Goal: Task Accomplishment & Management: Manage account settings

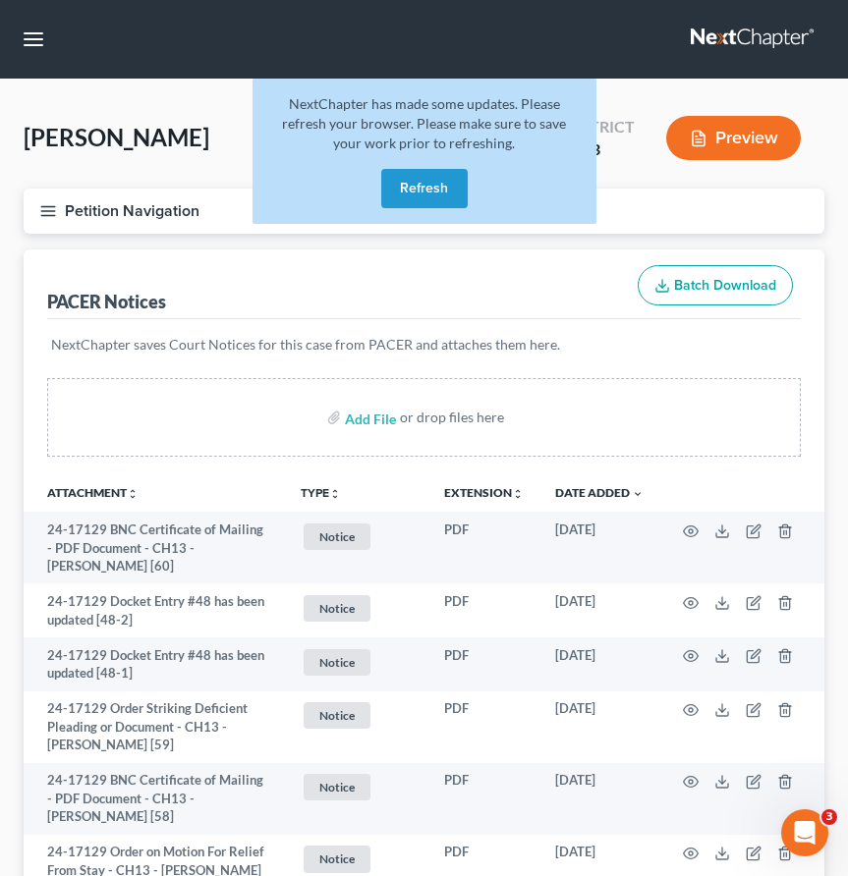
click at [724, 42] on link at bounding box center [754, 39] width 126 height 35
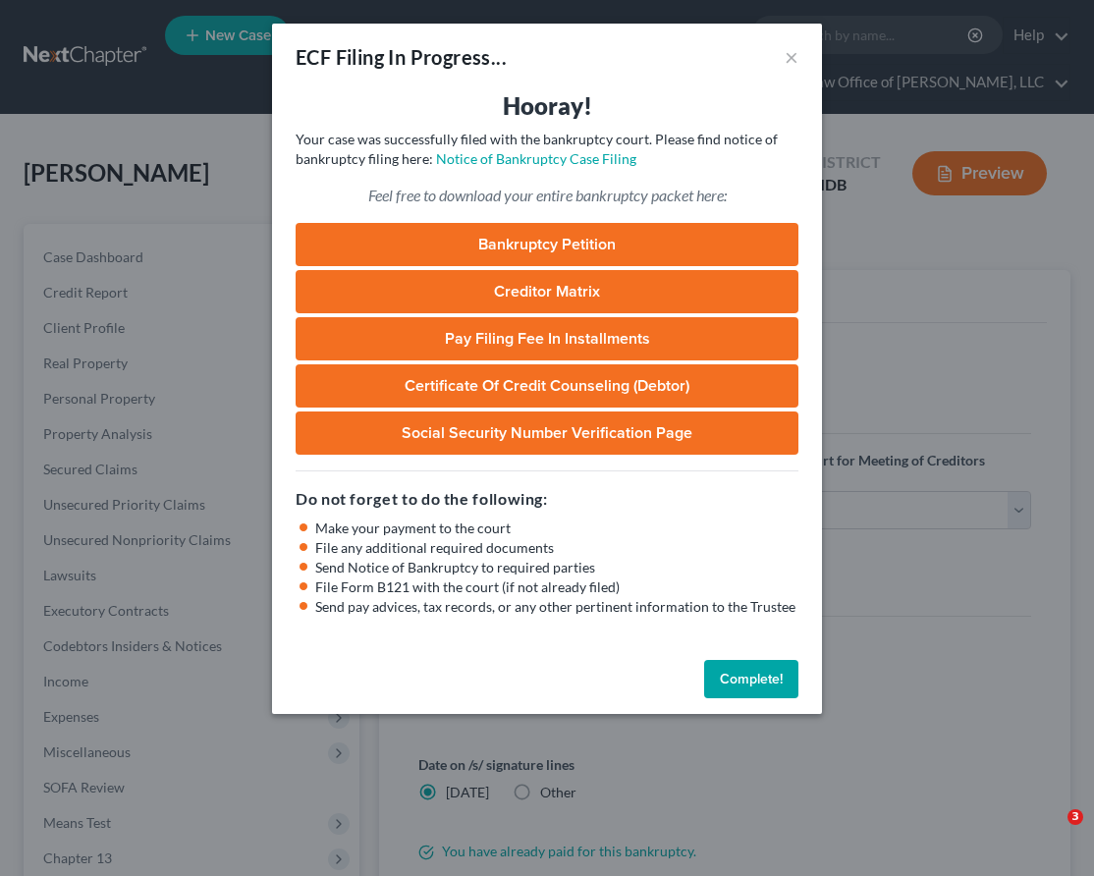
select select "1"
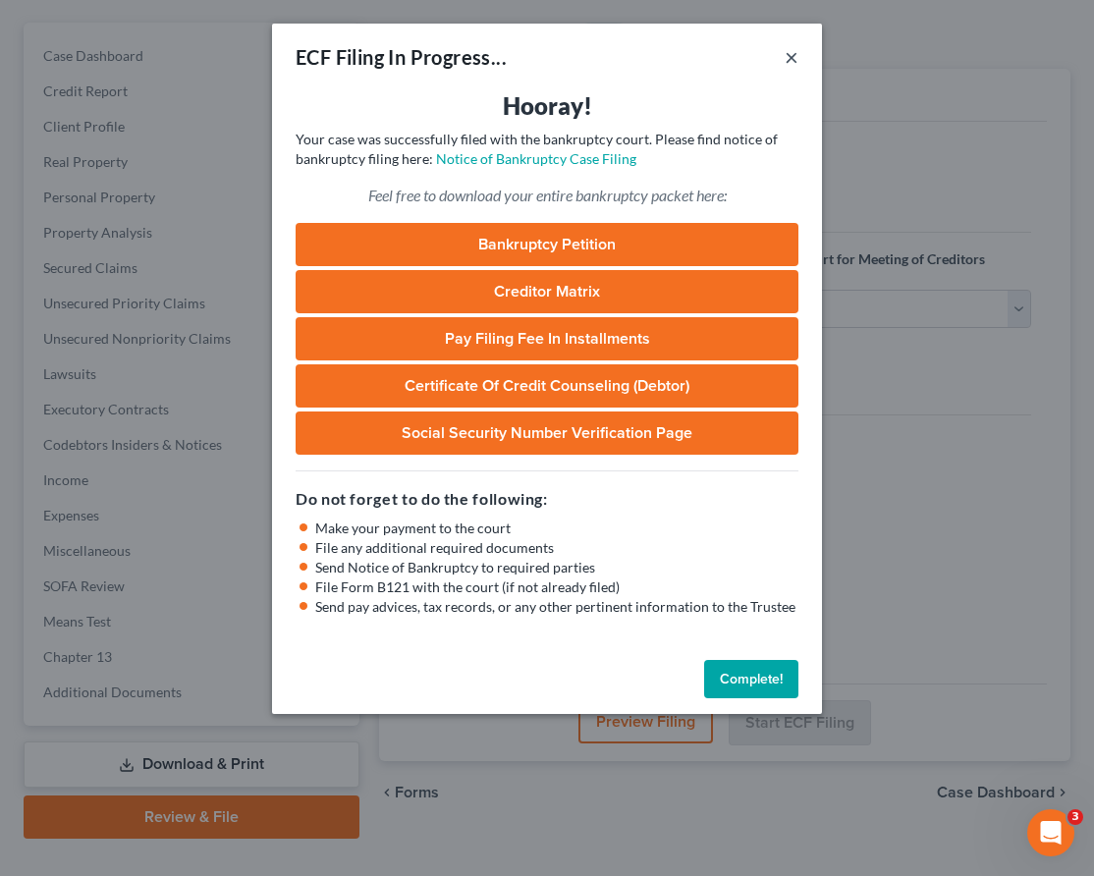
click at [795, 58] on button "×" at bounding box center [792, 57] width 14 height 24
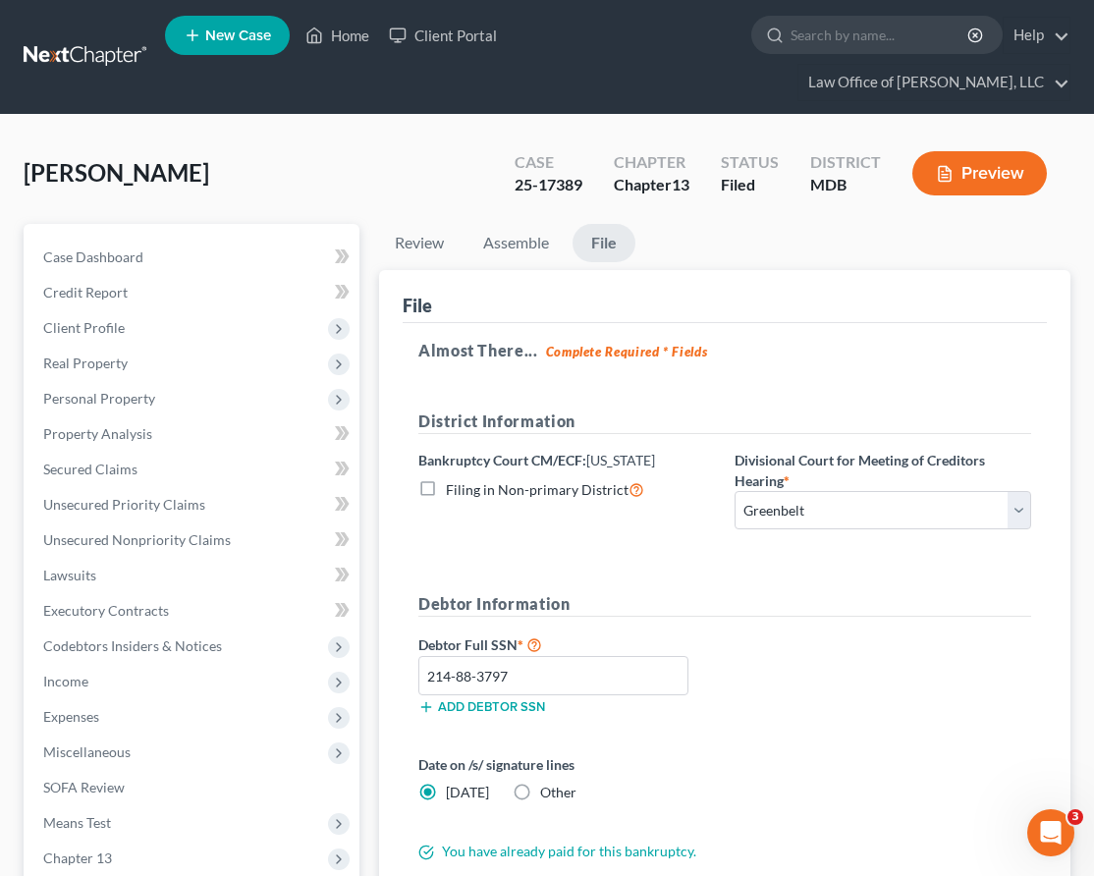
click at [72, 39] on link at bounding box center [87, 56] width 126 height 35
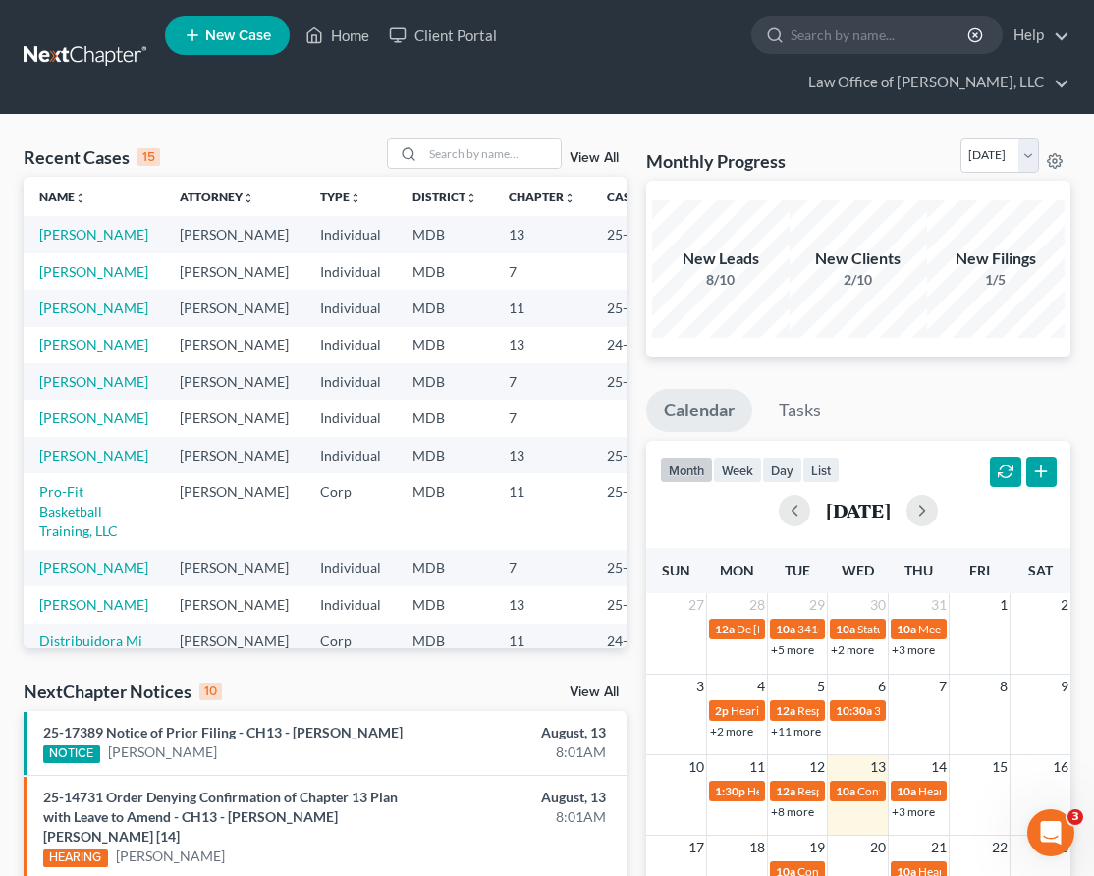
click at [924, 804] on link "+3 more" at bounding box center [913, 811] width 43 height 15
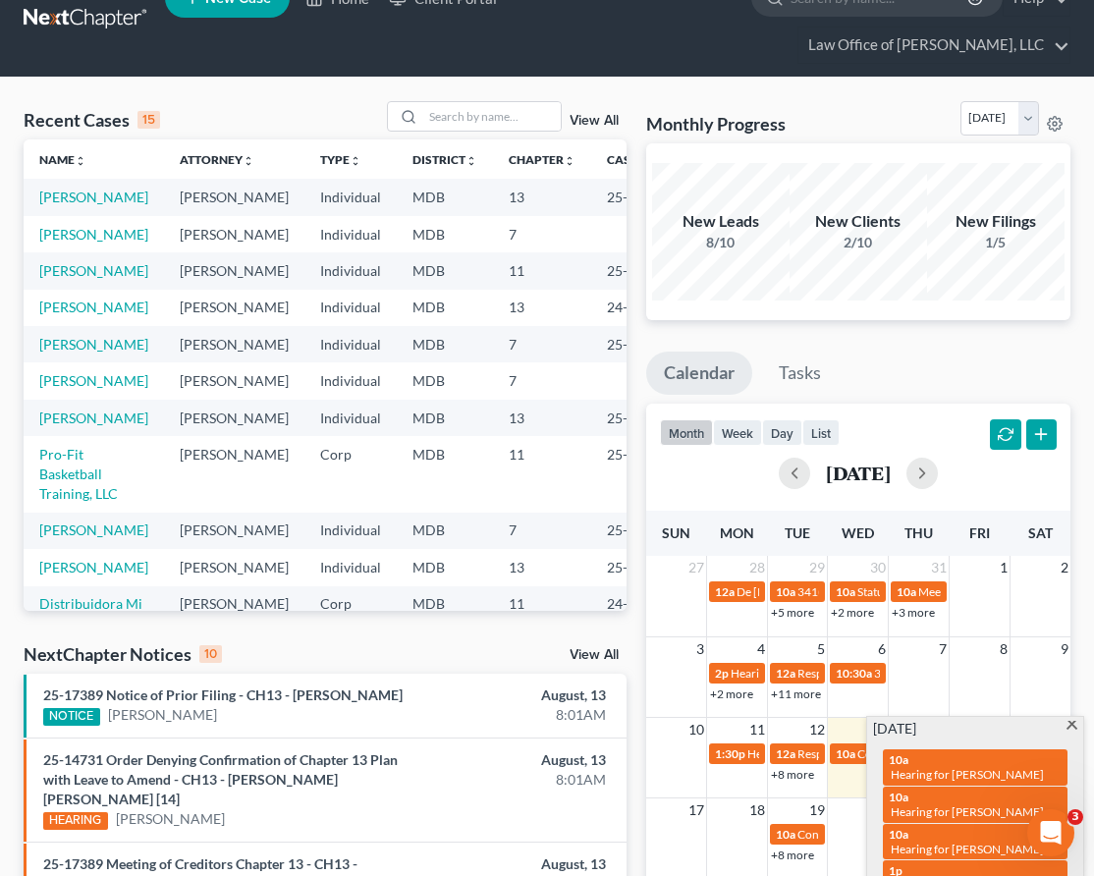
scroll to position [44, 0]
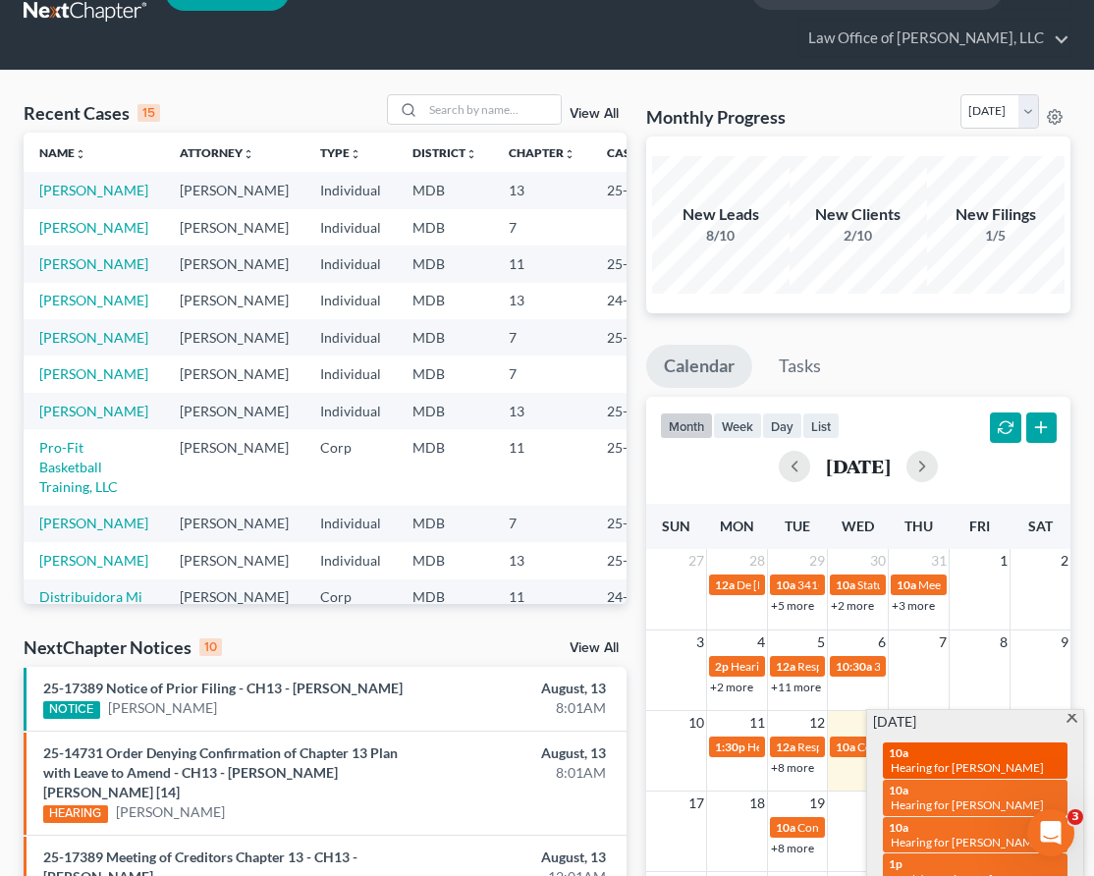
click at [929, 760] on span "Hearing for [PERSON_NAME]" at bounding box center [967, 767] width 153 height 15
select select "Days"
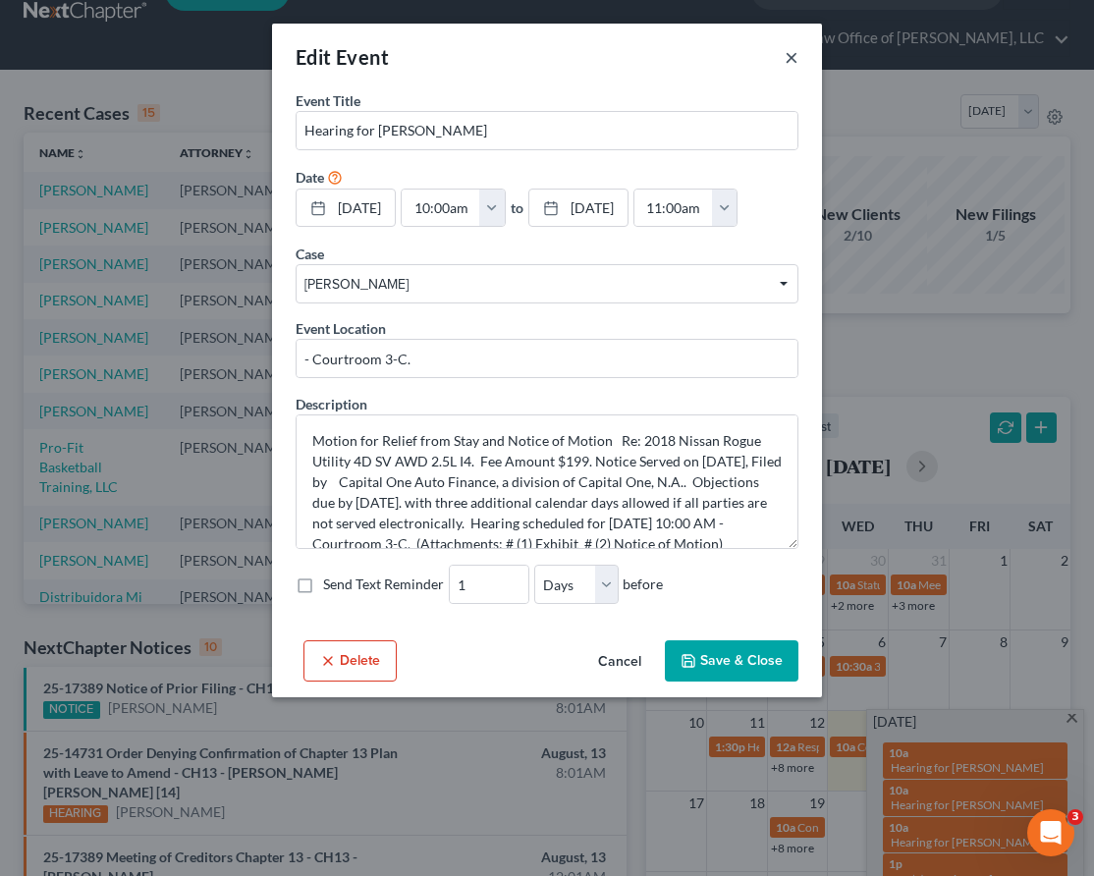
click at [793, 55] on button "×" at bounding box center [792, 57] width 14 height 24
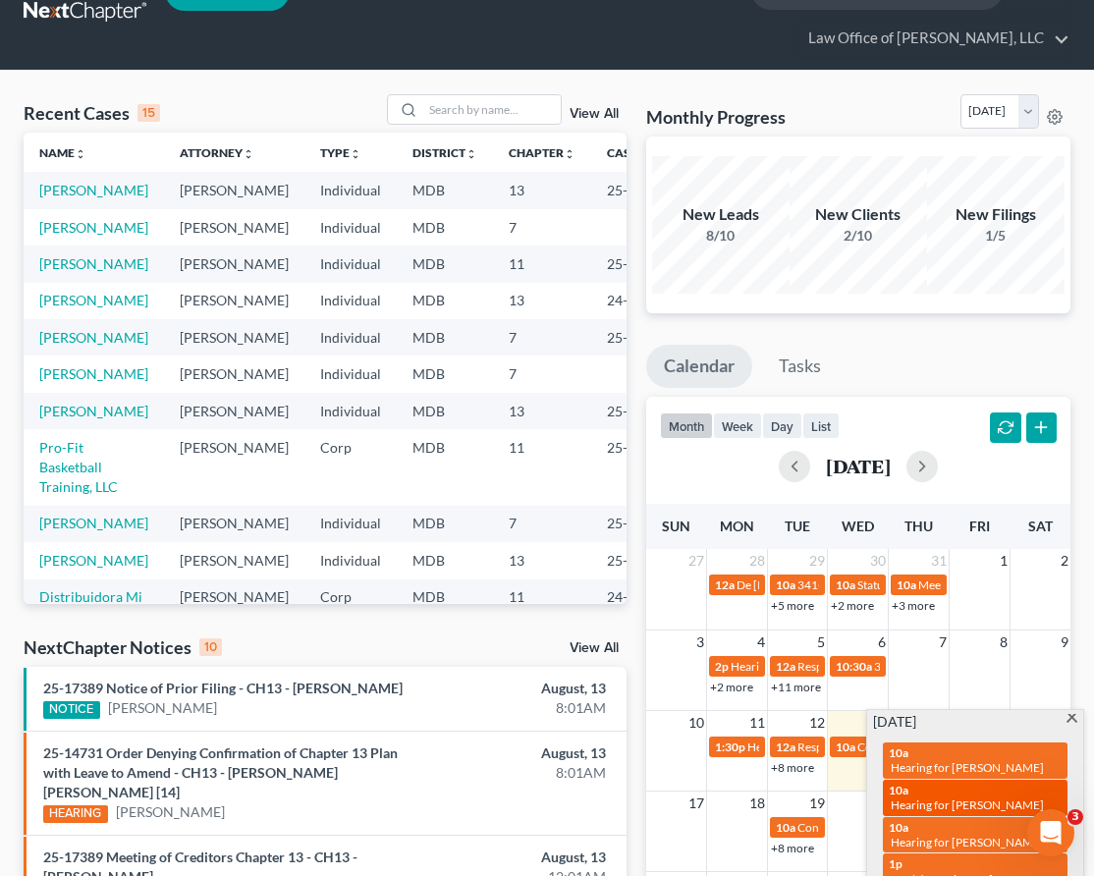
click at [995, 798] on span "Hearing for [PERSON_NAME]" at bounding box center [967, 805] width 153 height 15
select select "Days"
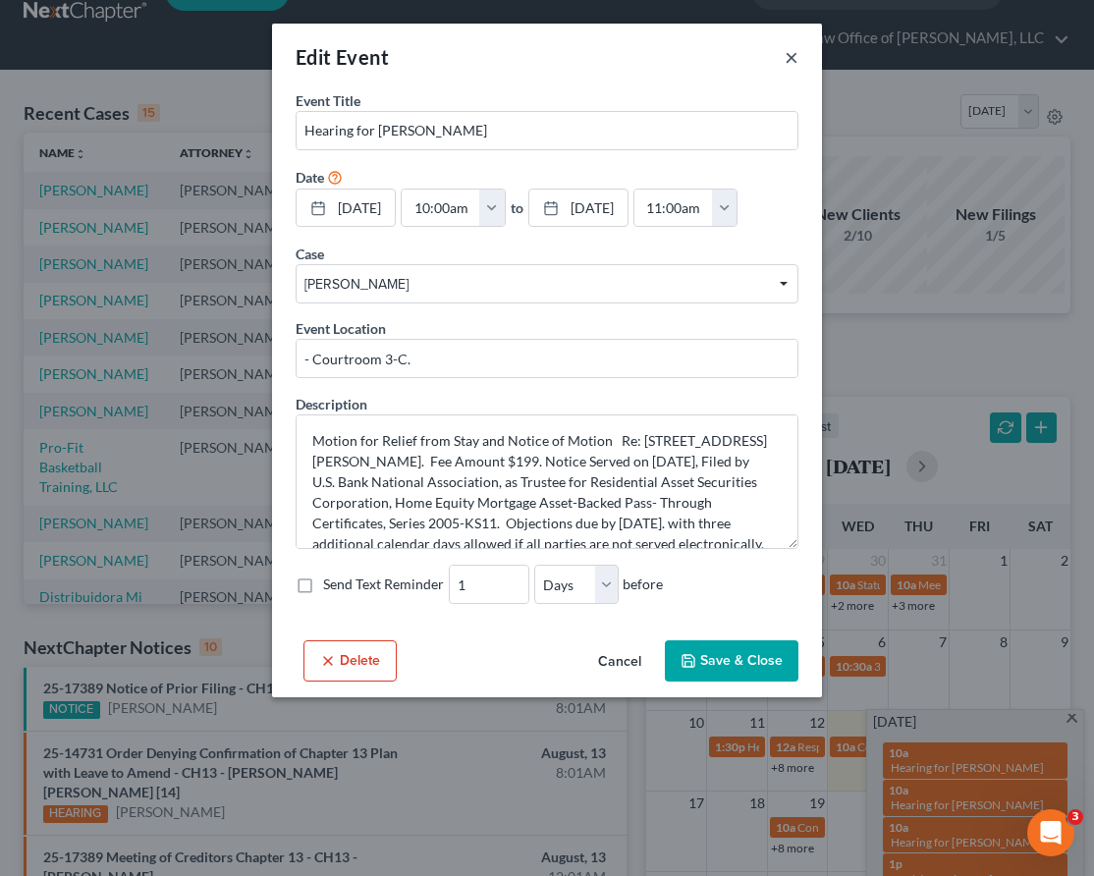
click at [794, 58] on button "×" at bounding box center [792, 57] width 14 height 24
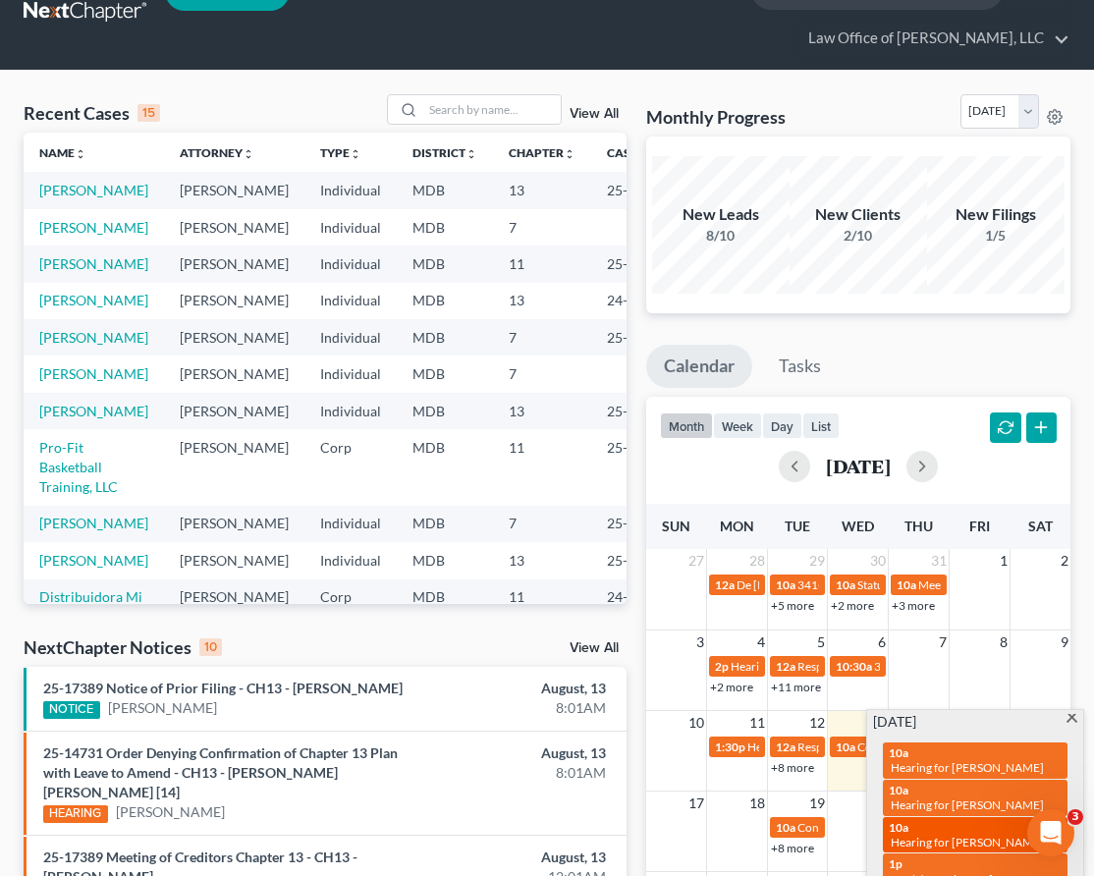
click at [938, 835] on span "Hearing for Joseph Cool Jr." at bounding box center [967, 842] width 153 height 15
select select "Days"
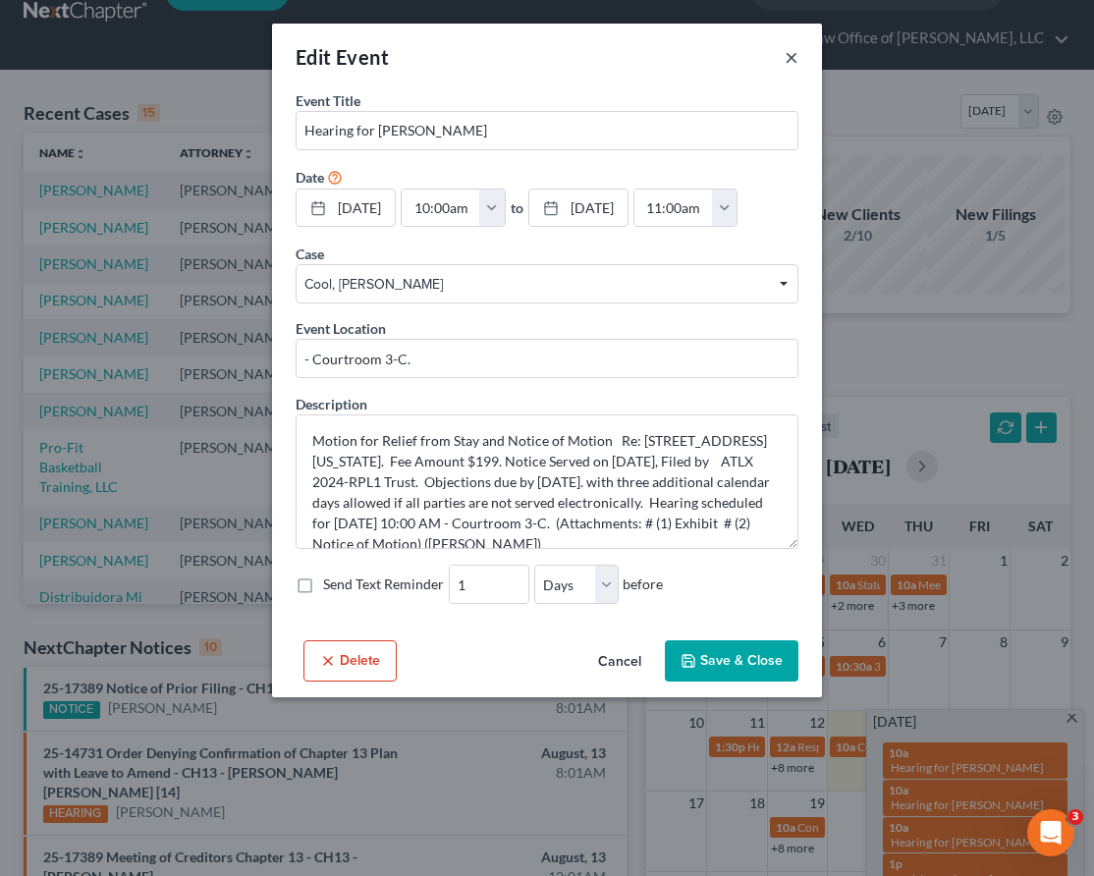
click at [792, 58] on button "×" at bounding box center [792, 57] width 14 height 24
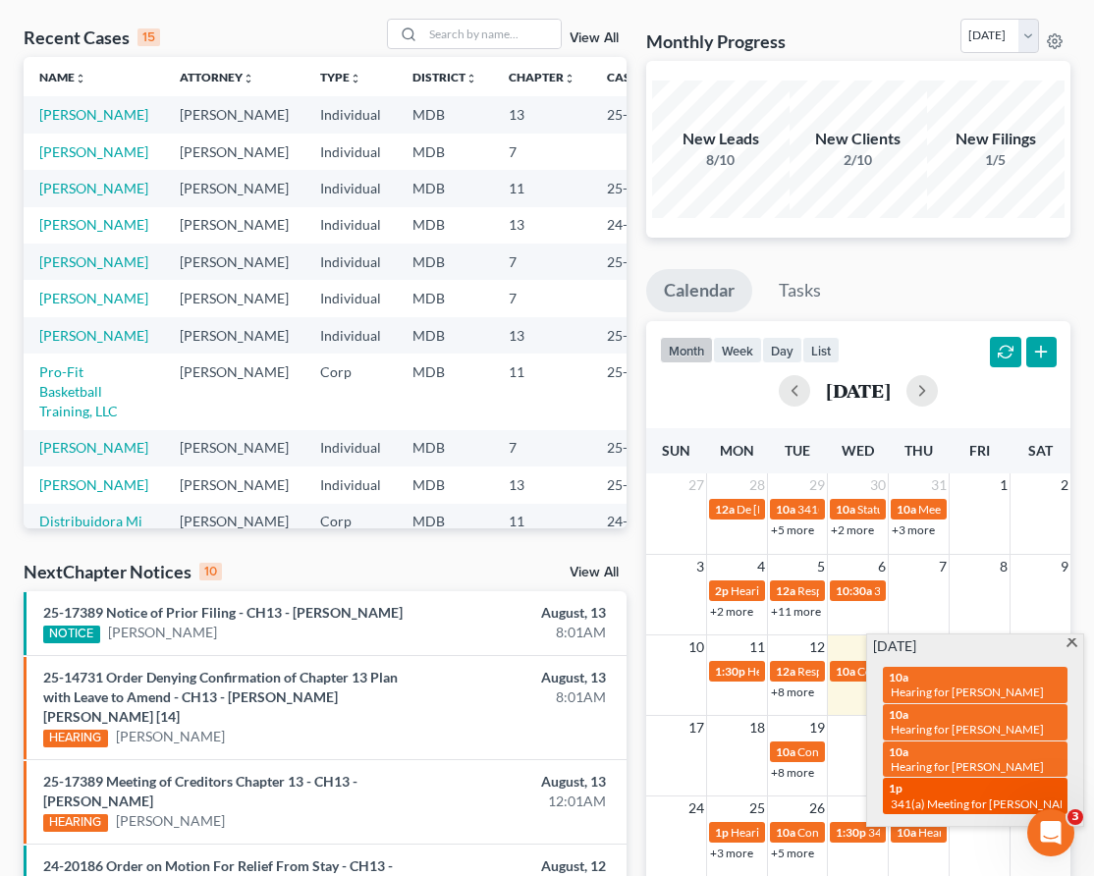
scroll to position [123, 0]
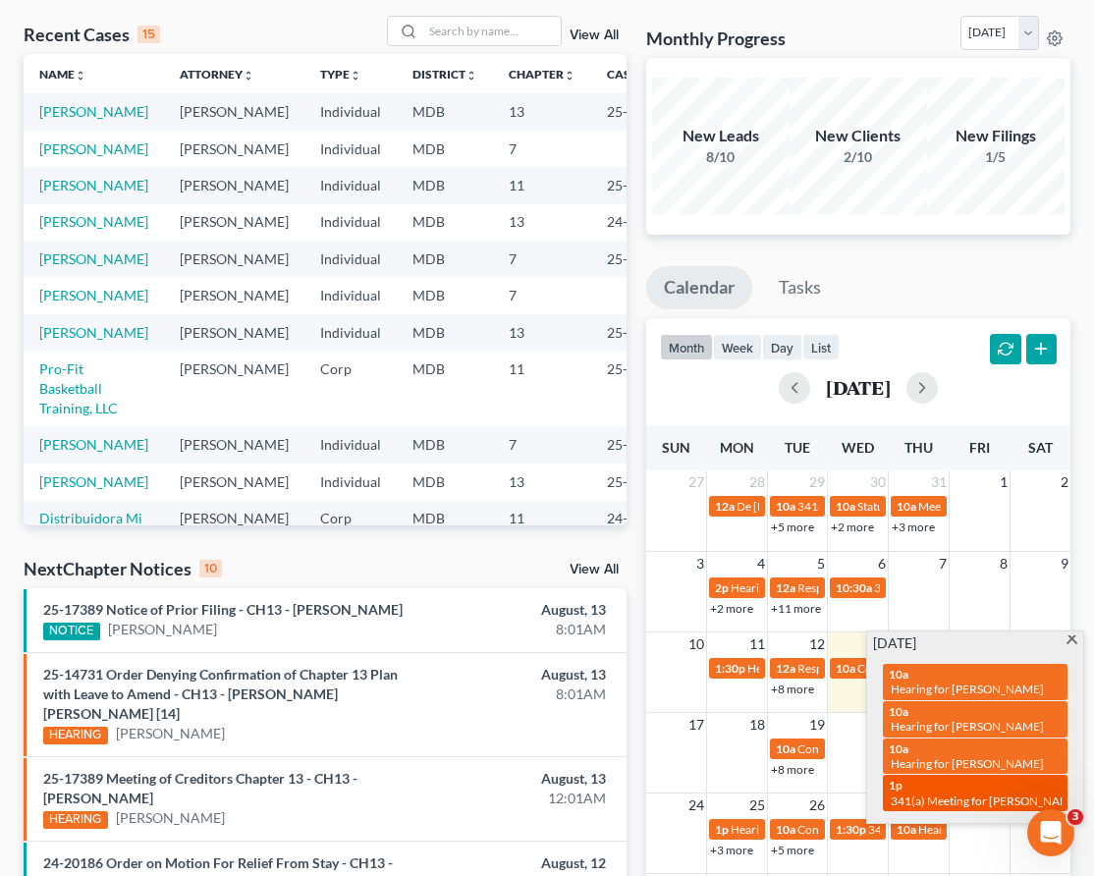
click at [951, 794] on span "341(a) Meeting for [PERSON_NAME]" at bounding box center [986, 801] width 191 height 15
select select "Days"
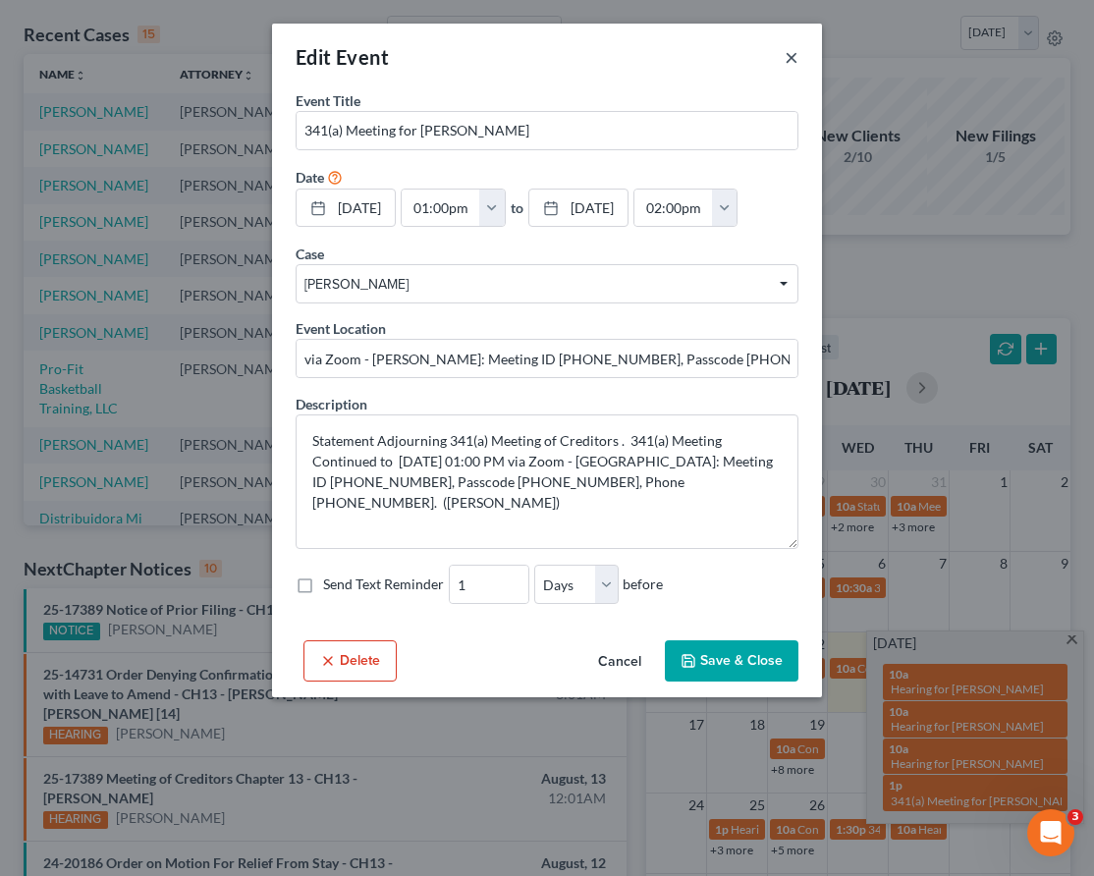
click at [791, 58] on button "×" at bounding box center [792, 57] width 14 height 24
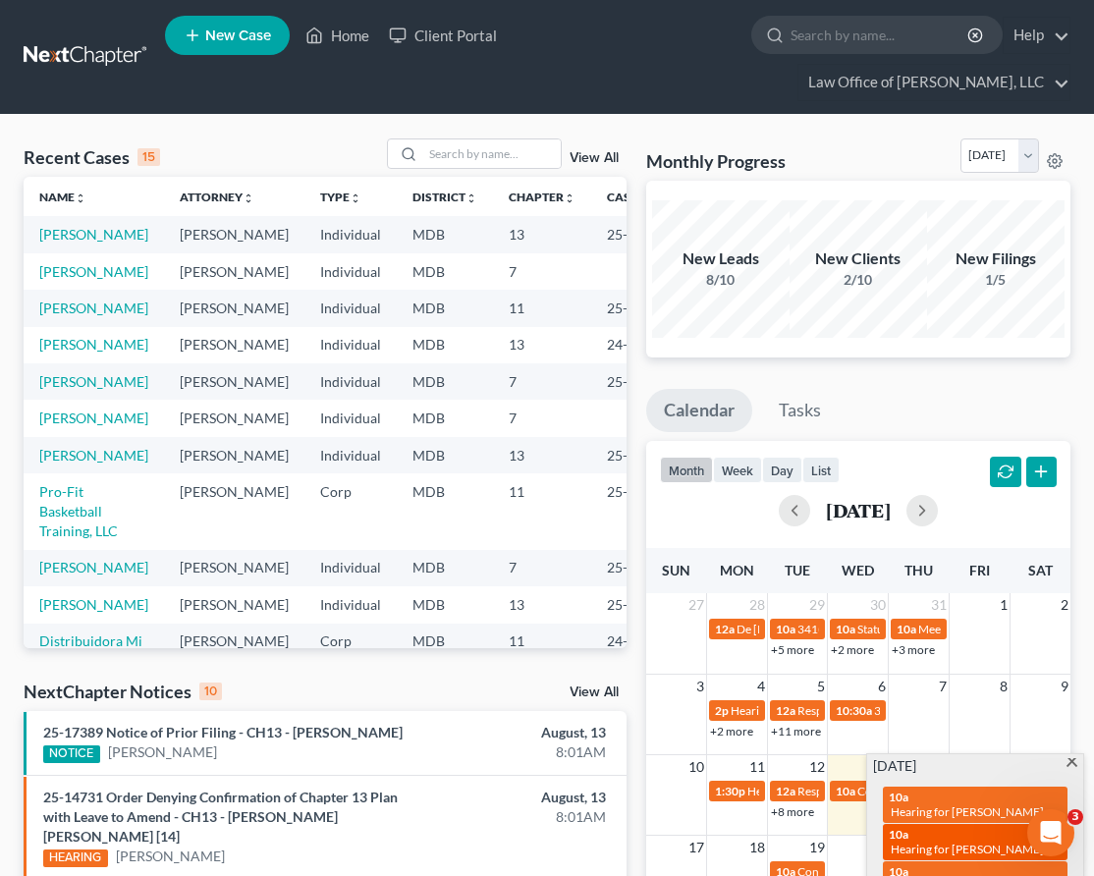
scroll to position [156, 0]
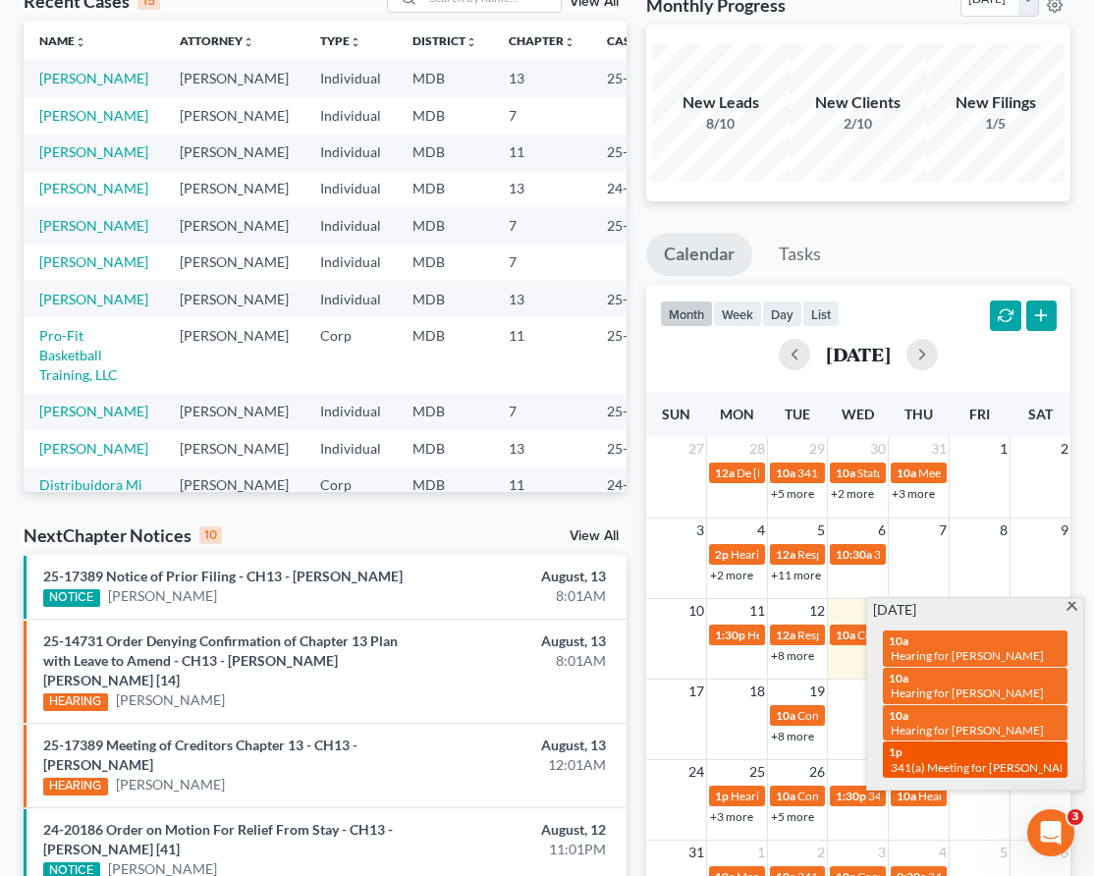
click at [934, 760] on span "341(a) Meeting for [PERSON_NAME]" at bounding box center [986, 767] width 191 height 15
select select "Days"
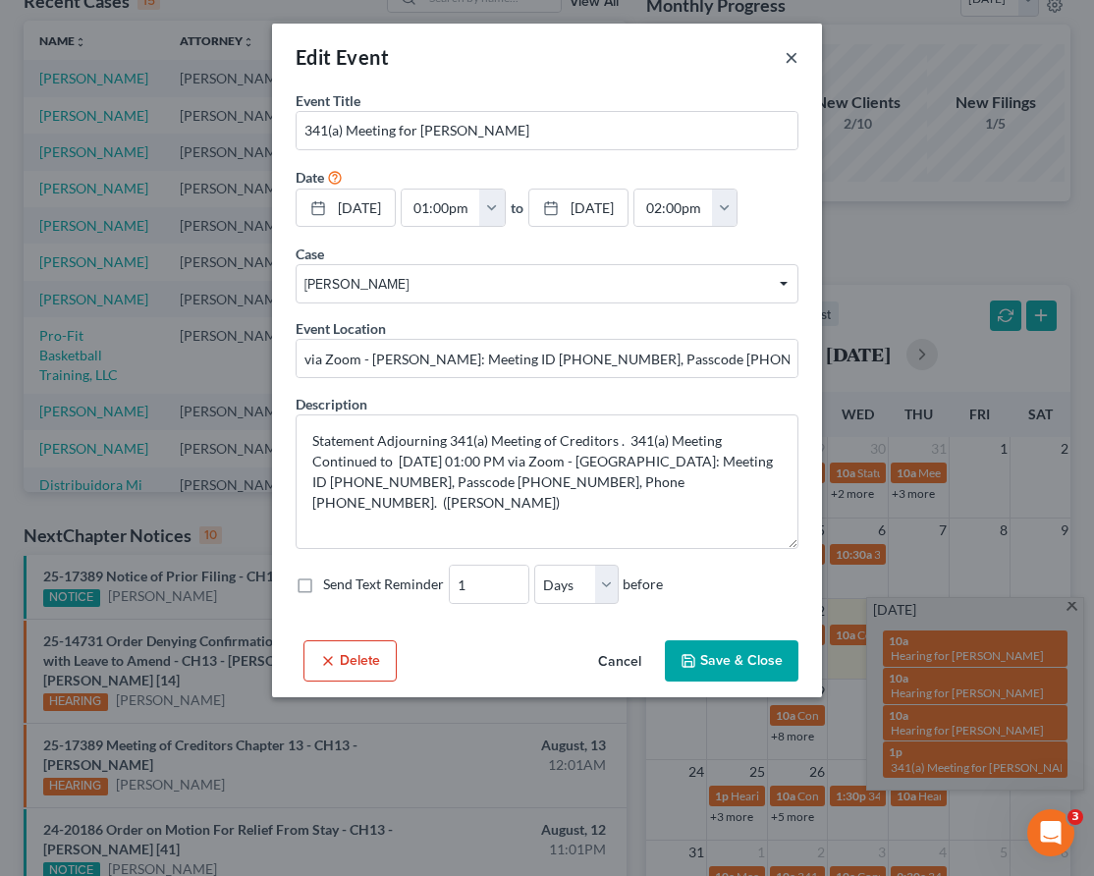
click at [791, 52] on button "×" at bounding box center [792, 57] width 14 height 24
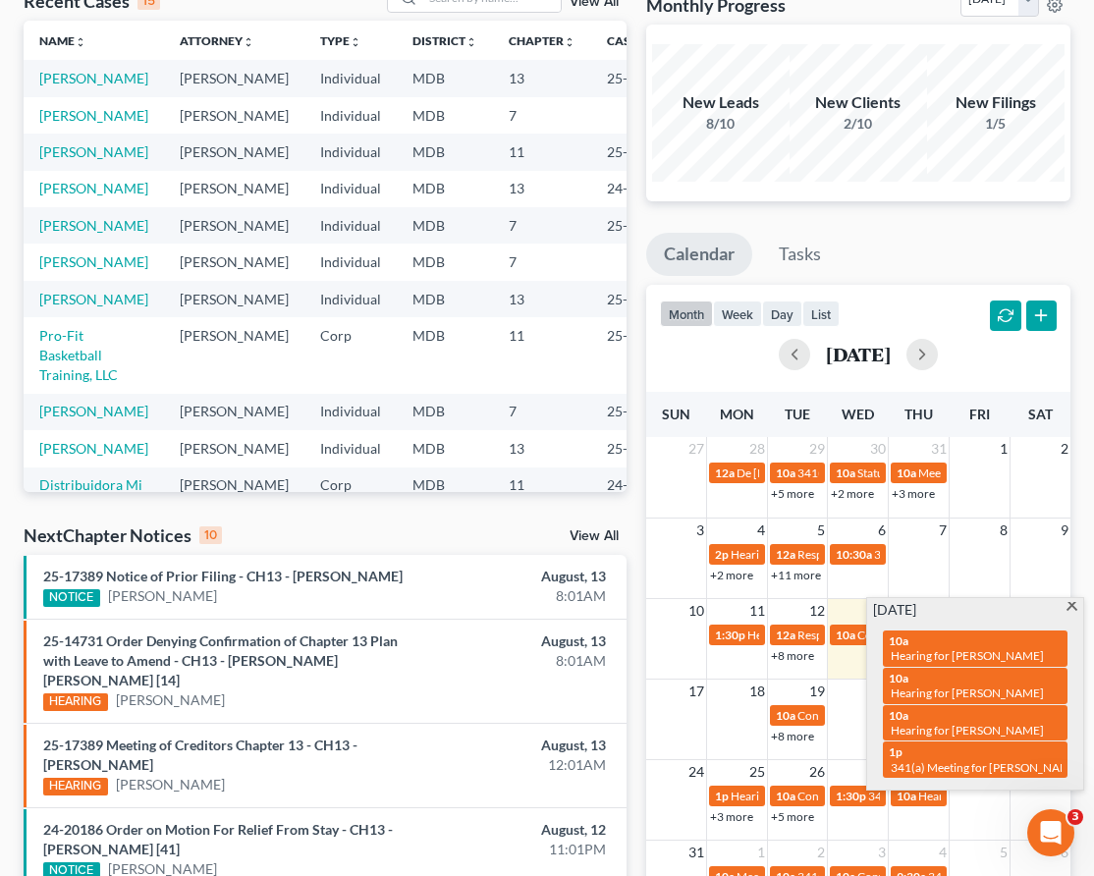
click at [1075, 602] on span at bounding box center [1072, 608] width 15 height 13
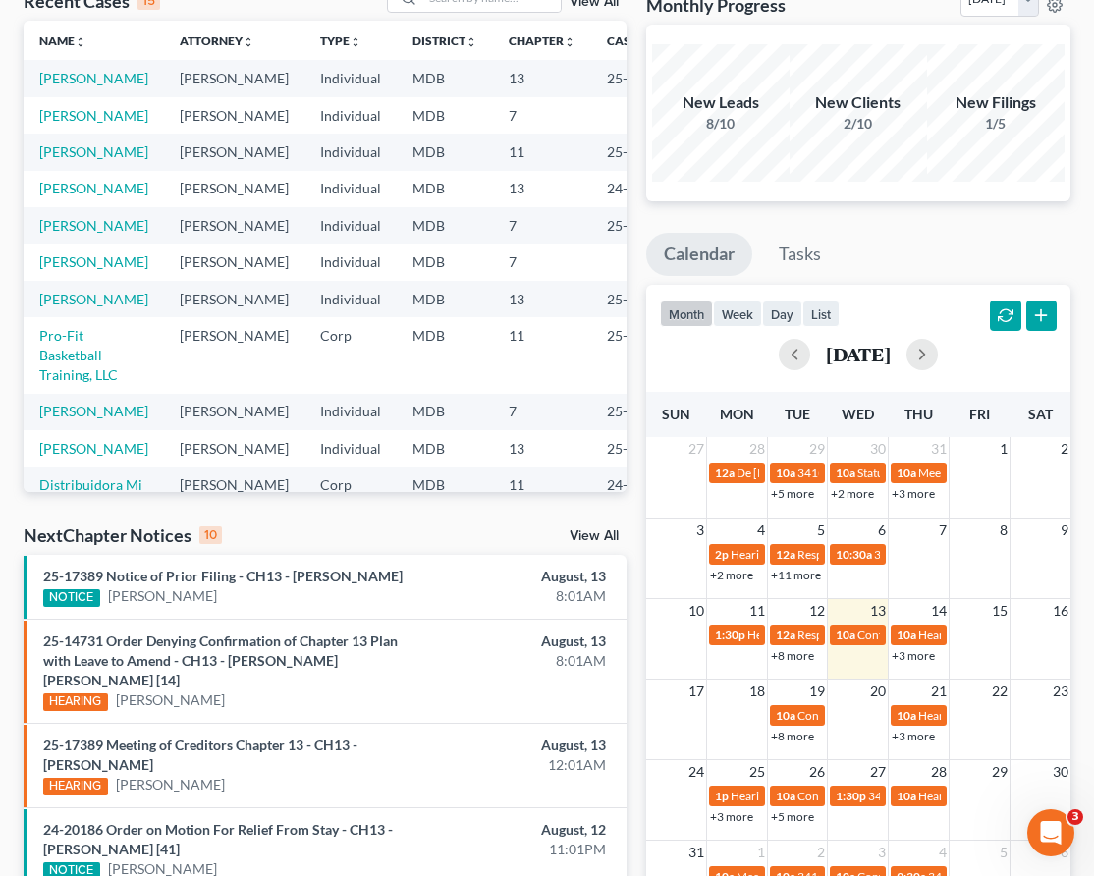
scroll to position [0, 0]
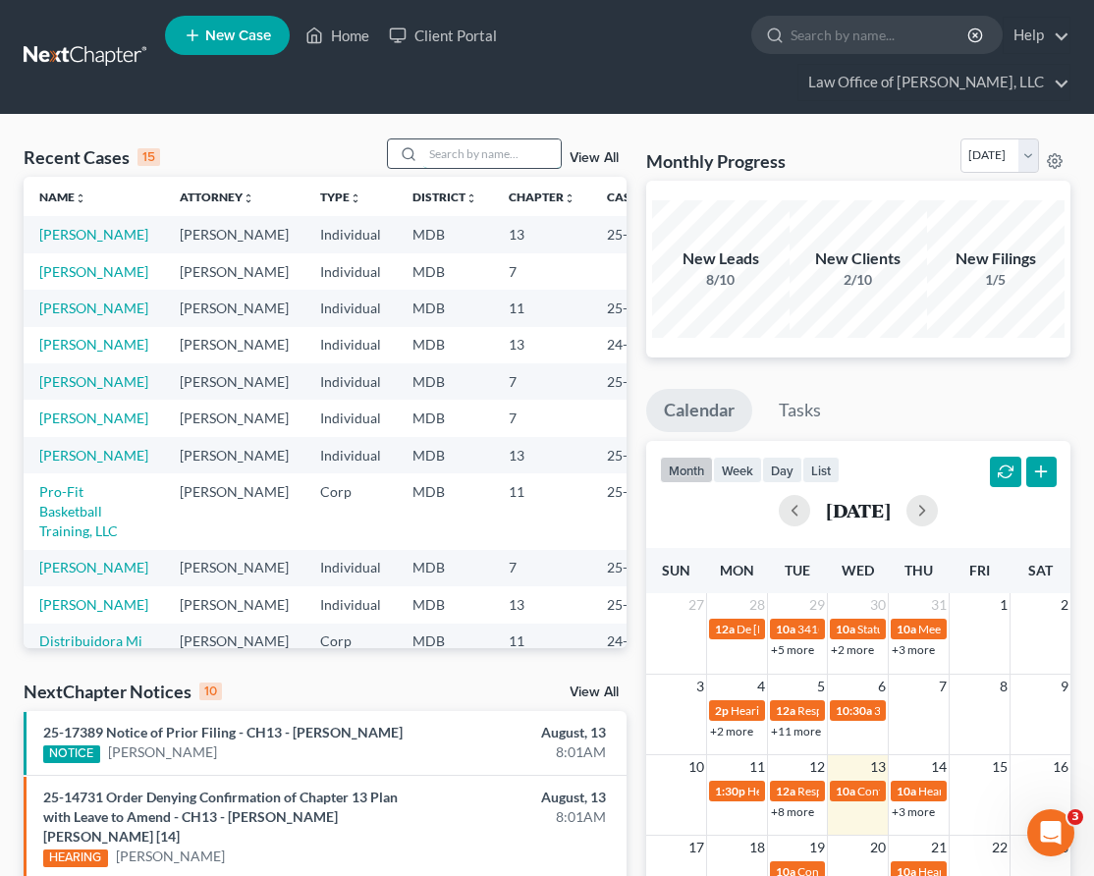
click at [507, 139] on input "search" at bounding box center [492, 153] width 138 height 28
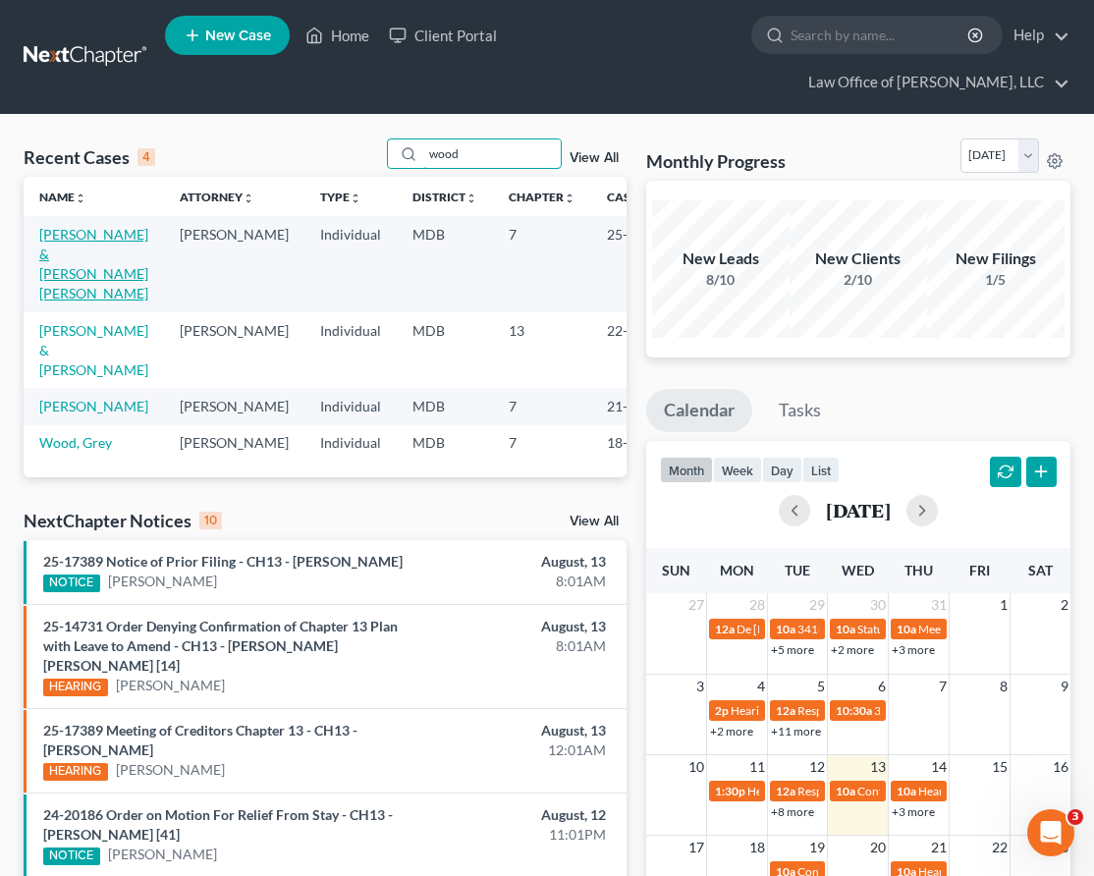
type input "wood"
click at [55, 226] on link "[PERSON_NAME] & [PERSON_NAME] [PERSON_NAME]" at bounding box center [93, 264] width 109 height 76
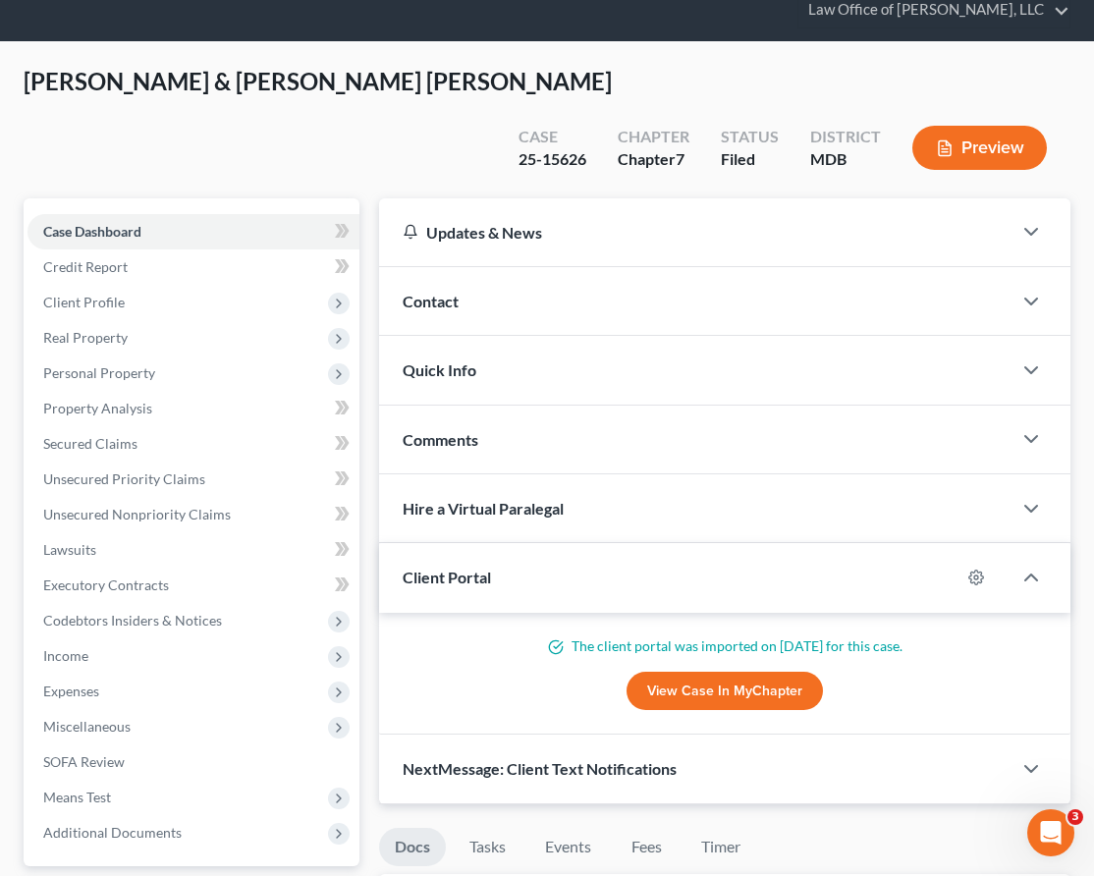
scroll to position [74, 0]
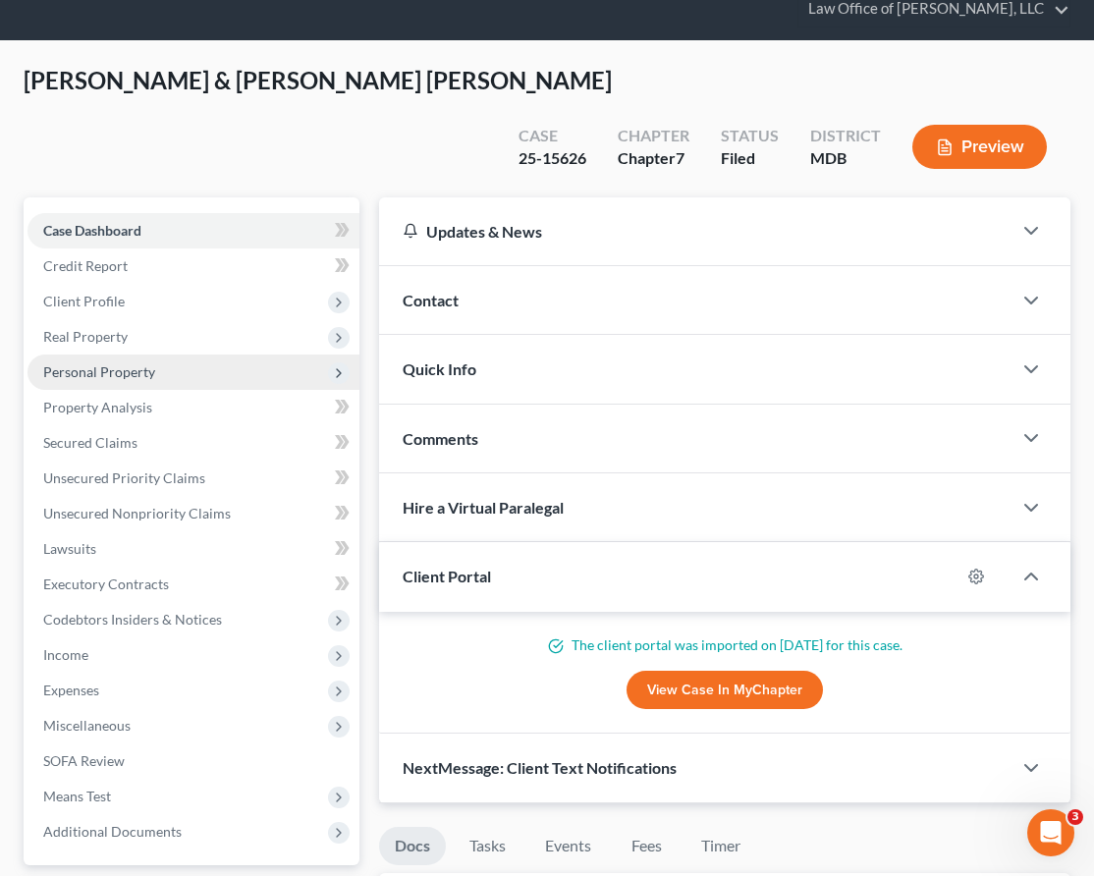
click at [189, 355] on span "Personal Property" at bounding box center [194, 372] width 332 height 35
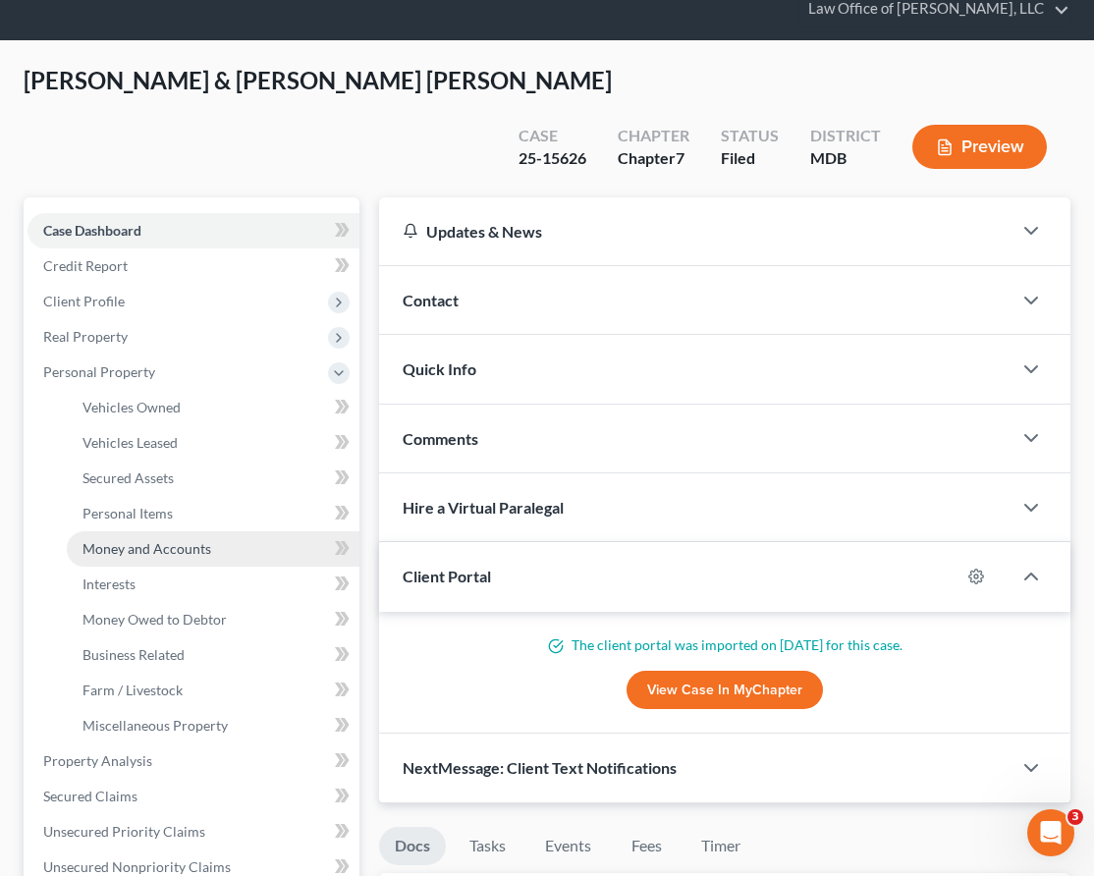
click at [161, 540] on span "Money and Accounts" at bounding box center [147, 548] width 129 height 17
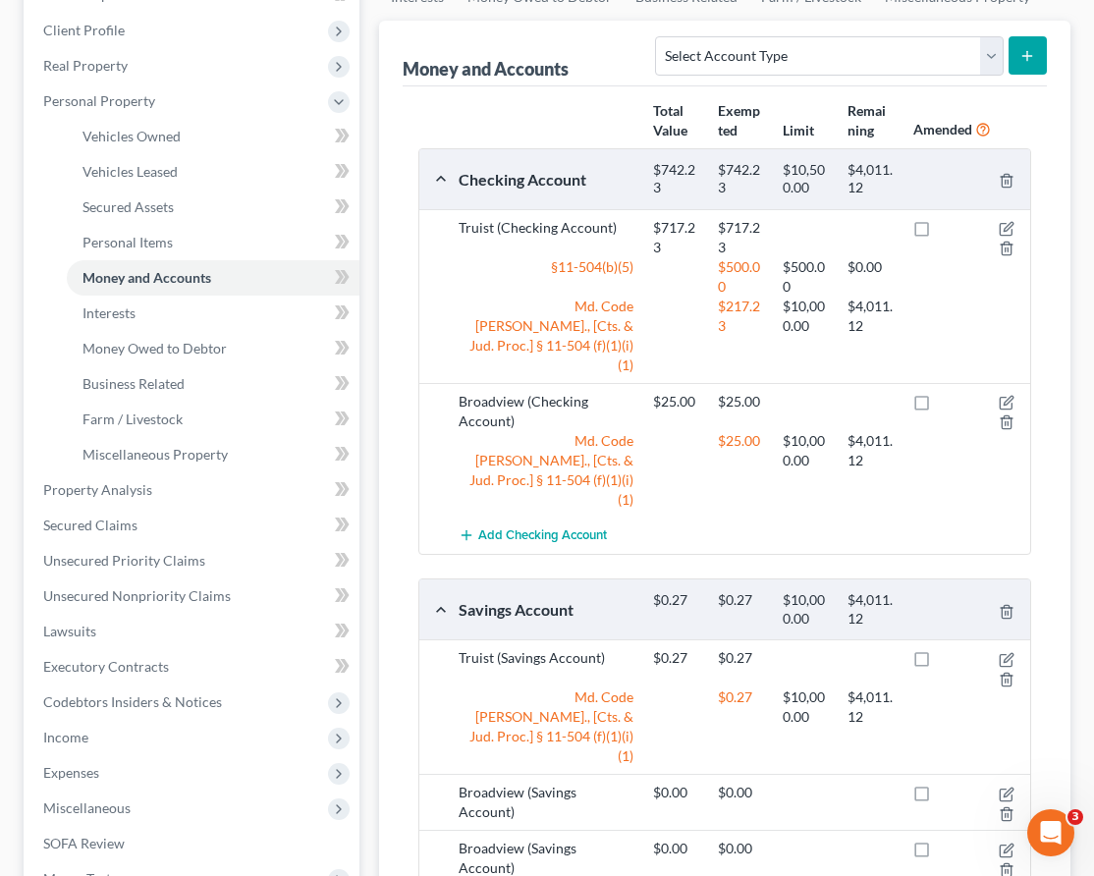
scroll to position [347, 0]
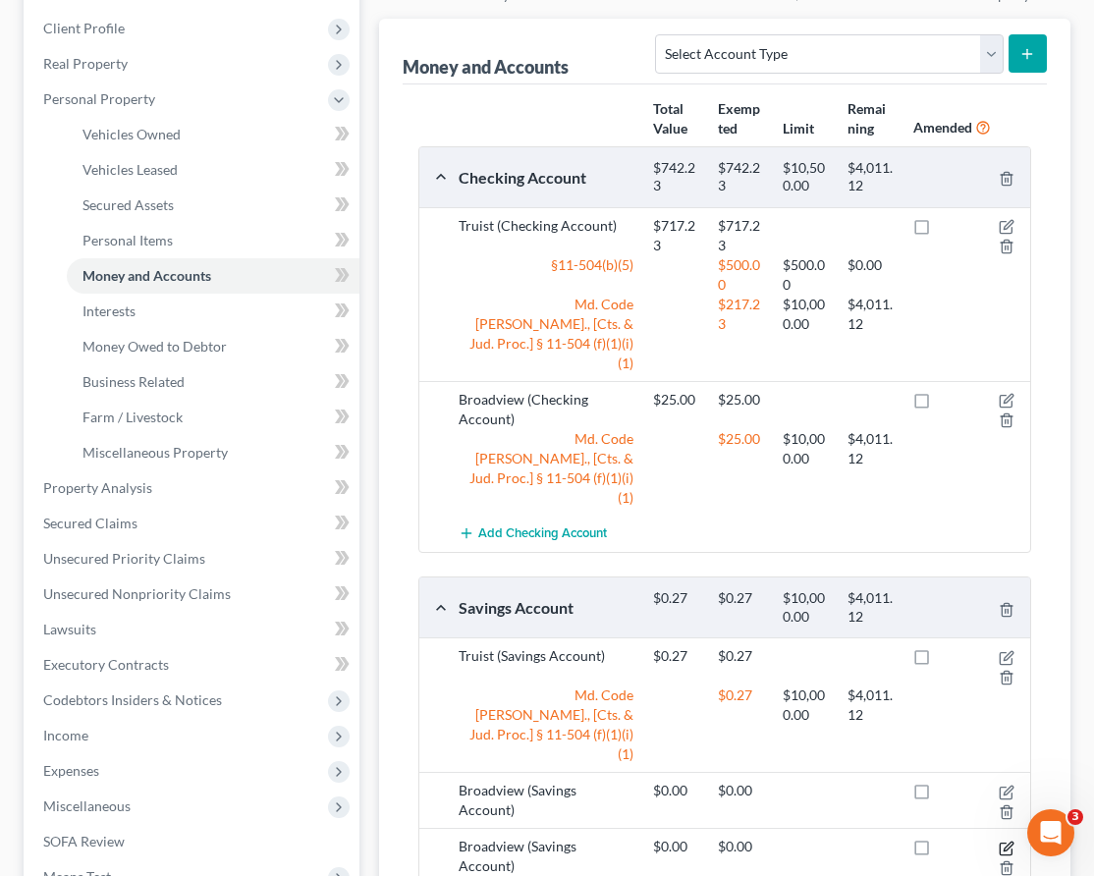
click at [1006, 842] on icon "button" at bounding box center [1008, 846] width 9 height 9
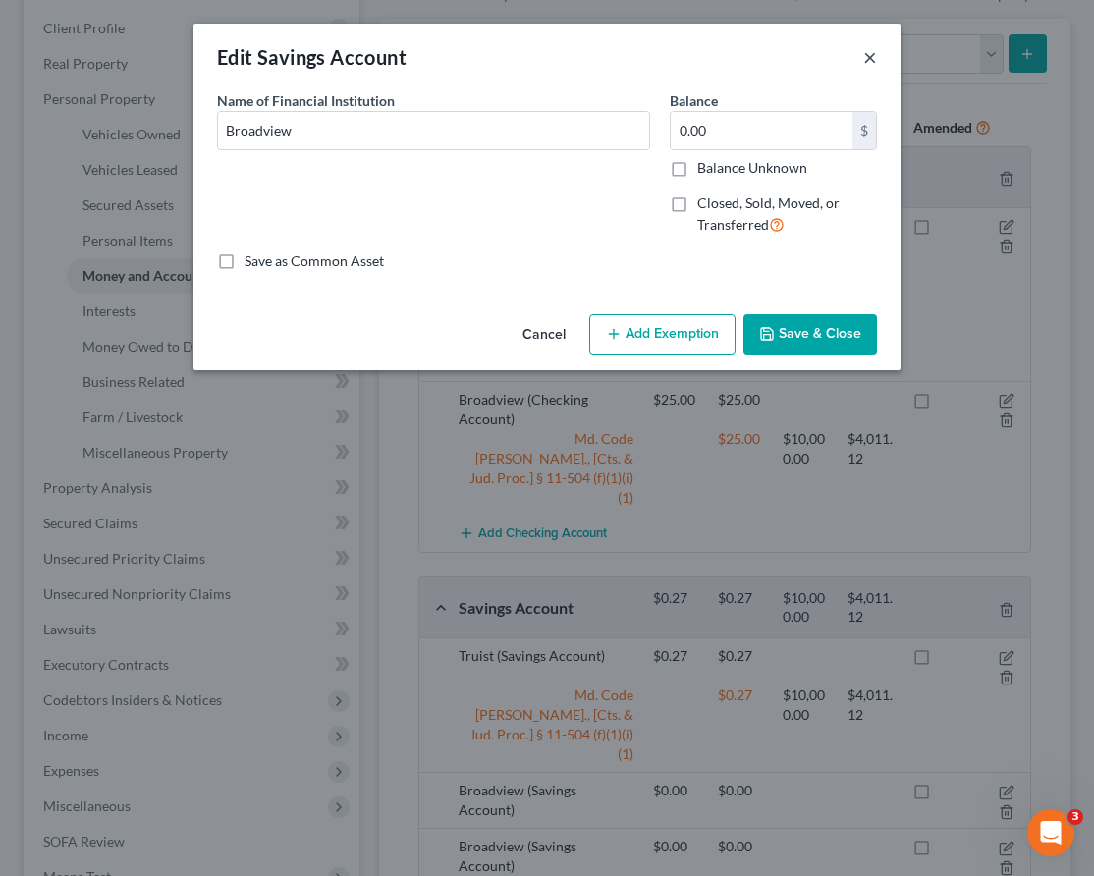
click at [871, 56] on button "×" at bounding box center [870, 57] width 14 height 24
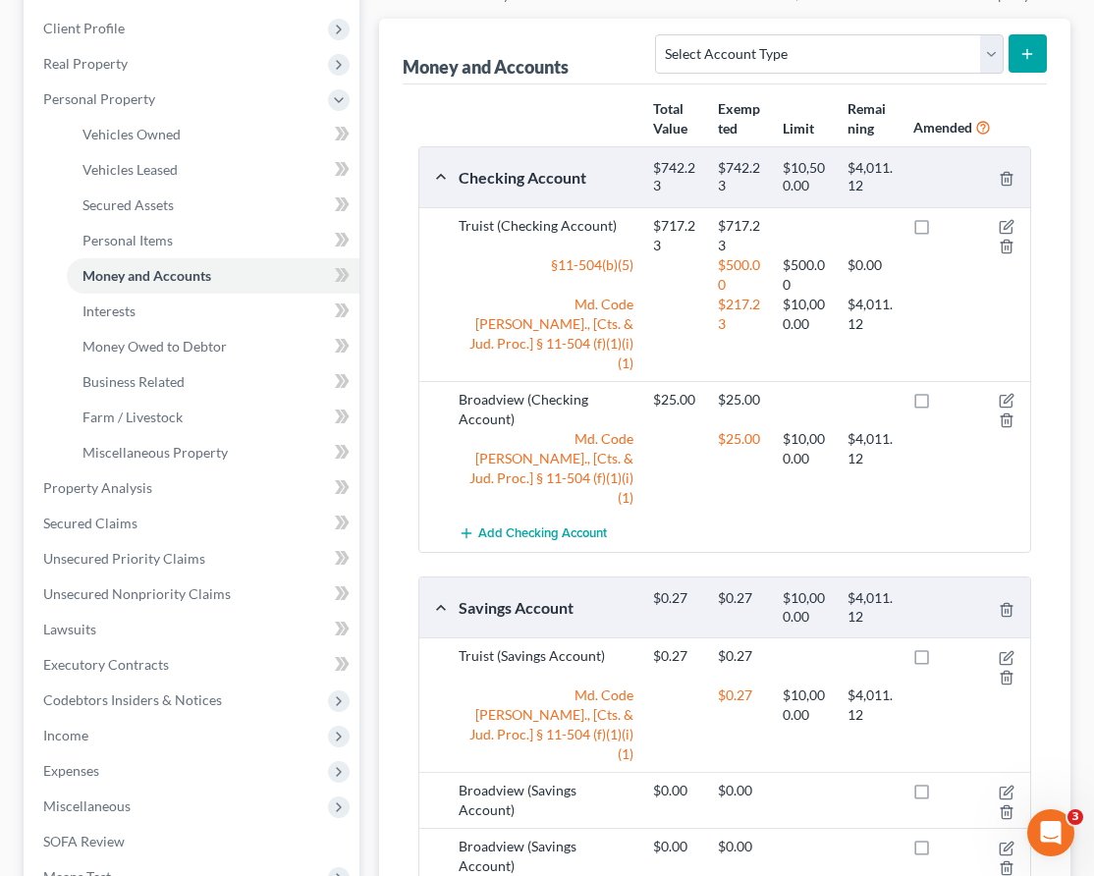
scroll to position [520, 0]
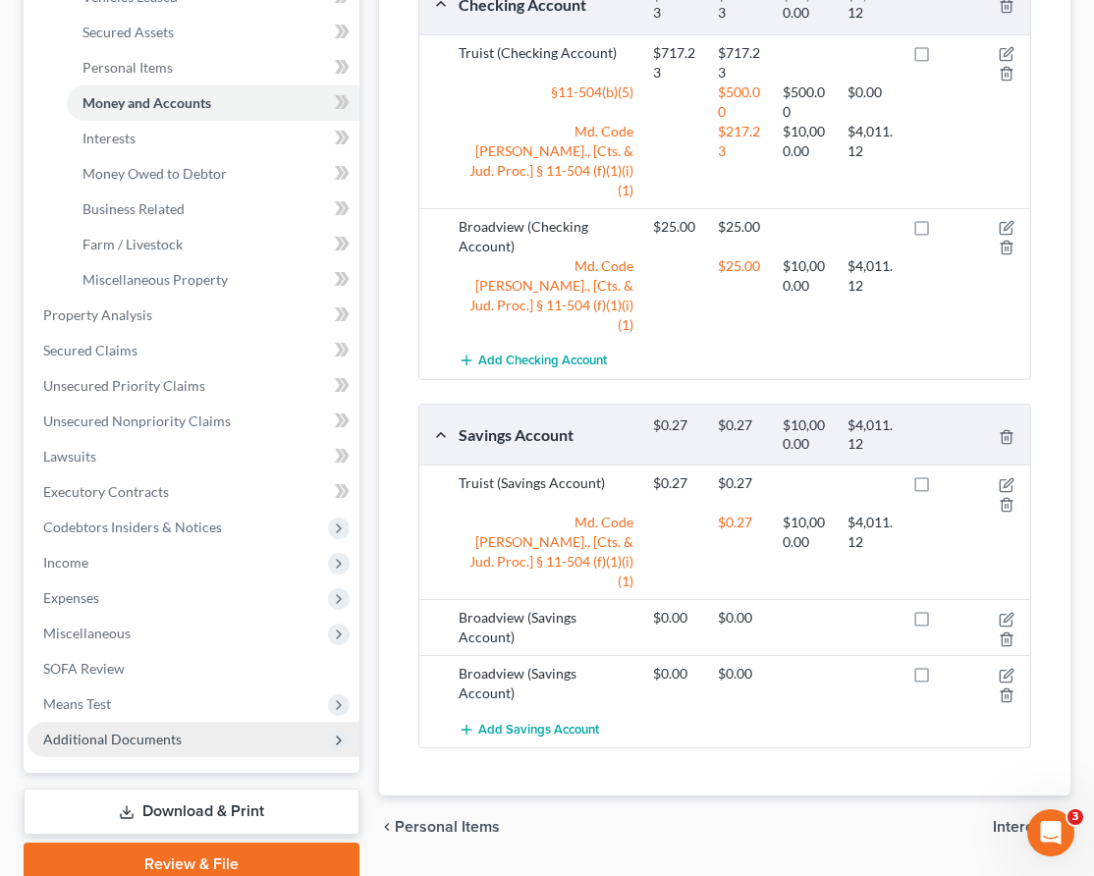
click at [120, 731] on span "Additional Documents" at bounding box center [112, 739] width 139 height 17
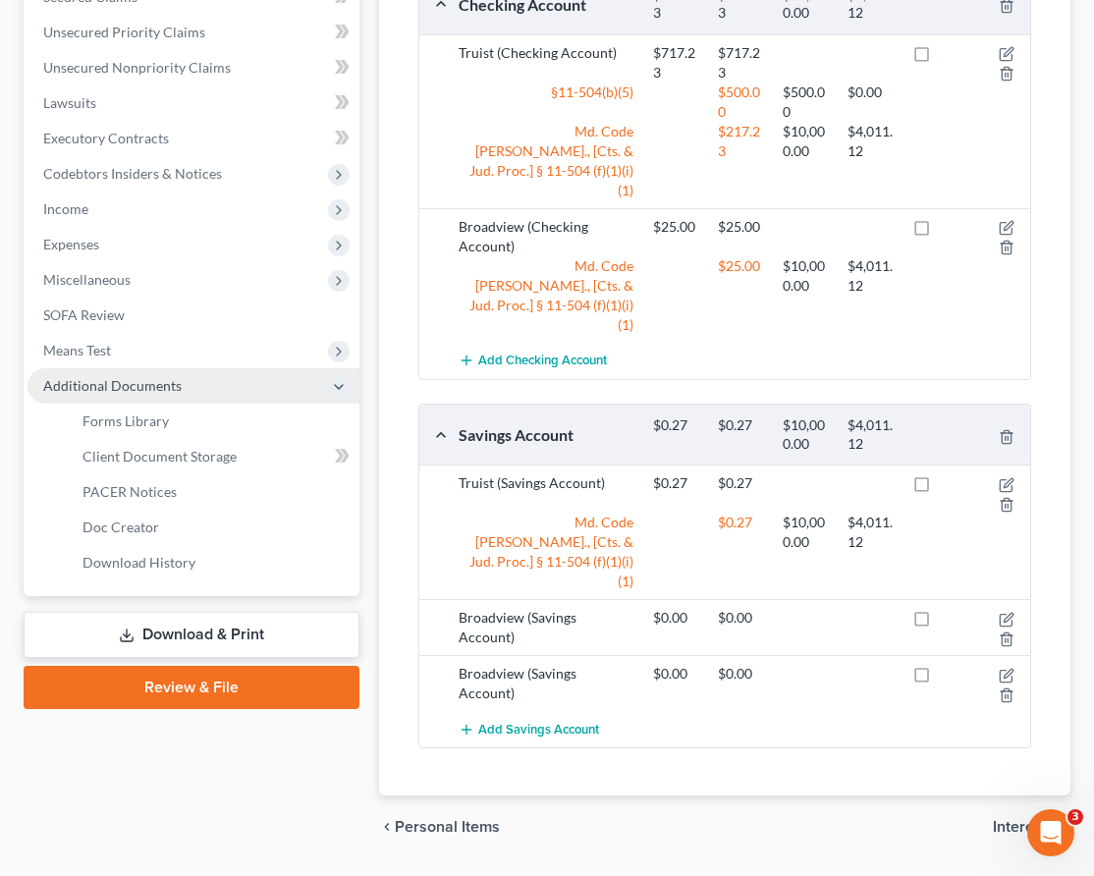
scroll to position [375, 0]
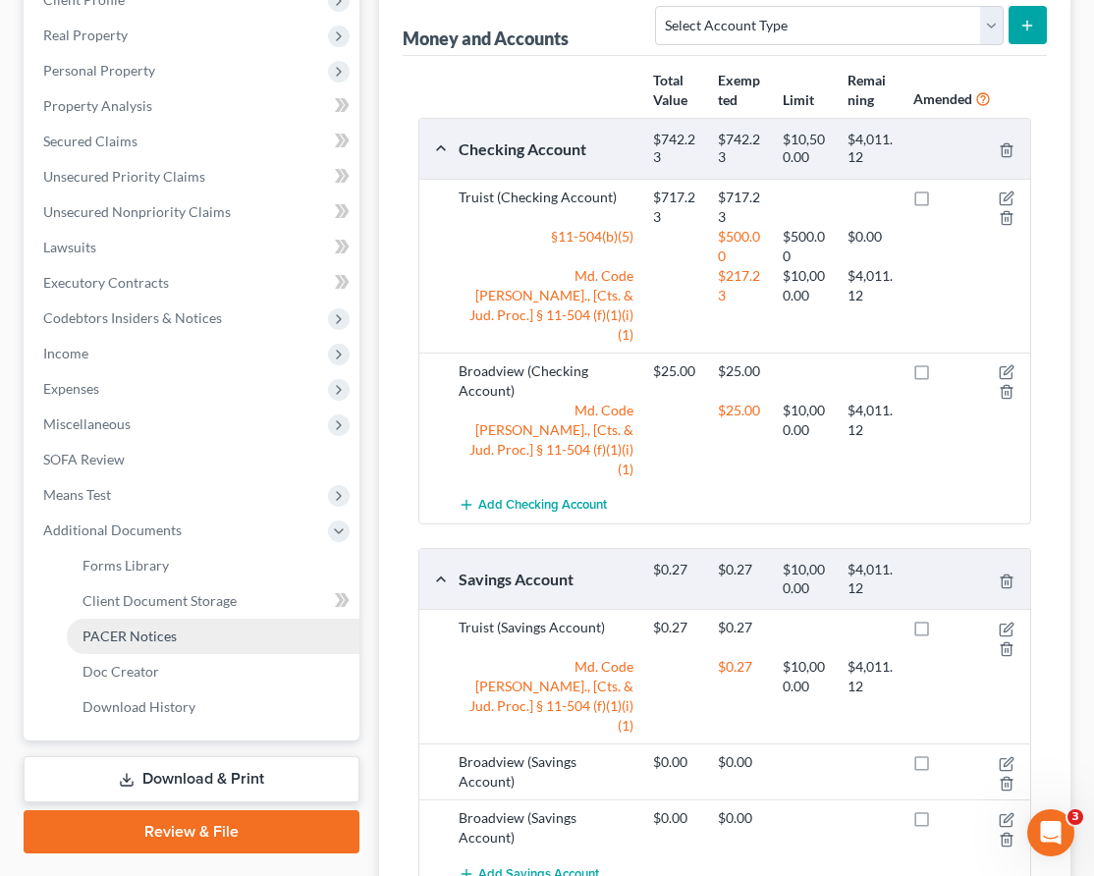
click at [130, 628] on span "PACER Notices" at bounding box center [130, 636] width 94 height 17
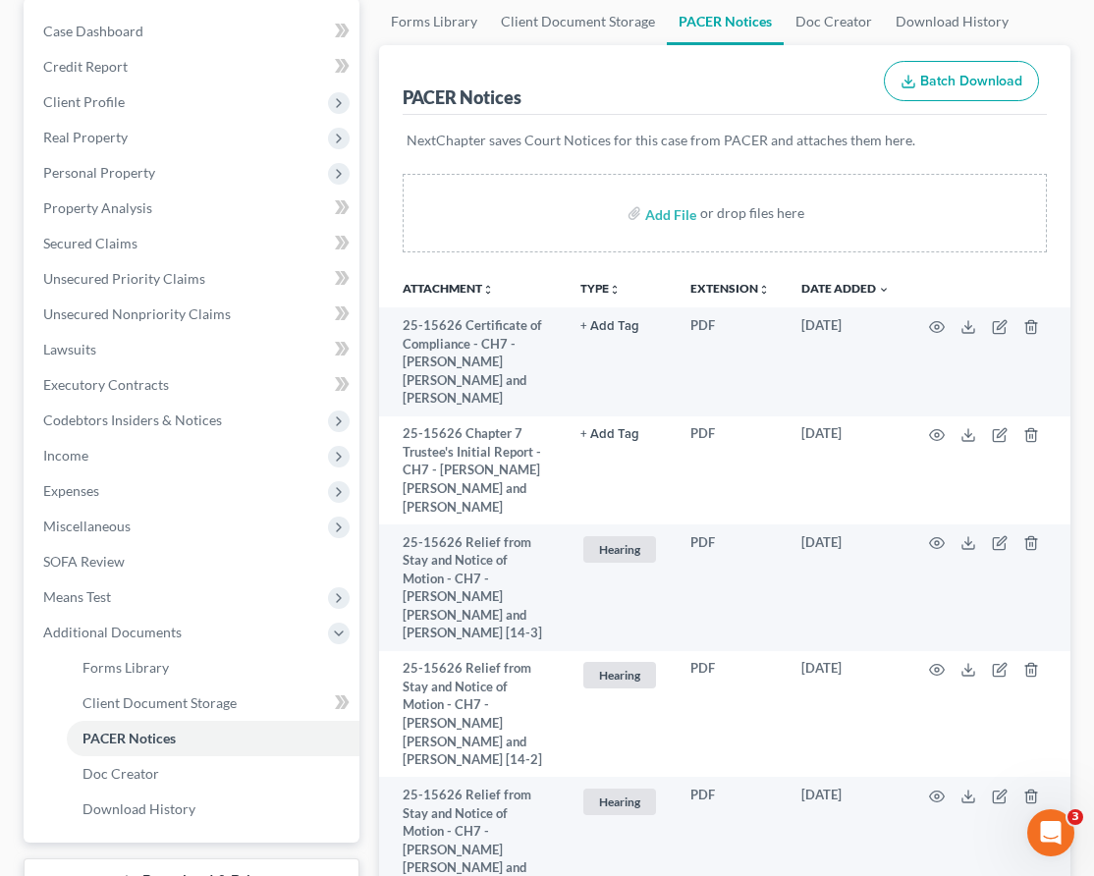
scroll to position [281, 0]
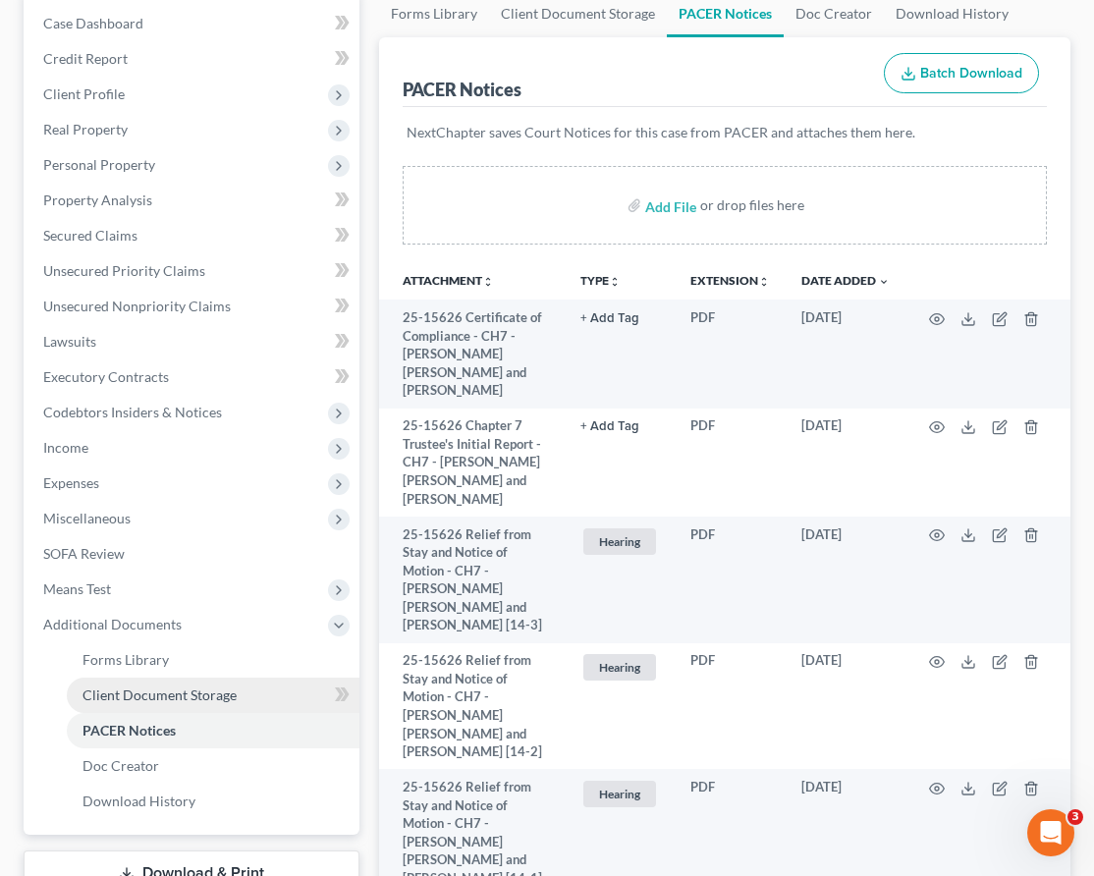
click at [201, 687] on span "Client Document Storage" at bounding box center [160, 695] width 154 height 17
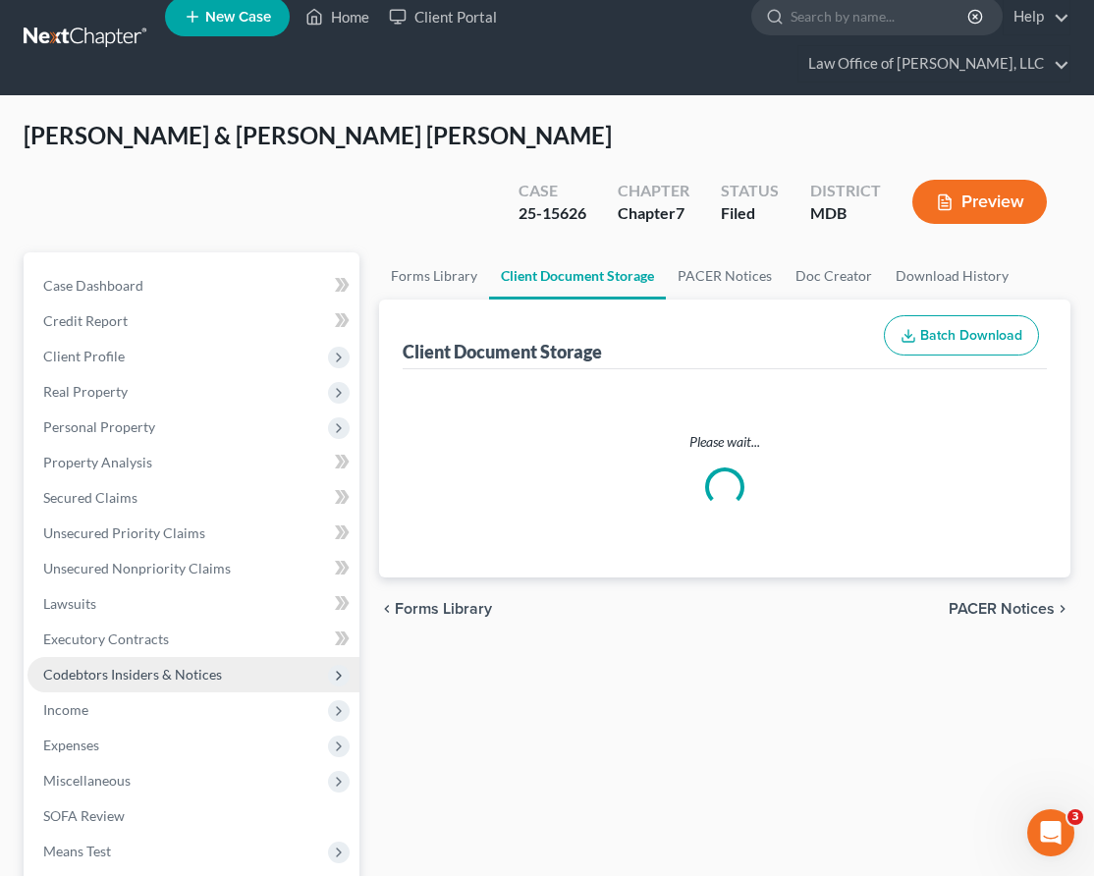
select select "14"
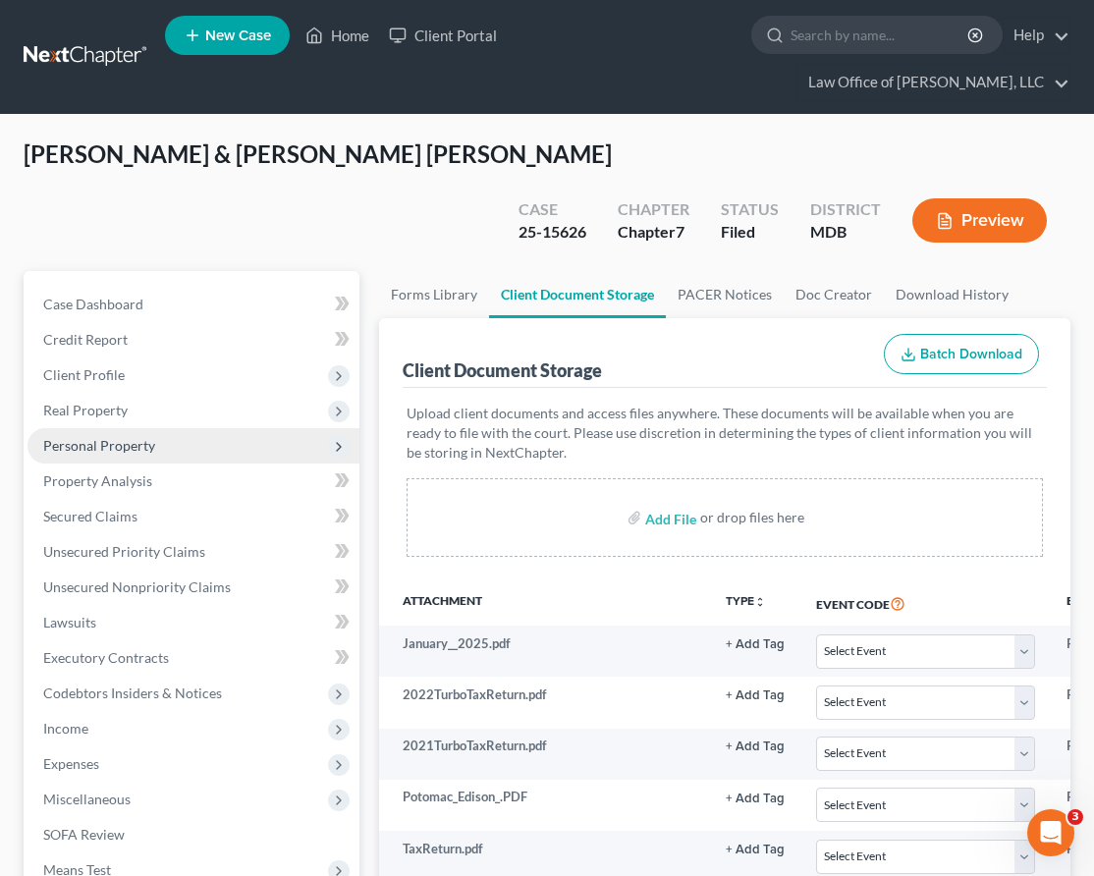
click at [108, 437] on span "Personal Property" at bounding box center [99, 445] width 112 height 17
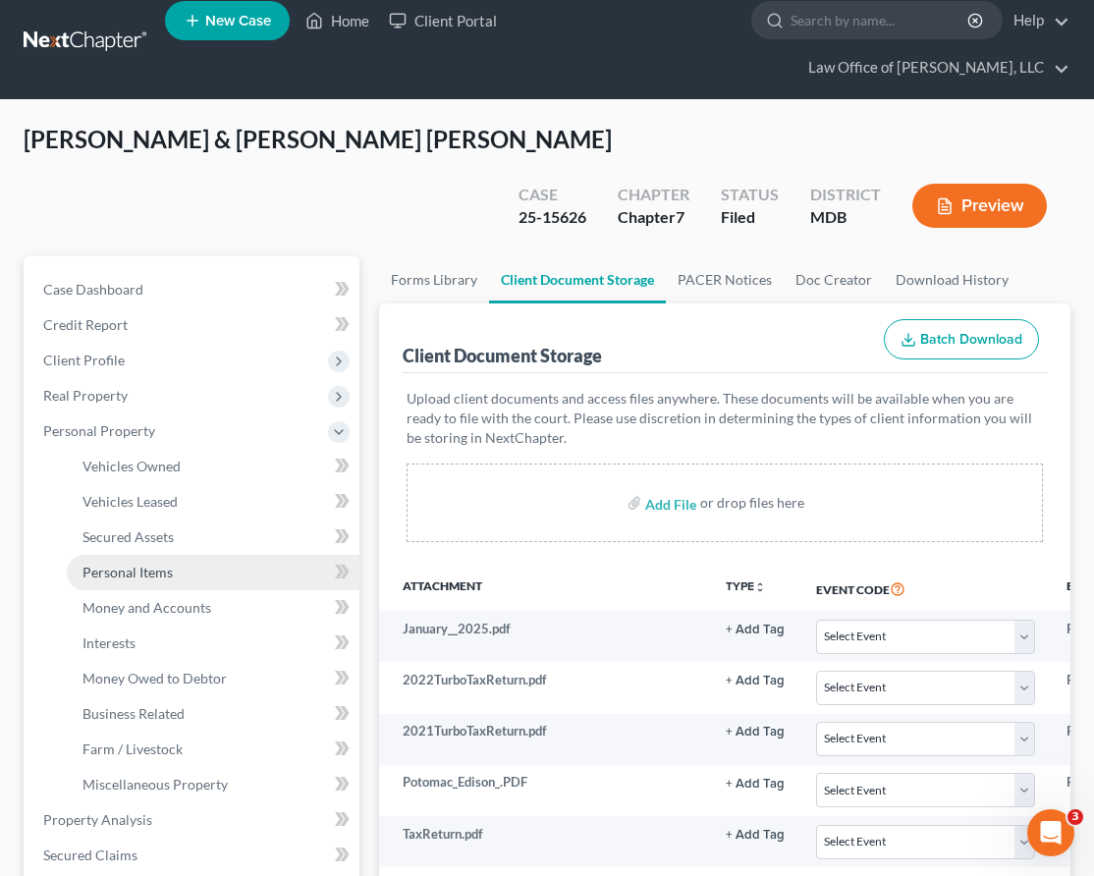
scroll to position [21, 0]
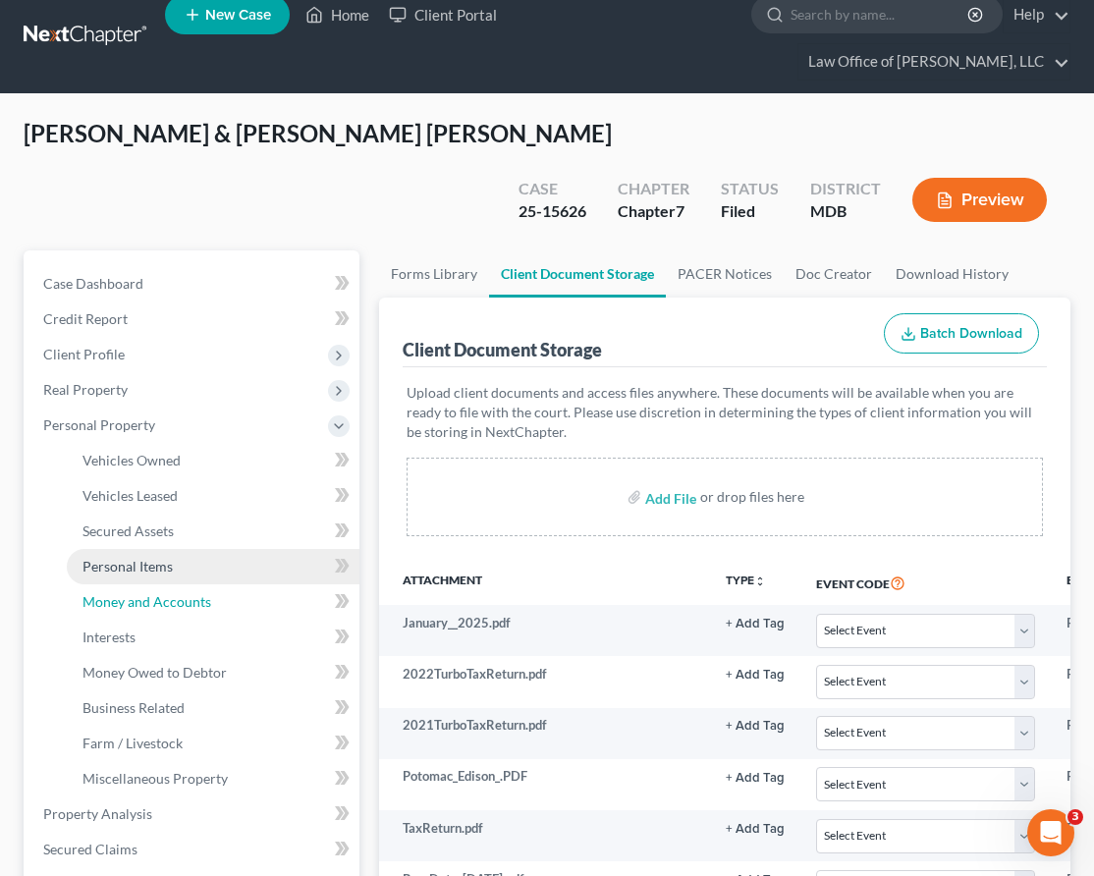
click at [124, 584] on link "Money and Accounts" at bounding box center [213, 601] width 293 height 35
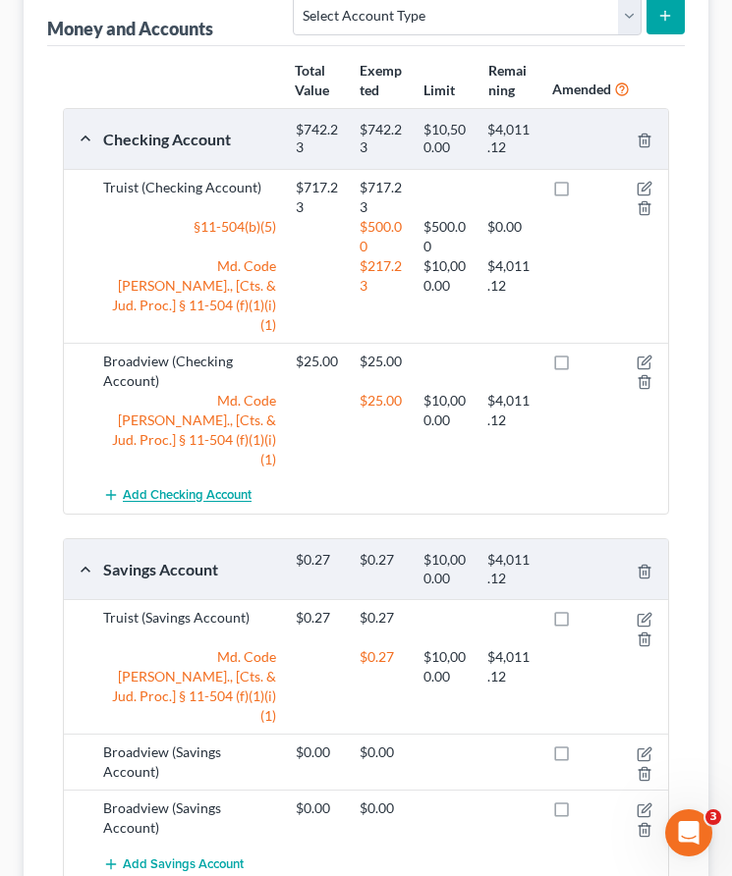
scroll to position [389, 0]
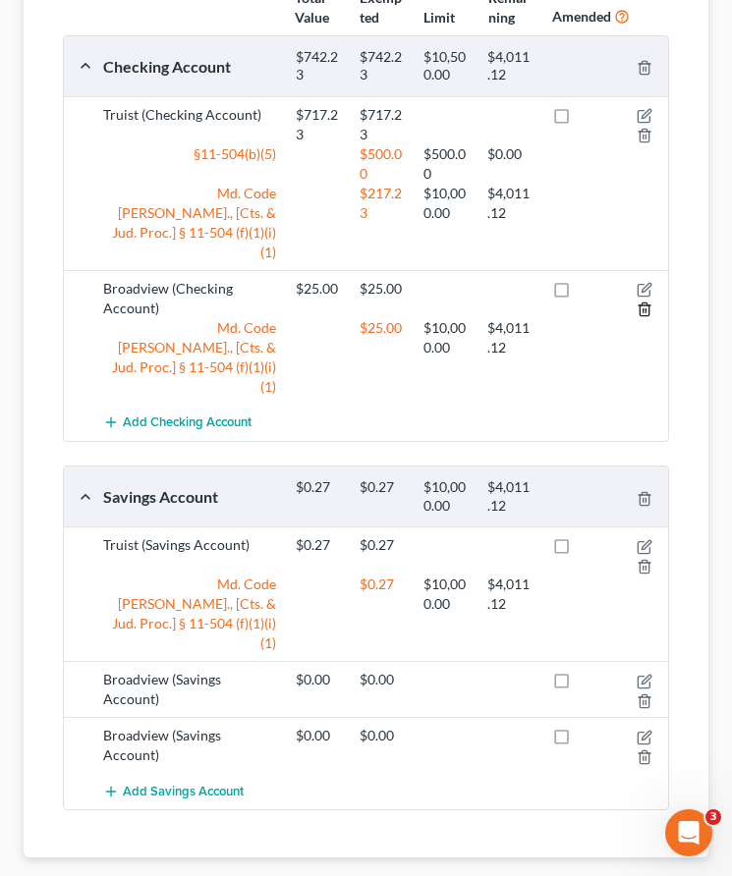
click at [647, 302] on icon "button" at bounding box center [645, 310] width 16 height 16
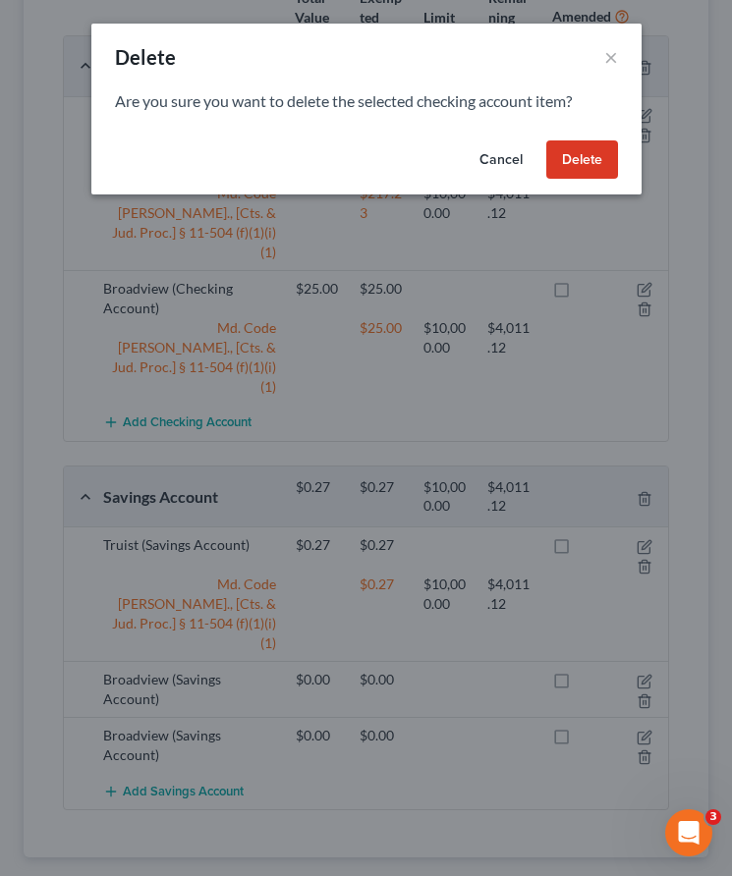
click at [498, 153] on button "Cancel" at bounding box center [501, 159] width 75 height 39
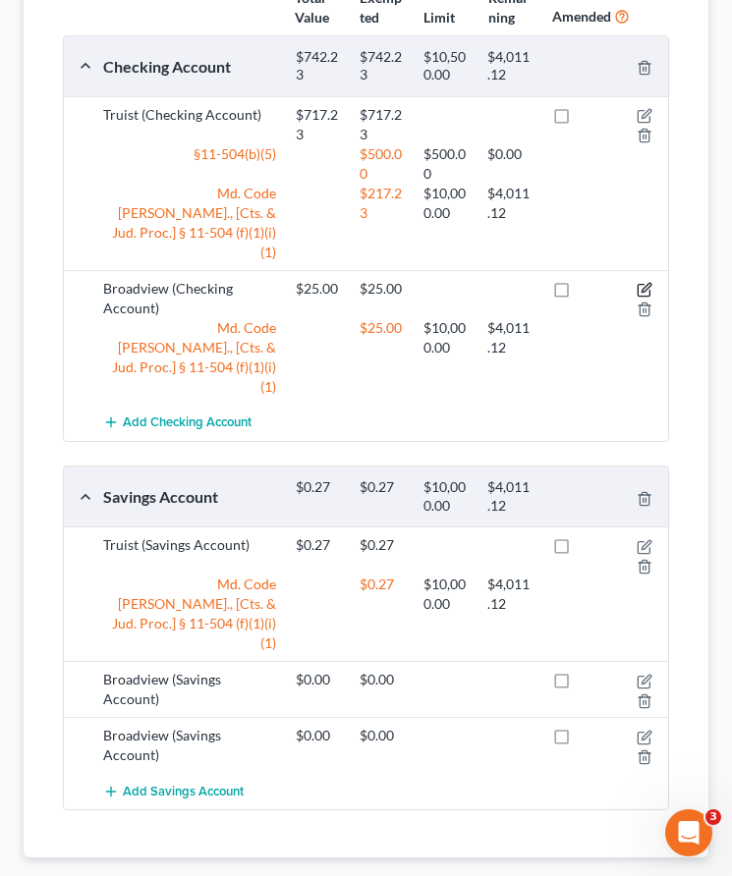
click at [639, 282] on icon "button" at bounding box center [645, 290] width 16 height 16
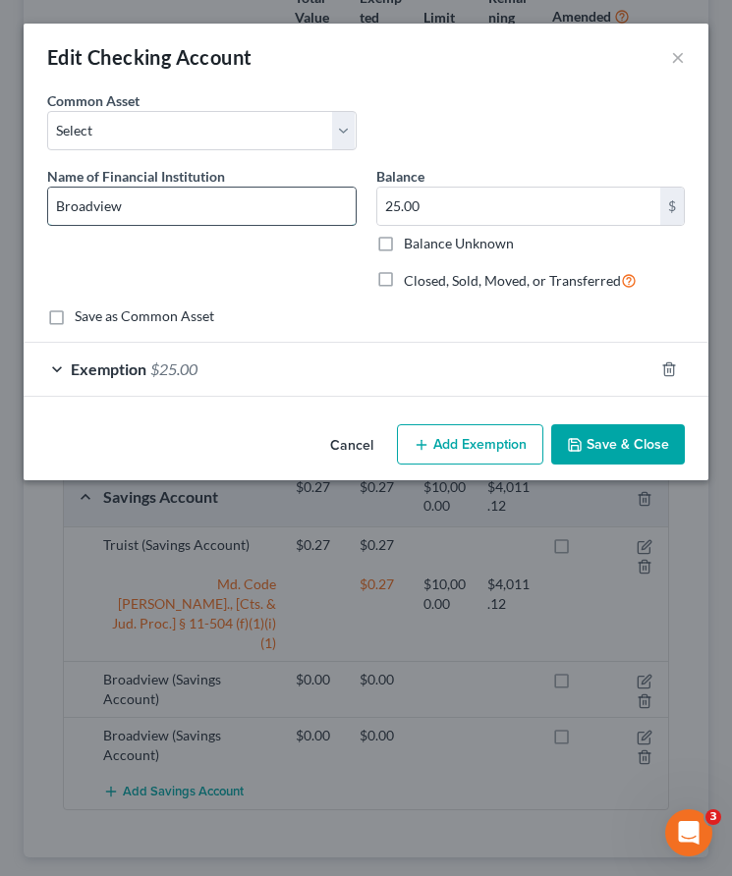
click at [171, 209] on input "Broadview" at bounding box center [201, 206] width 307 height 37
type input "Broadview x7758"
click at [611, 439] on button "Save & Close" at bounding box center [618, 444] width 134 height 41
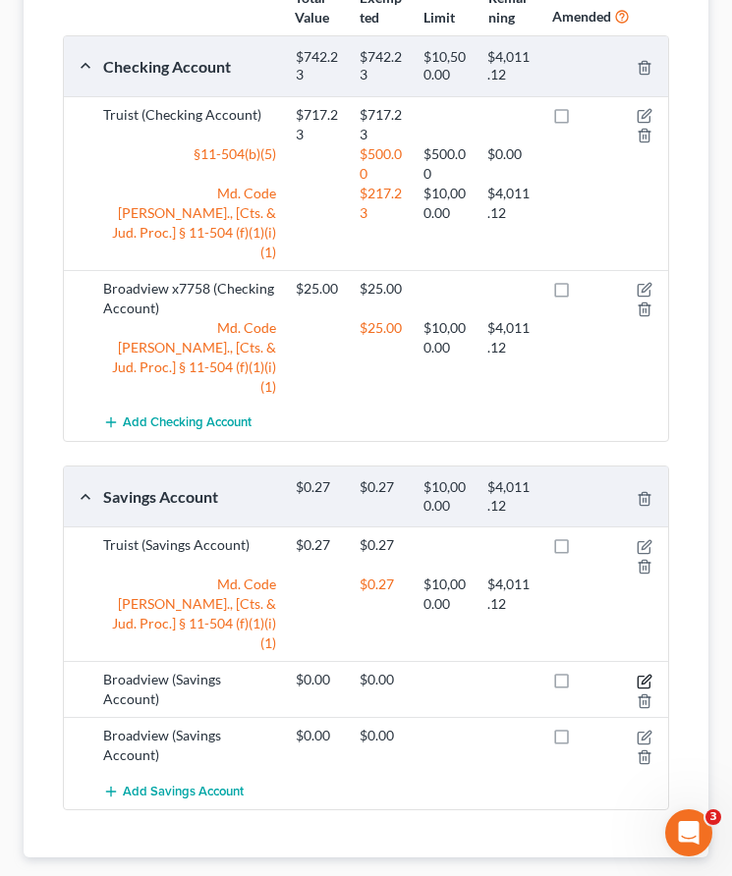
click at [645, 674] on icon "button" at bounding box center [645, 682] width 16 height 16
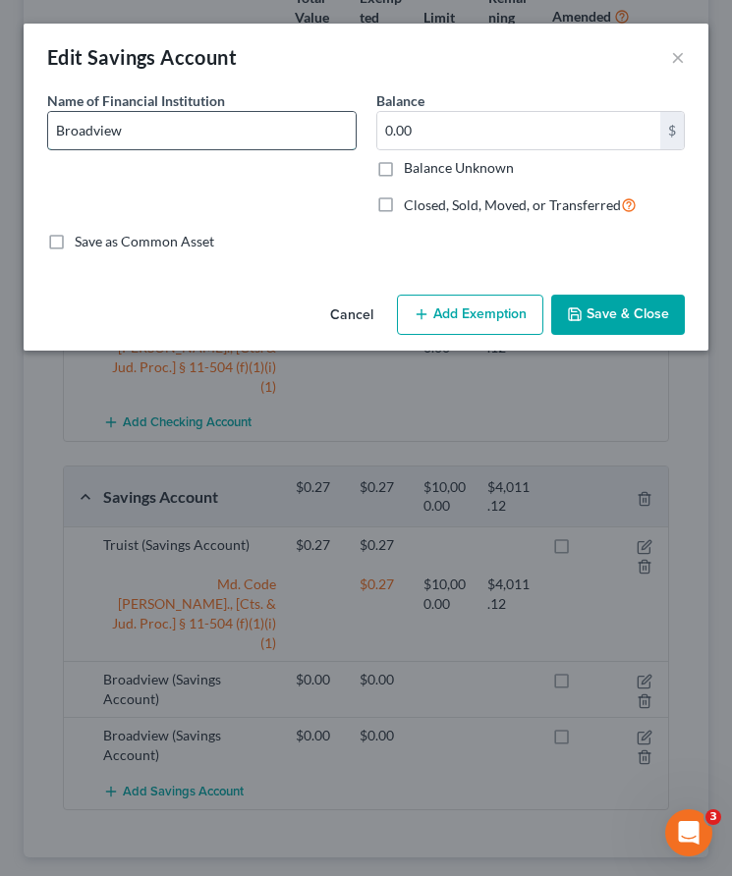
click at [146, 117] on input "Broadview" at bounding box center [201, 130] width 307 height 37
click at [144, 129] on input "Broadview" at bounding box center [201, 130] width 307 height 37
type input "Broadview x4703"
click at [599, 306] on button "Save & Close" at bounding box center [618, 315] width 134 height 41
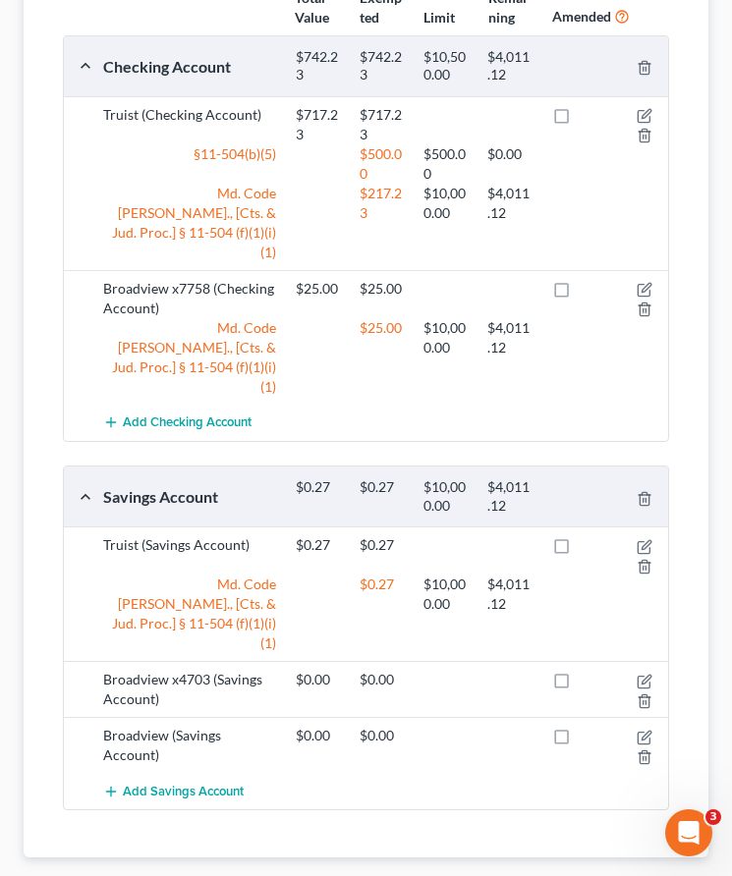
click at [580, 741] on label at bounding box center [580, 741] width 0 height 0
click at [587, 726] on input "checkbox" at bounding box center [593, 732] width 13 height 13
click at [580, 741] on label at bounding box center [580, 741] width 0 height 0
click at [587, 726] on input "checkbox" at bounding box center [593, 732] width 13 height 13
checkbox input "false"
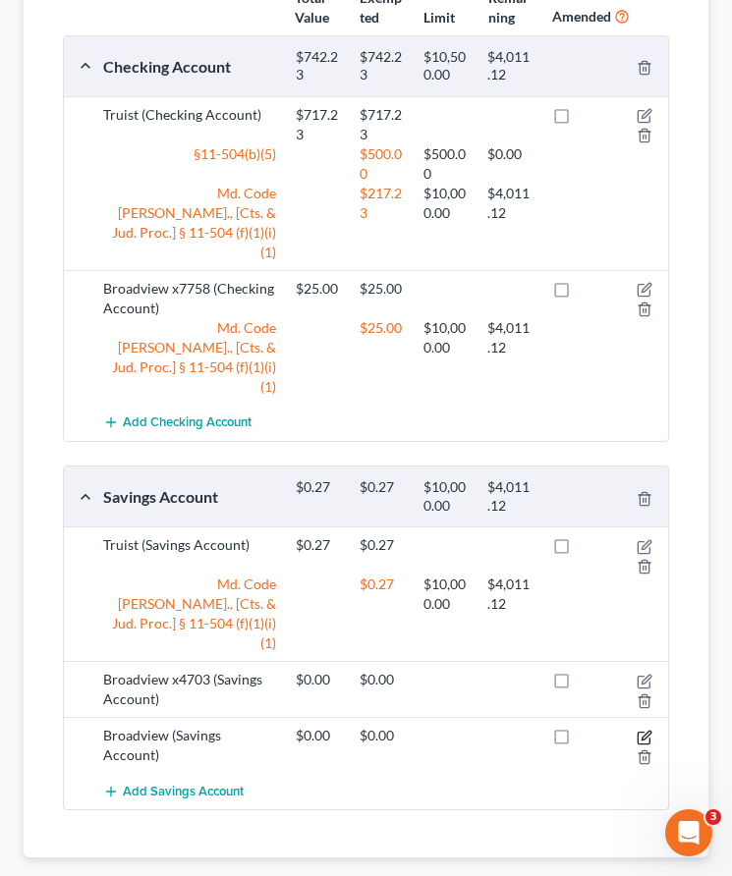
click at [642, 731] on icon "button" at bounding box center [645, 735] width 9 height 9
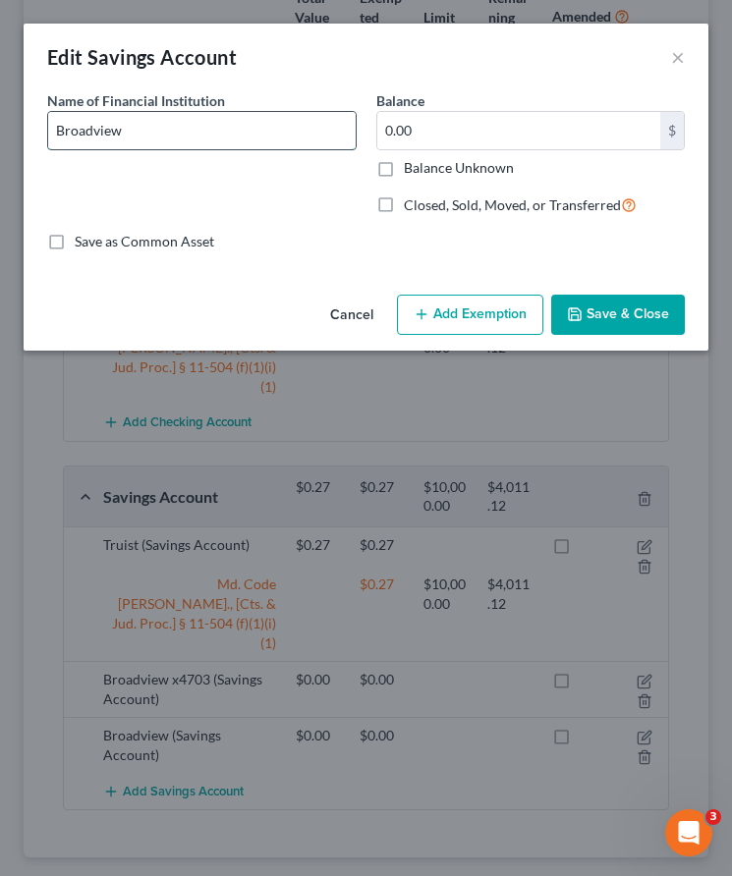
click at [228, 122] on input "Broadview" at bounding box center [201, 130] width 307 height 37
type input "Broadview x 9834"
click at [585, 316] on button "Save & Close" at bounding box center [618, 315] width 134 height 41
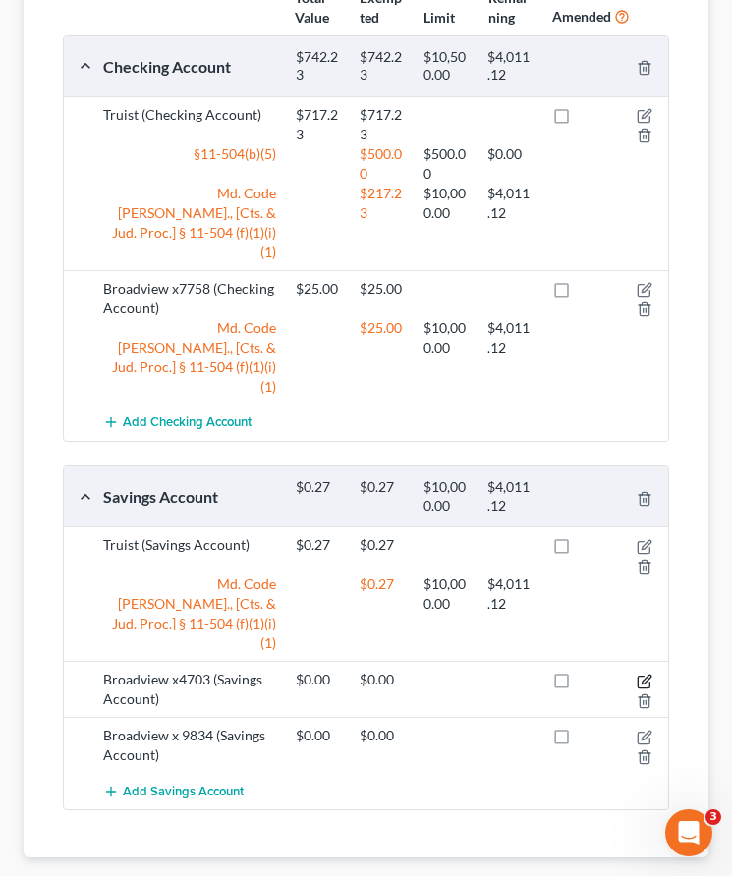
click at [643, 675] on icon "button" at bounding box center [645, 679] width 9 height 9
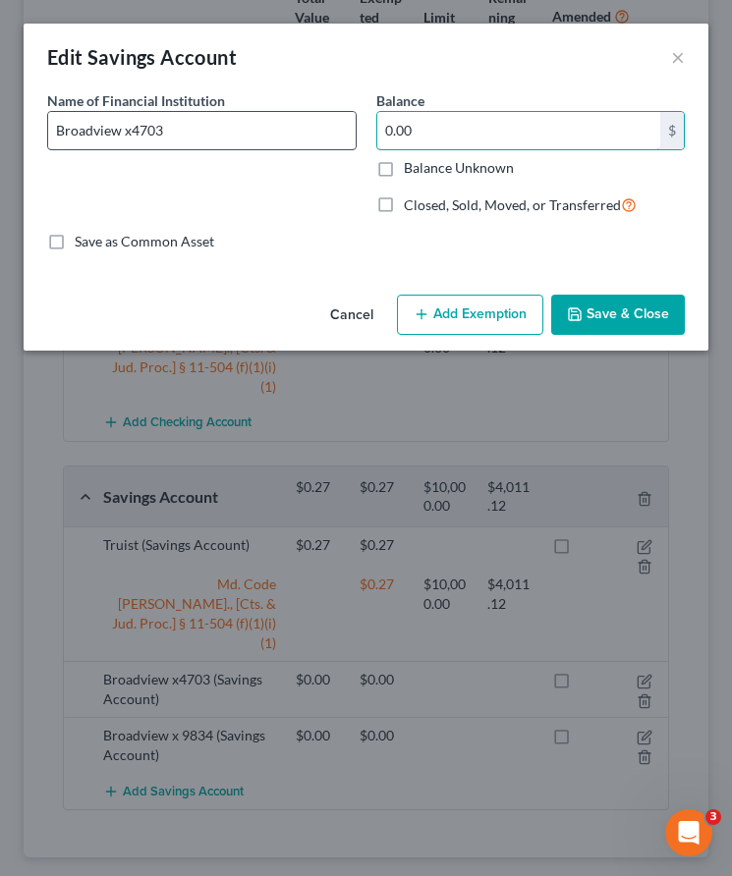
drag, startPoint x: 431, startPoint y: 133, endPoint x: 349, endPoint y: 122, distance: 83.2
click at [349, 122] on div "Name of Financial Institution * Broadview x4703 Balance 0.00 $ Balance Unknown …" at bounding box center [365, 160] width 657 height 141
drag, startPoint x: 423, startPoint y: 130, endPoint x: 334, endPoint y: 127, distance: 89.4
click at [334, 127] on div "Name of Financial Institution * Broadview x4703 Balance 0.00 $ Balance Unknown …" at bounding box center [365, 160] width 657 height 141
type input "1"
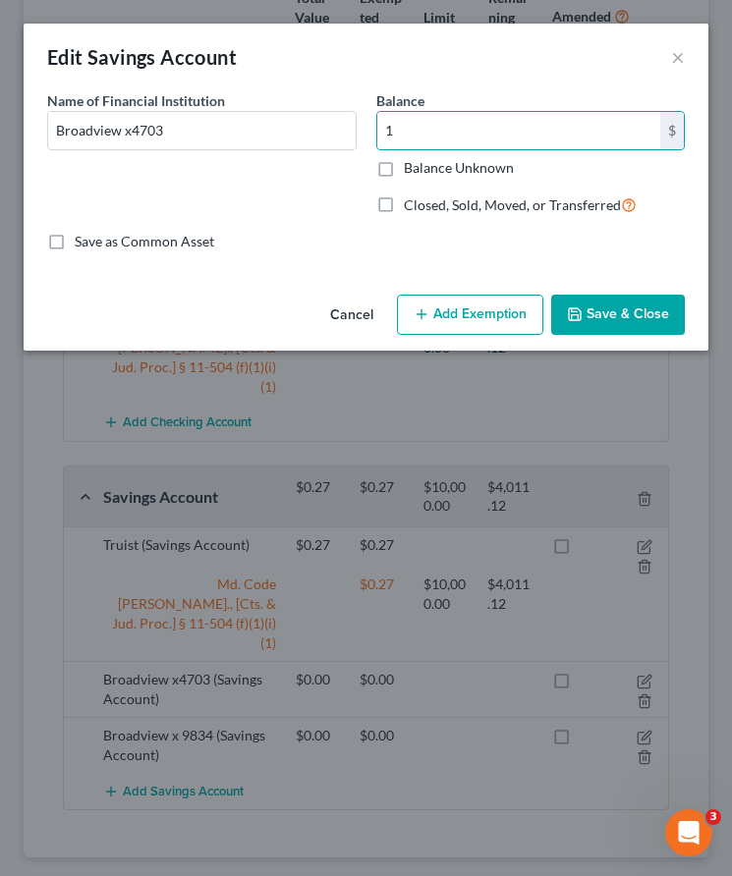
click at [494, 318] on button "Add Exemption" at bounding box center [470, 315] width 146 height 41
select select "2"
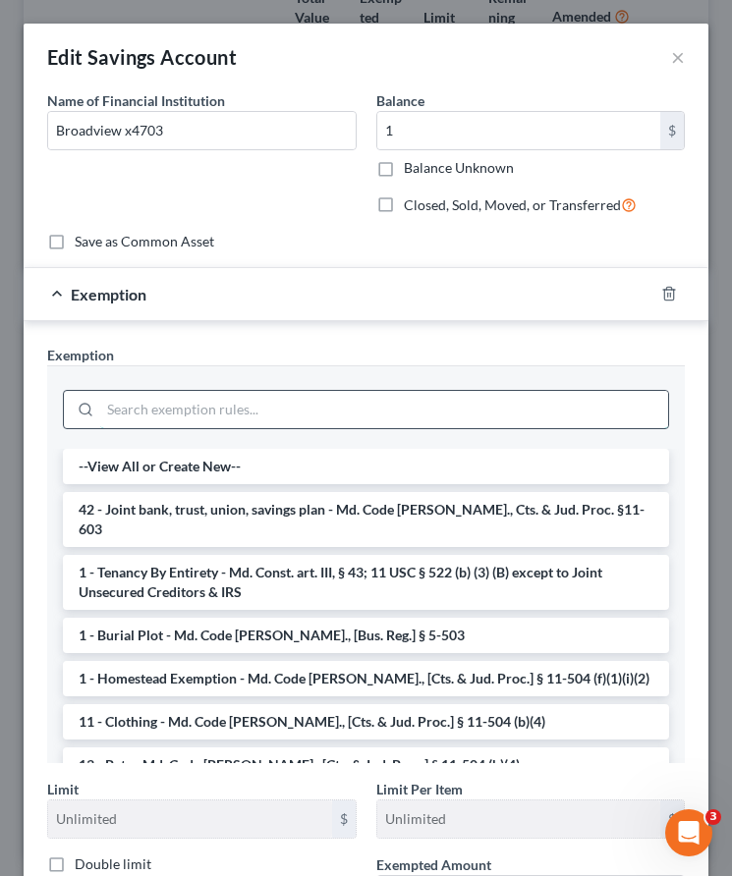
click at [243, 404] on input "search" at bounding box center [384, 409] width 568 height 37
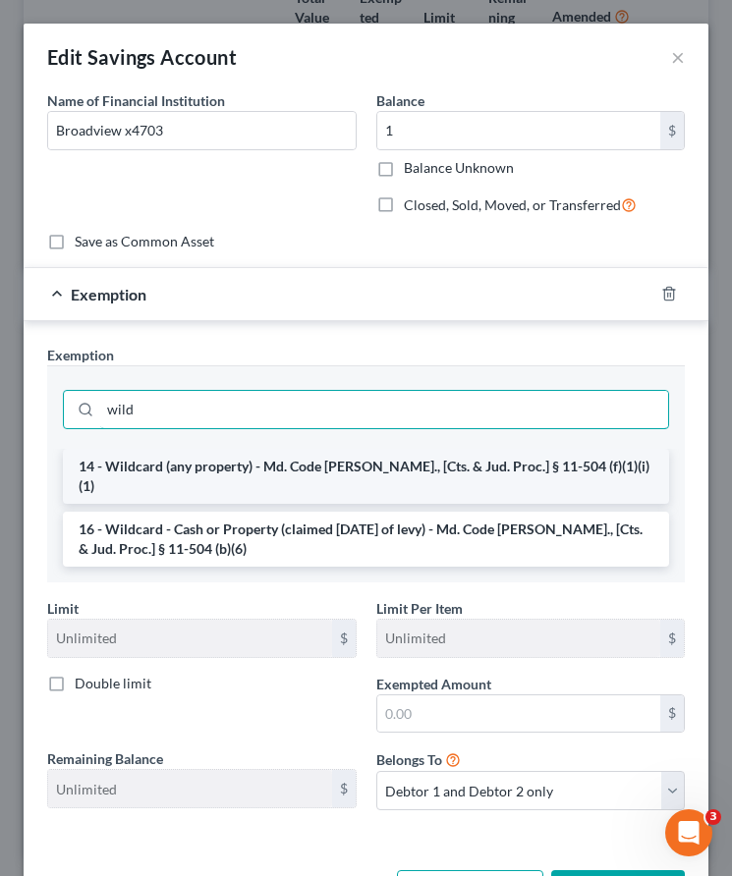
type input "wild"
click at [204, 451] on li "14 - Wildcard (any property) - Md. Code Ann., [Cts. & Jud. Proc.] § 11-504 (f)(…" at bounding box center [366, 476] width 606 height 55
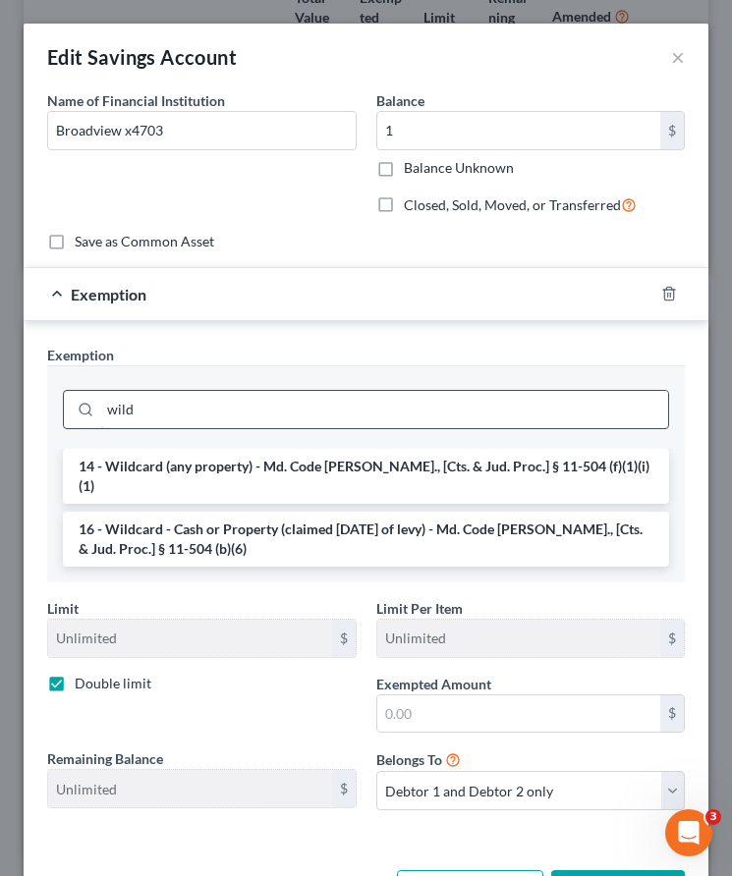
checkbox input "true"
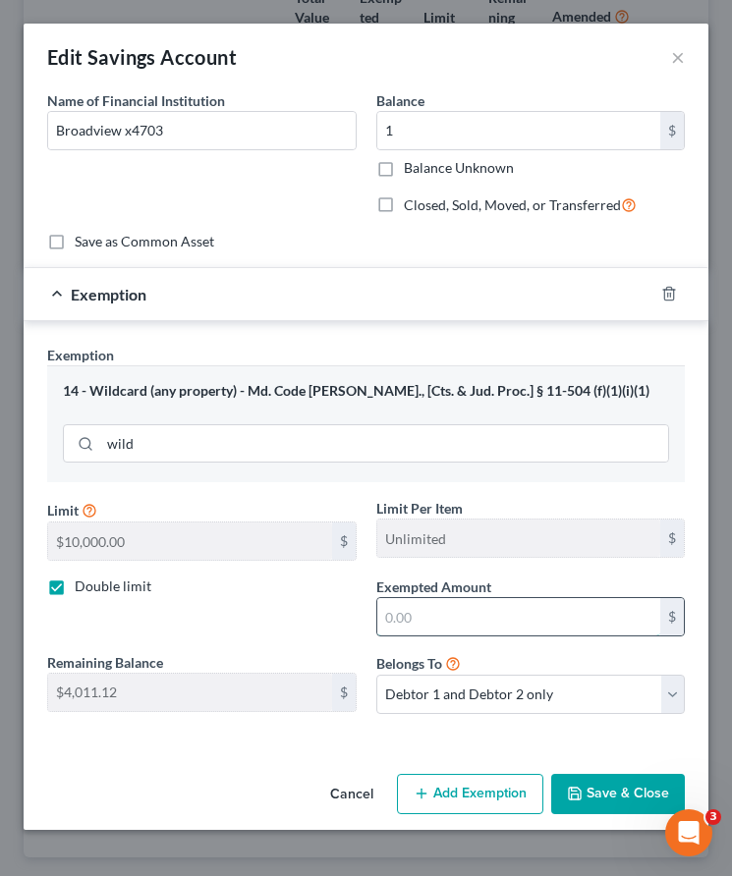
click at [392, 614] on input "text" at bounding box center [519, 616] width 284 height 37
type input "1"
click at [649, 782] on button "Save & Close" at bounding box center [618, 794] width 134 height 41
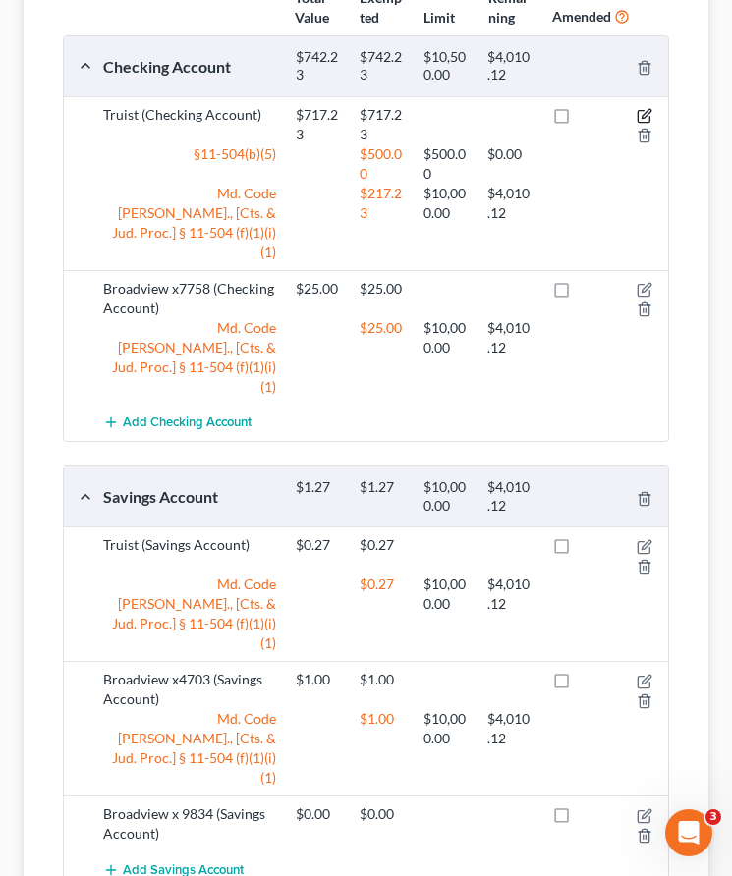
click at [644, 111] on icon "button" at bounding box center [645, 116] width 16 height 16
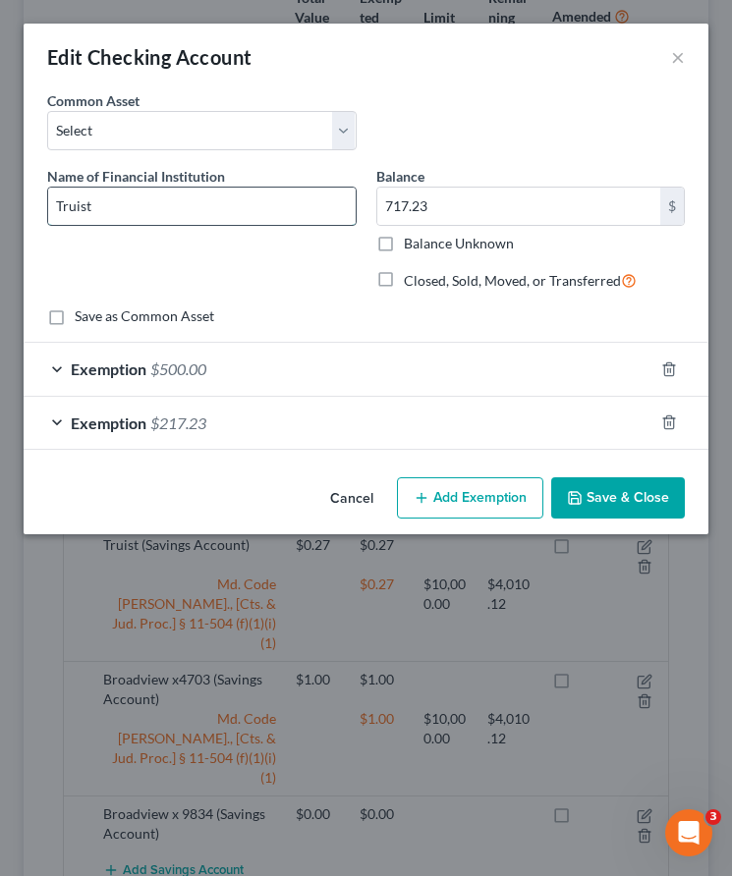
click at [118, 211] on input "Truist" at bounding box center [201, 206] width 307 height 37
type input "Truist x1002"
click at [625, 501] on button "Save & Close" at bounding box center [618, 497] width 134 height 41
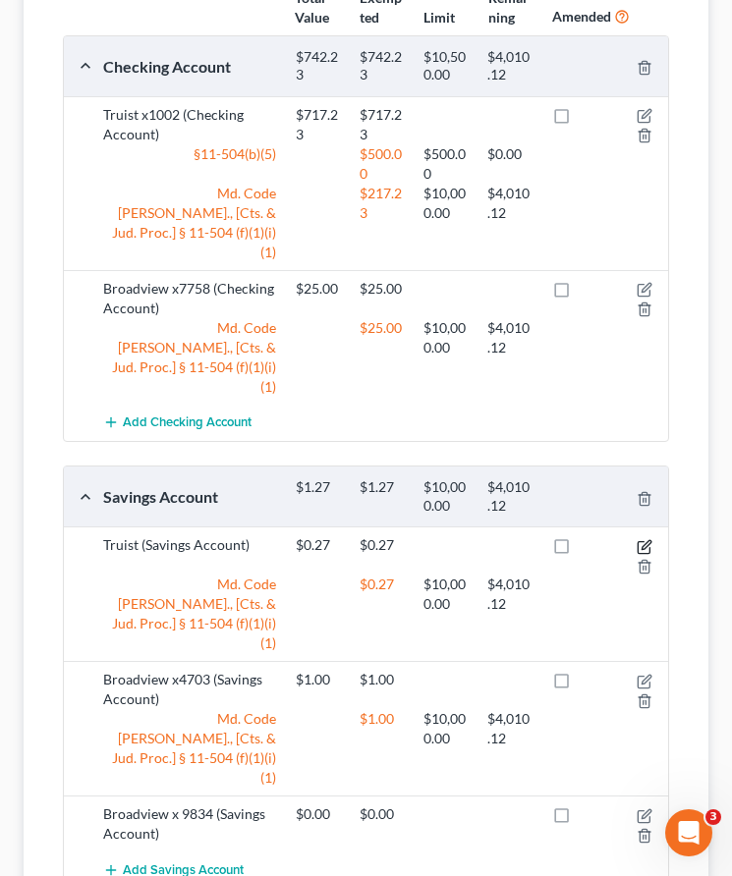
click at [641, 541] on icon "button" at bounding box center [643, 547] width 12 height 12
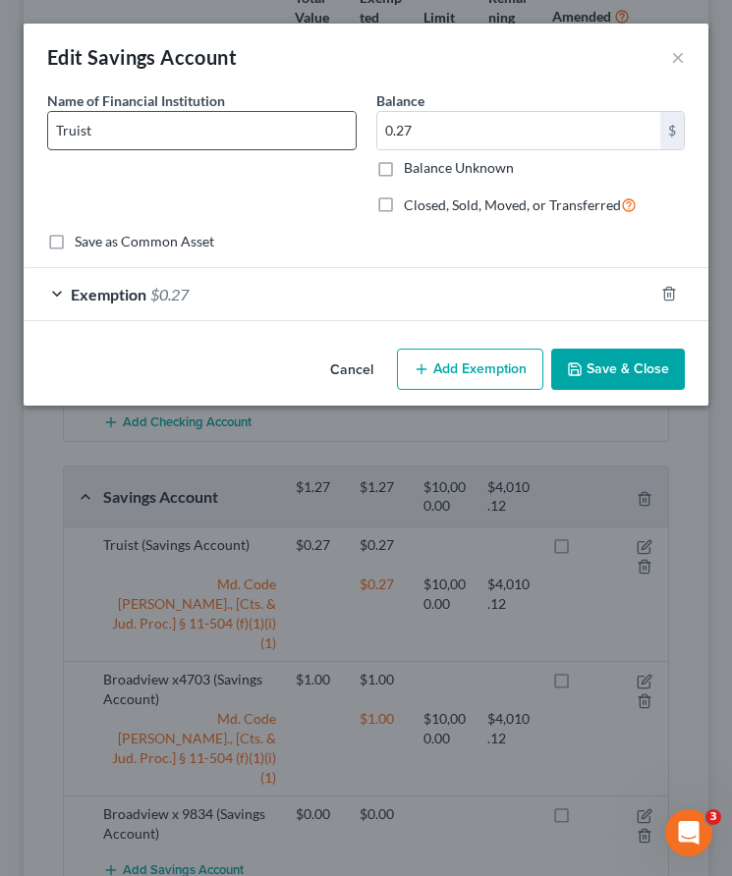
click at [172, 132] on input "Truist" at bounding box center [201, 130] width 307 height 37
type input "Truist x1456"
click at [599, 373] on button "Save & Close" at bounding box center [618, 369] width 134 height 41
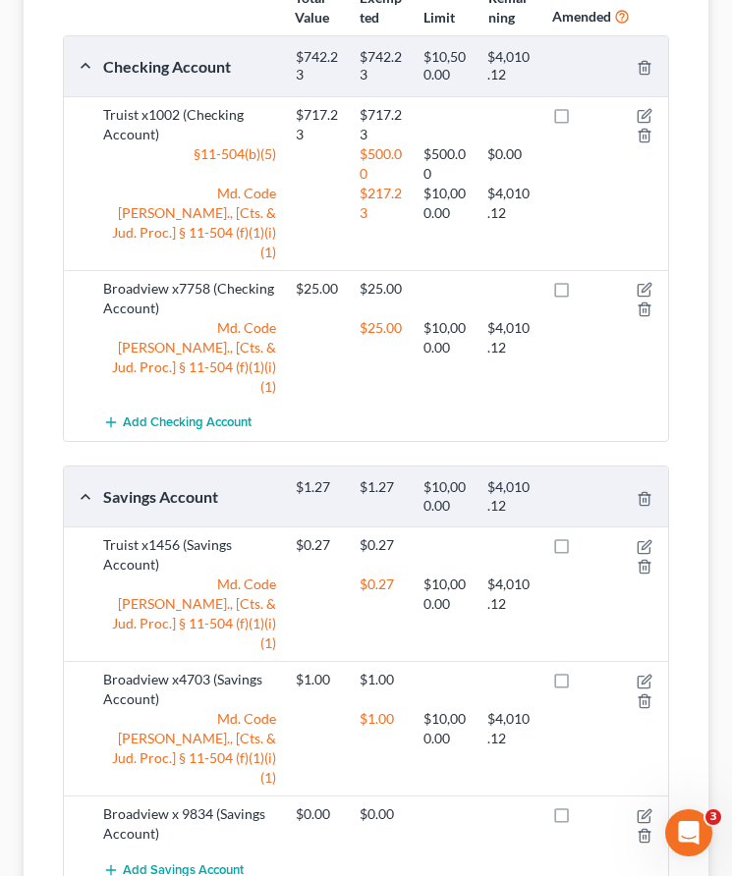
scroll to position [0, 0]
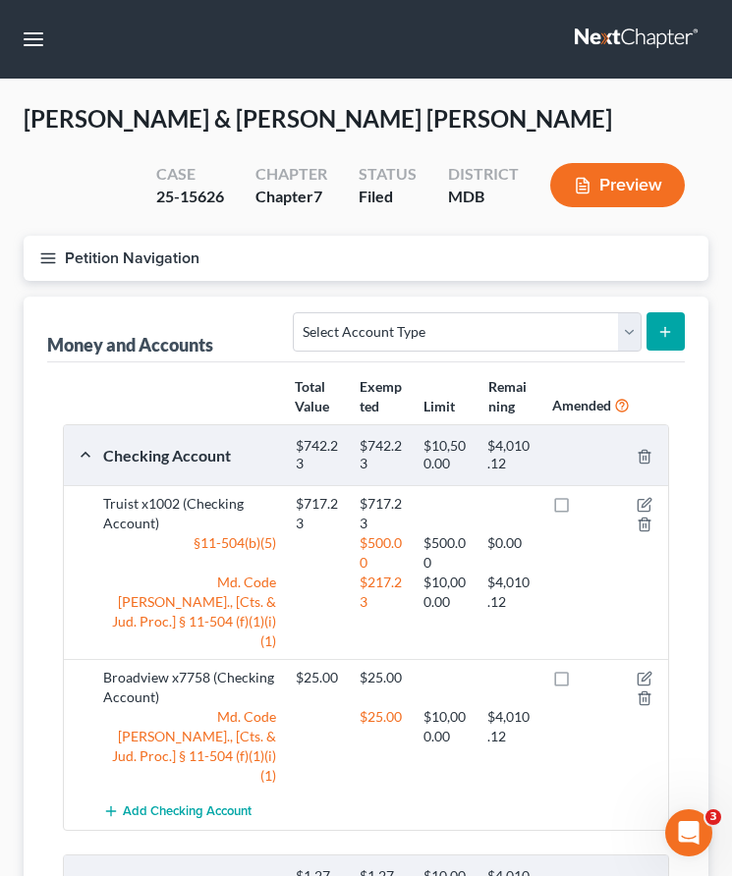
click at [634, 27] on link at bounding box center [638, 39] width 126 height 35
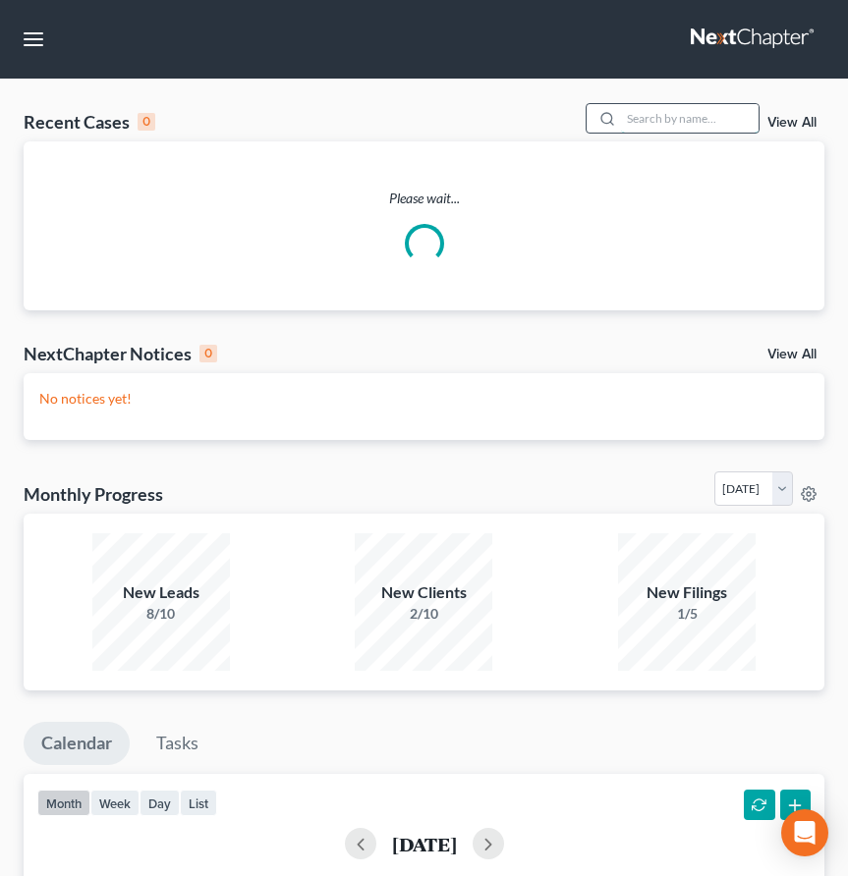
click at [679, 113] on input "search" at bounding box center [690, 118] width 138 height 28
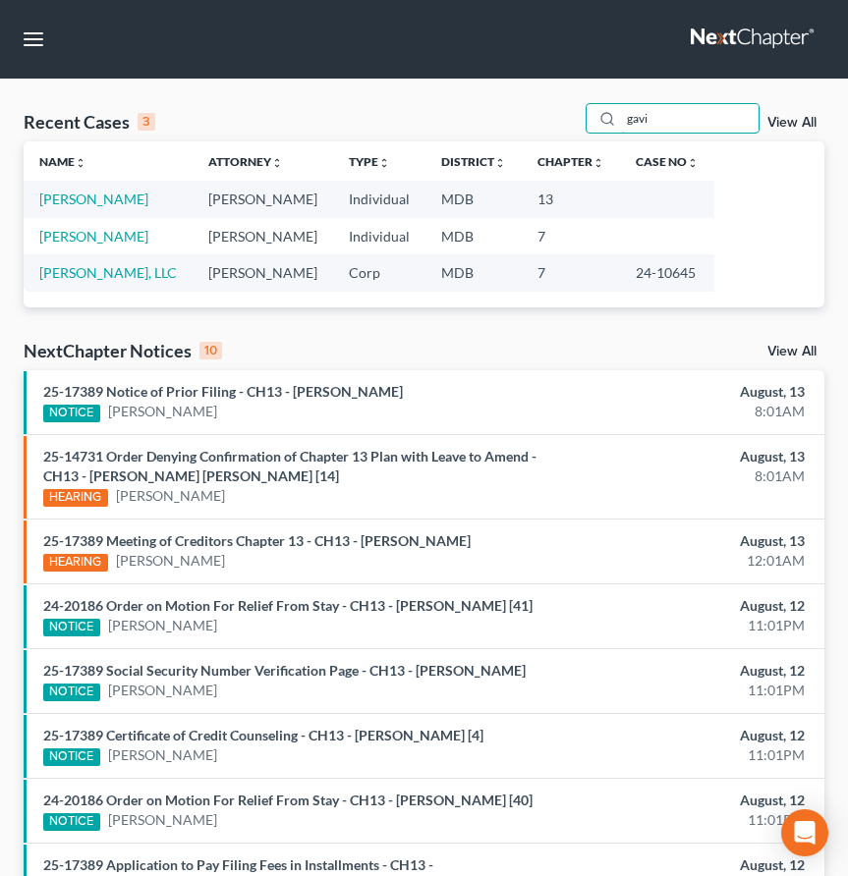
type input "gavi"
click at [64, 226] on td "Gavi, Martin" at bounding box center [108, 236] width 169 height 36
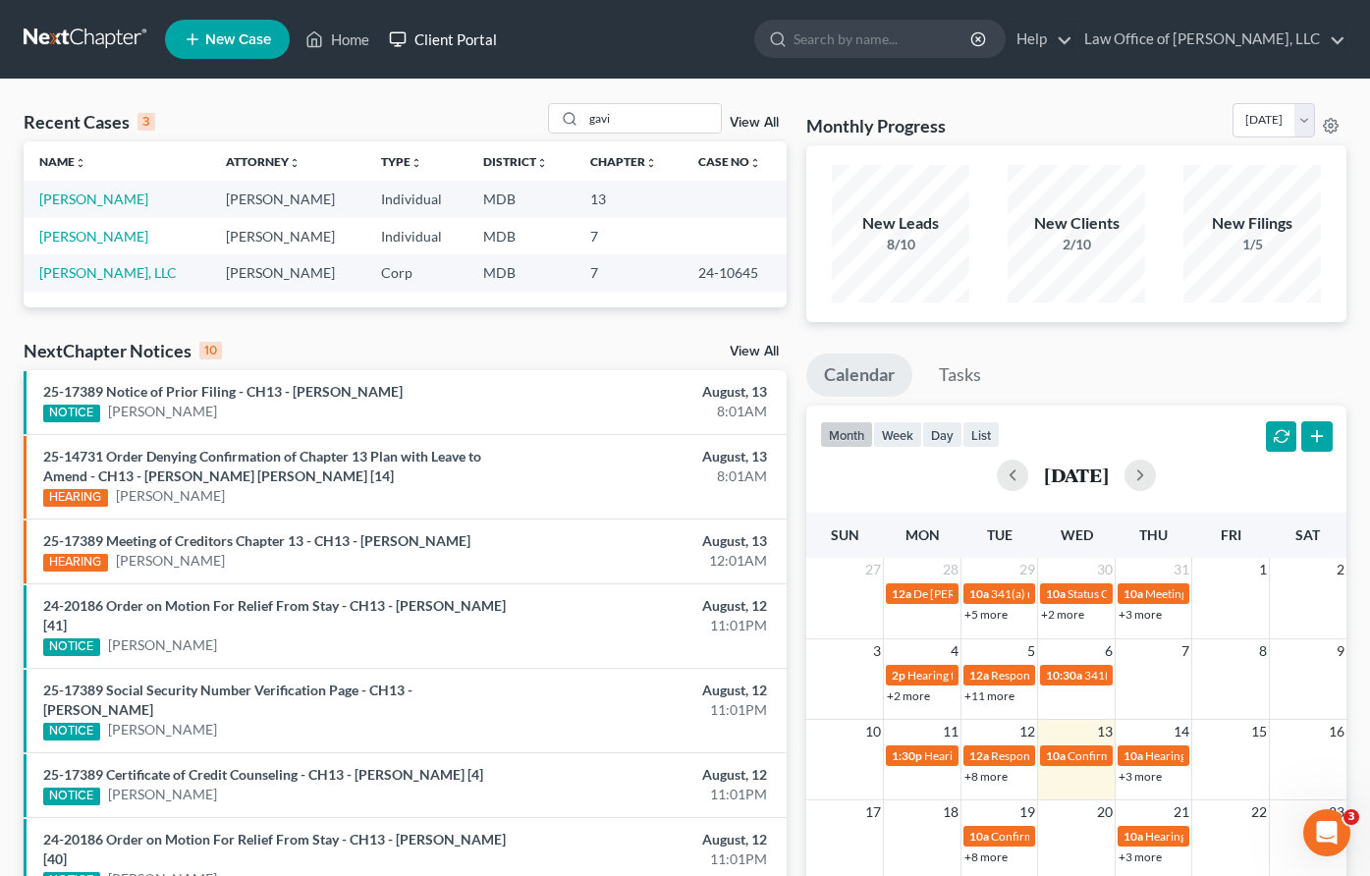
click at [416, 37] on link "Client Portal" at bounding box center [443, 39] width 128 height 35
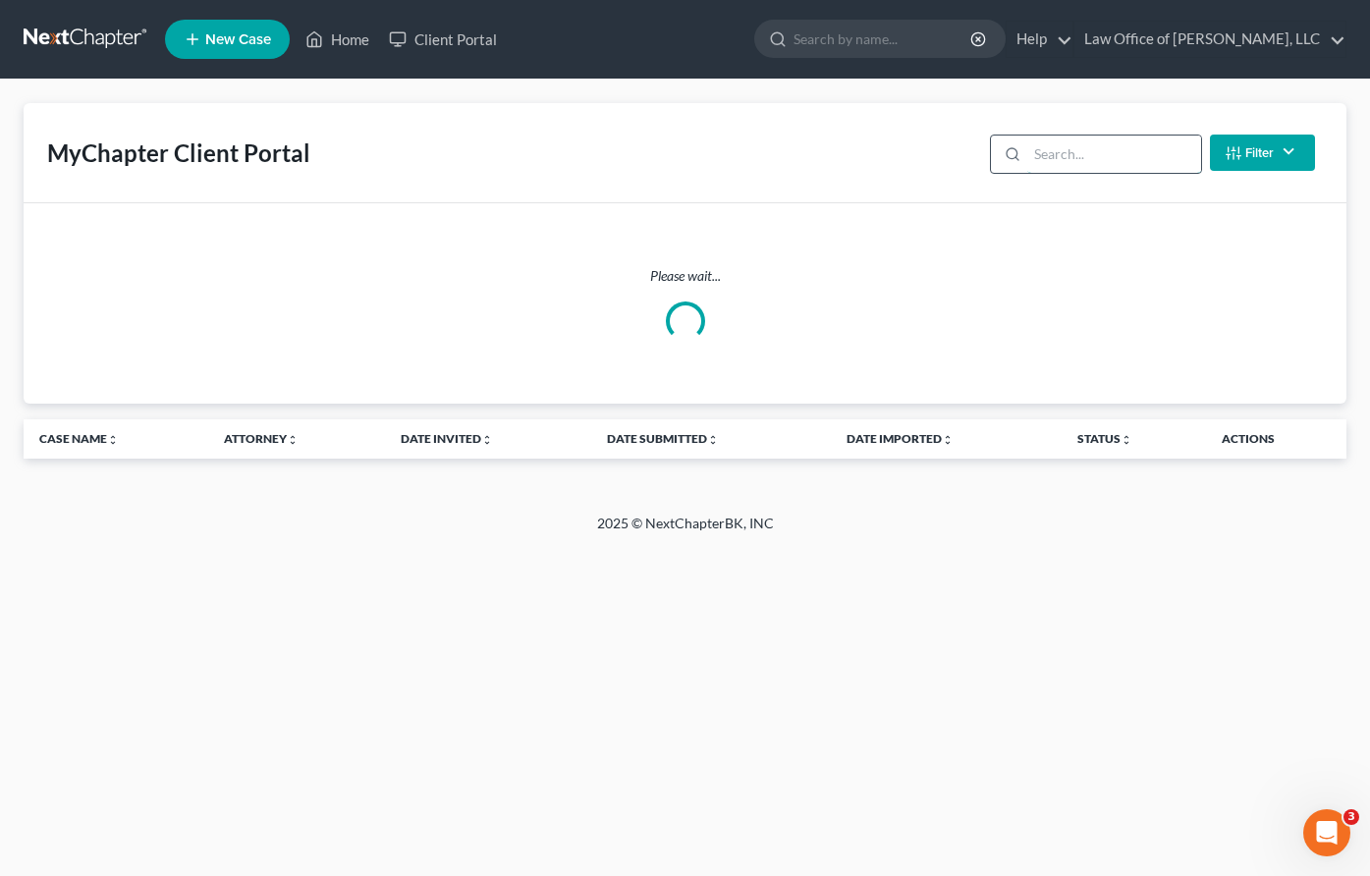
click at [847, 143] on input "search" at bounding box center [1114, 154] width 174 height 37
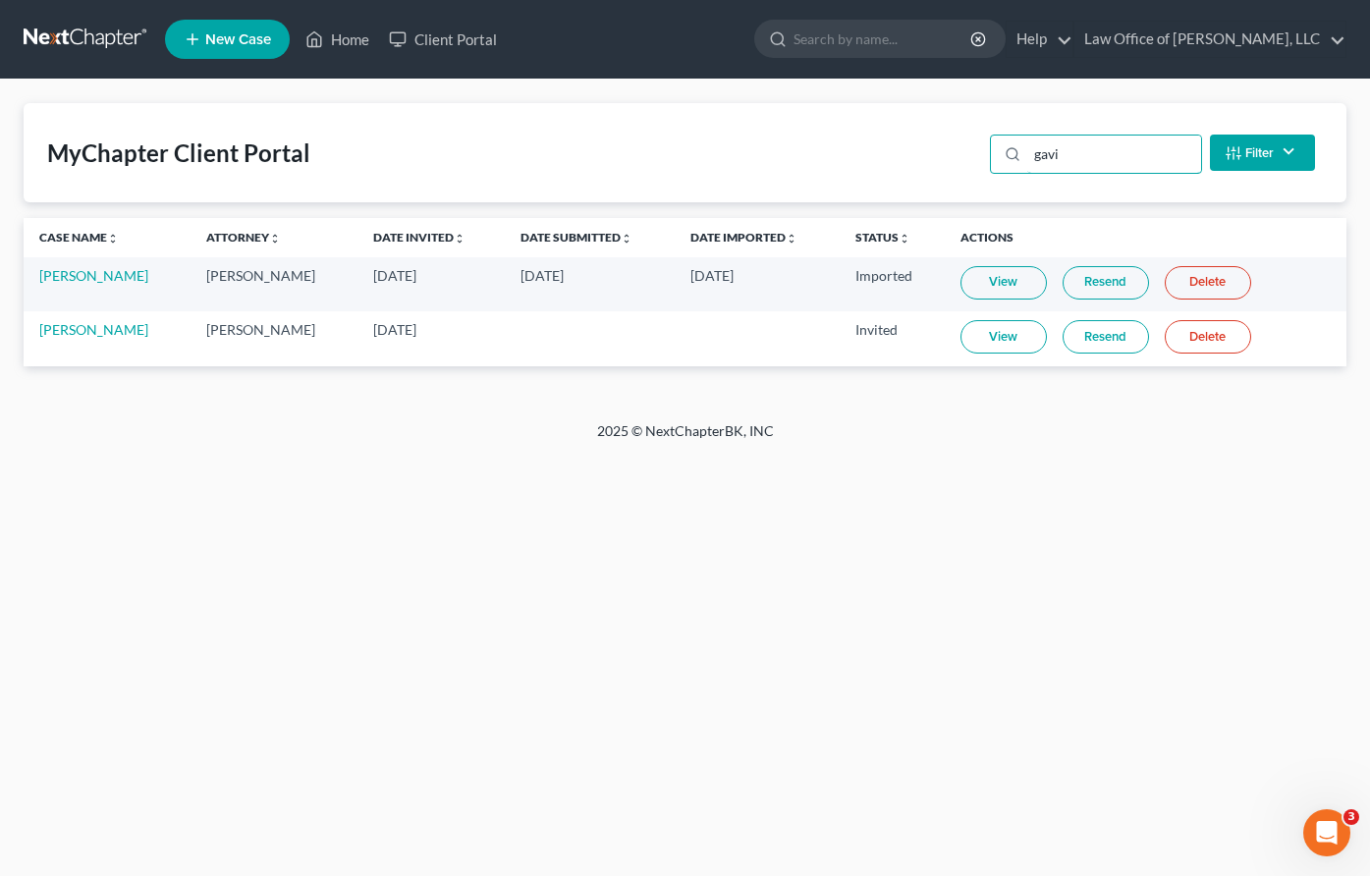
type input "gavi"
click at [294, 144] on div "MyChapter Client Portal" at bounding box center [178, 153] width 263 height 31
click at [298, 143] on div "MyChapter Client Portal" at bounding box center [178, 153] width 263 height 31
click at [428, 38] on link "Client Portal" at bounding box center [443, 39] width 128 height 35
click at [847, 46] on input "search" at bounding box center [884, 39] width 180 height 36
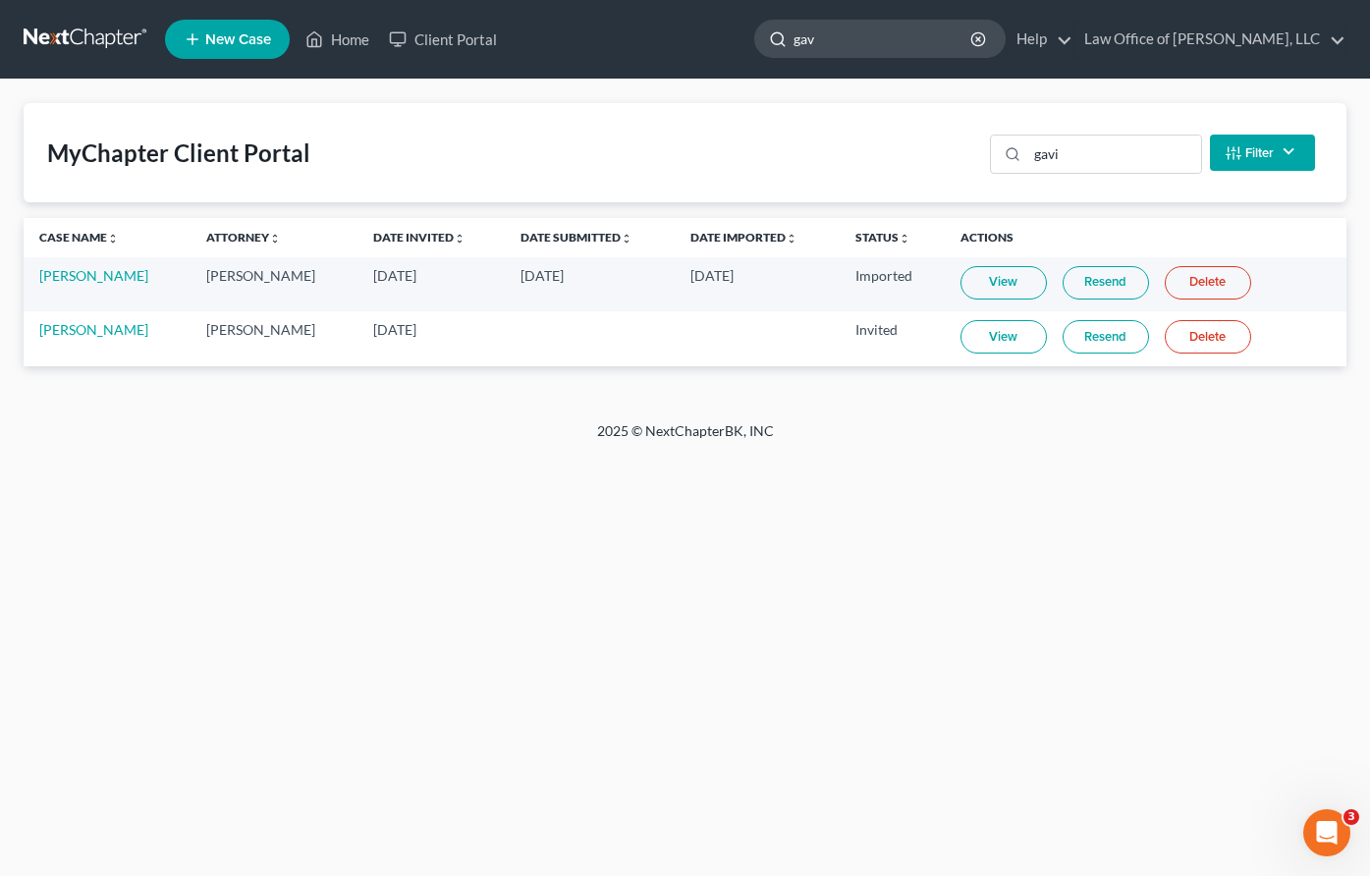
type input "gavi"
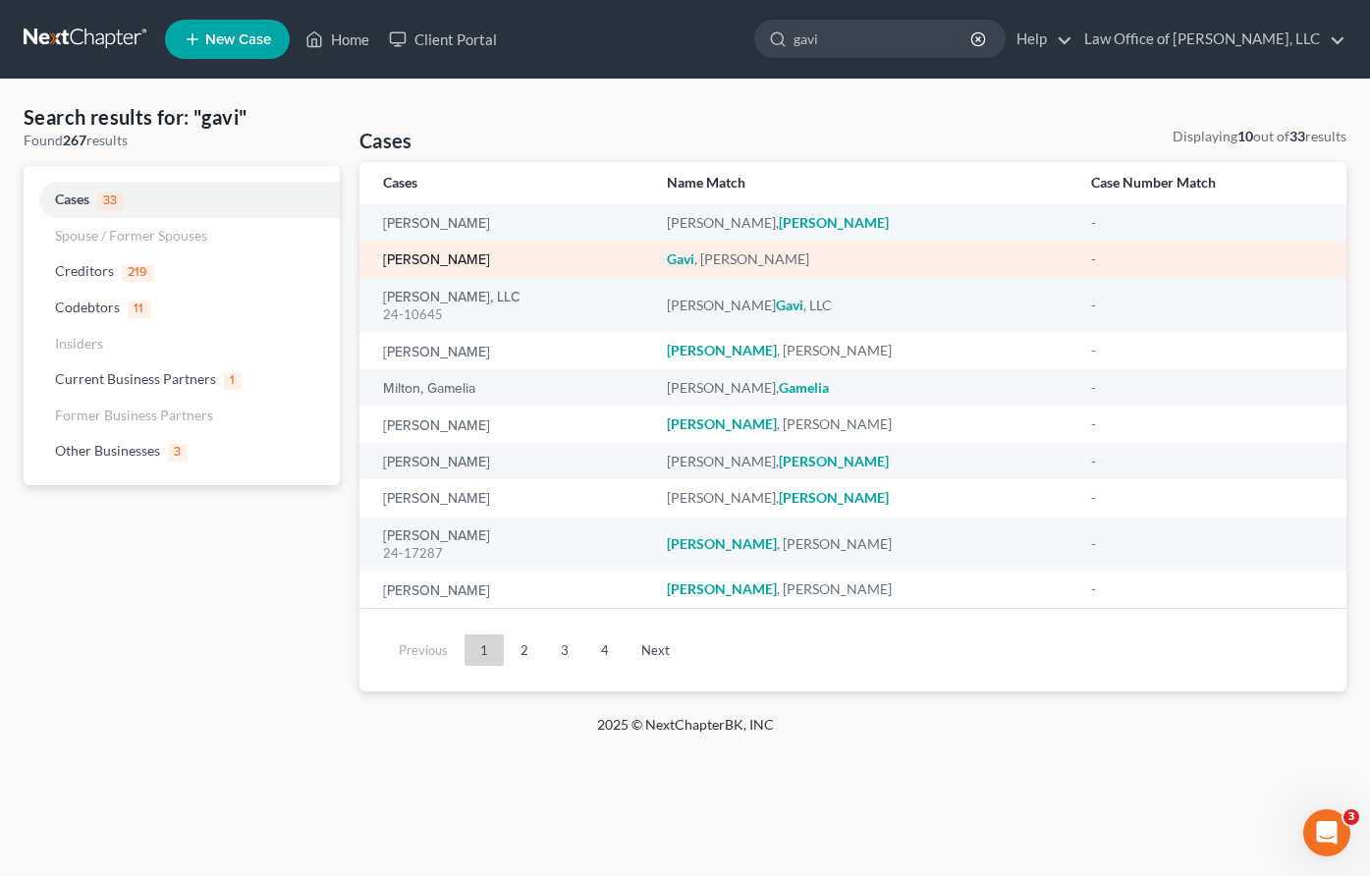
click at [403, 260] on link "Gavi, Martin" at bounding box center [436, 260] width 107 height 14
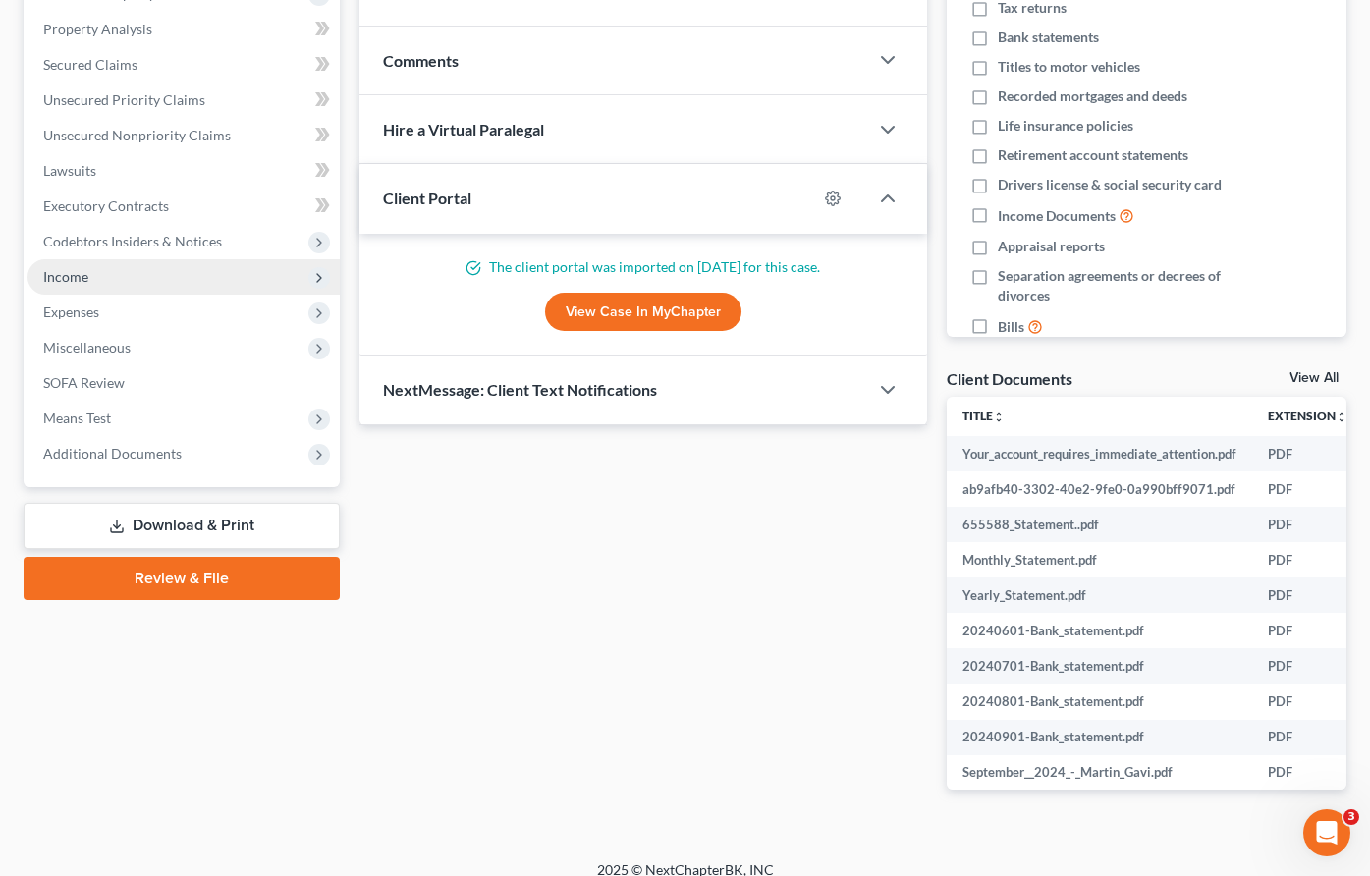
scroll to position [388, 0]
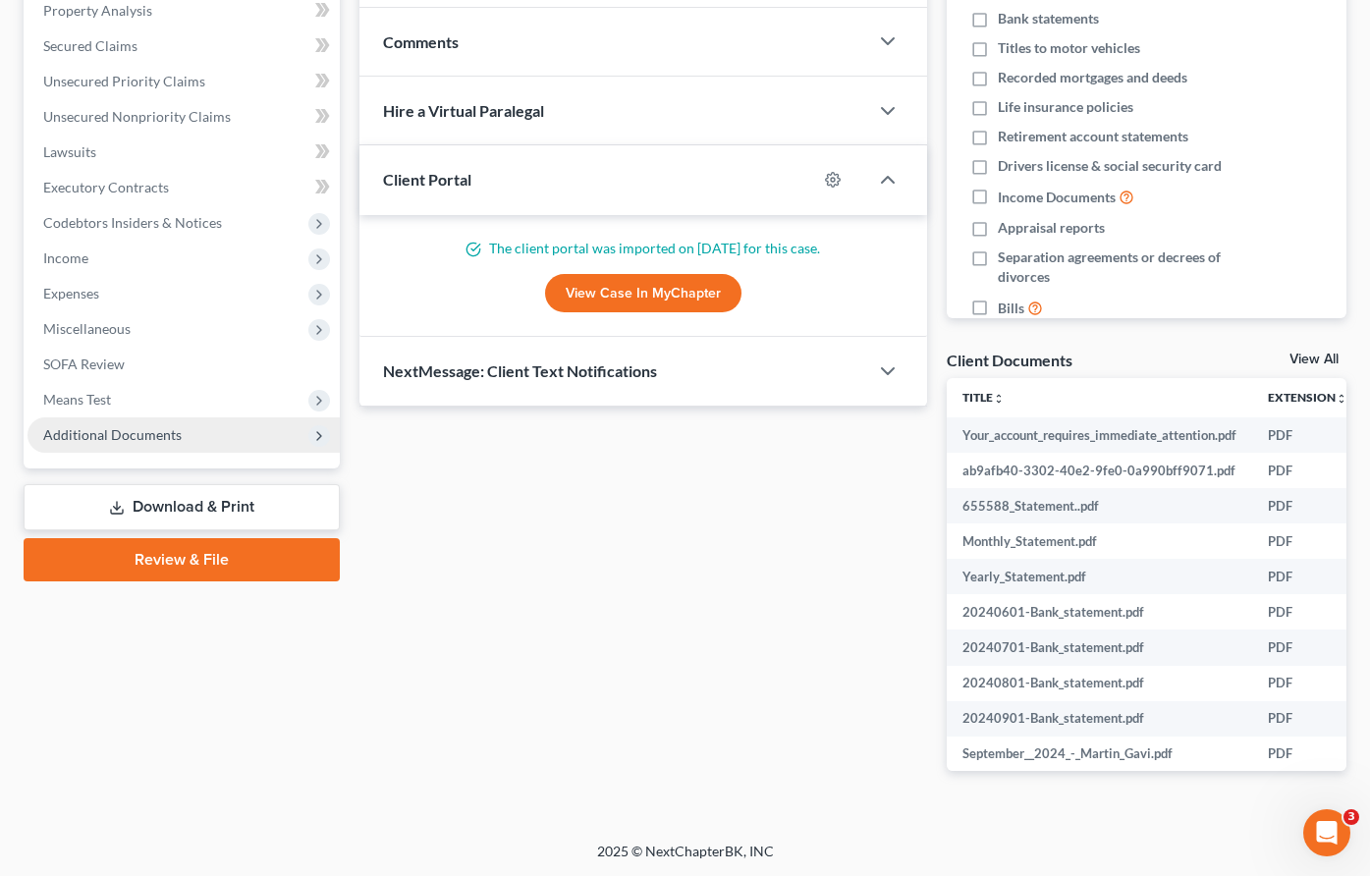
click at [167, 433] on span "Additional Documents" at bounding box center [112, 434] width 139 height 17
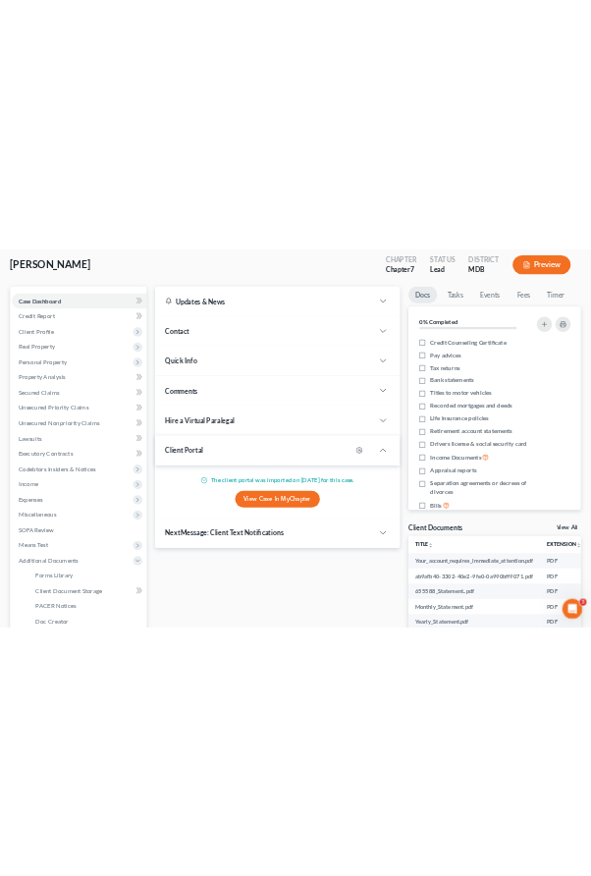
scroll to position [0, 0]
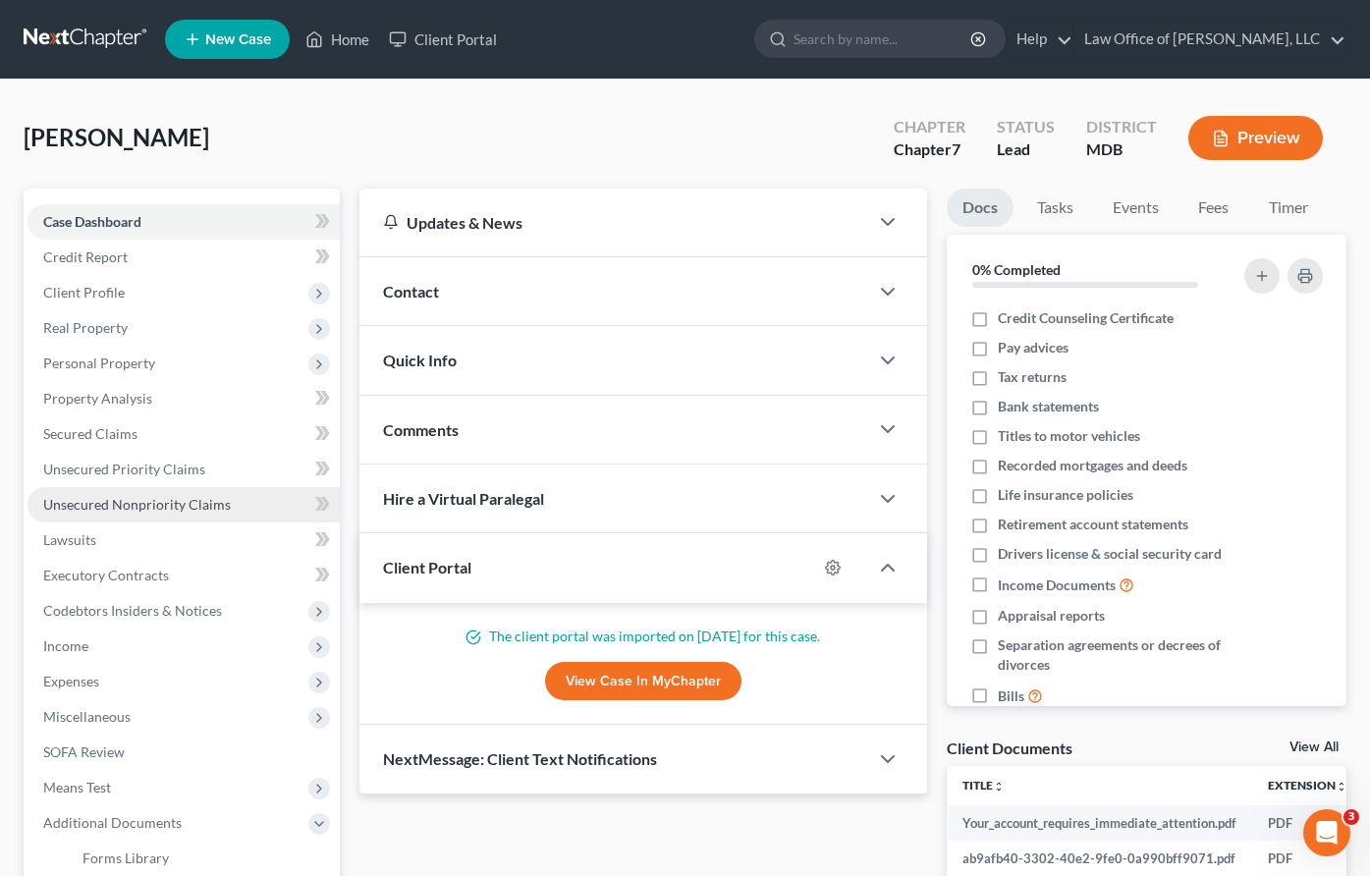
click at [81, 503] on span "Unsecured Nonpriority Claims" at bounding box center [137, 504] width 188 height 17
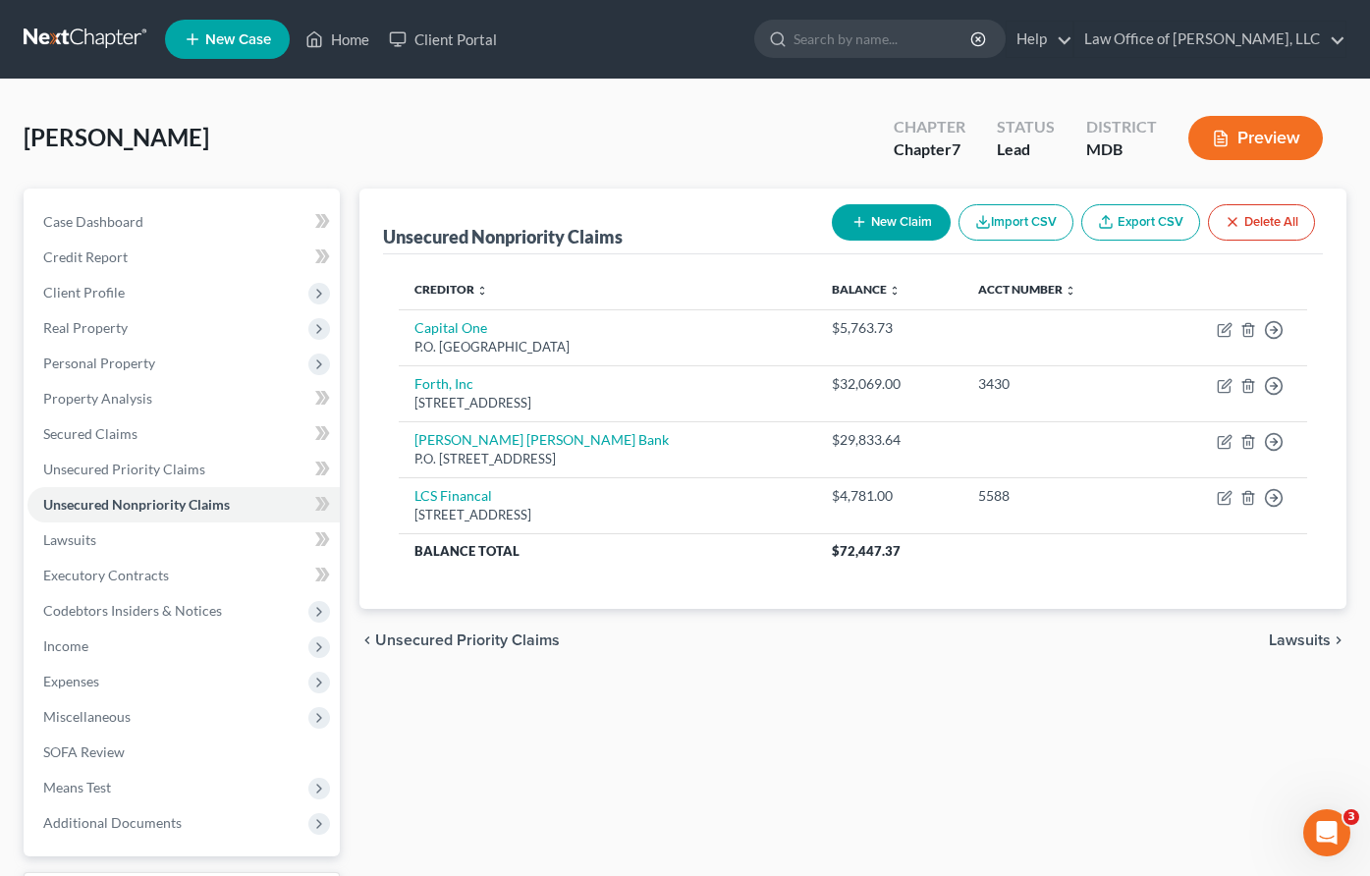
click at [472, 634] on span "Unsecured Priority Claims" at bounding box center [467, 641] width 185 height 16
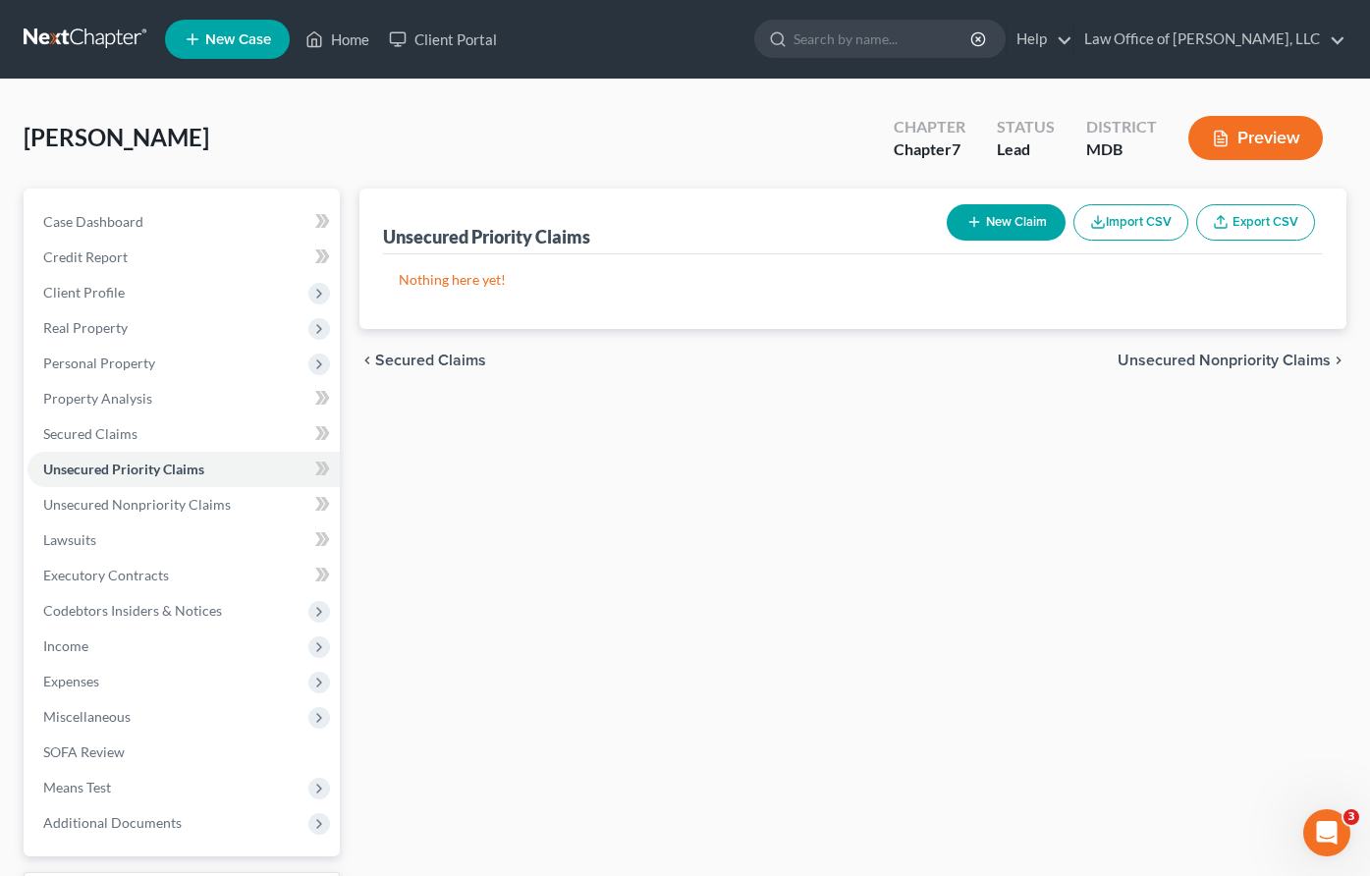
click at [411, 355] on span "Secured Claims" at bounding box center [430, 361] width 111 height 16
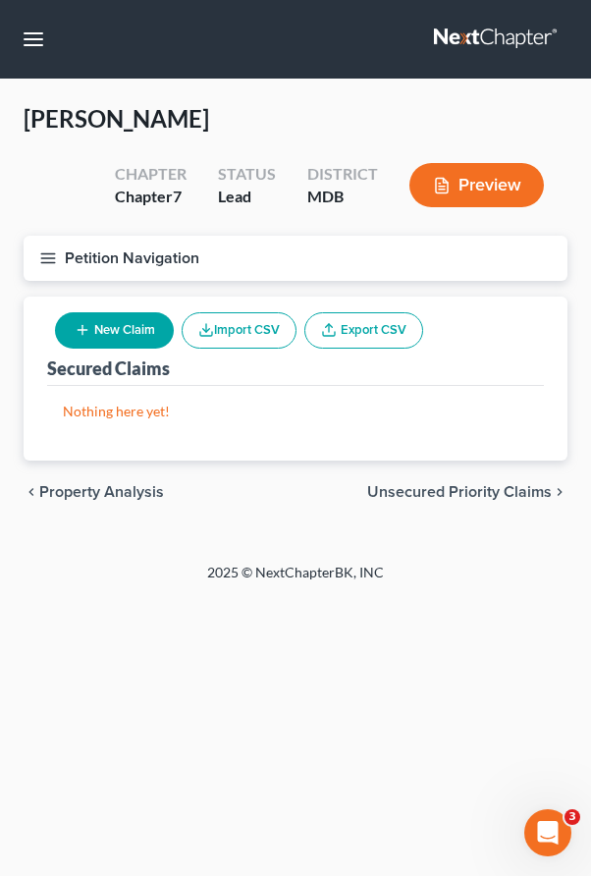
click at [42, 254] on icon "button" at bounding box center [48, 258] width 18 height 18
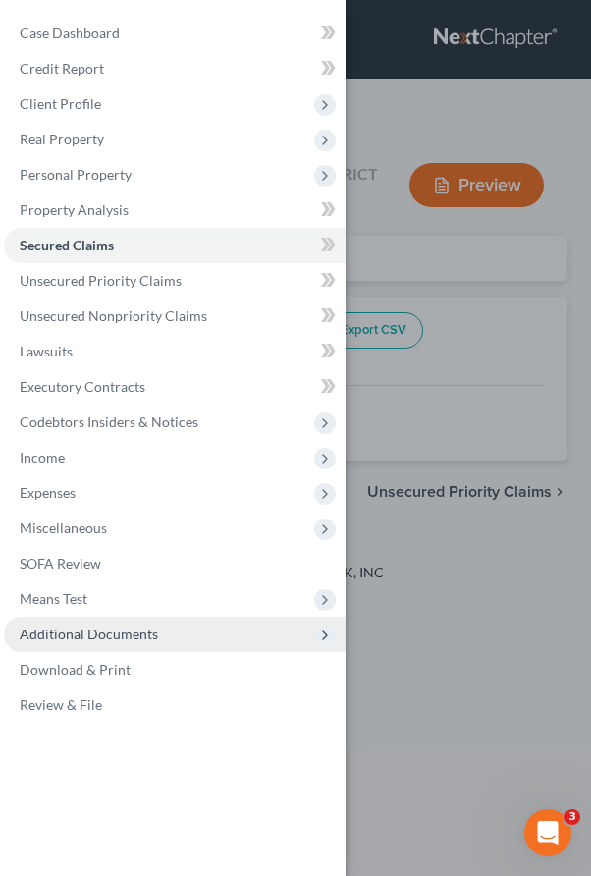
click at [161, 647] on span "Additional Documents" at bounding box center [175, 634] width 342 height 35
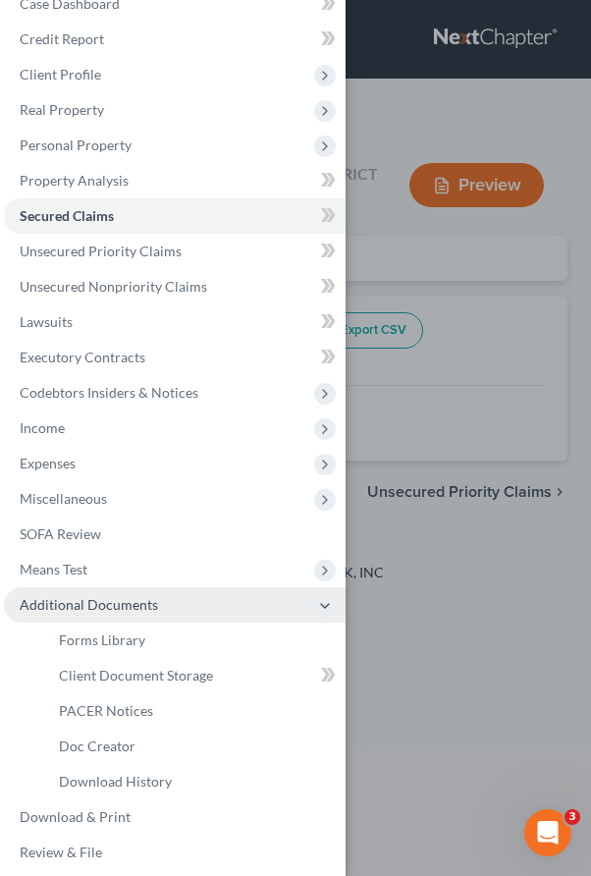
scroll to position [39, 0]
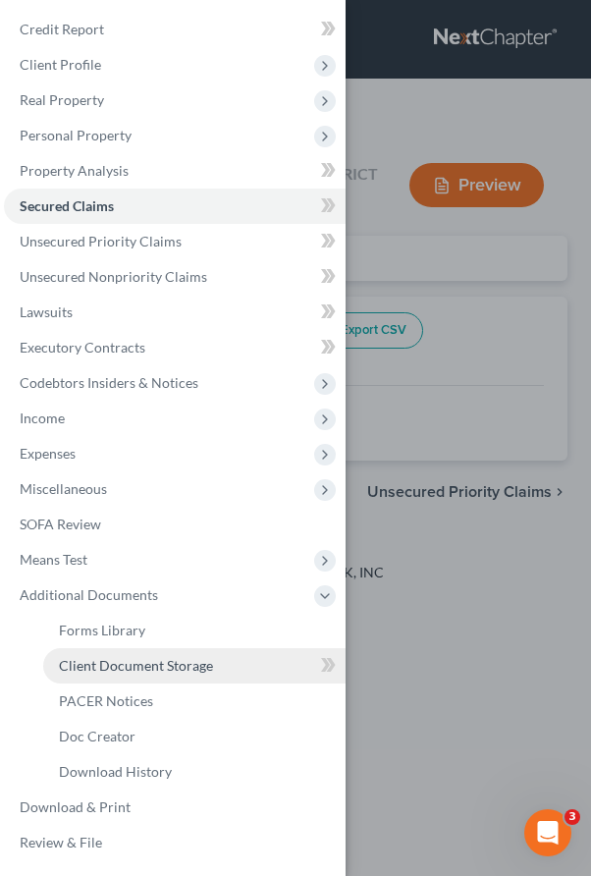
click at [111, 671] on span "Client Document Storage" at bounding box center [136, 665] width 154 height 17
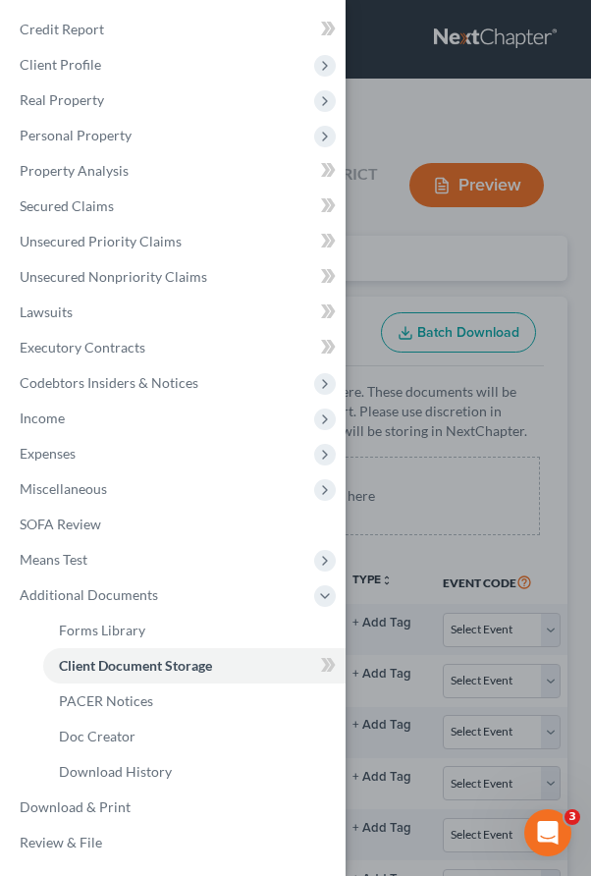
click at [431, 259] on div "Case Dashboard Payments Invoices Payments Payments Credit Report Client Profile" at bounding box center [295, 438] width 591 height 876
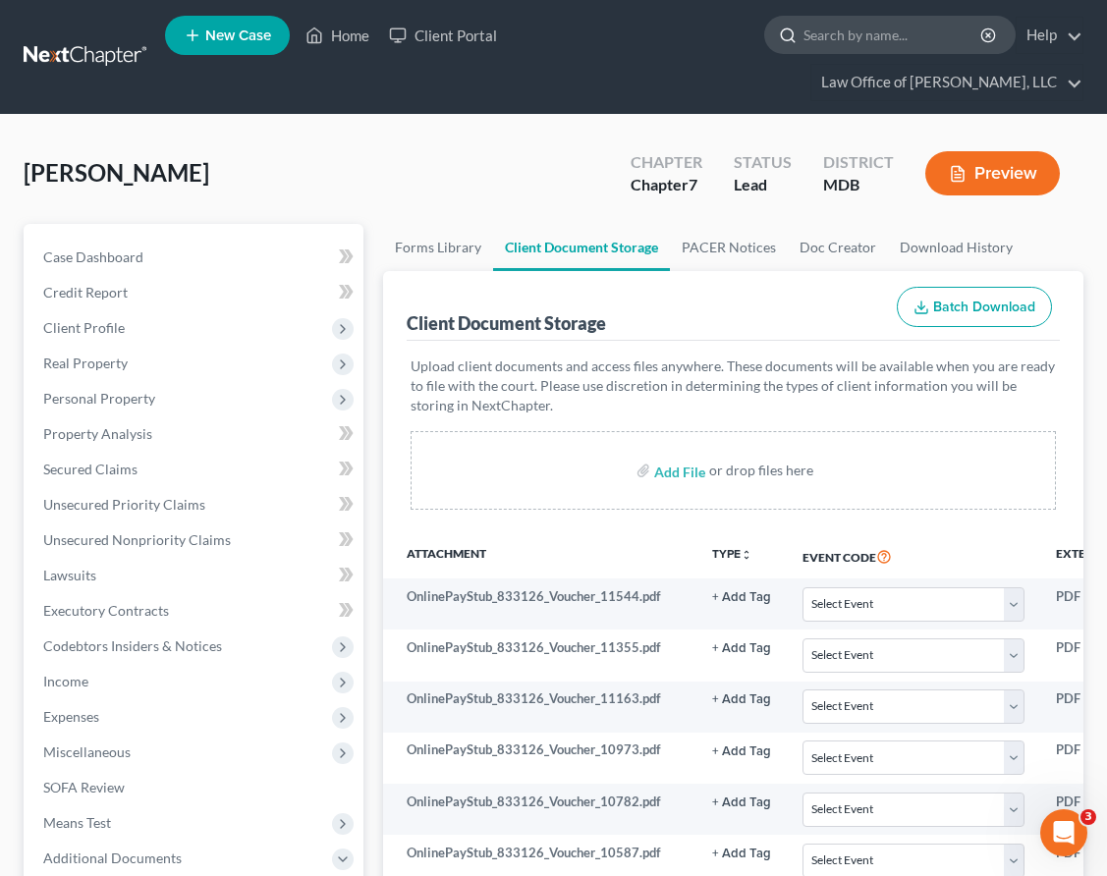
click at [804, 39] on input "search" at bounding box center [894, 35] width 180 height 36
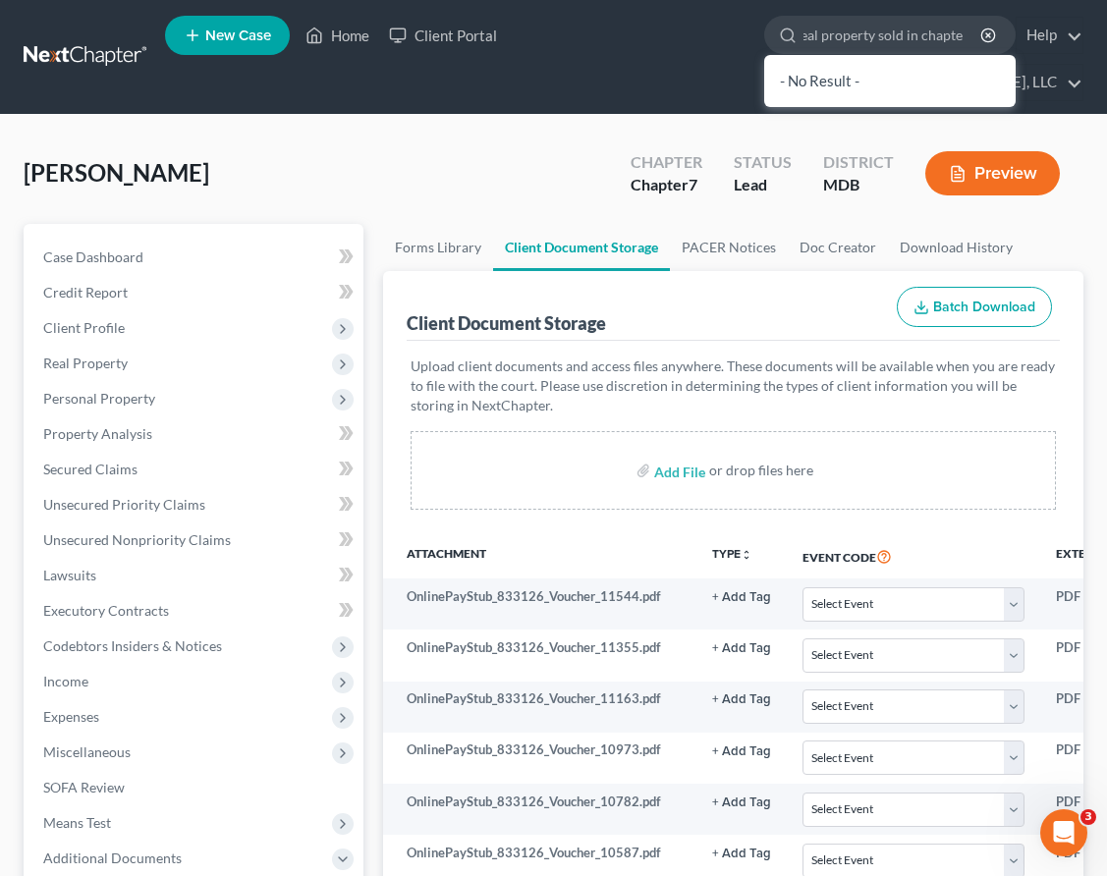
type input "real property sold in chapter"
click at [468, 139] on div "Gavi, Martin Upgraded Chapter Chapter 7 Status Lead District MDB Preview" at bounding box center [554, 181] width 1060 height 85
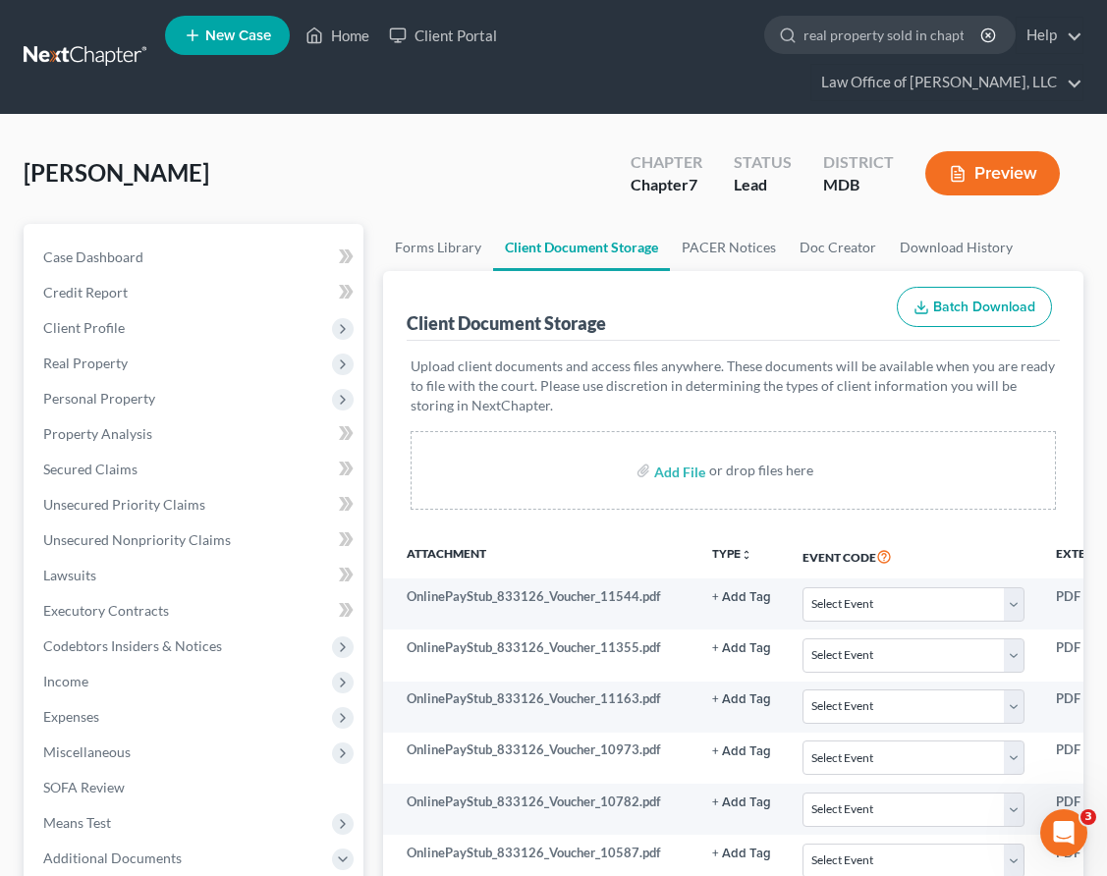
click at [104, 39] on link at bounding box center [87, 56] width 126 height 35
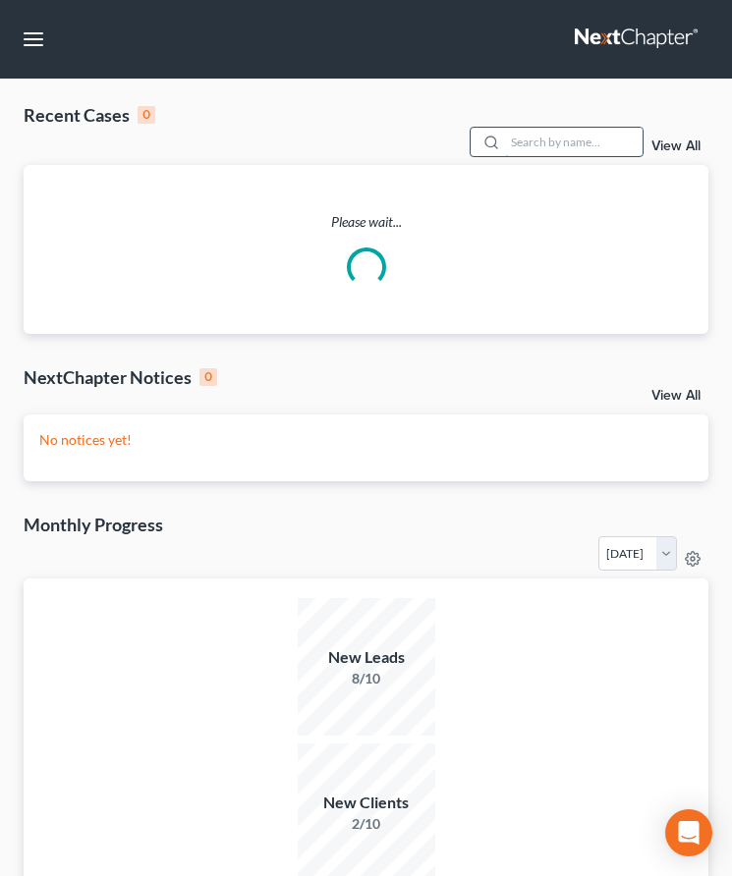
click at [525, 154] on input "search" at bounding box center [574, 142] width 138 height 28
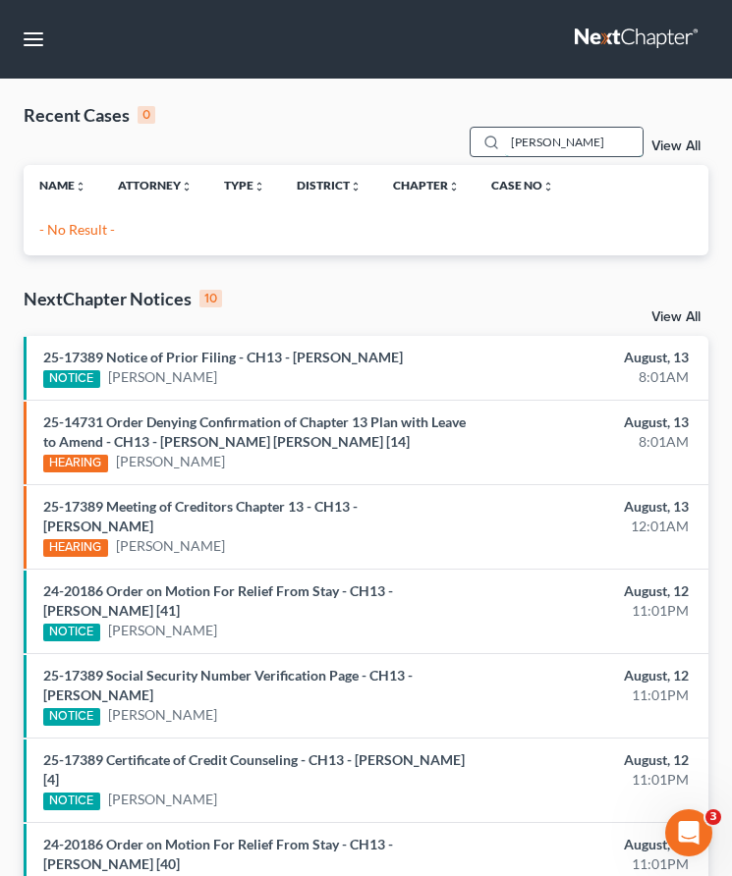
drag, startPoint x: 580, startPoint y: 140, endPoint x: 486, endPoint y: 132, distance: 93.7
click at [486, 132] on div "[PERSON_NAME]" at bounding box center [557, 142] width 175 height 30
type input "cool"
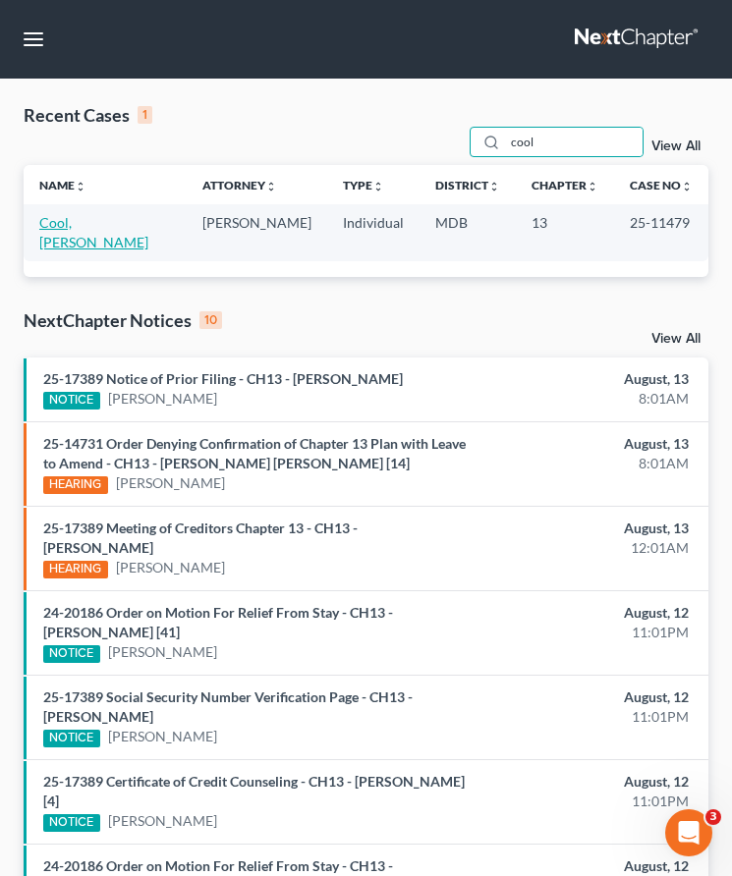
click at [70, 225] on link "Cool, [PERSON_NAME]" at bounding box center [93, 232] width 109 height 36
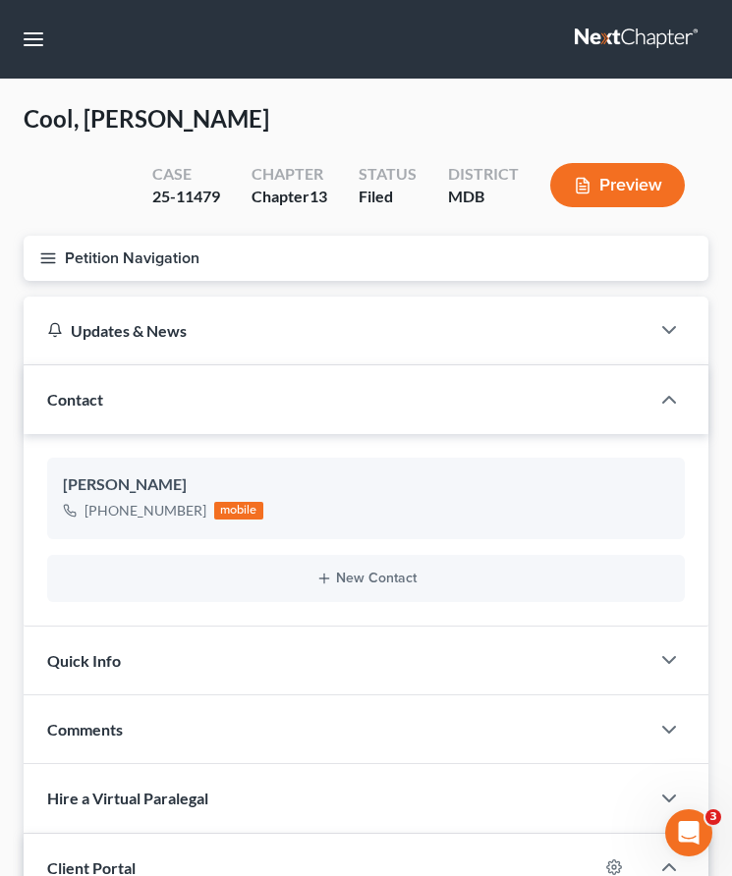
click at [51, 253] on line "button" at bounding box center [48, 253] width 14 height 0
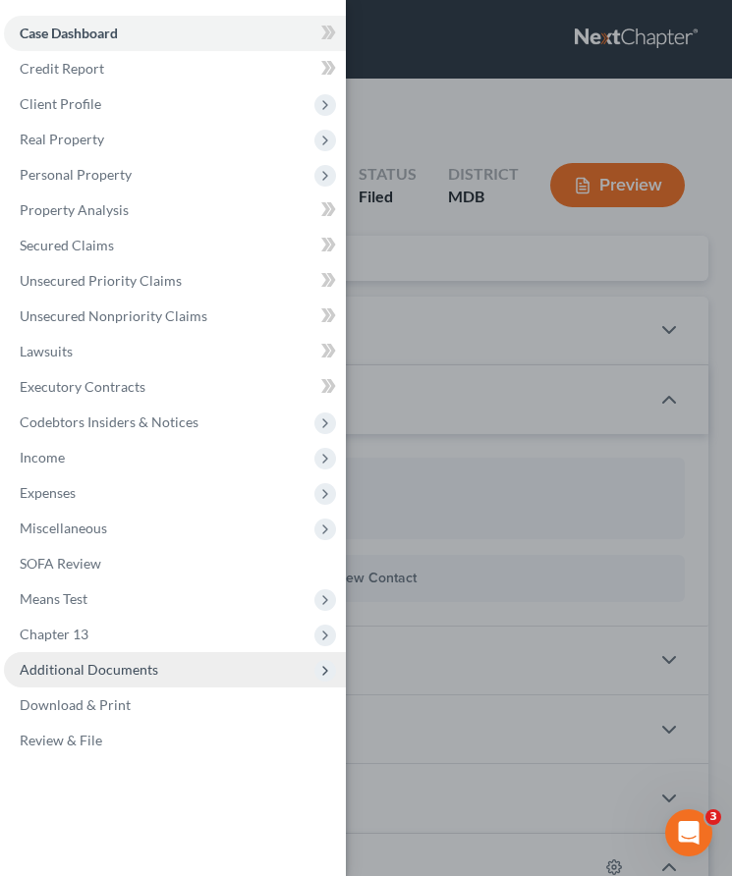
click at [107, 661] on span "Additional Documents" at bounding box center [175, 669] width 342 height 35
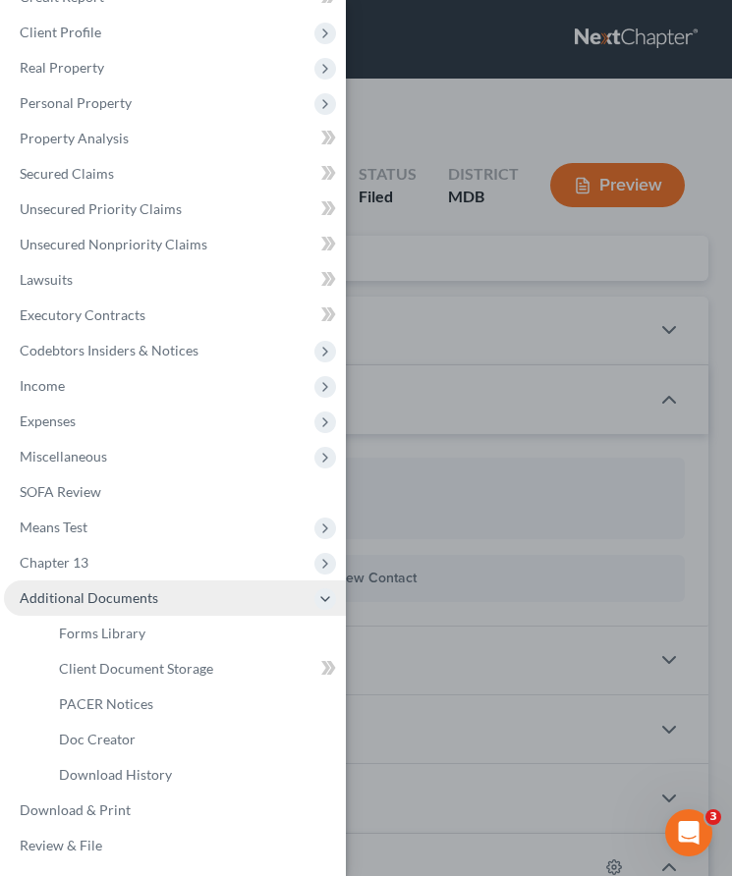
scroll to position [75, 0]
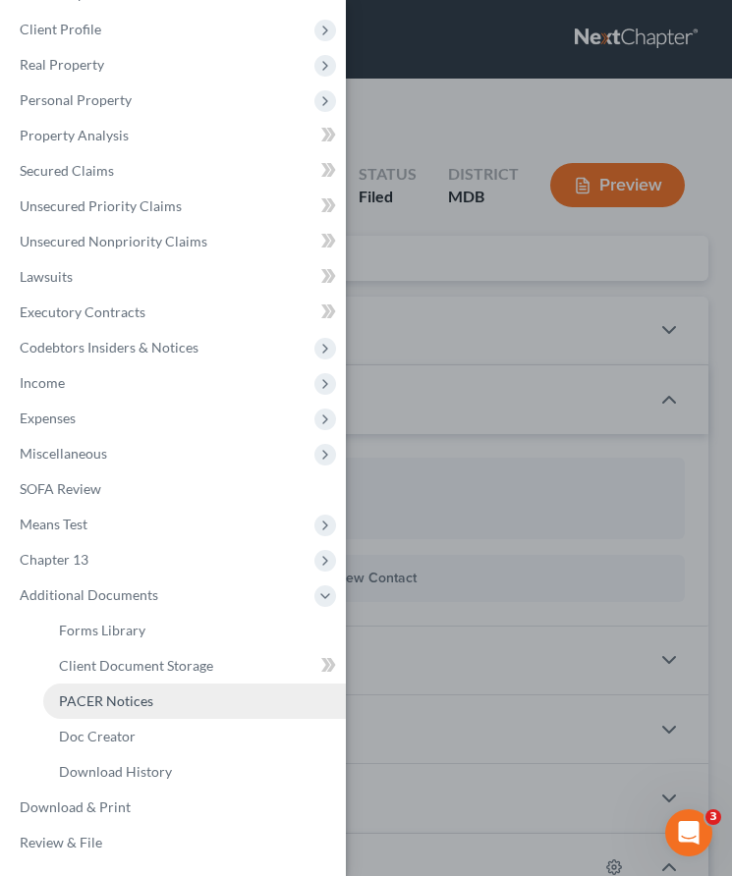
click at [107, 705] on span "PACER Notices" at bounding box center [106, 701] width 94 height 17
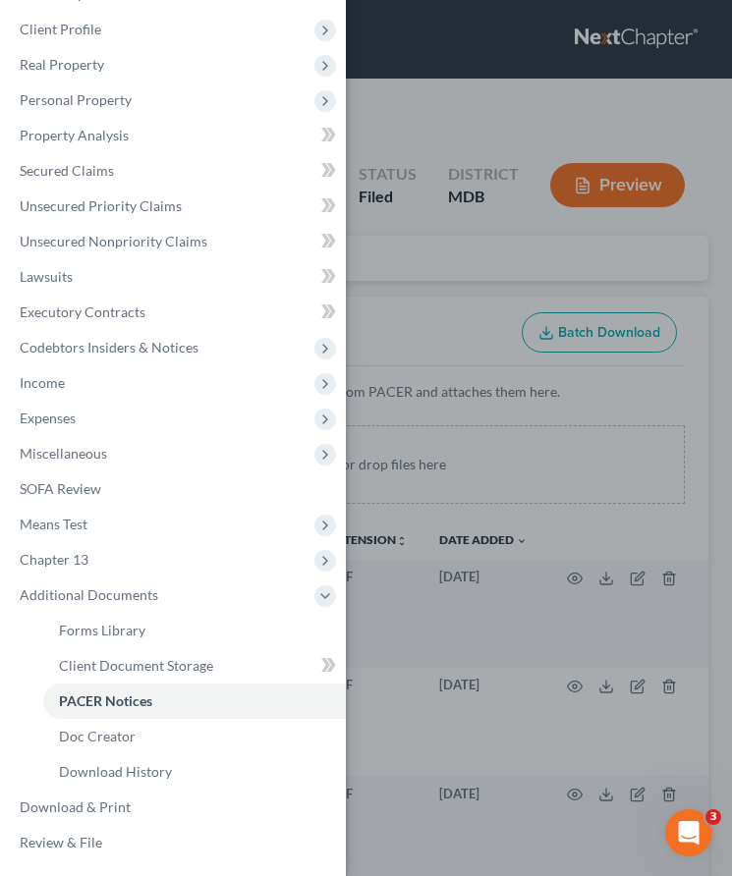
click at [449, 144] on div "Case Dashboard Payments Invoices Payments Payments Credit Report Client Profile" at bounding box center [366, 438] width 732 height 876
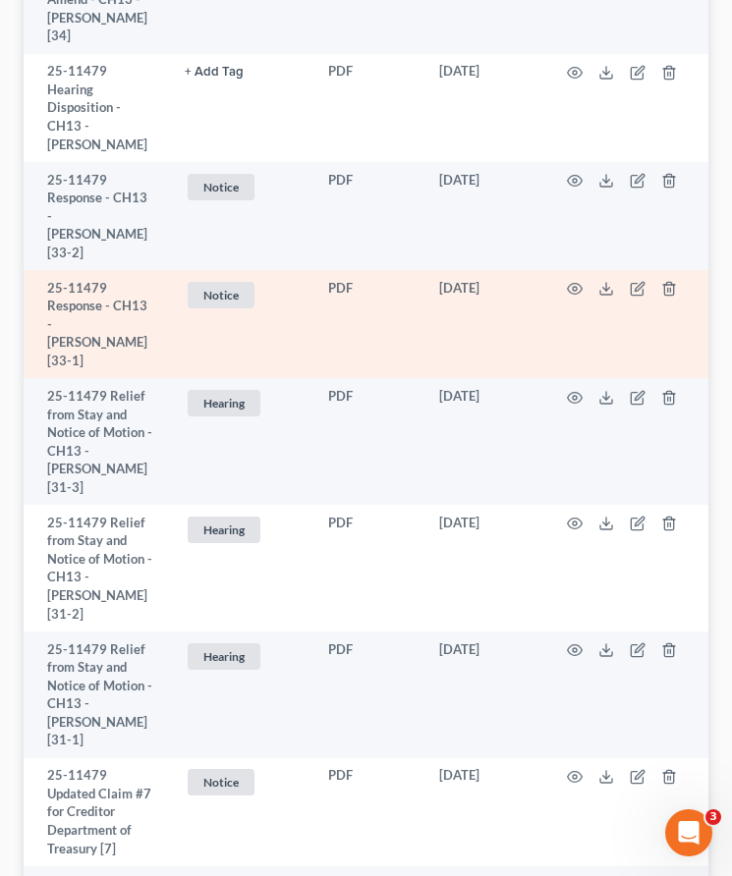
scroll to position [2095, 0]
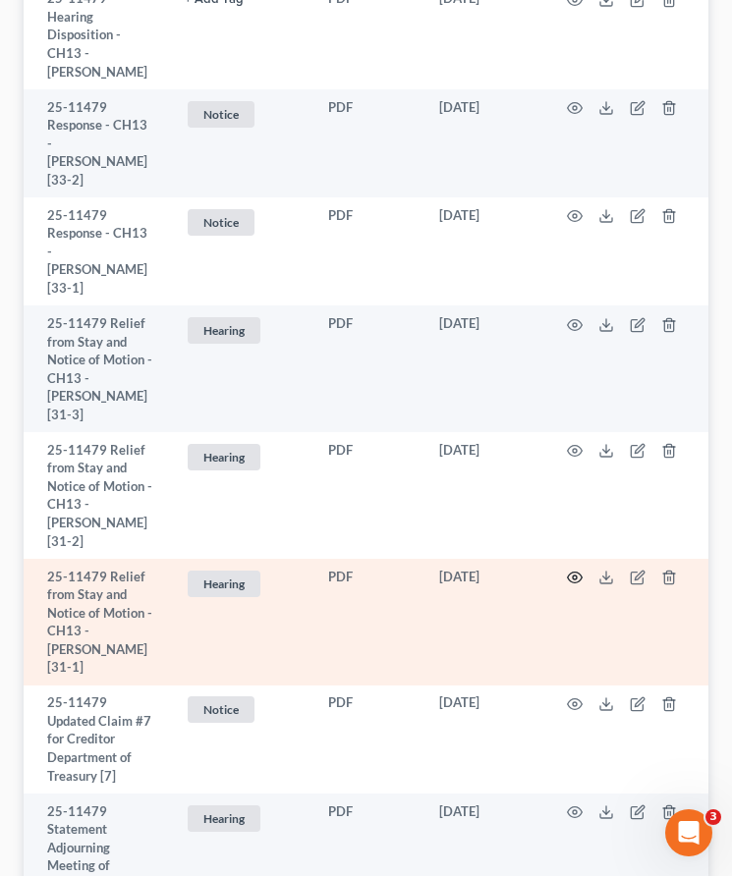
click at [574, 576] on circle "button" at bounding box center [575, 578] width 4 height 4
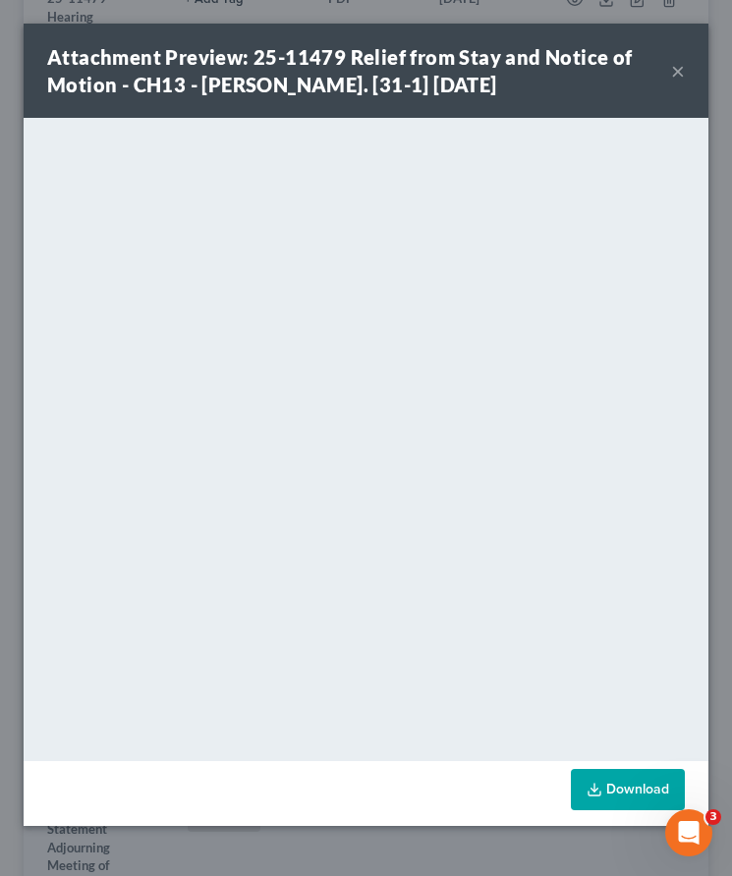
click at [682, 75] on button "×" at bounding box center [678, 71] width 14 height 24
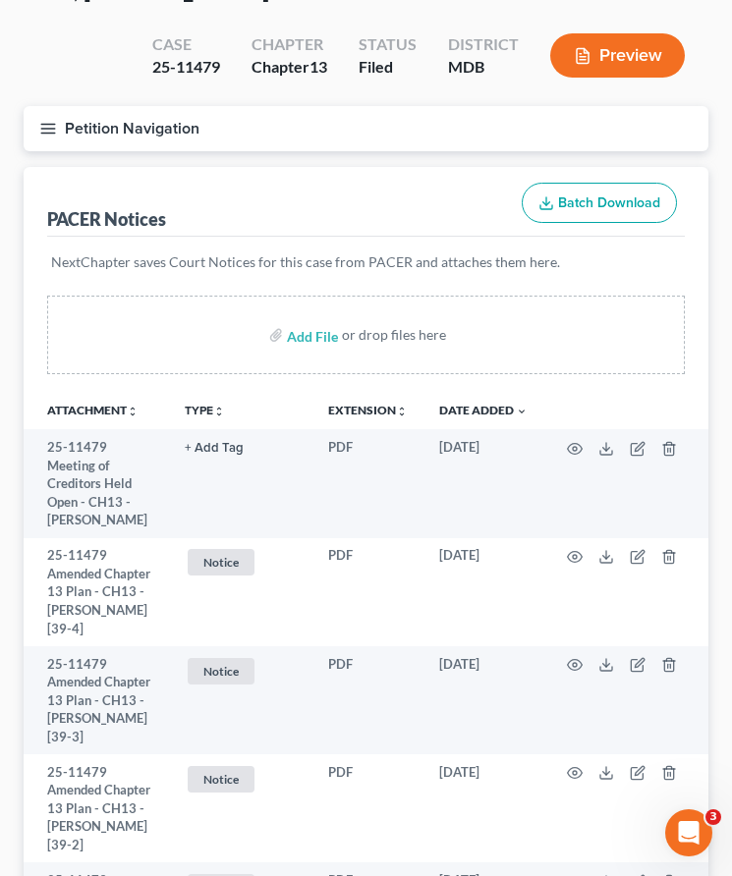
scroll to position [0, 0]
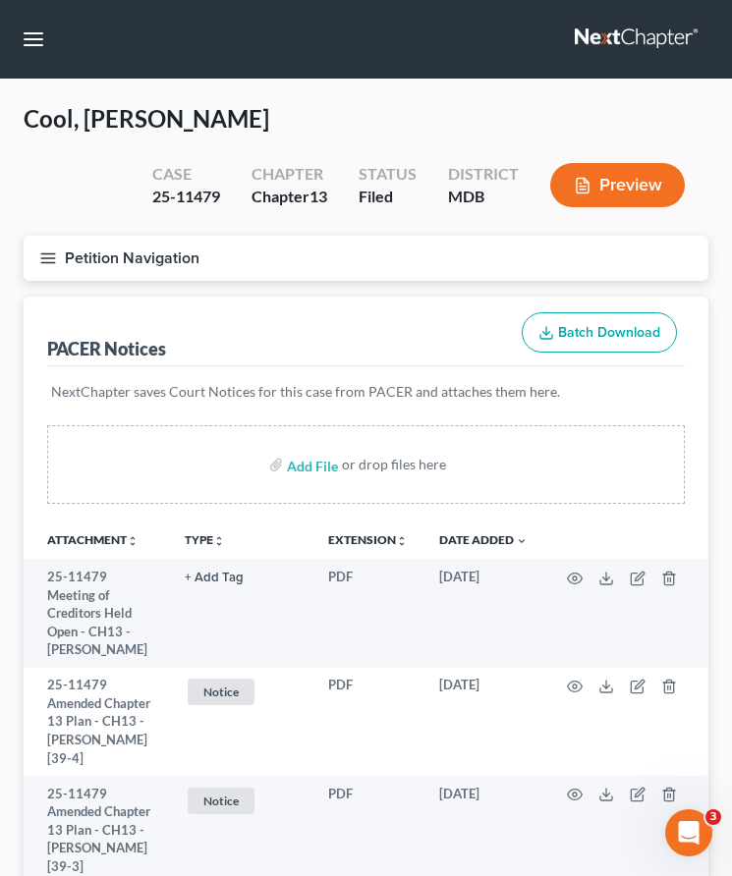
click at [654, 41] on link at bounding box center [638, 39] width 126 height 35
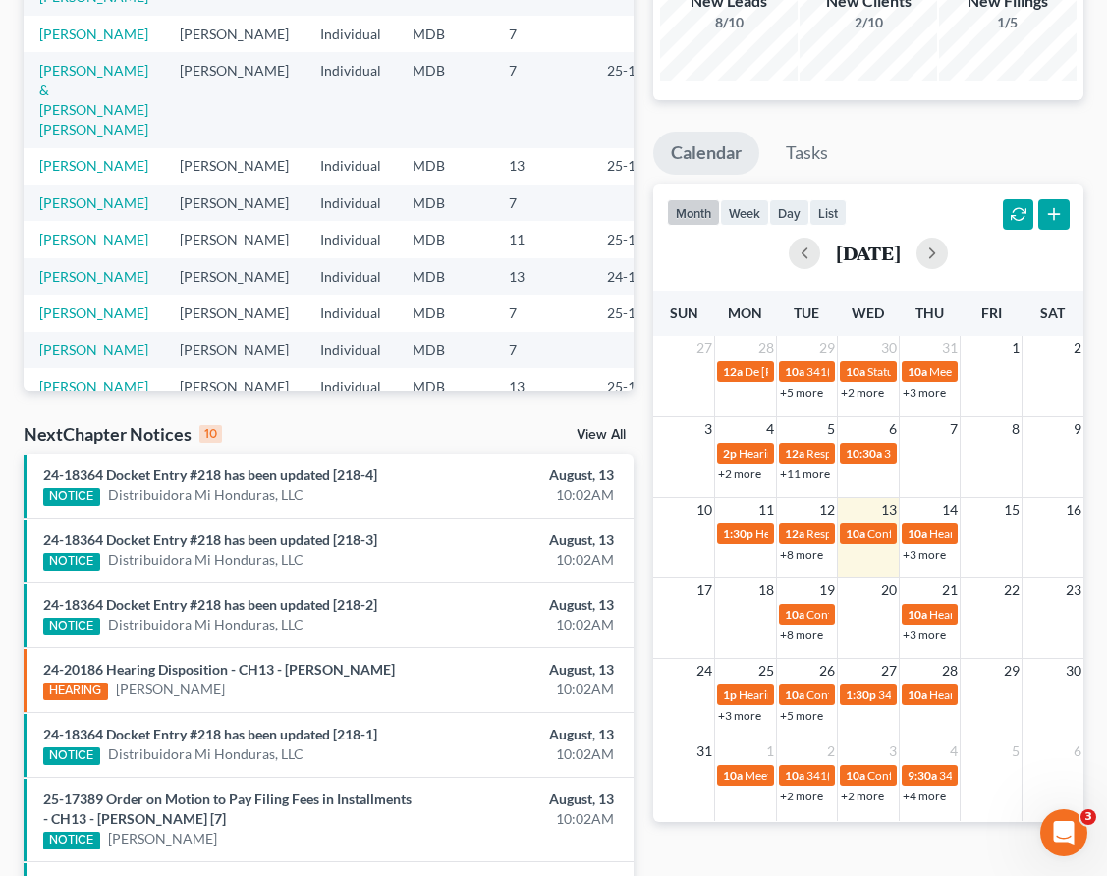
click at [914, 547] on link "+3 more" at bounding box center [924, 554] width 43 height 15
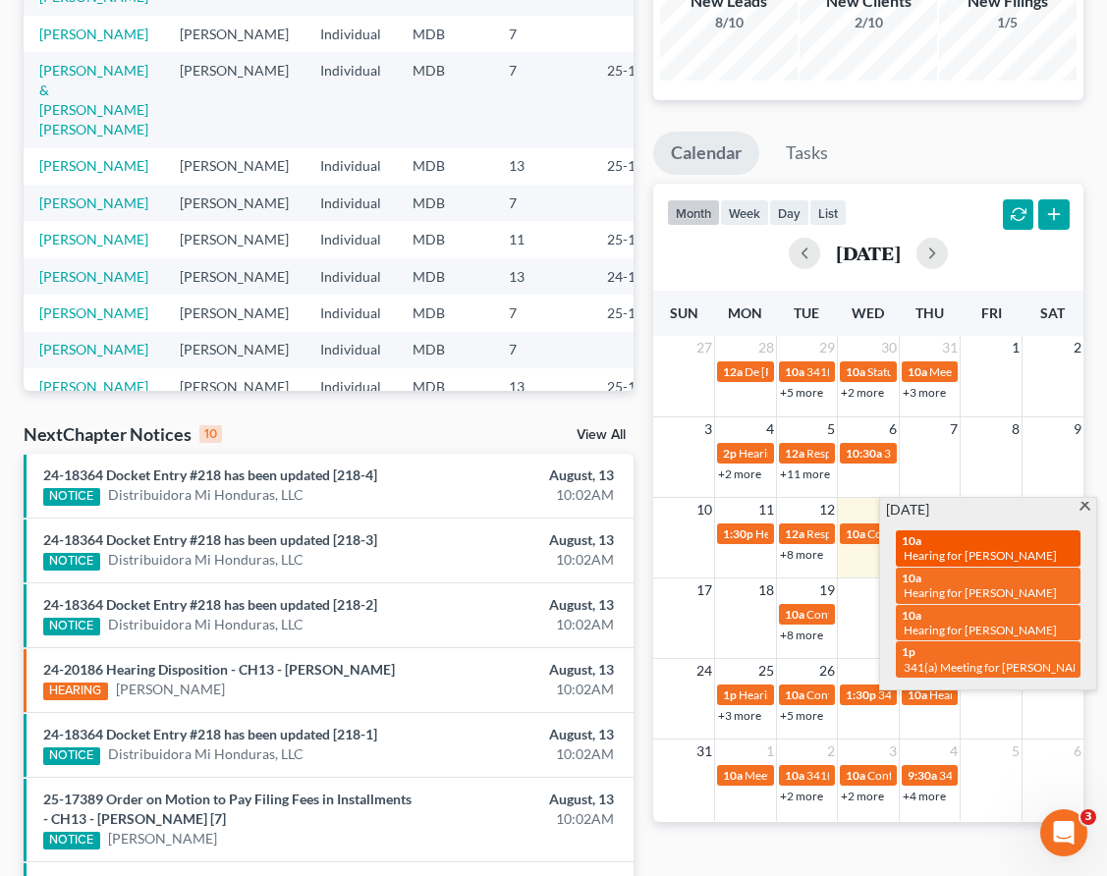
click at [939, 548] on span "Hearing for [PERSON_NAME]" at bounding box center [980, 555] width 153 height 15
select select "Days"
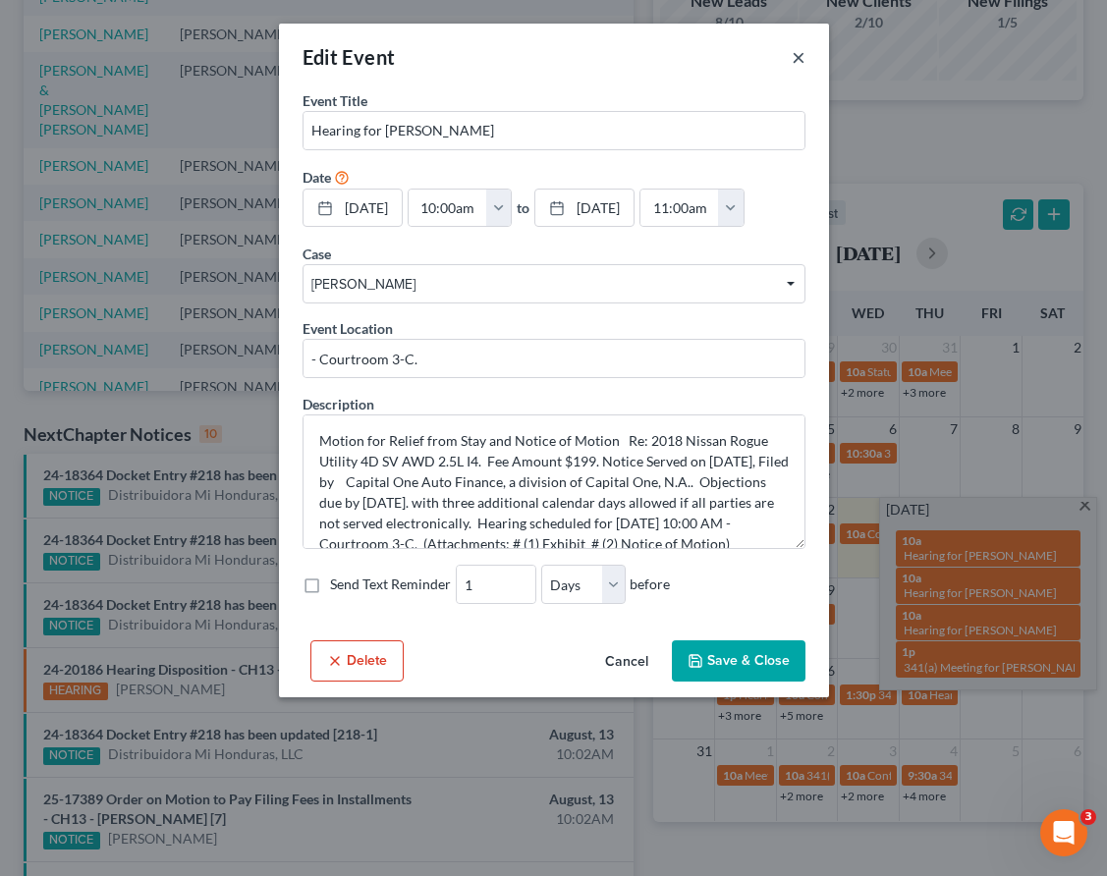
click at [799, 52] on button "×" at bounding box center [799, 57] width 14 height 24
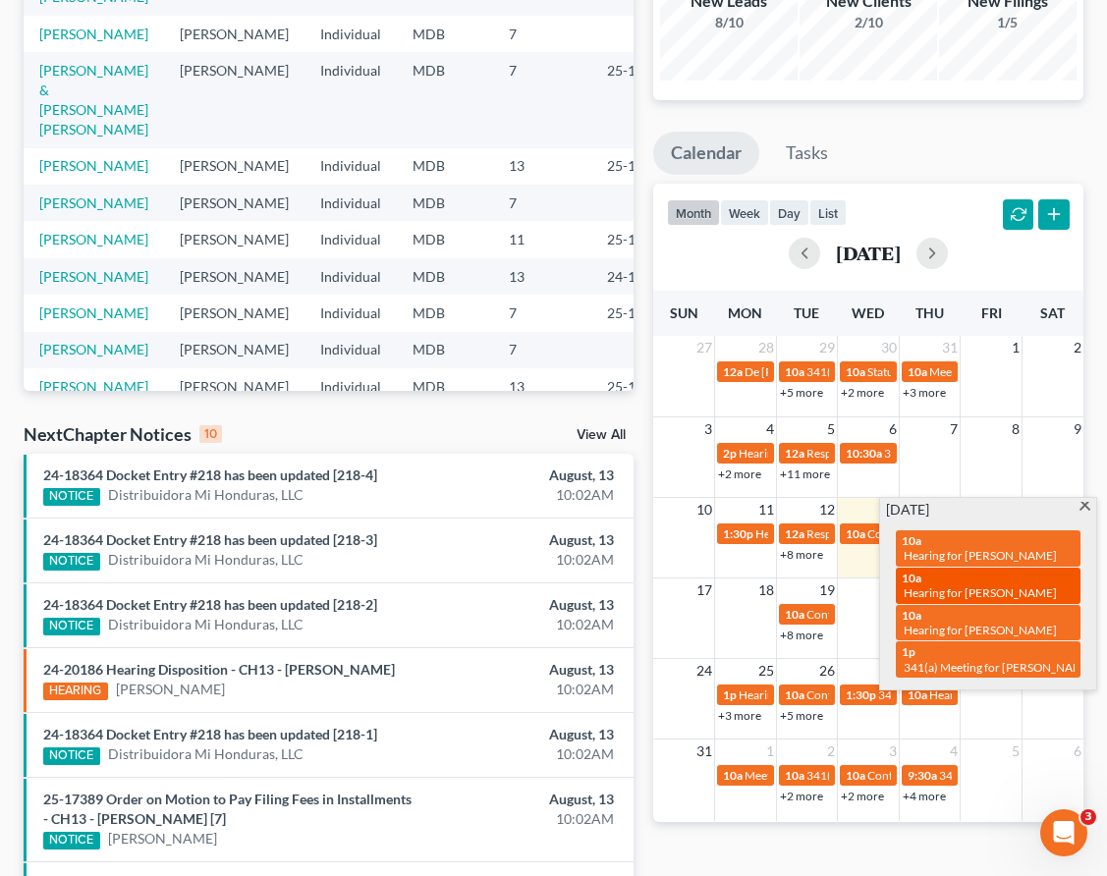
click at [919, 585] on span "Hearing for [PERSON_NAME]" at bounding box center [980, 592] width 153 height 15
select select "Days"
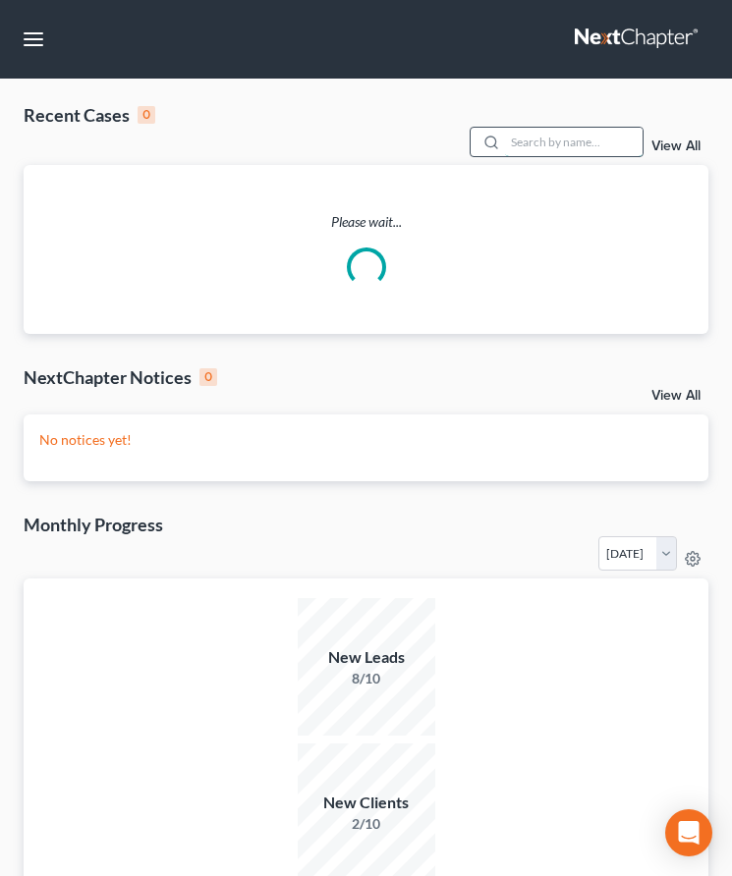
click at [586, 131] on input "search" at bounding box center [574, 142] width 138 height 28
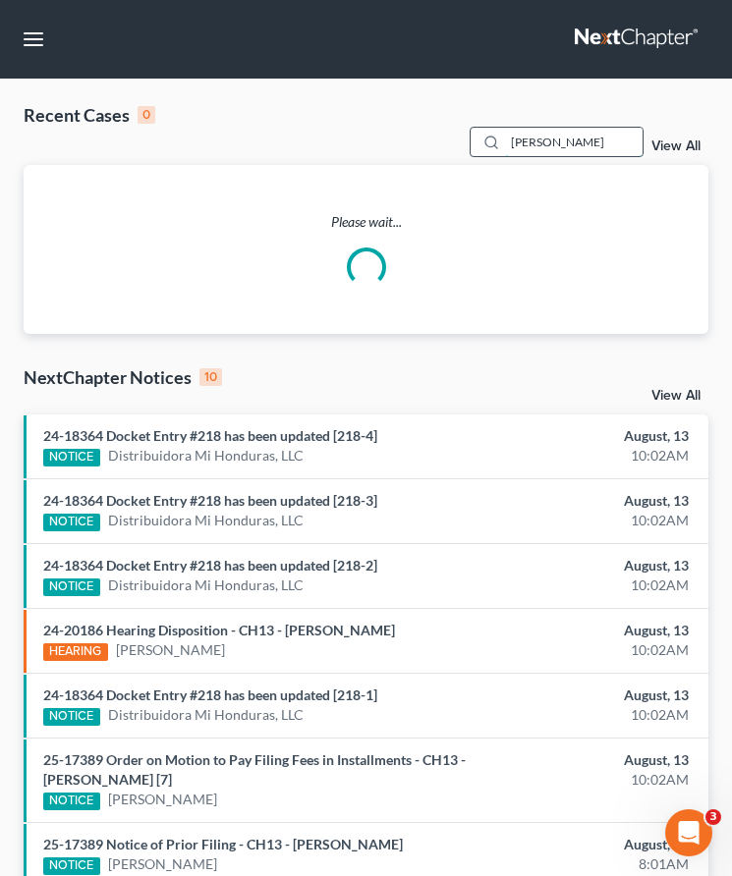
type input "martin"
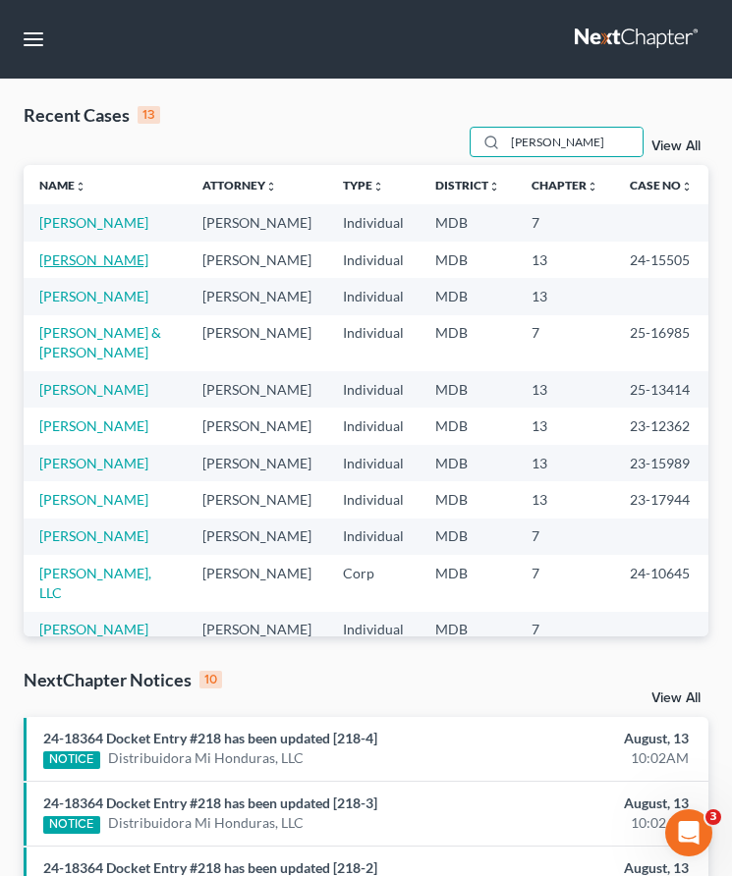
click at [74, 258] on link "[PERSON_NAME]" at bounding box center [93, 259] width 109 height 17
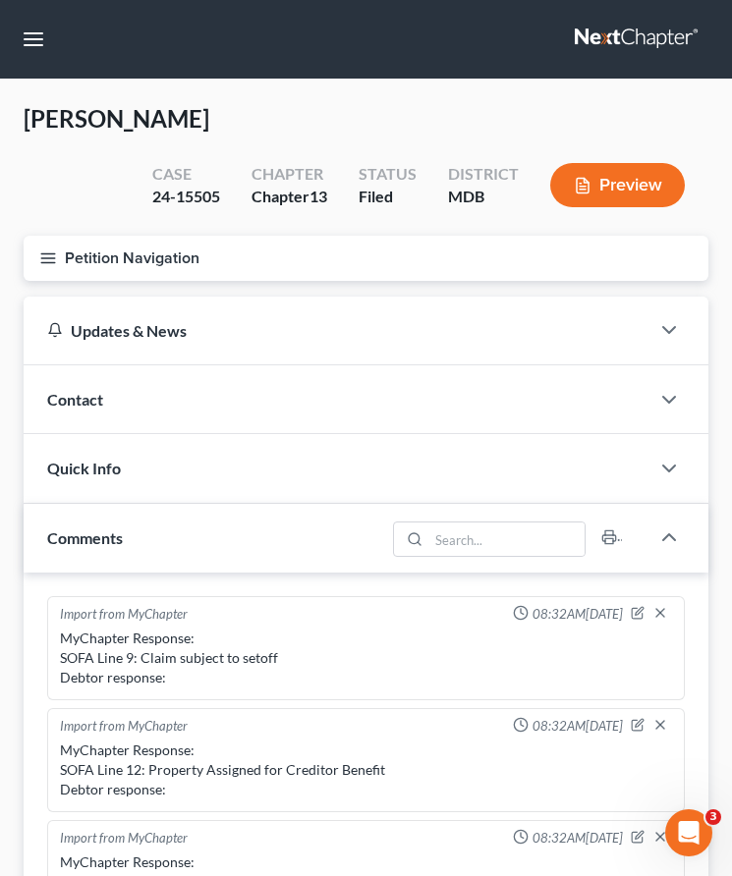
scroll to position [350, 0]
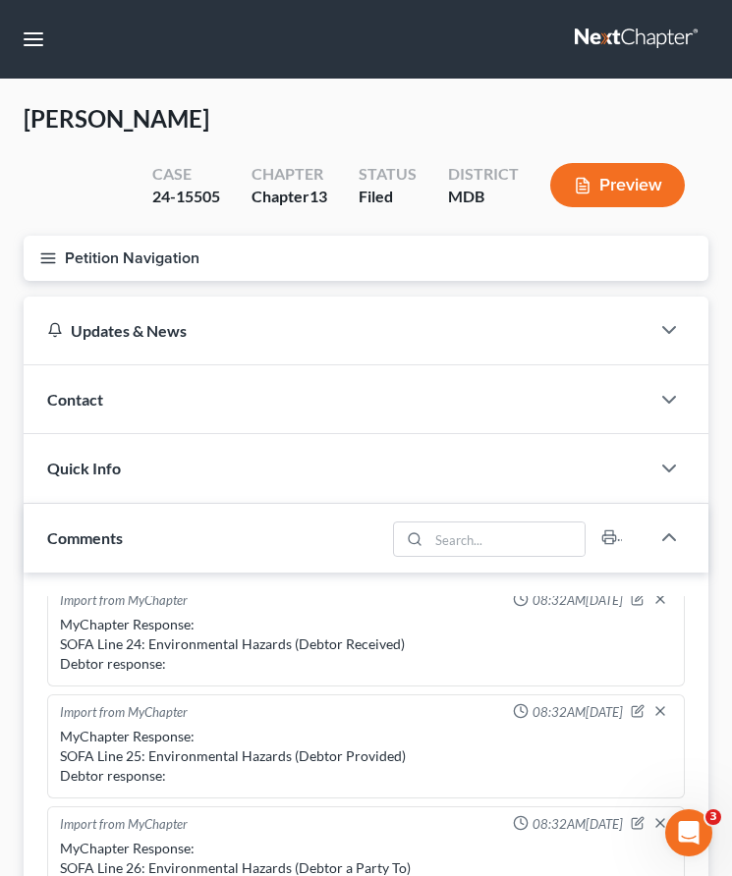
click at [51, 260] on icon "button" at bounding box center [48, 258] width 18 height 18
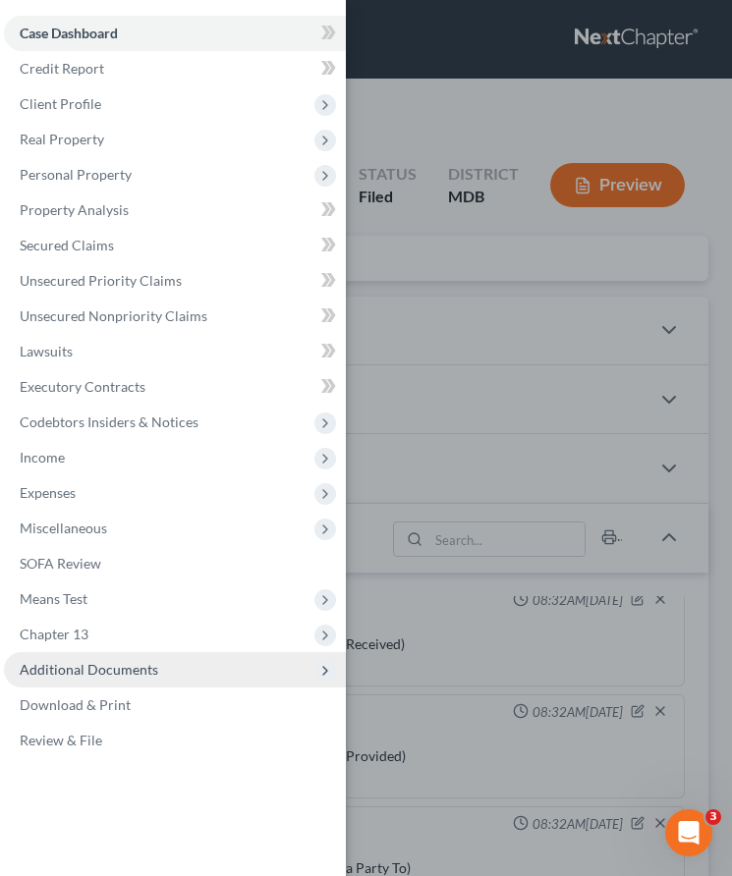
click at [90, 668] on span "Additional Documents" at bounding box center [89, 669] width 139 height 17
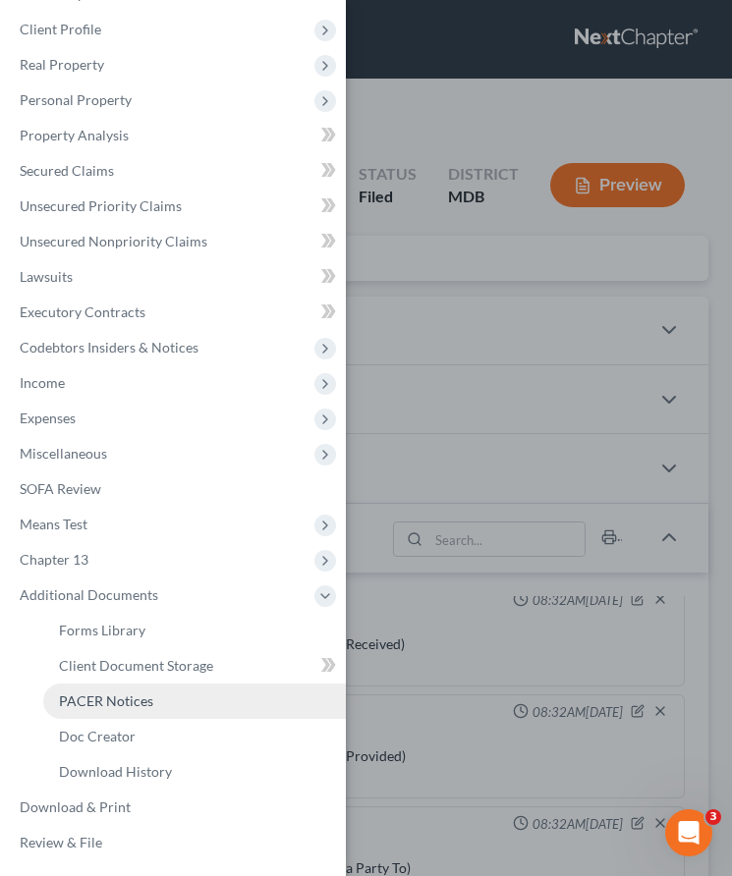
click at [85, 693] on span "PACER Notices" at bounding box center [106, 701] width 94 height 17
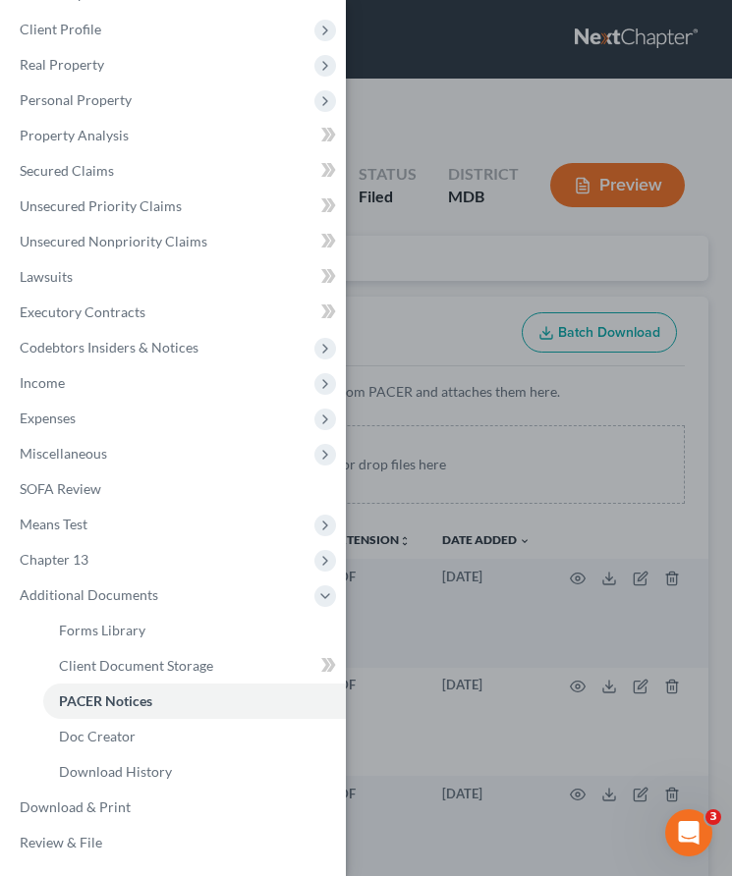
click at [394, 294] on div "Case Dashboard Payments Invoices Payments Payments Credit Report Client Profile" at bounding box center [366, 438] width 732 height 876
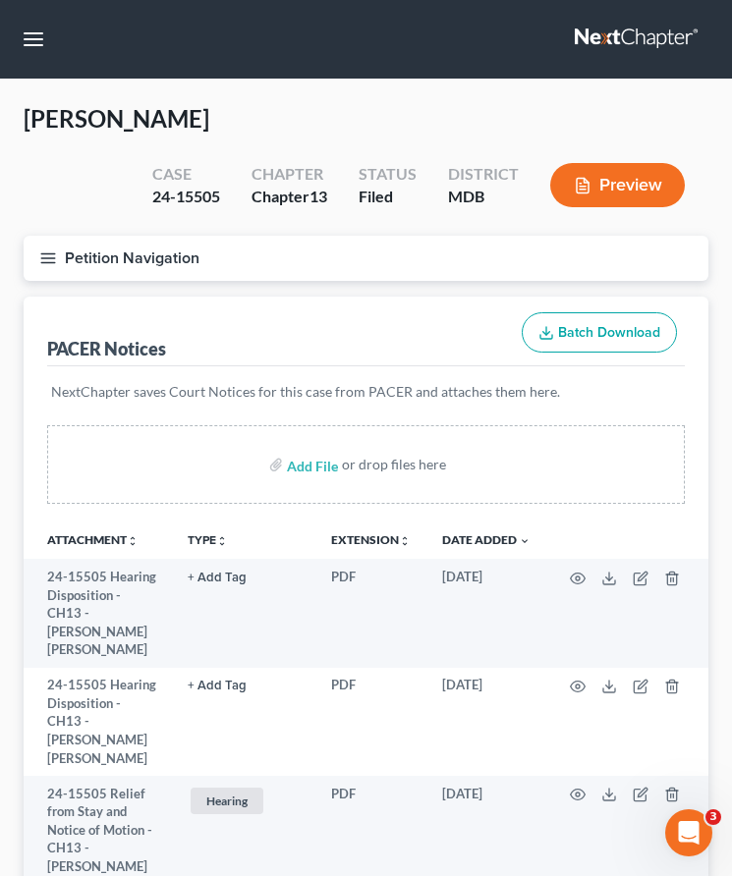
scroll to position [292, 0]
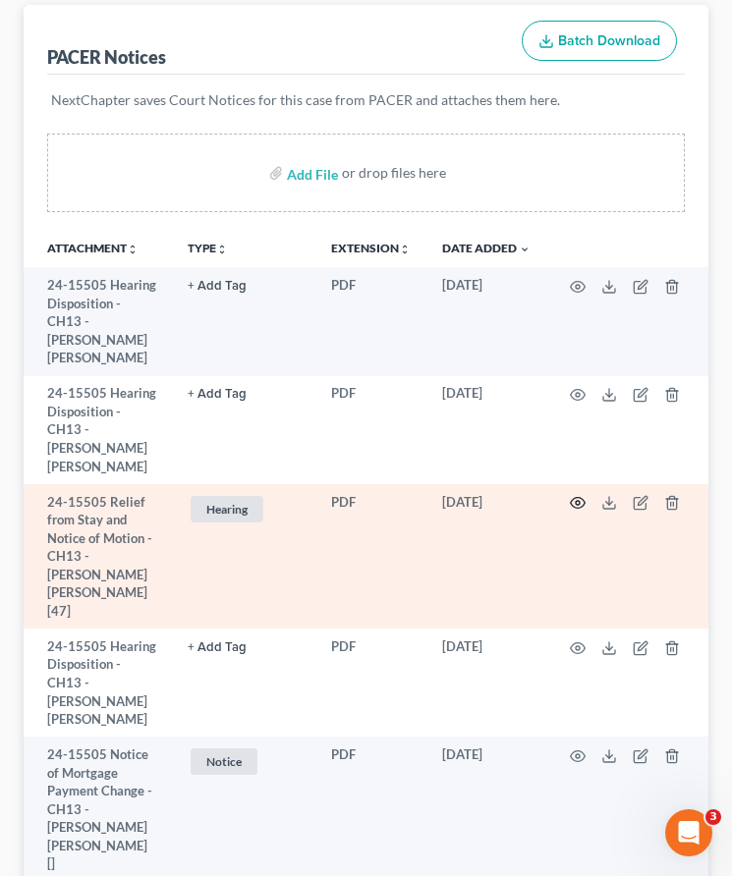
click at [572, 495] on icon "button" at bounding box center [578, 503] width 16 height 16
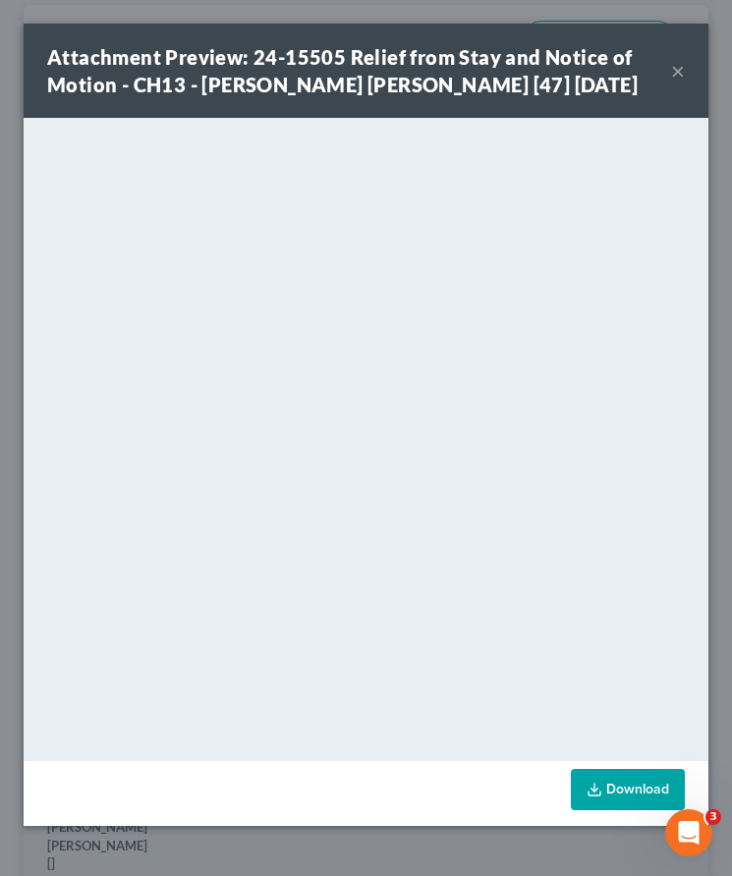
click at [678, 65] on button "×" at bounding box center [678, 71] width 14 height 24
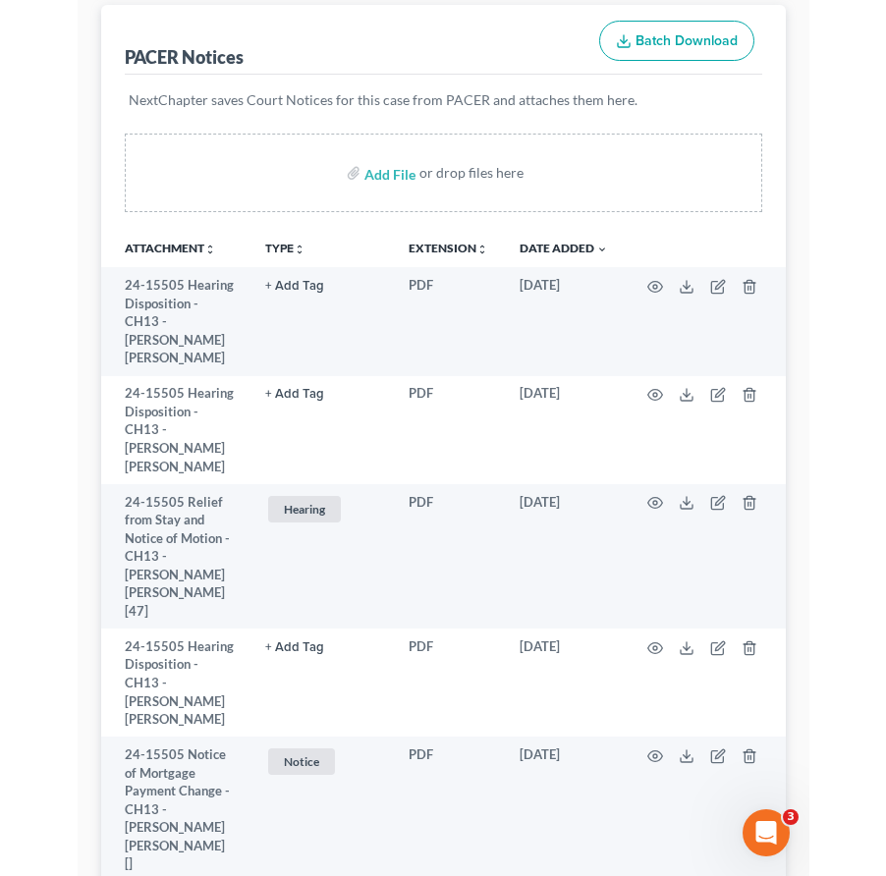
scroll to position [0, 0]
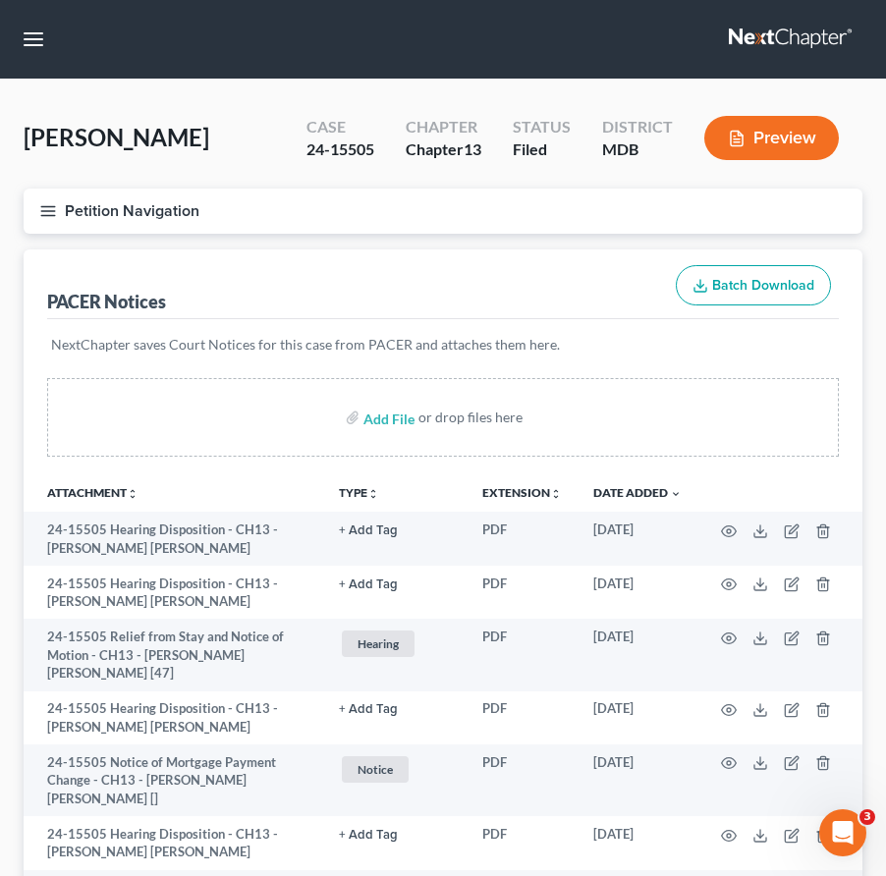
click at [731, 35] on link at bounding box center [792, 39] width 126 height 35
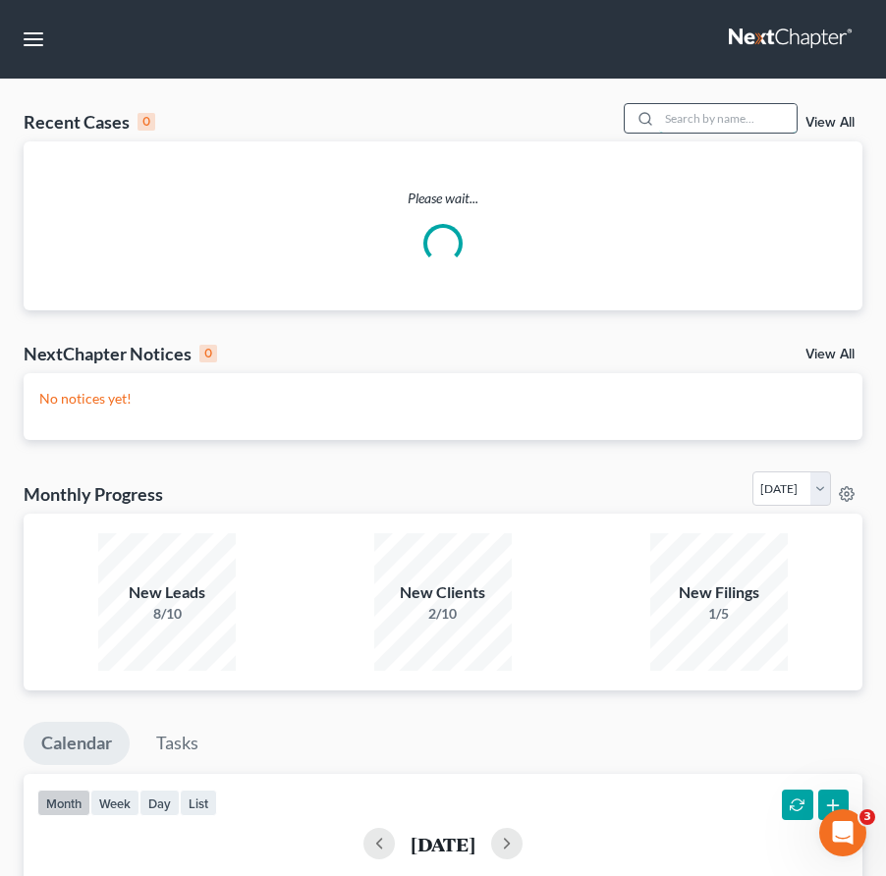
click at [718, 116] on input "search" at bounding box center [728, 118] width 138 height 28
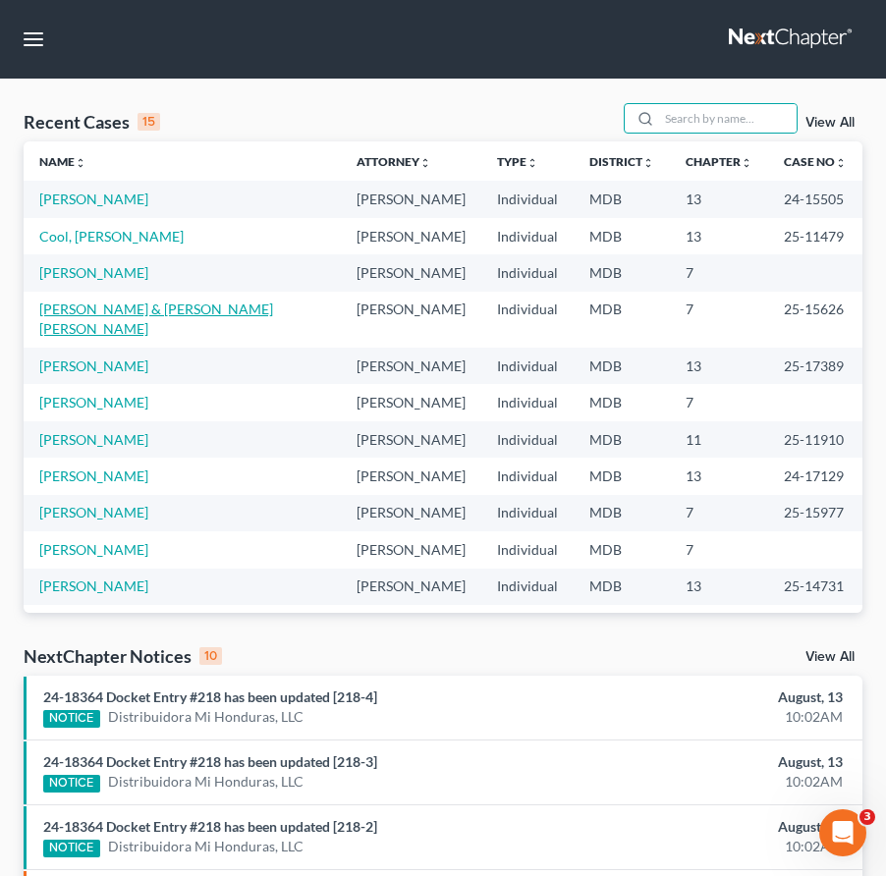
click at [94, 313] on link "[PERSON_NAME] & [PERSON_NAME] [PERSON_NAME]" at bounding box center [156, 319] width 234 height 36
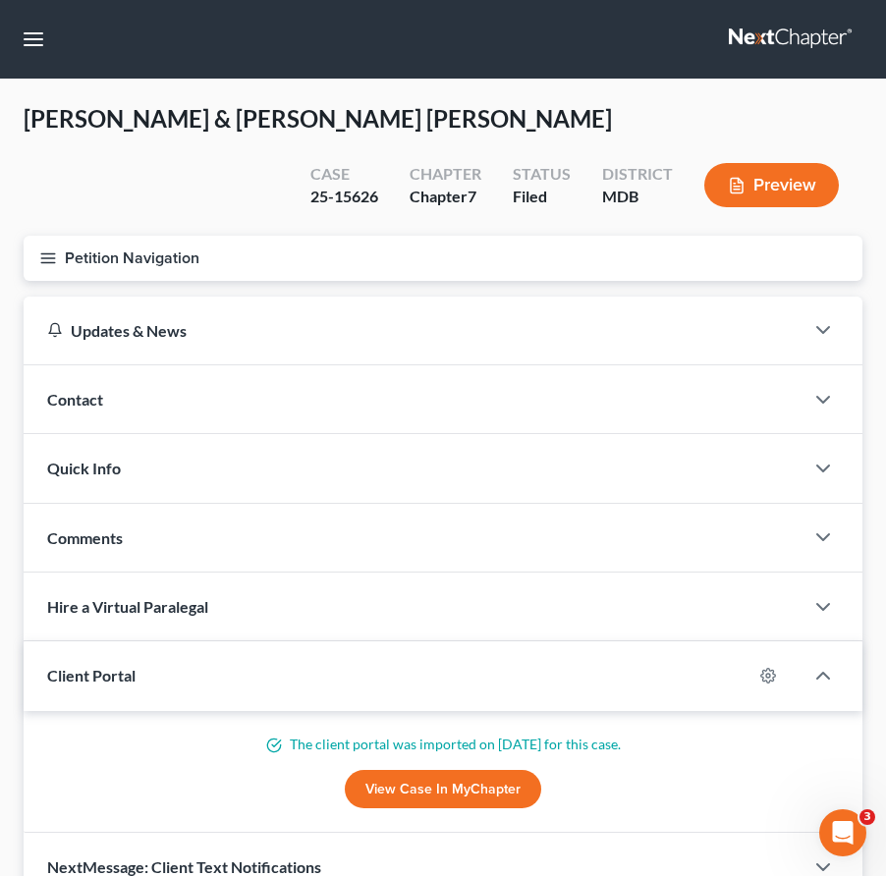
click at [45, 262] on line "button" at bounding box center [48, 262] width 14 height 0
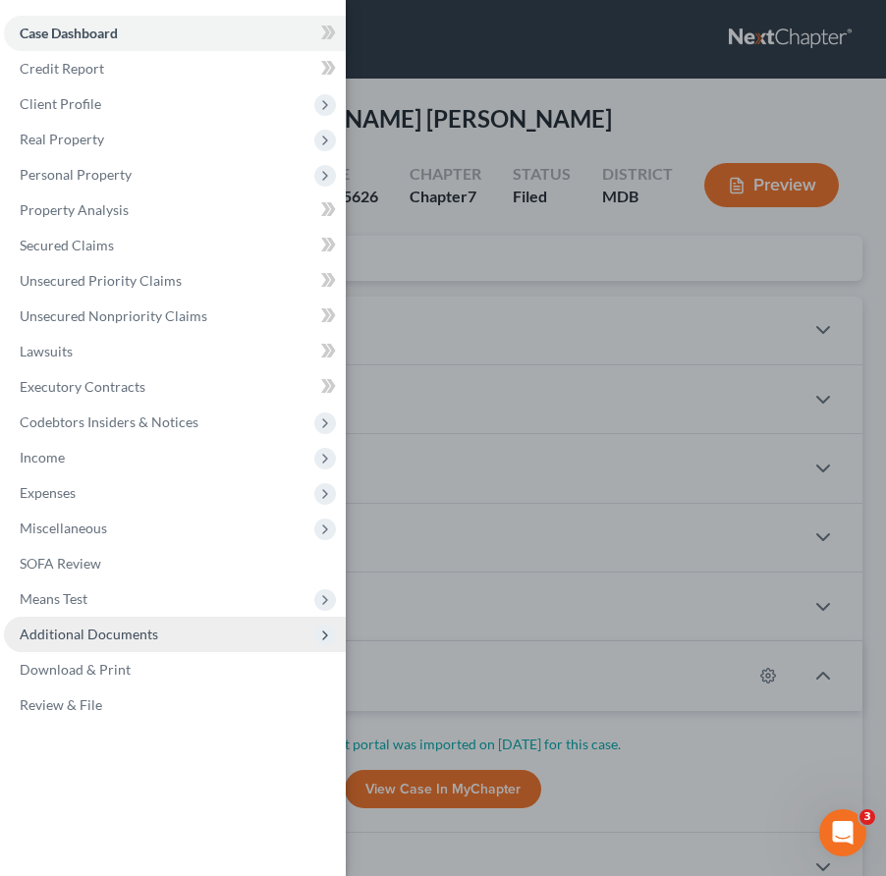
click at [135, 634] on span "Additional Documents" at bounding box center [89, 634] width 139 height 17
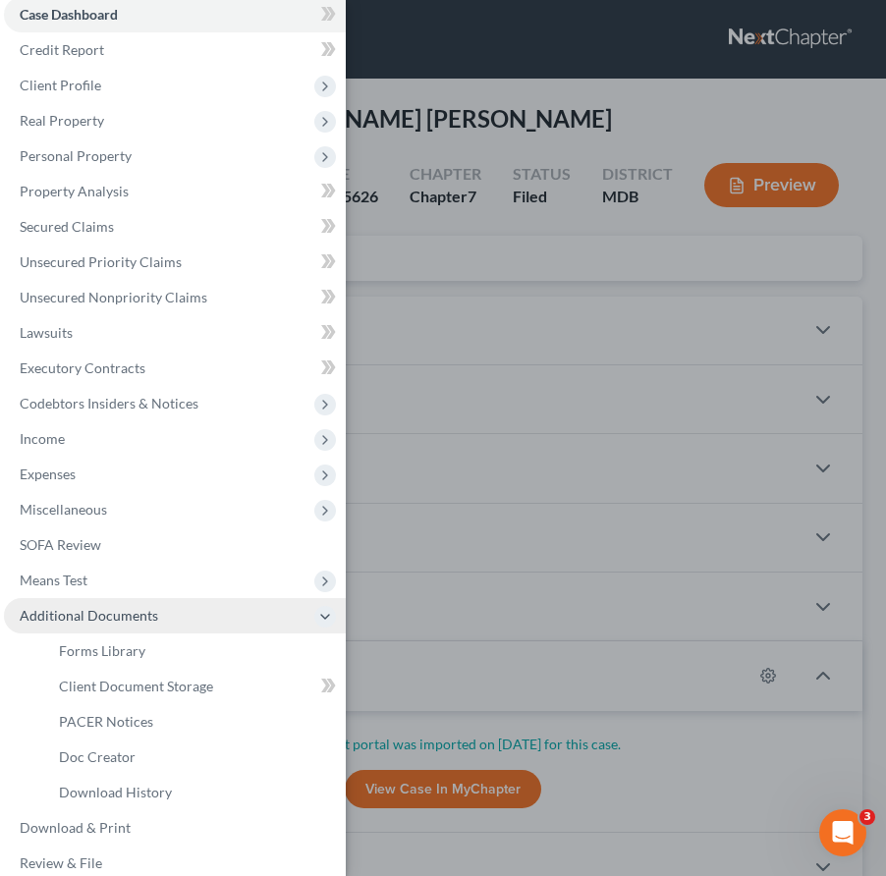
scroll to position [39, 0]
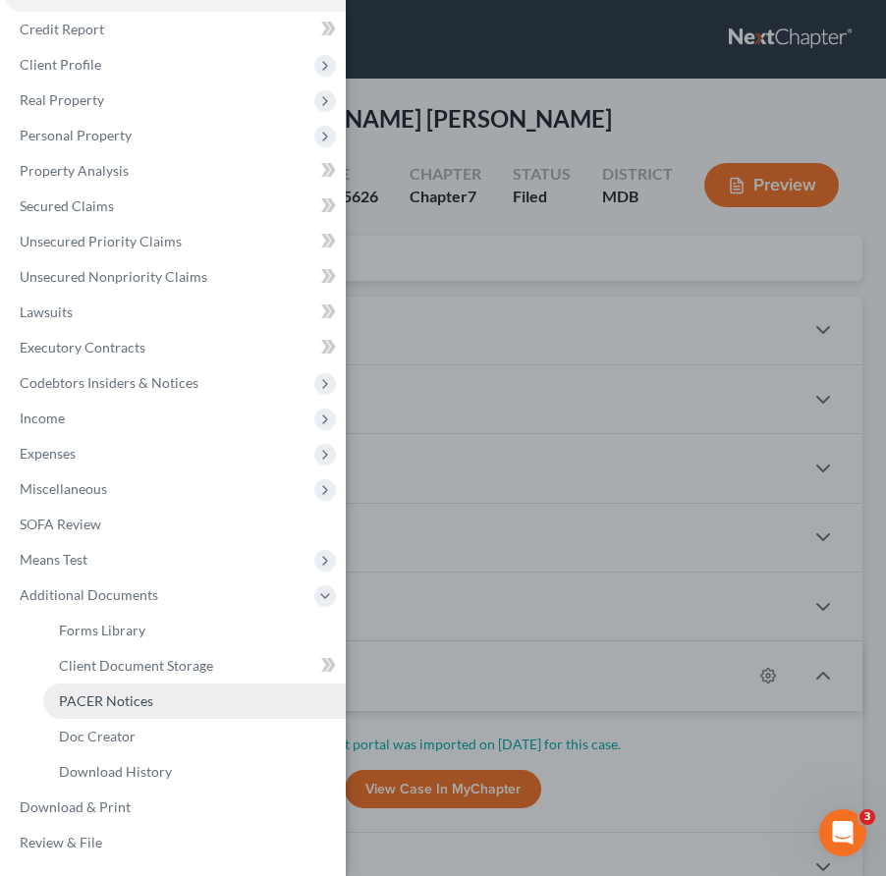
click at [136, 698] on span "PACER Notices" at bounding box center [106, 701] width 94 height 17
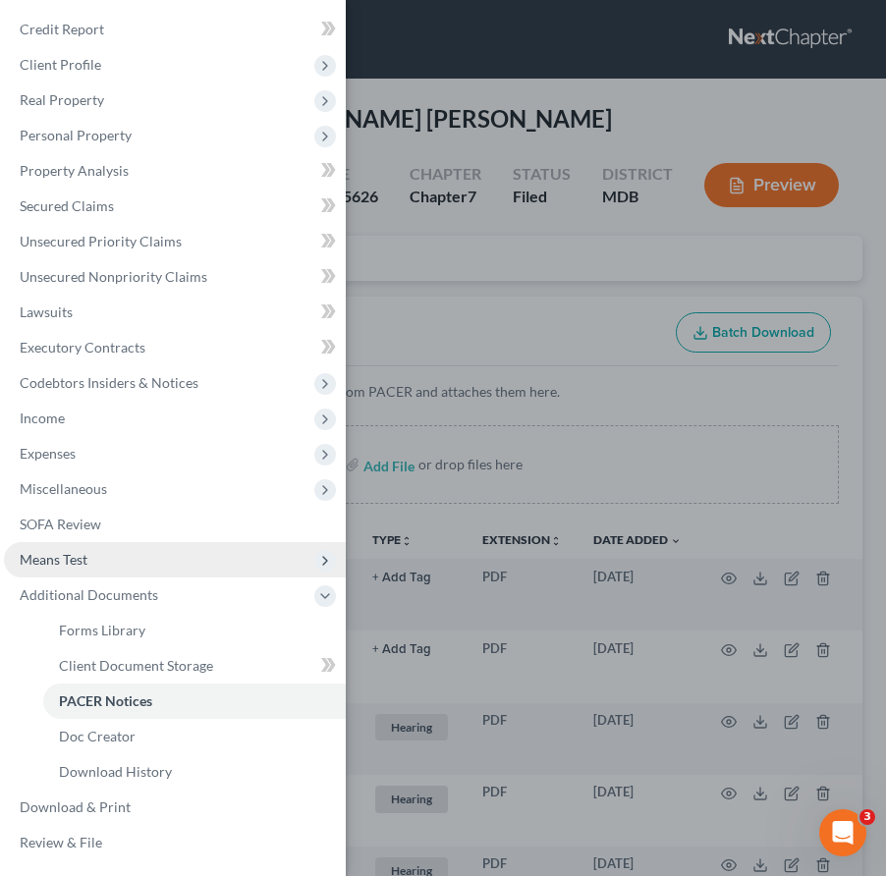
scroll to position [45, 0]
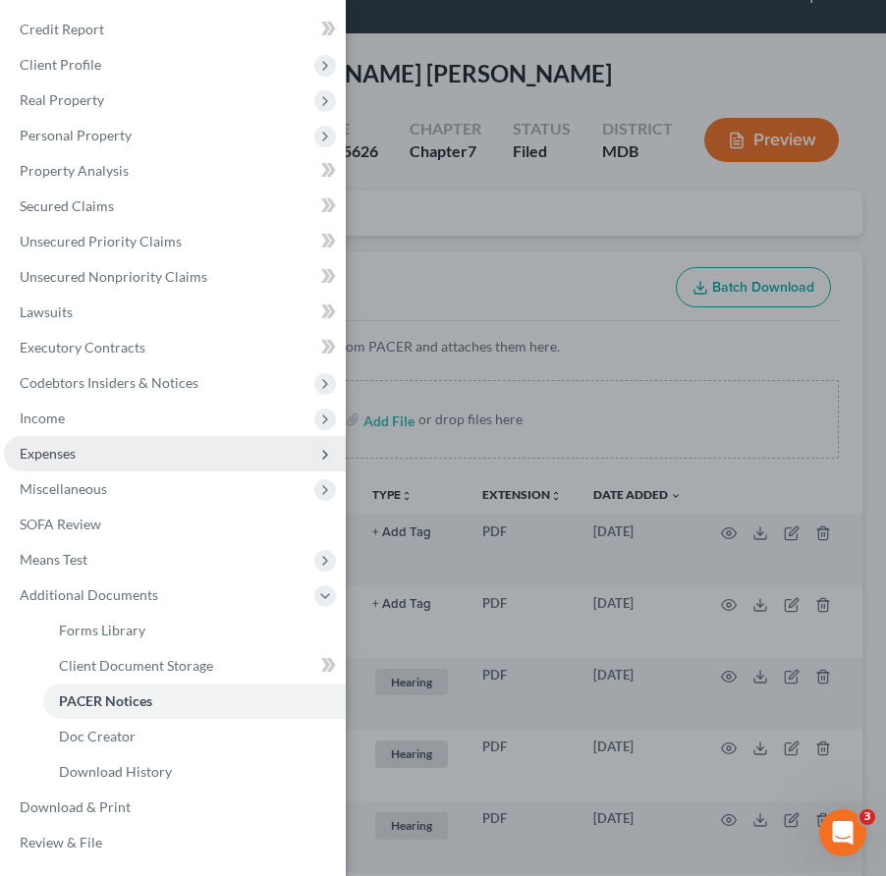
click at [63, 457] on span "Expenses" at bounding box center [48, 453] width 56 height 17
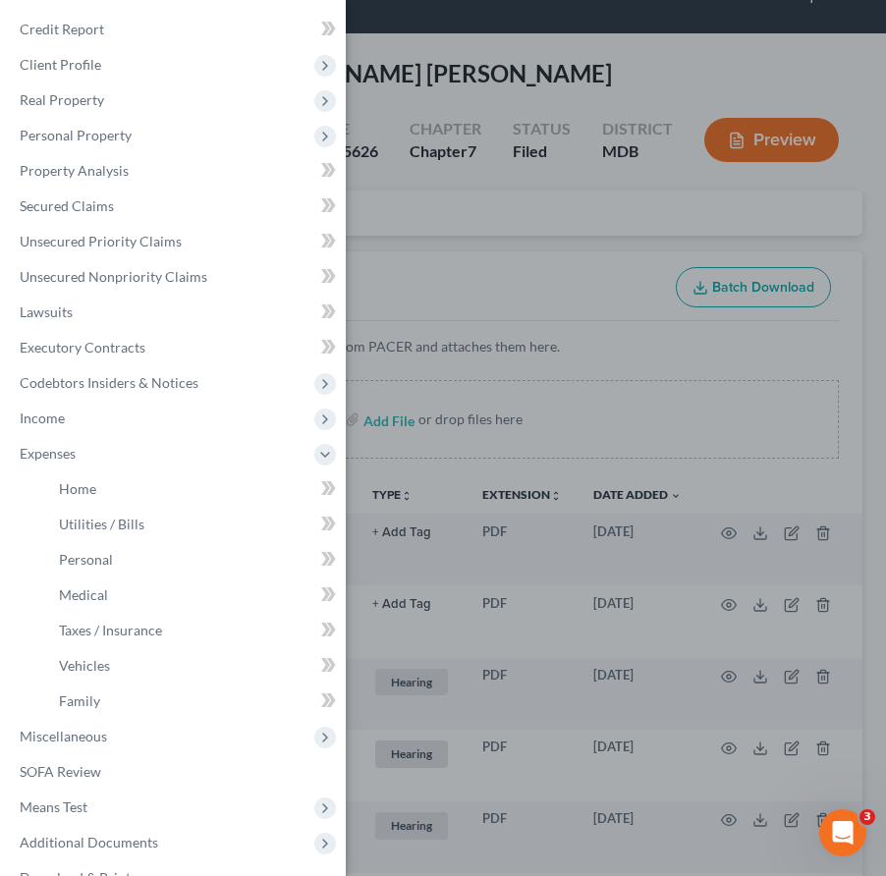
click at [500, 258] on div "Case Dashboard Payments Invoices Payments Payments Credit Report Client Profile" at bounding box center [443, 438] width 886 height 876
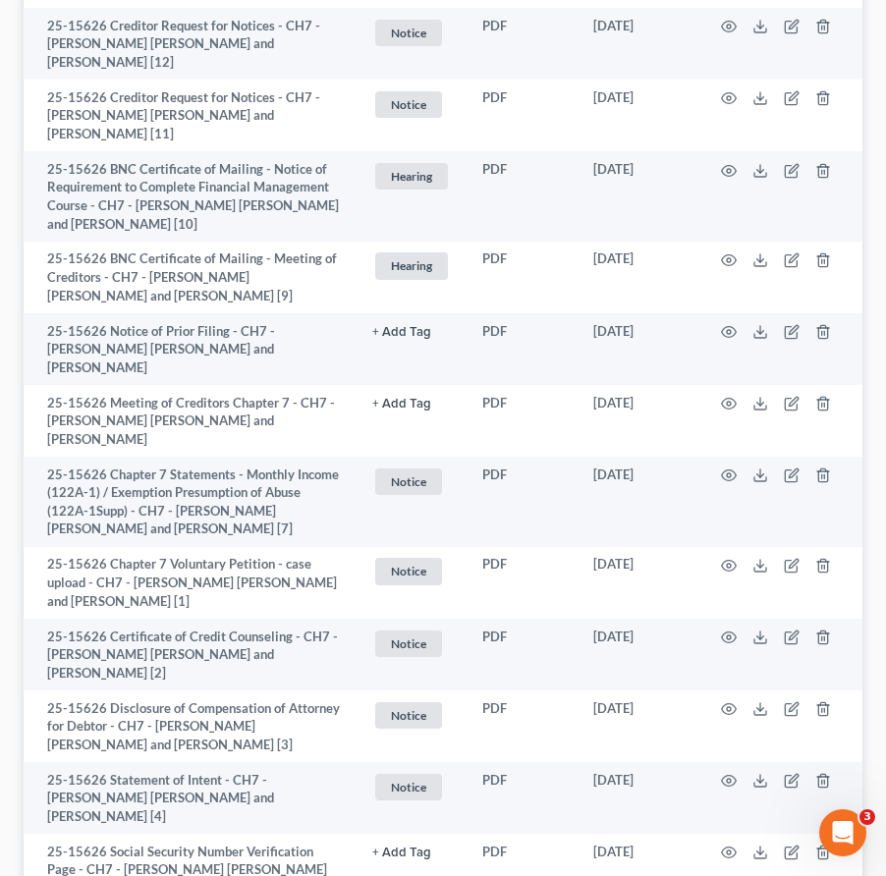
scroll to position [0, 0]
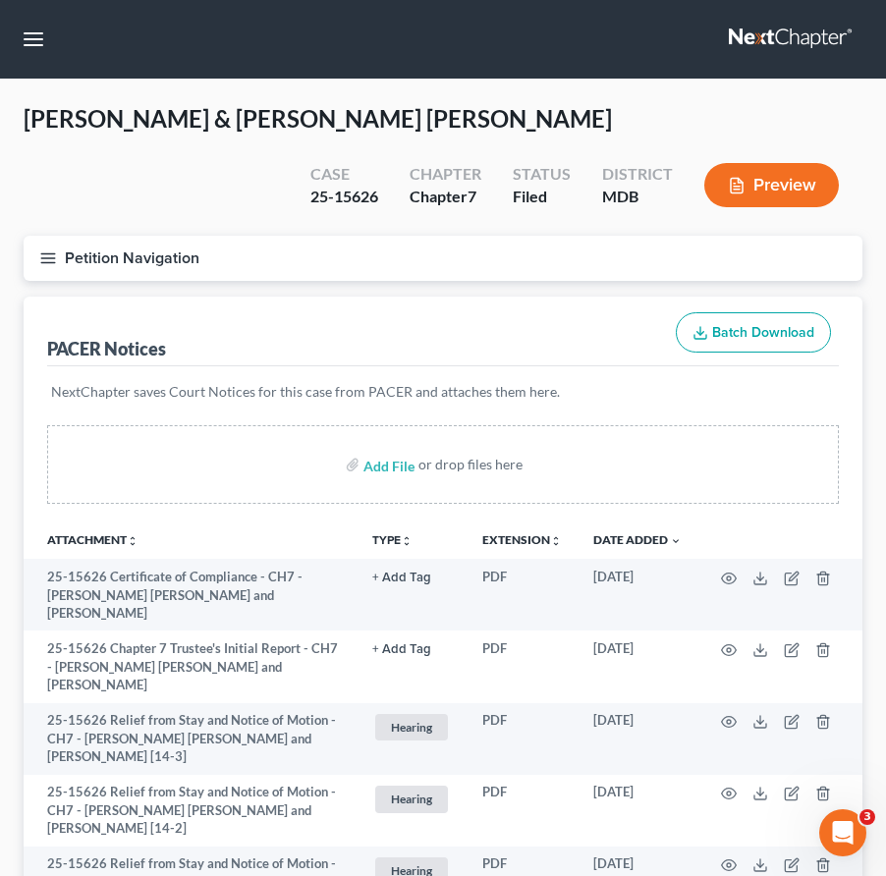
click at [45, 254] on icon "button" at bounding box center [48, 258] width 18 height 18
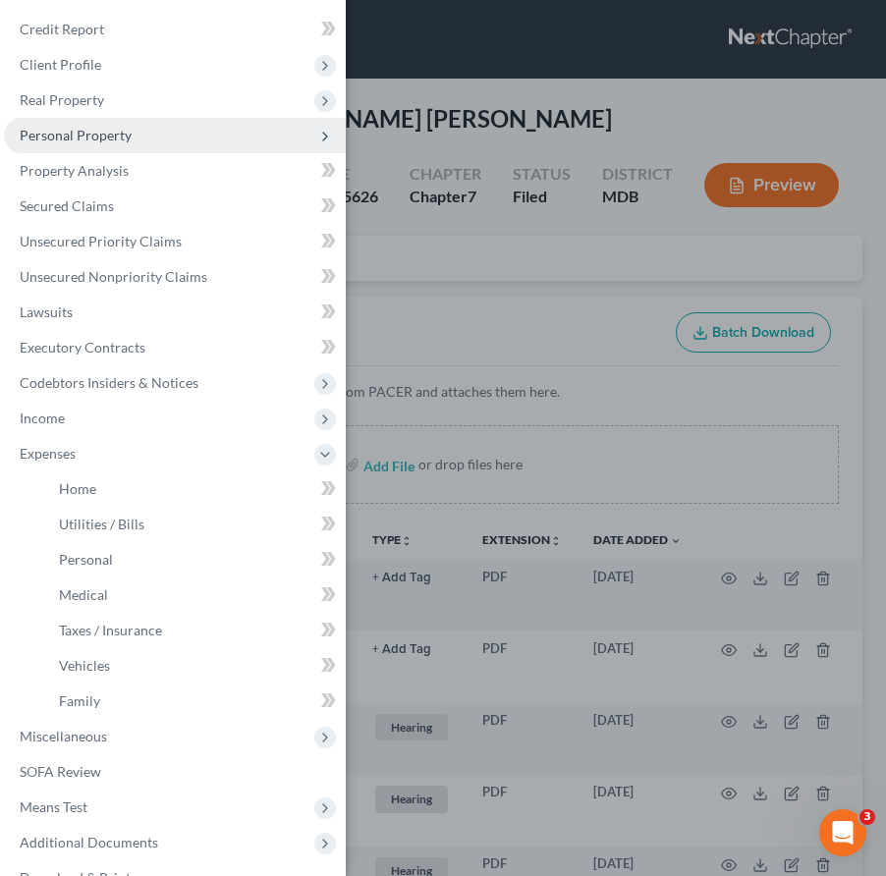
click at [84, 143] on span "Personal Property" at bounding box center [175, 135] width 342 height 35
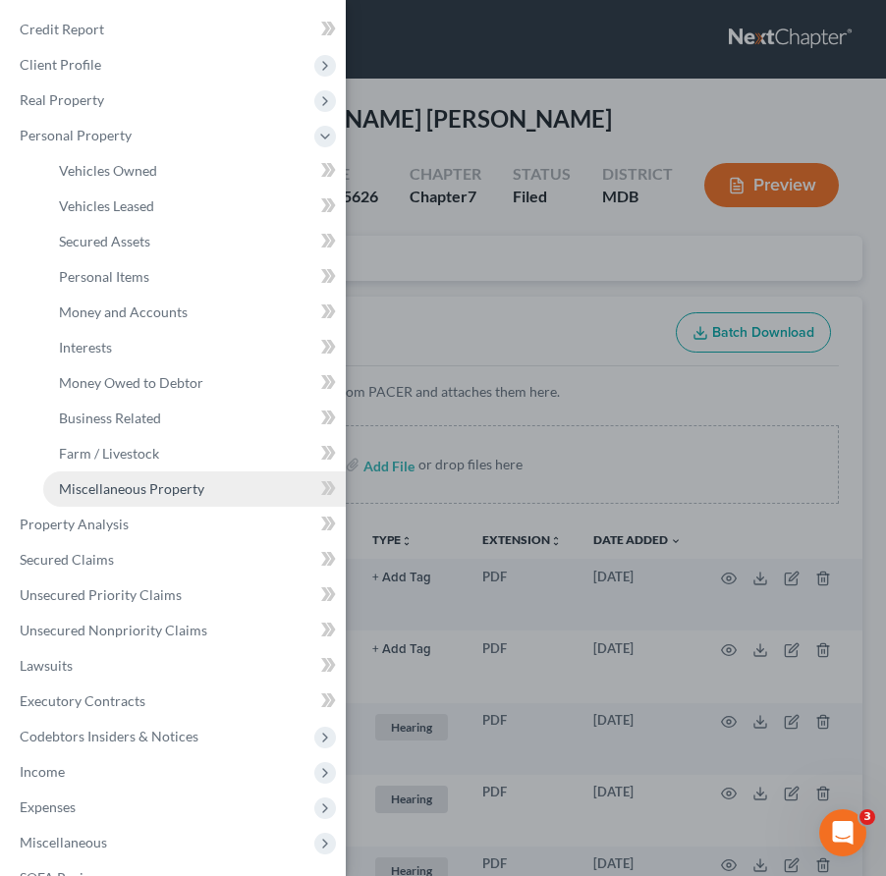
click at [103, 482] on span "Miscellaneous Property" at bounding box center [131, 488] width 145 height 17
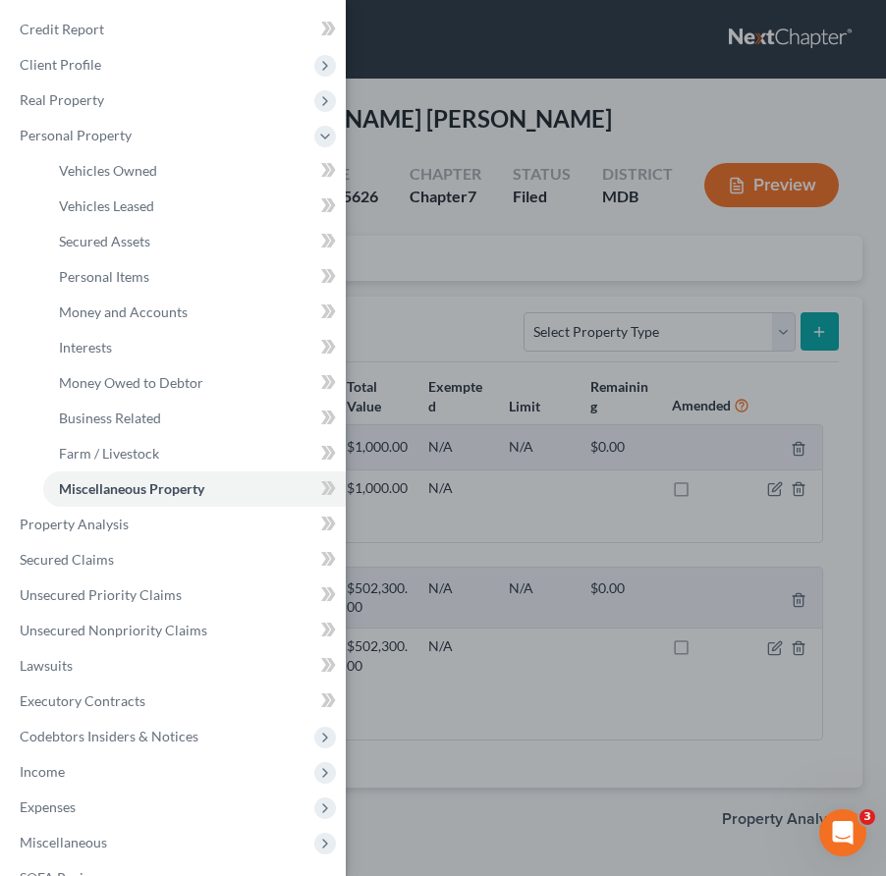
click at [397, 147] on div "Case Dashboard Payments Invoices Payments Payments Credit Report Client Profile" at bounding box center [443, 438] width 886 height 876
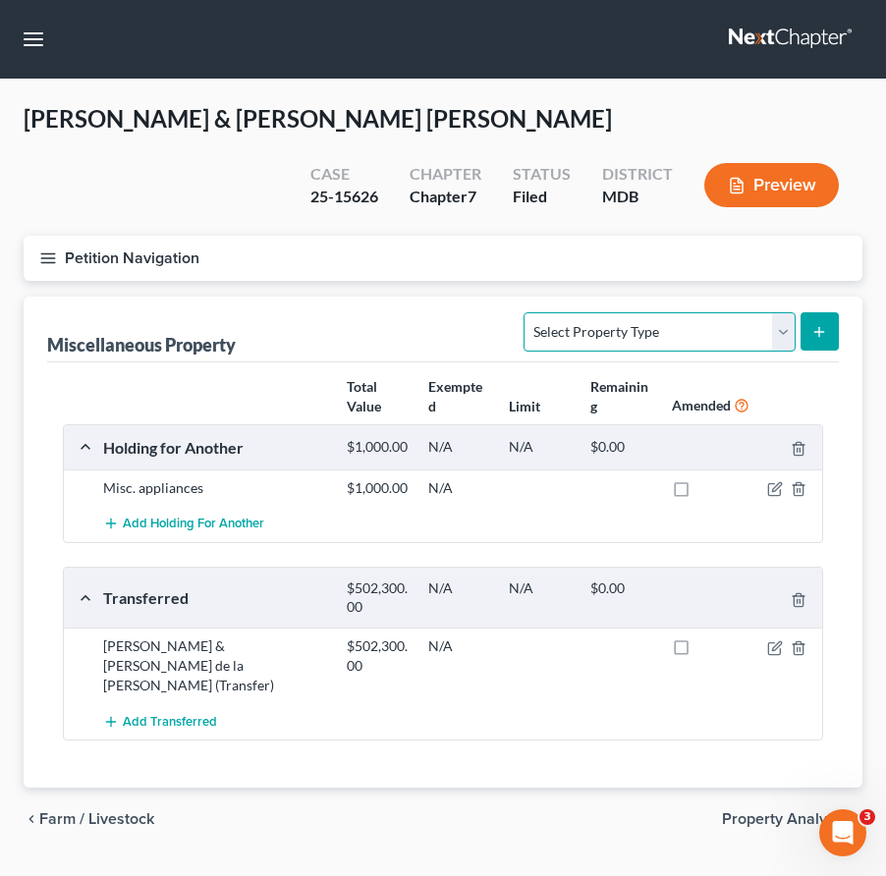
click at [740, 317] on select "Select Property Type Assigned for Creditor Benefit Within 1 Year Holding for An…" at bounding box center [659, 331] width 271 height 39
select select "not_yet_listed"
click at [811, 324] on icon "submit" at bounding box center [819, 332] width 16 height 16
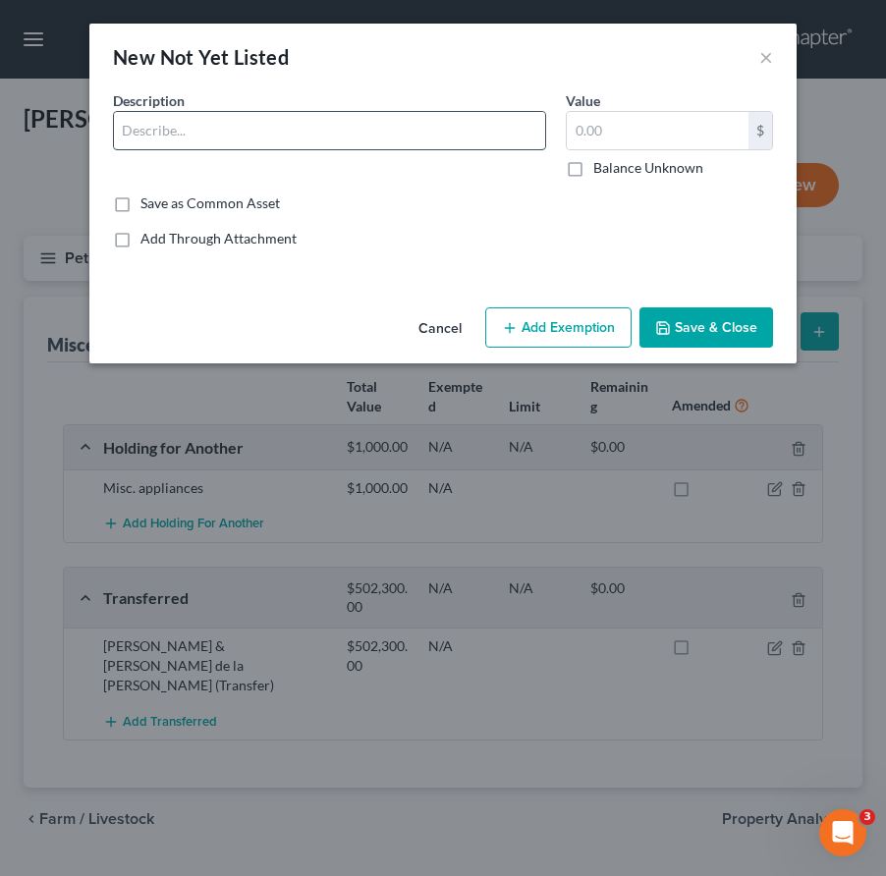
click at [218, 136] on input "text" at bounding box center [329, 130] width 431 height 37
type input "Money Held by Another in Truist Savings Account x8065"
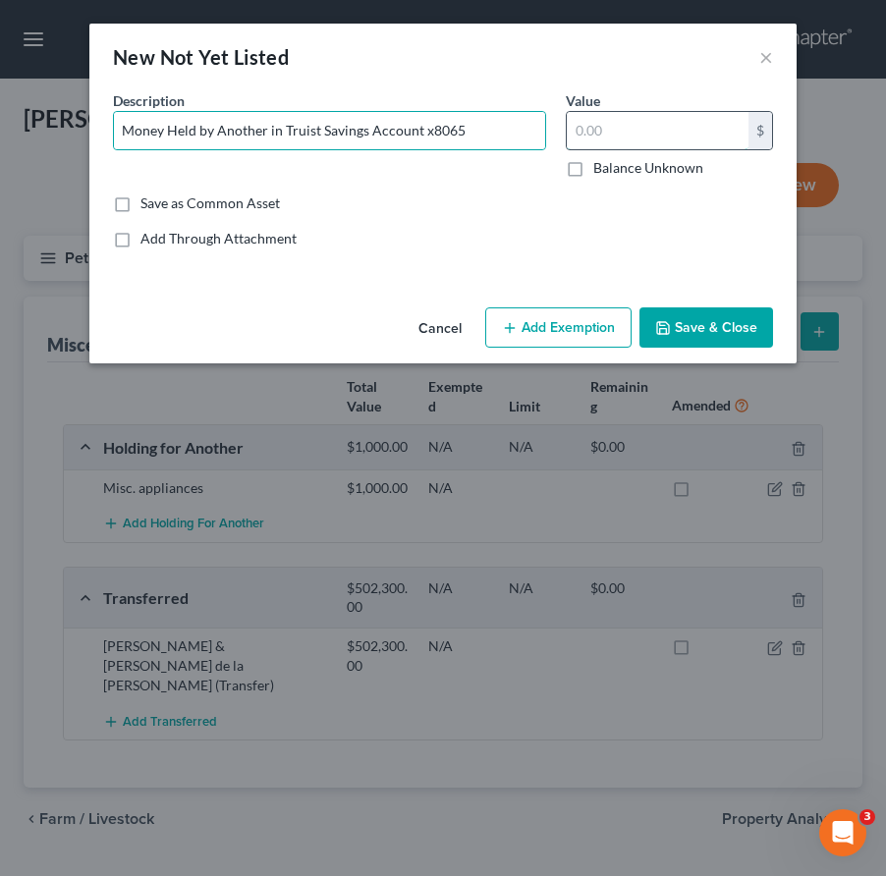
click at [624, 123] on input "text" at bounding box center [658, 130] width 182 height 37
type input "701"
click at [587, 332] on button "Add Exemption" at bounding box center [558, 327] width 146 height 41
select select "2"
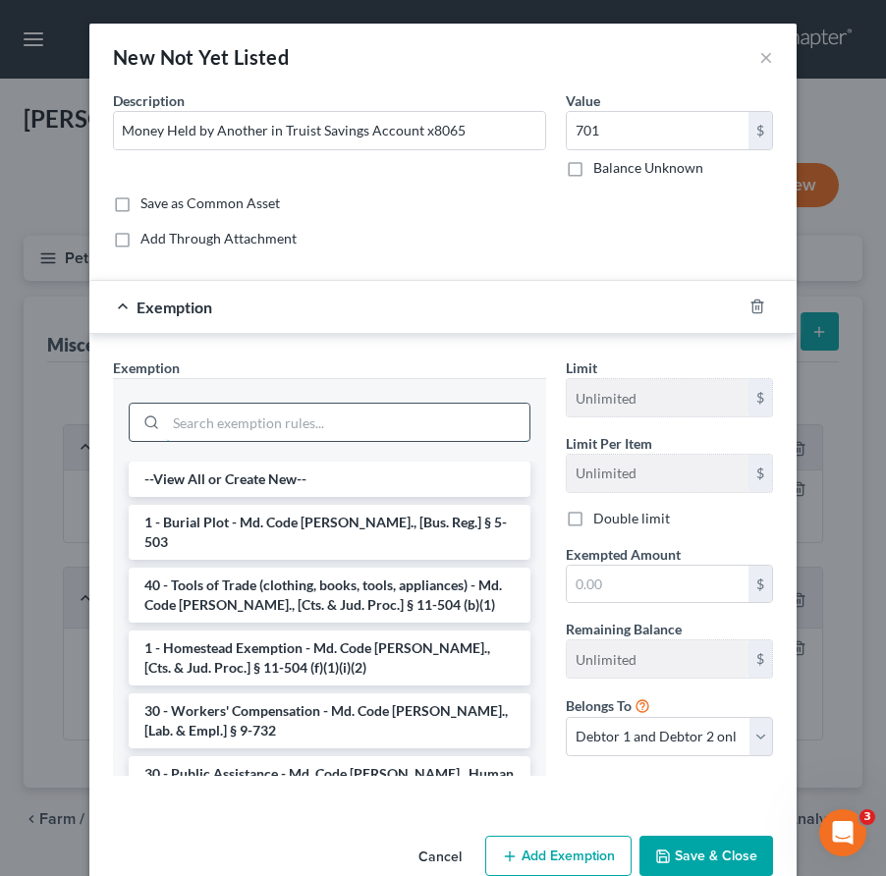
click at [391, 412] on input "search" at bounding box center [347, 422] width 363 height 37
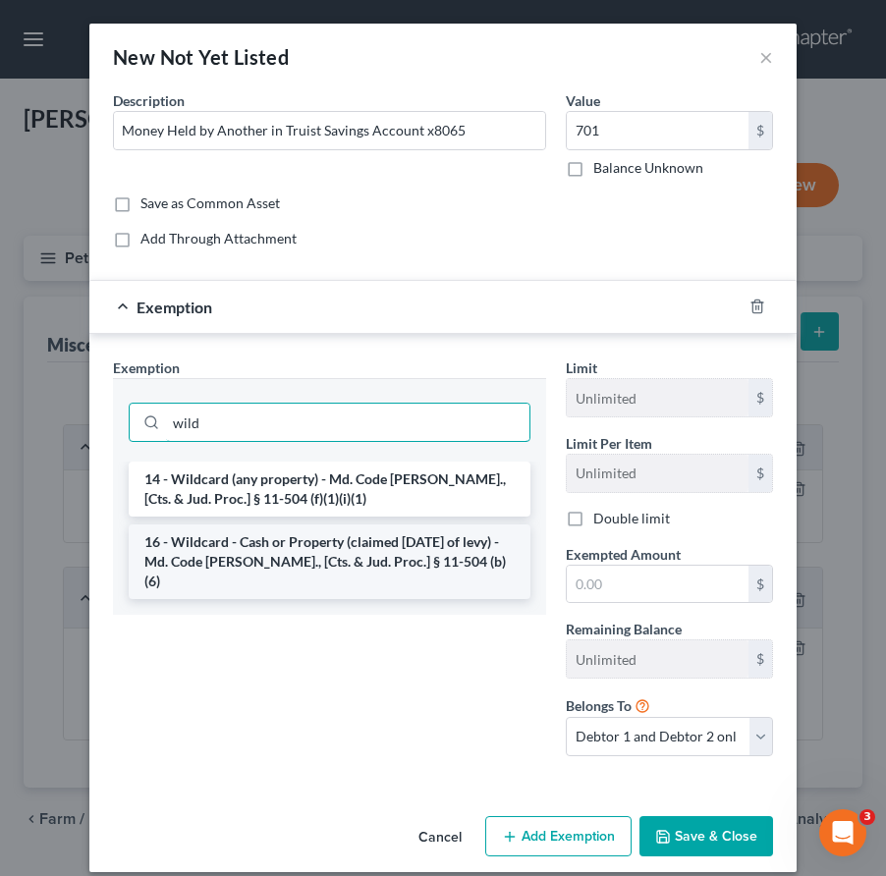
type input "wild"
click at [265, 560] on li "16 - Wildcard - Cash or Property (claimed within Thirty Days of levy) - Md. Cod…" at bounding box center [330, 562] width 402 height 75
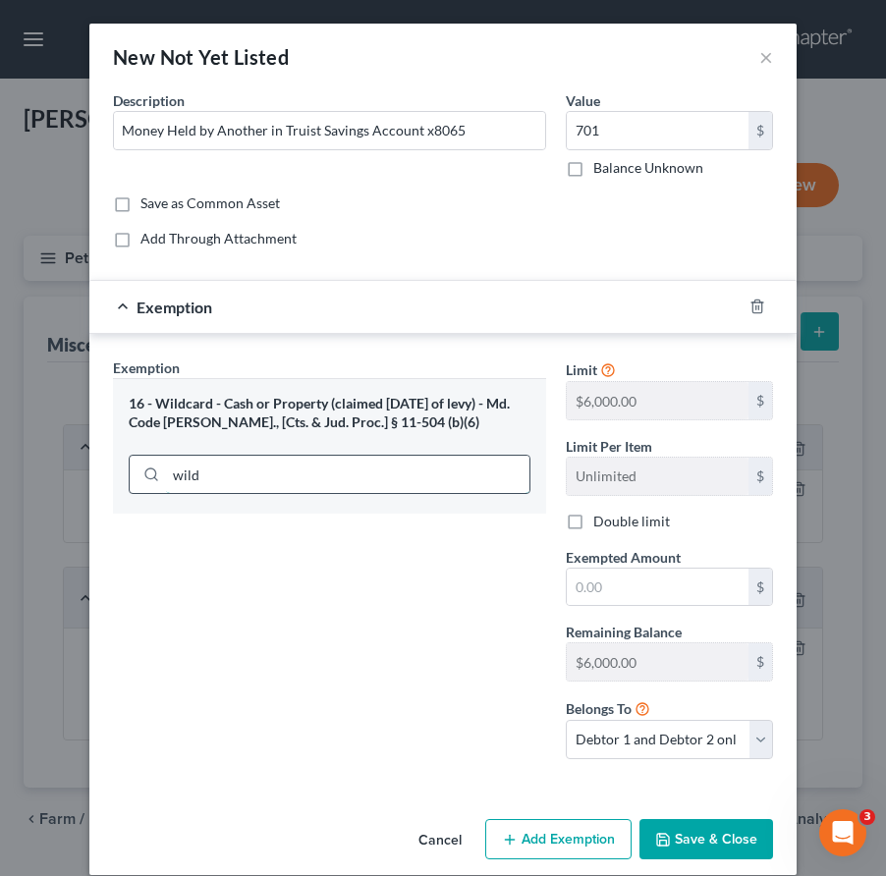
click at [236, 473] on input "wild" at bounding box center [347, 474] width 363 height 37
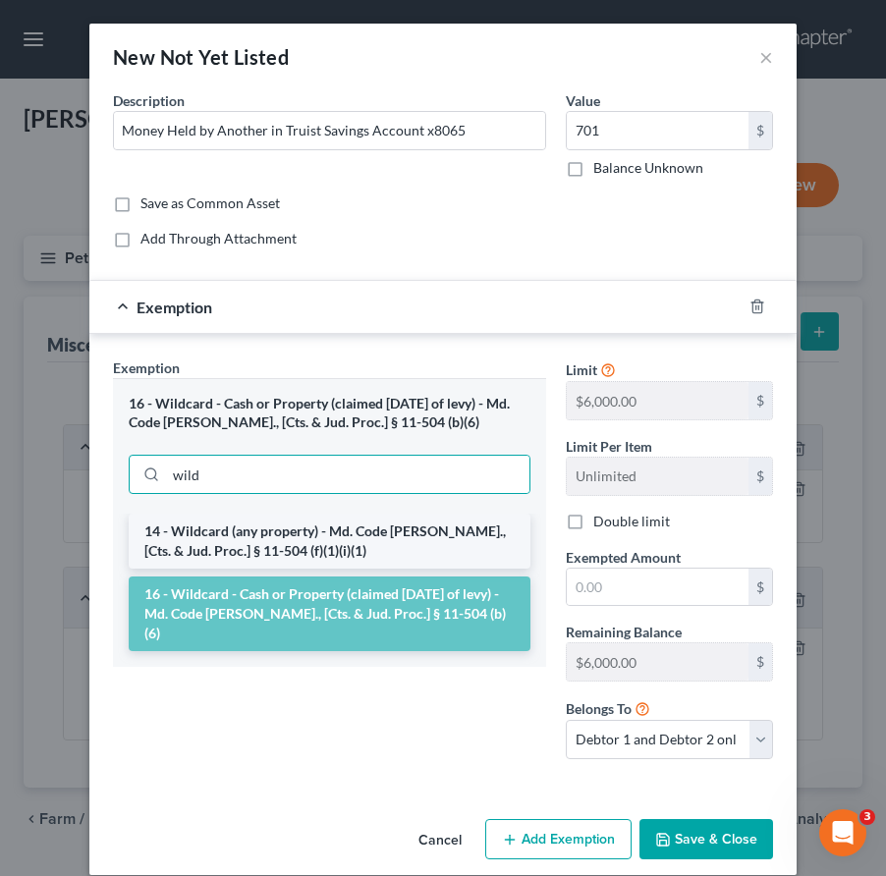
click at [287, 532] on li "14 - Wildcard (any property) - Md. Code Ann., [Cts. & Jud. Proc.] § 11-504 (f)(…" at bounding box center [330, 541] width 402 height 55
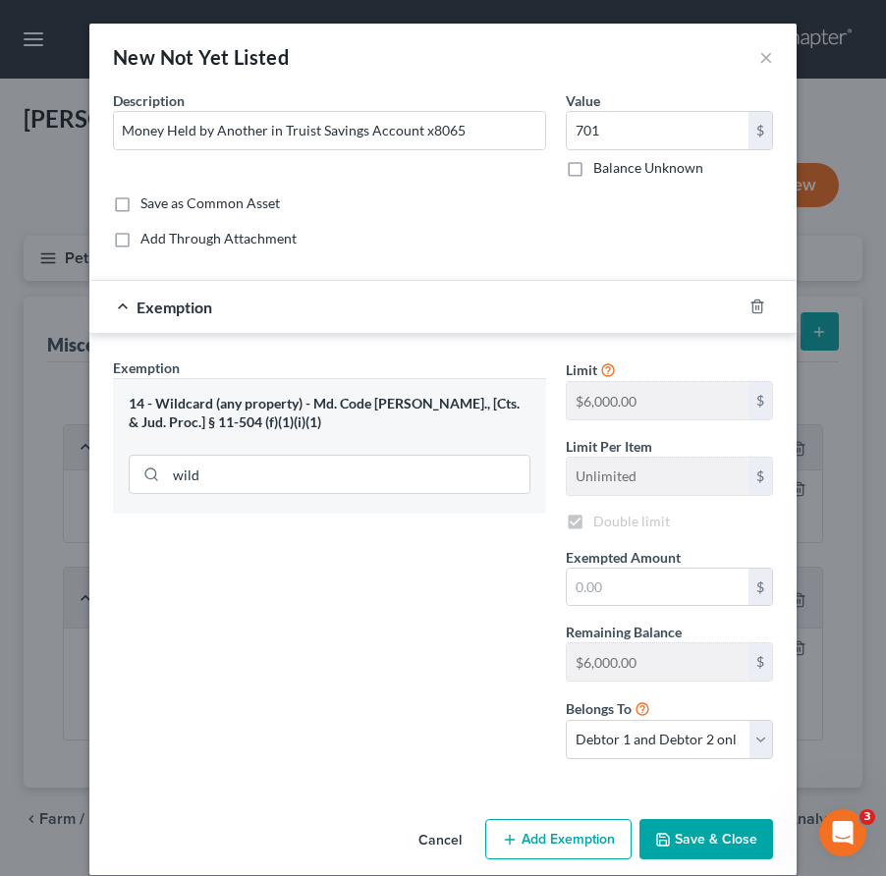
checkbox input "true"
click at [633, 580] on input "text" at bounding box center [658, 587] width 182 height 37
type input "701"
click at [665, 846] on icon "button" at bounding box center [663, 840] width 12 height 12
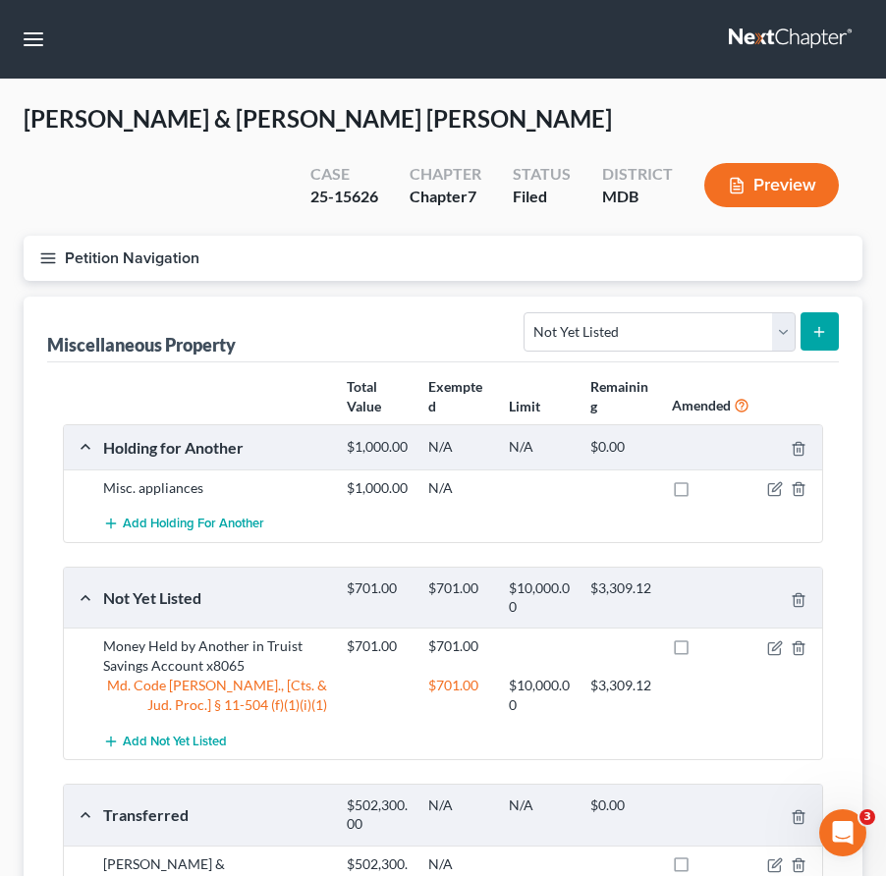
click at [780, 42] on link at bounding box center [792, 39] width 126 height 35
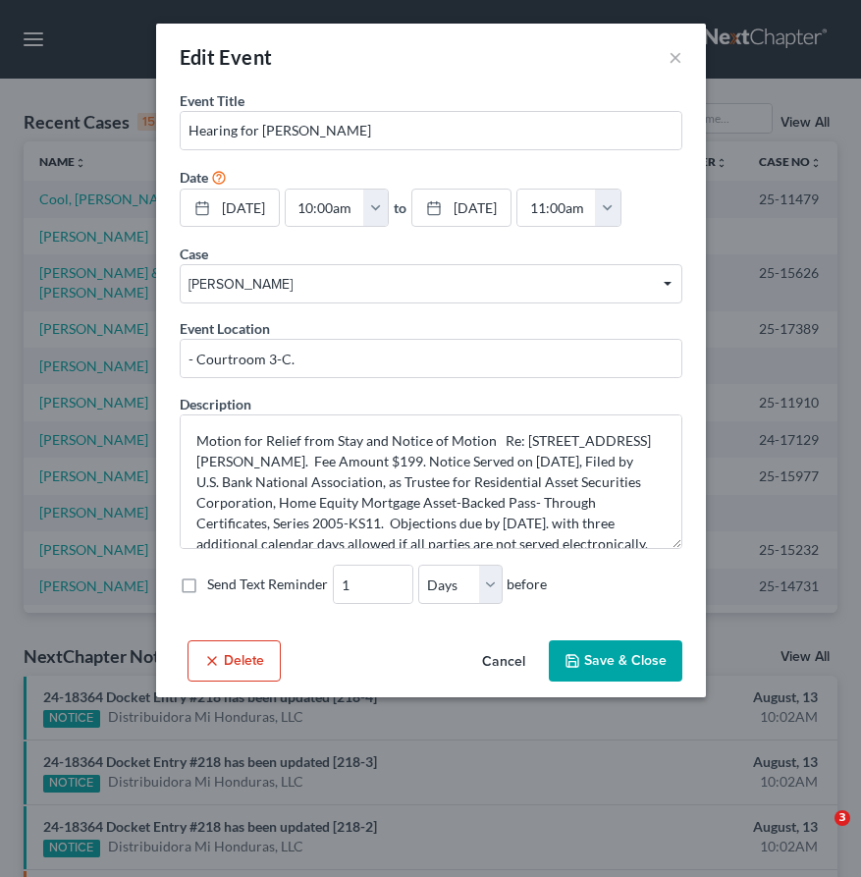
select select "Days"
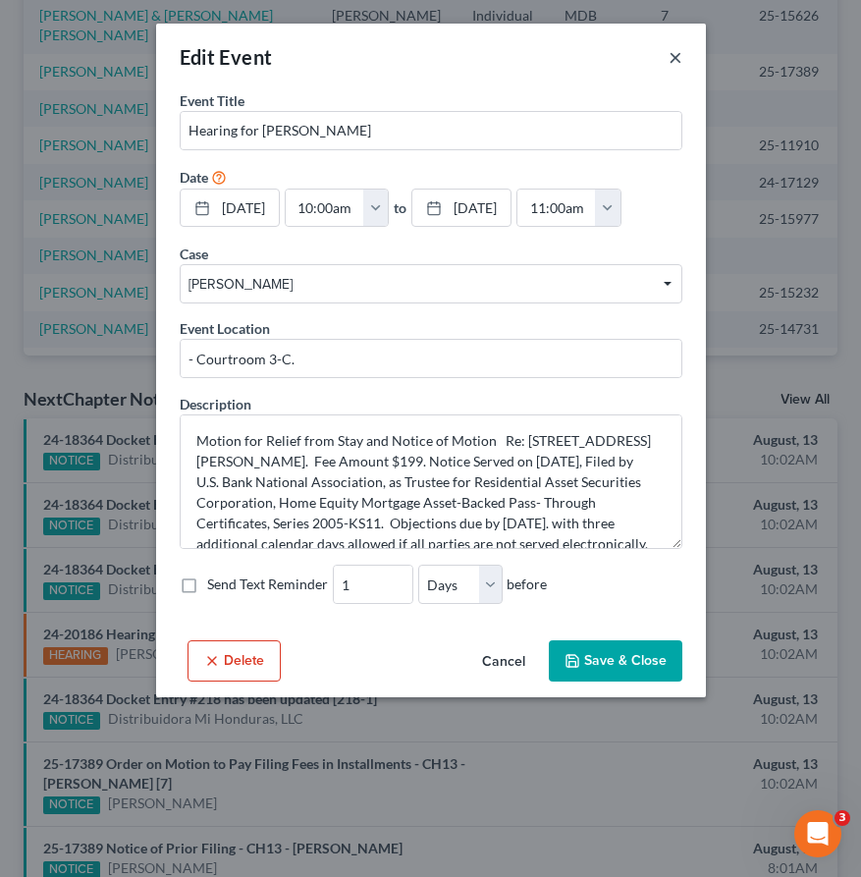
click at [675, 47] on button "×" at bounding box center [676, 57] width 14 height 24
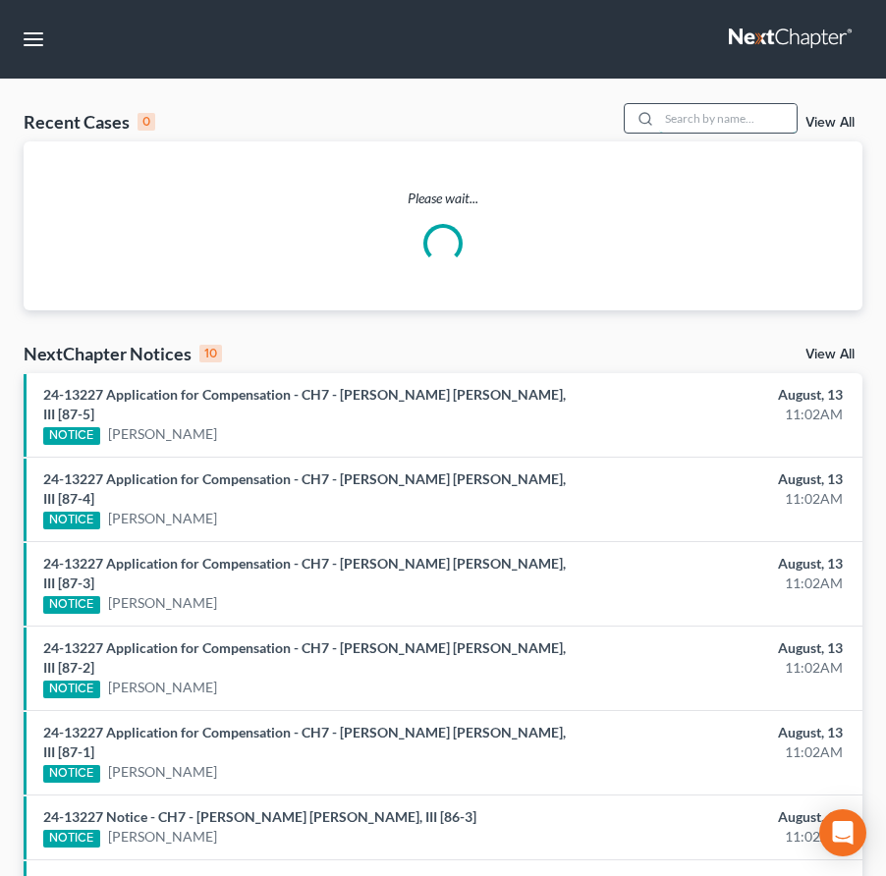
click at [666, 116] on input "search" at bounding box center [728, 118] width 138 height 28
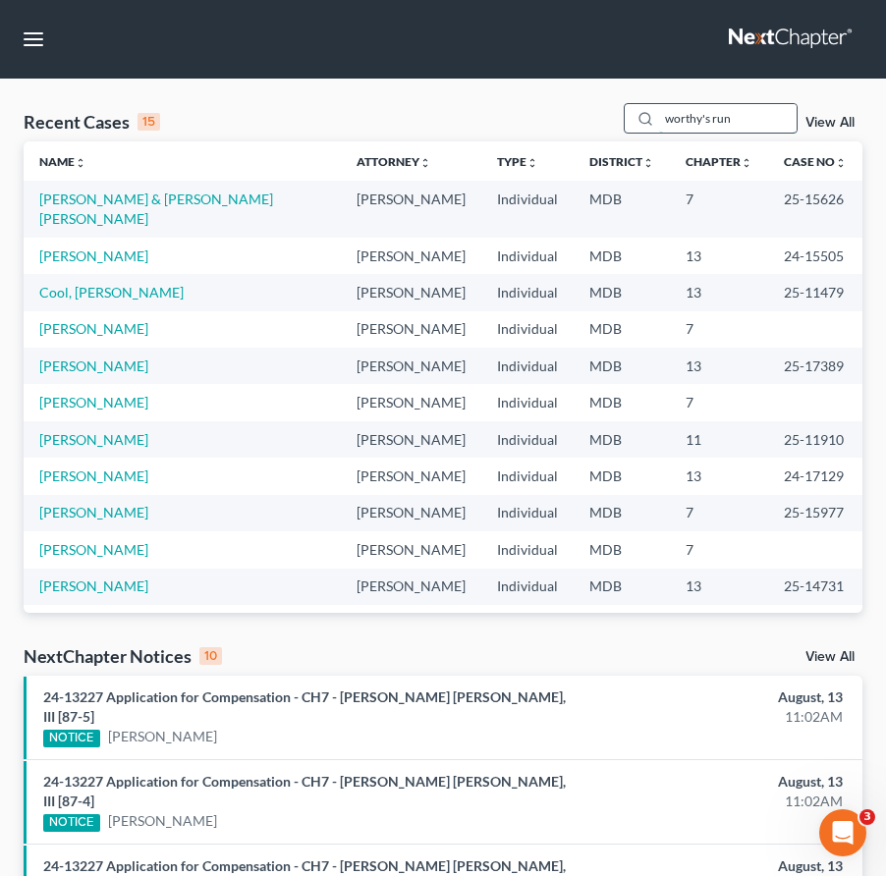
type input "worthy's run"
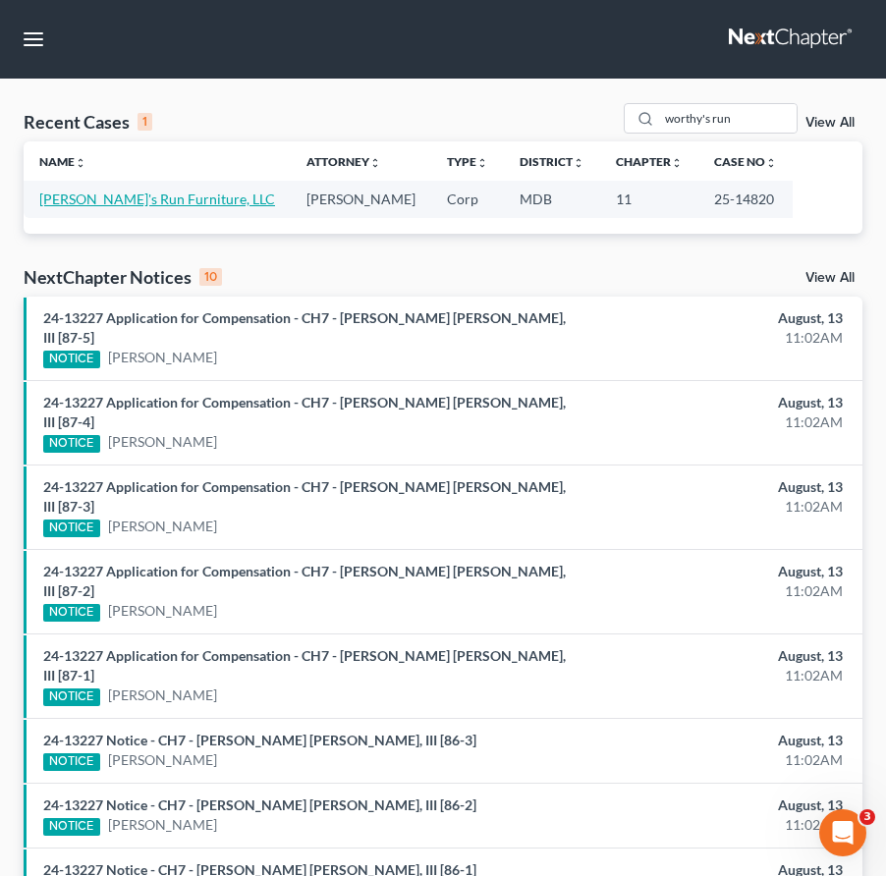
click at [155, 201] on link "[PERSON_NAME]'s Run Furniture, LLC" at bounding box center [157, 199] width 236 height 17
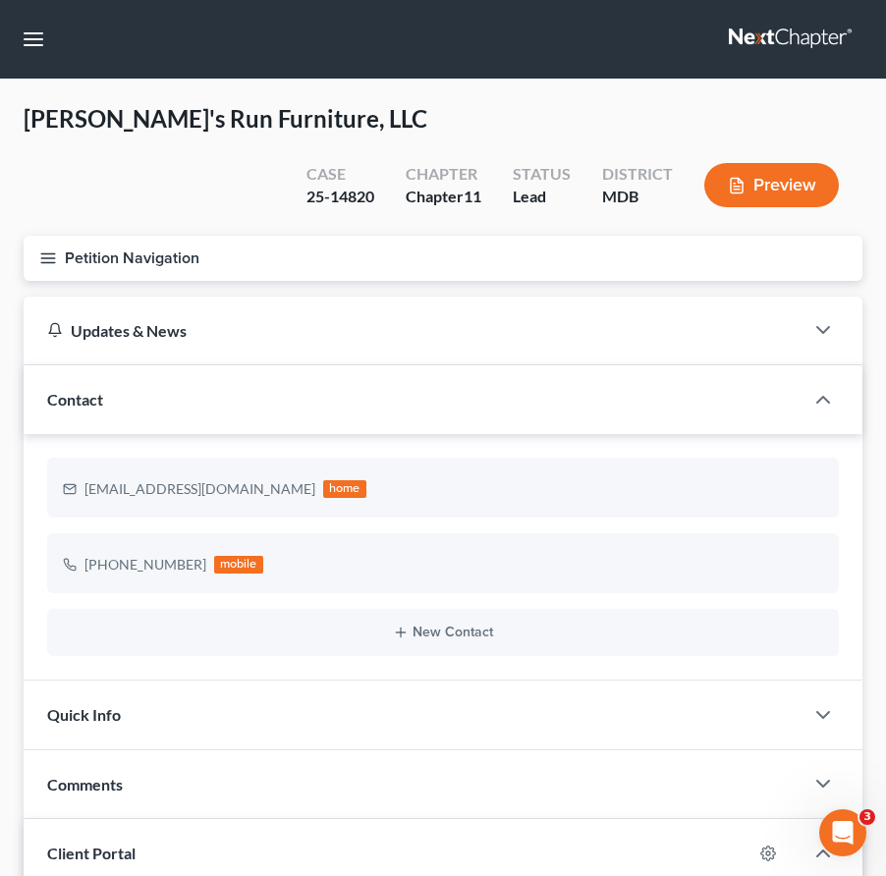
click at [51, 255] on icon "button" at bounding box center [48, 258] width 18 height 18
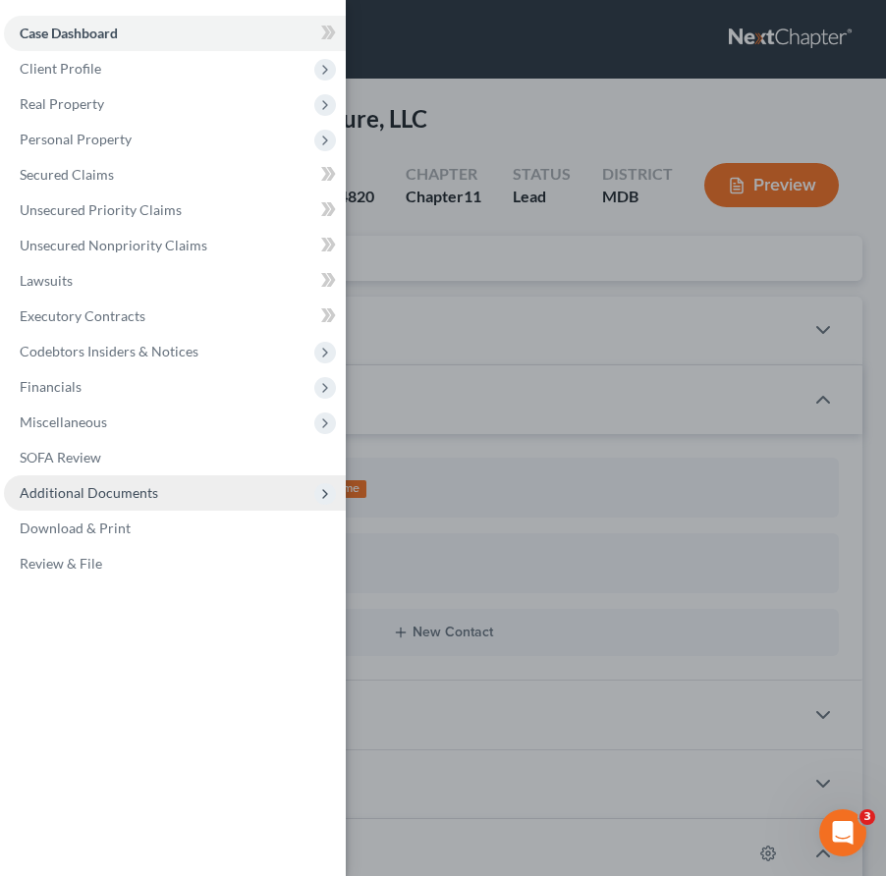
click at [110, 489] on span "Additional Documents" at bounding box center [89, 492] width 139 height 17
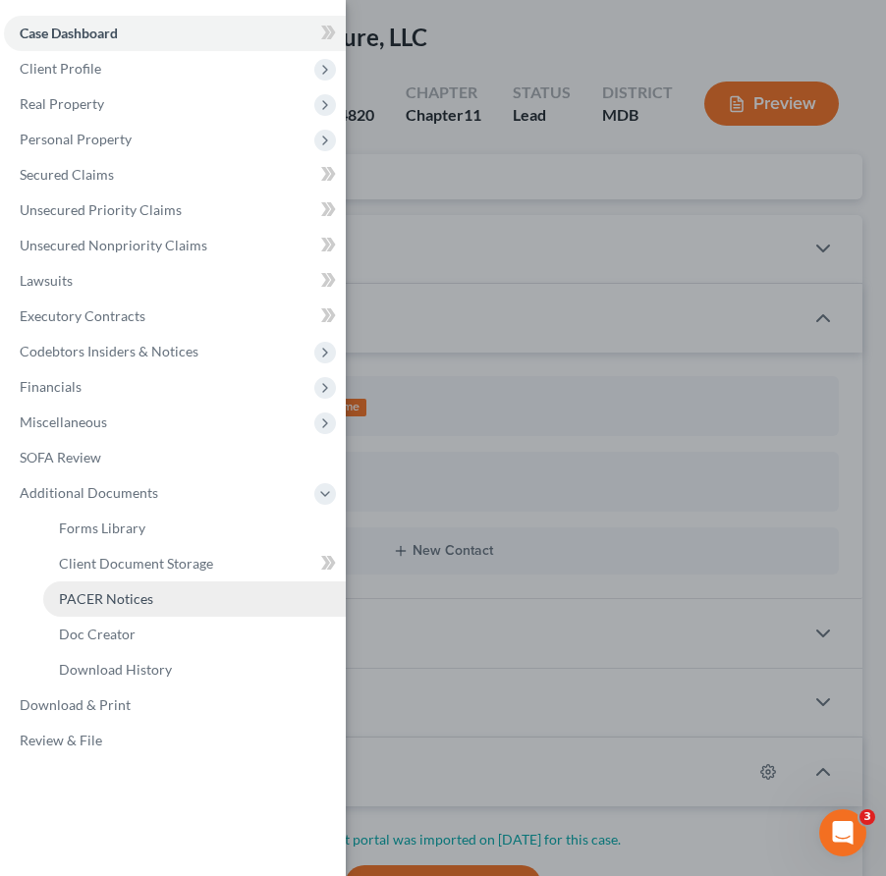
scroll to position [98, 0]
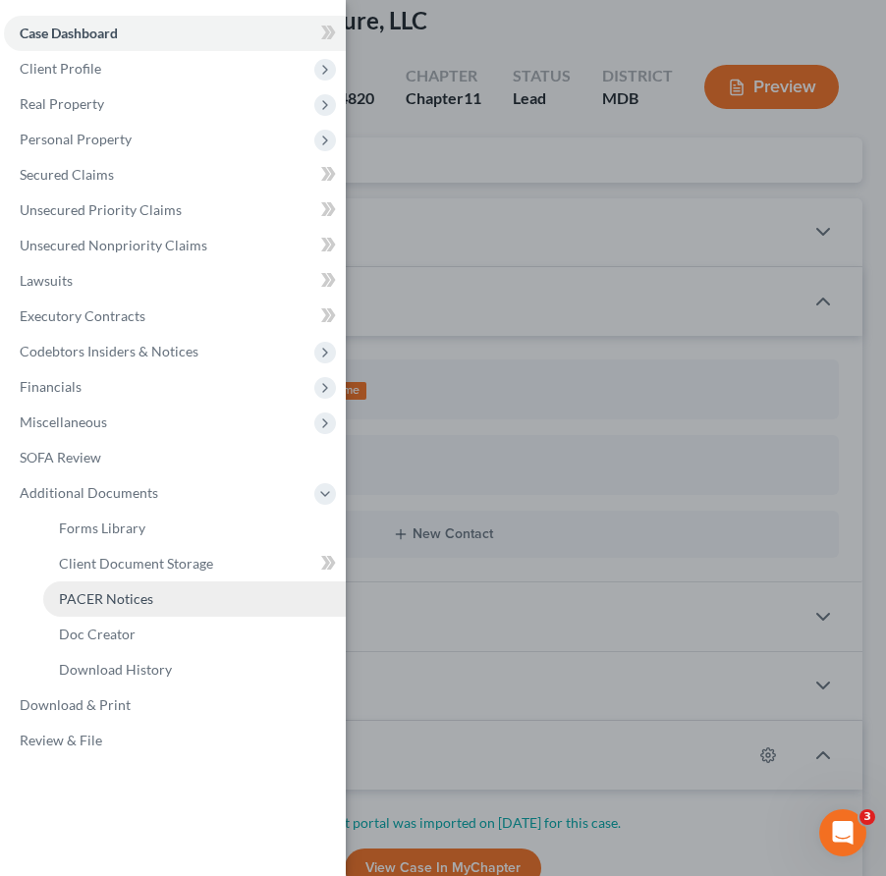
click at [101, 608] on link "PACER Notices" at bounding box center [194, 599] width 303 height 35
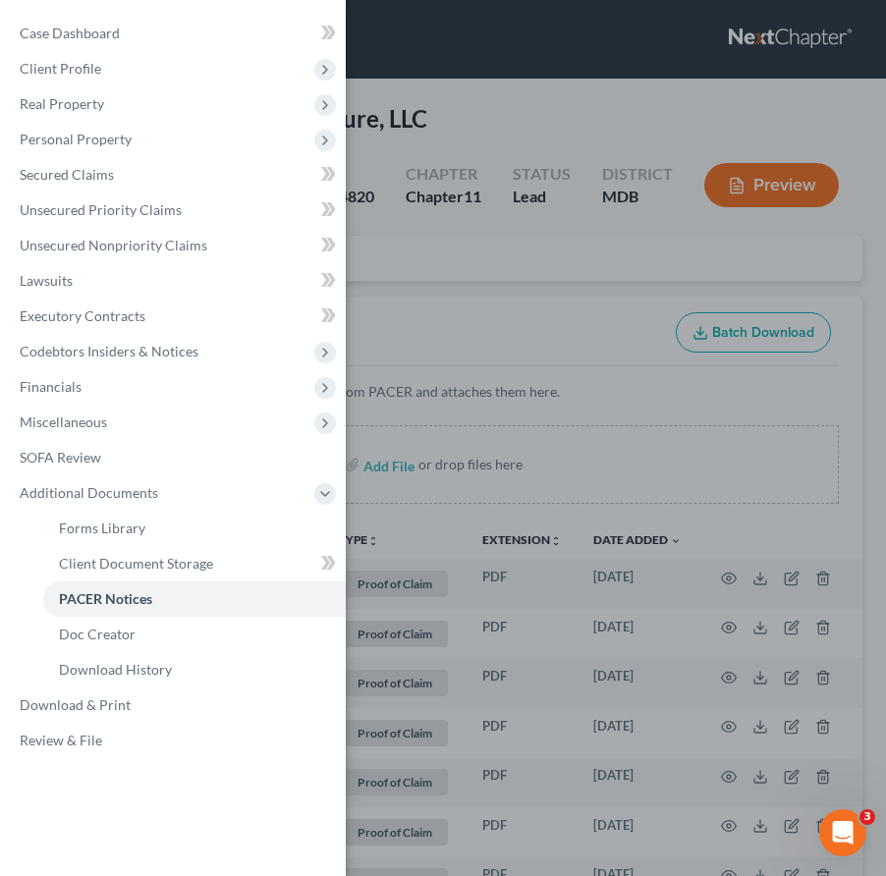
click at [437, 338] on div "Case Dashboard Payments Invoices Payments Payments Credit Report Client Profile" at bounding box center [443, 438] width 886 height 876
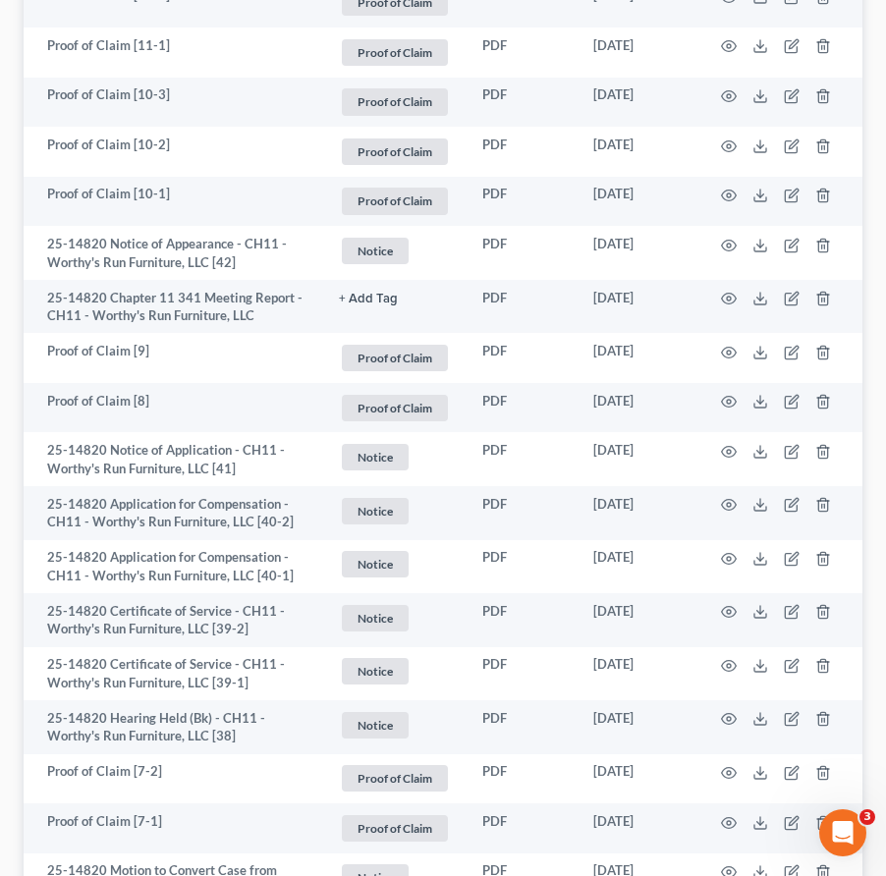
scroll to position [823, 0]
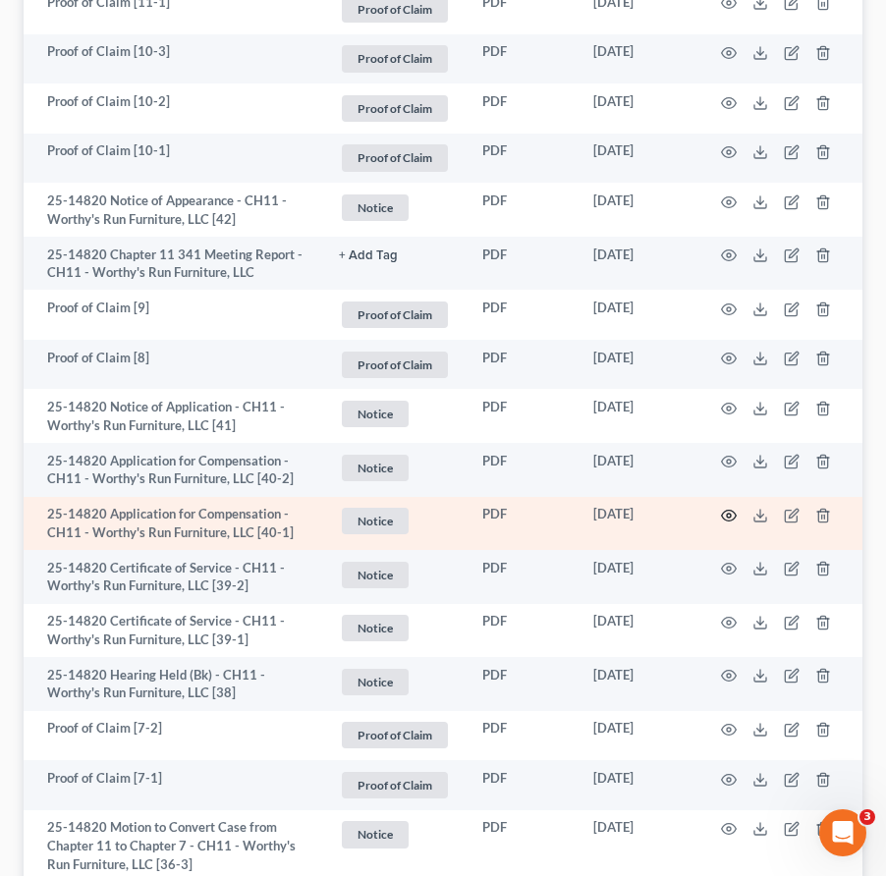
click at [733, 513] on icon "button" at bounding box center [729, 516] width 16 height 16
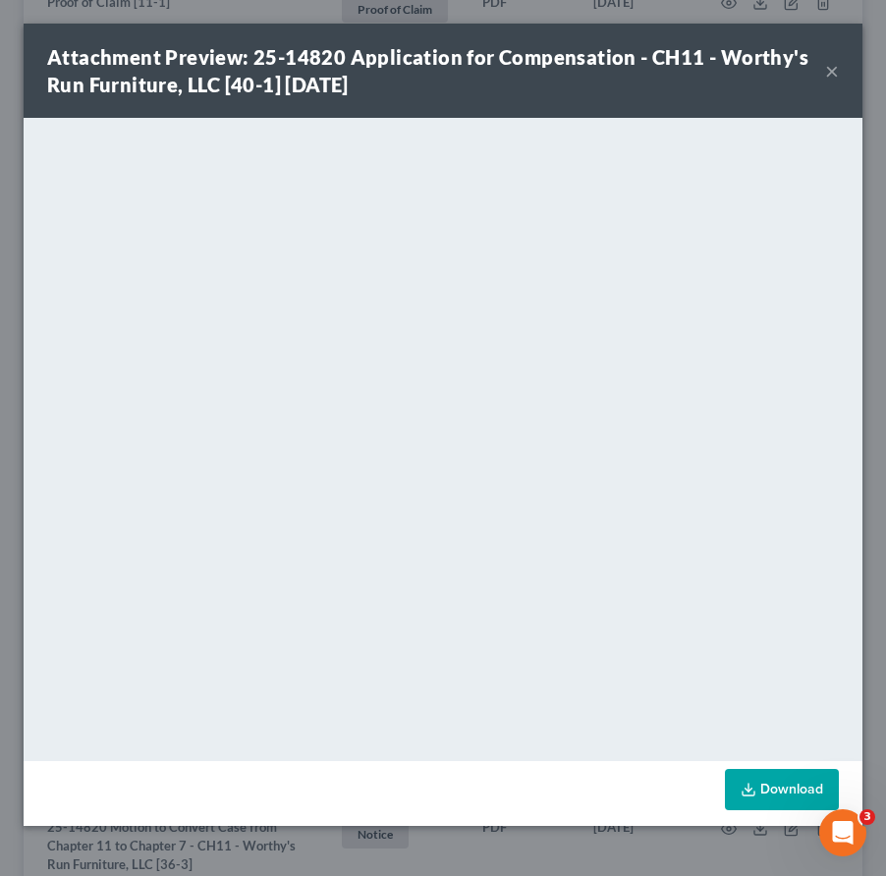
click at [832, 77] on button "×" at bounding box center [832, 71] width 14 height 24
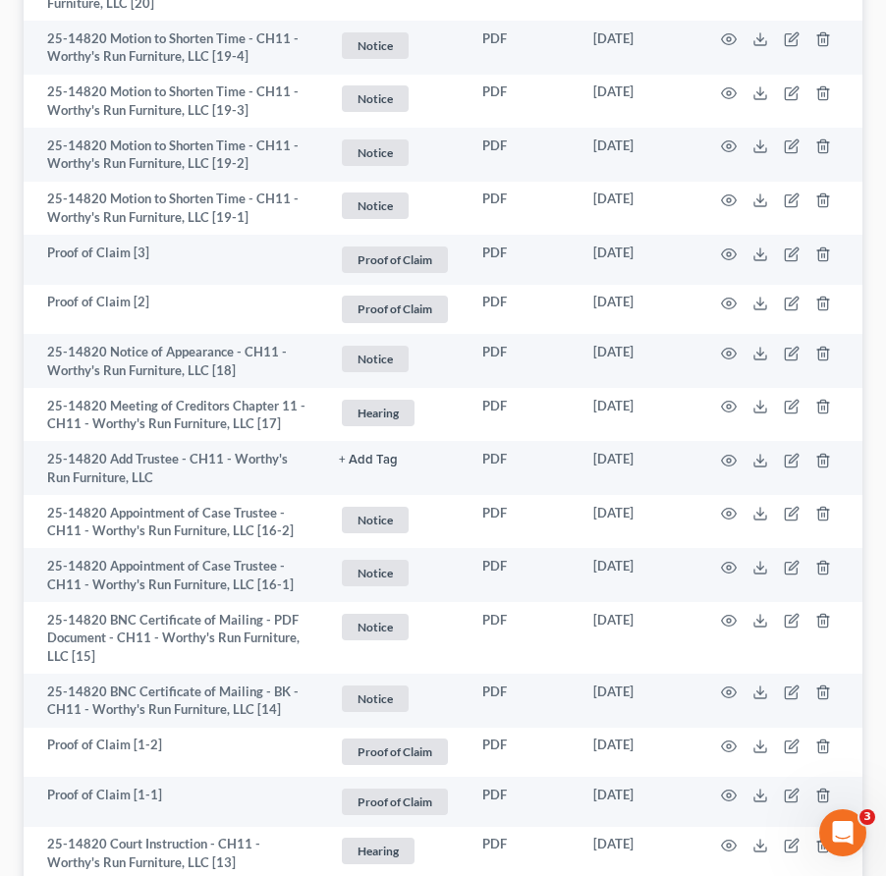
scroll to position [4050, 0]
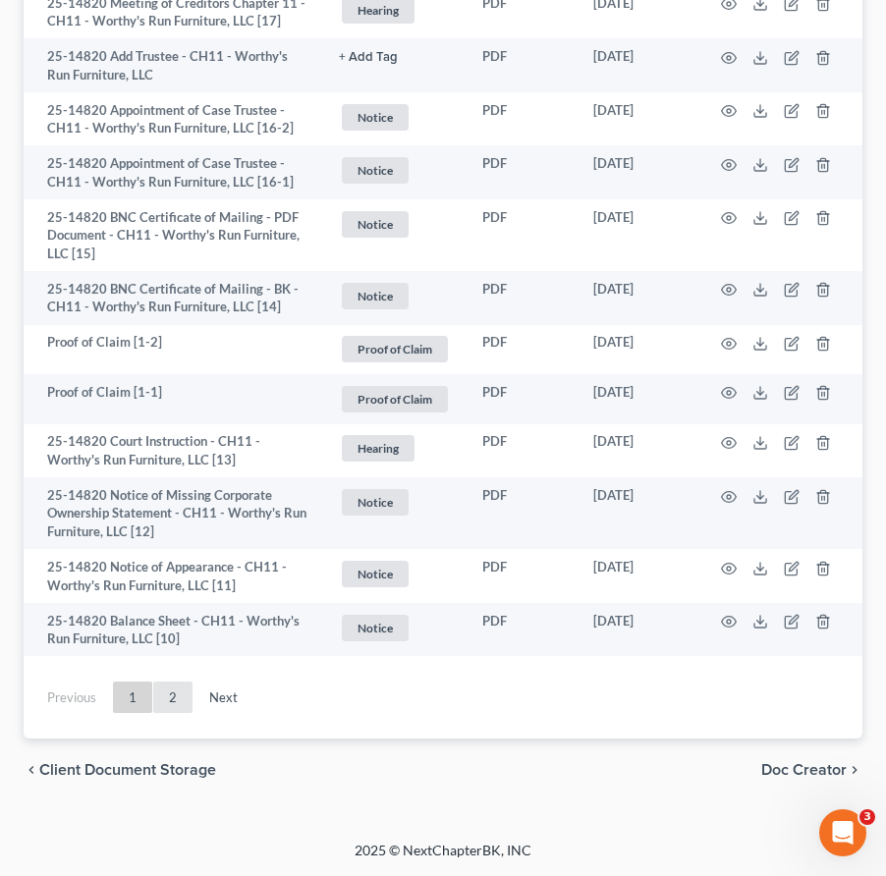
click at [164, 693] on link "2" at bounding box center [172, 697] width 39 height 31
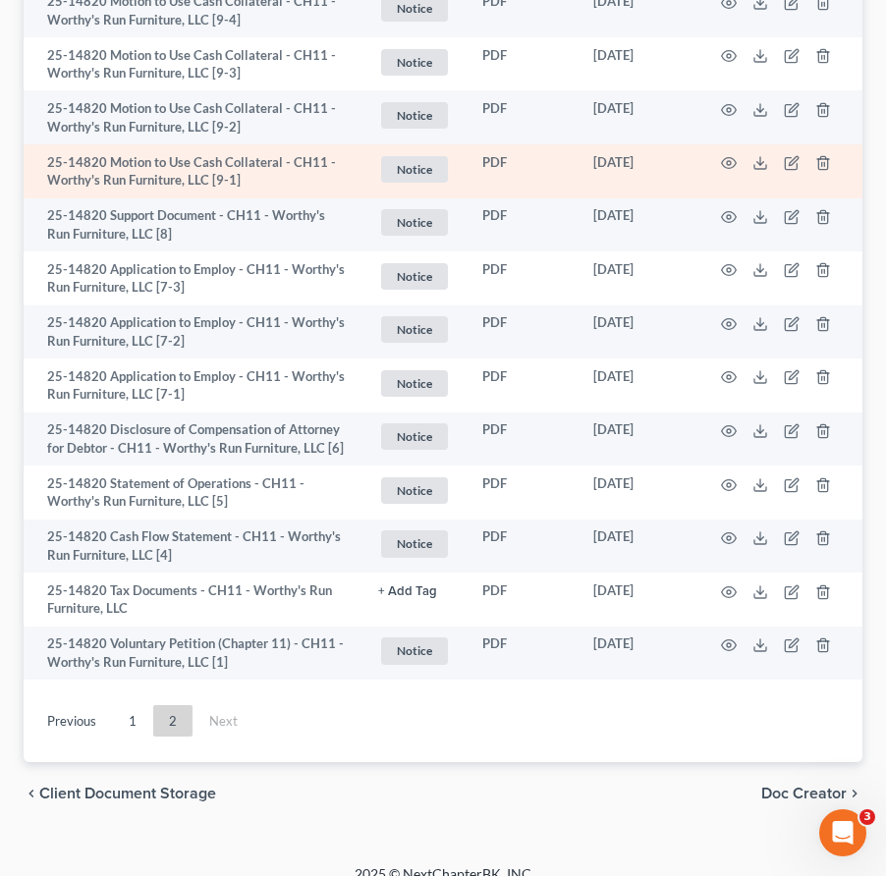
scroll to position [598, 0]
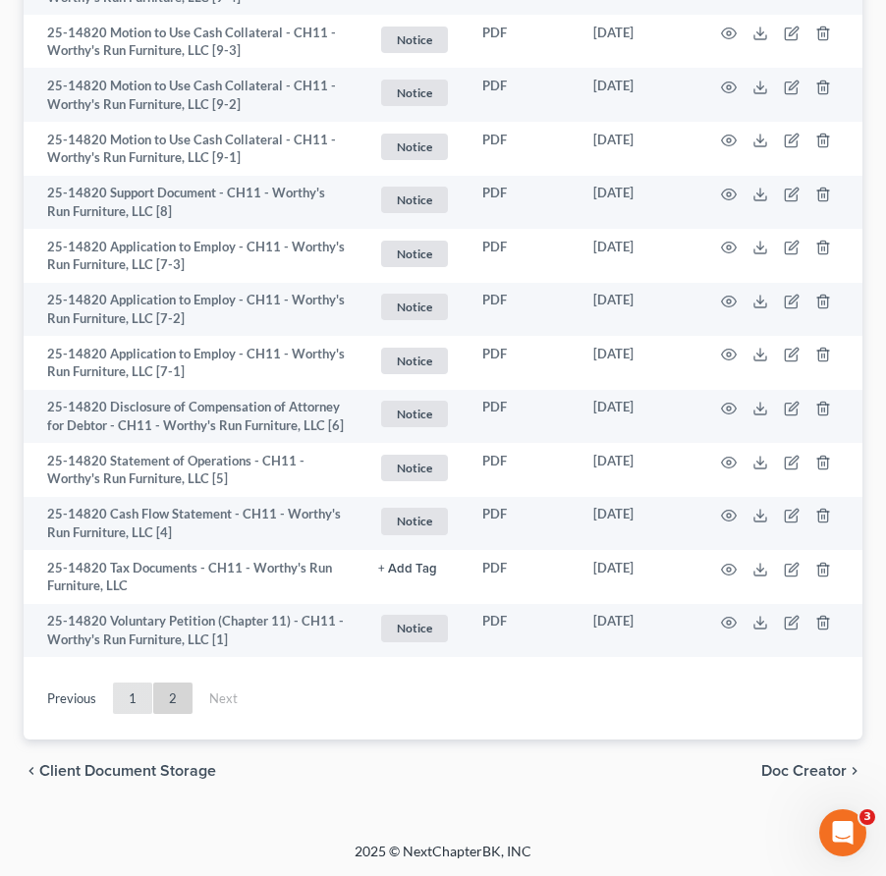
click at [138, 689] on link "1" at bounding box center [132, 698] width 39 height 31
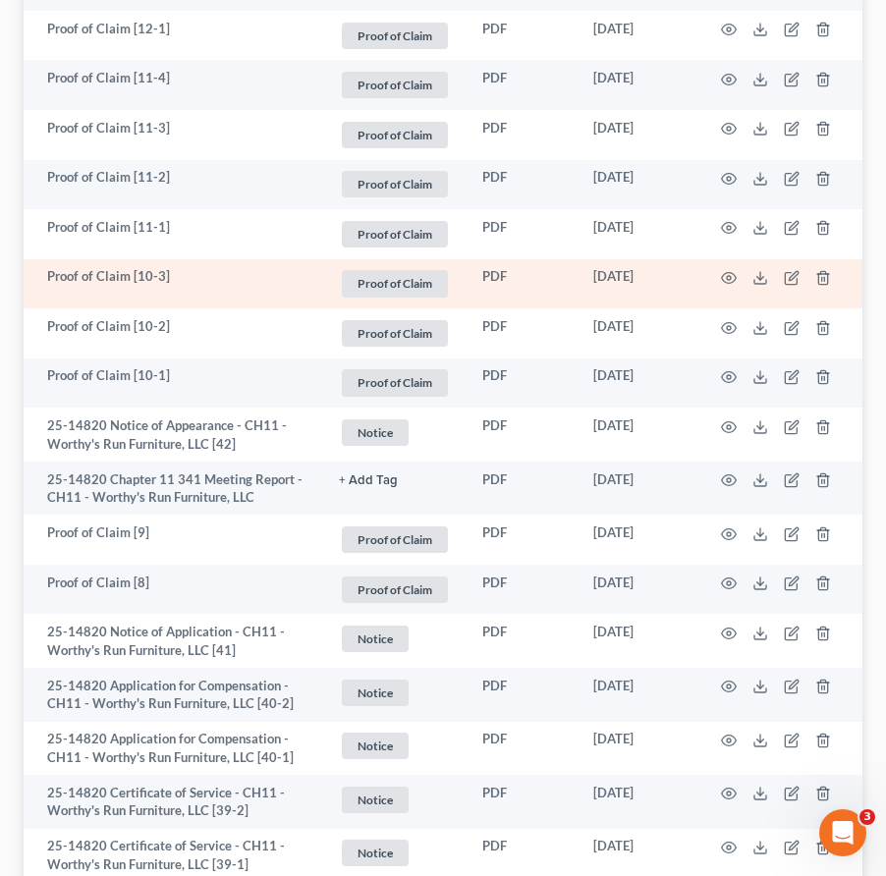
scroll to position [1805, 0]
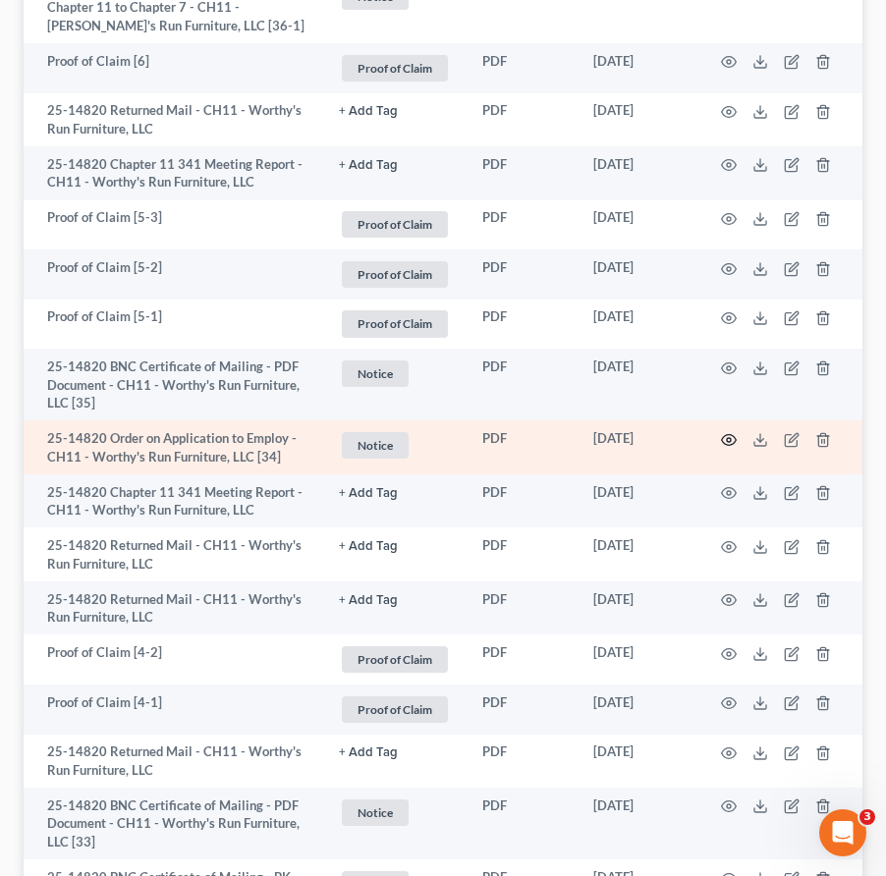
click at [731, 436] on icon "button" at bounding box center [729, 440] width 16 height 16
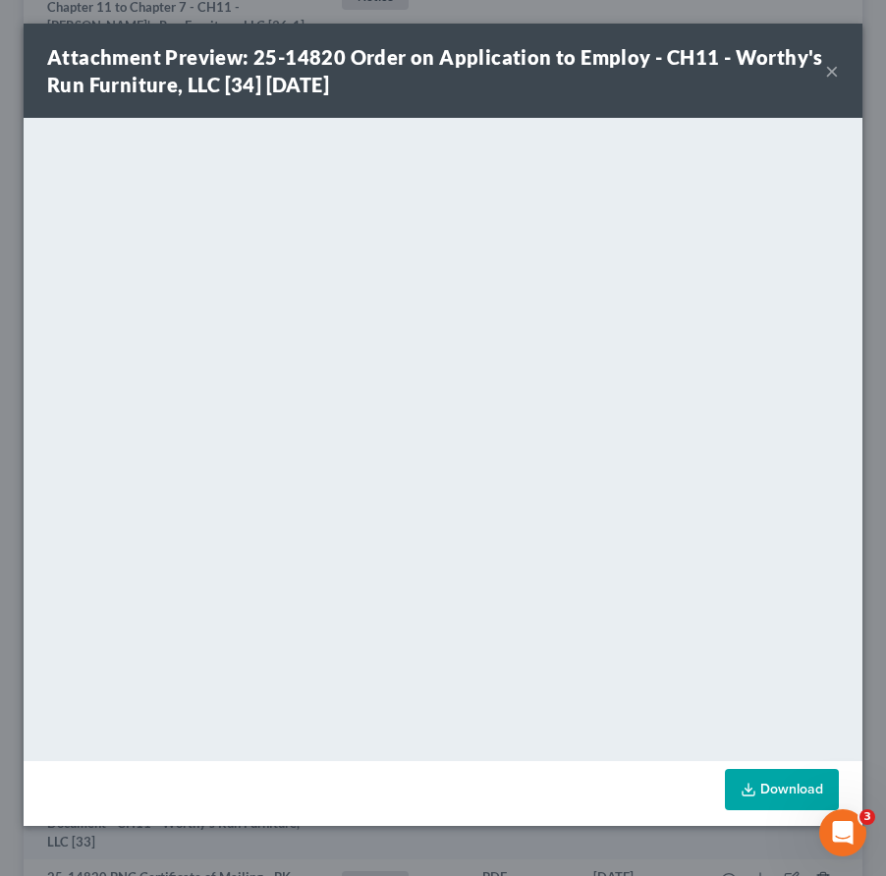
click at [830, 73] on button "×" at bounding box center [832, 71] width 14 height 24
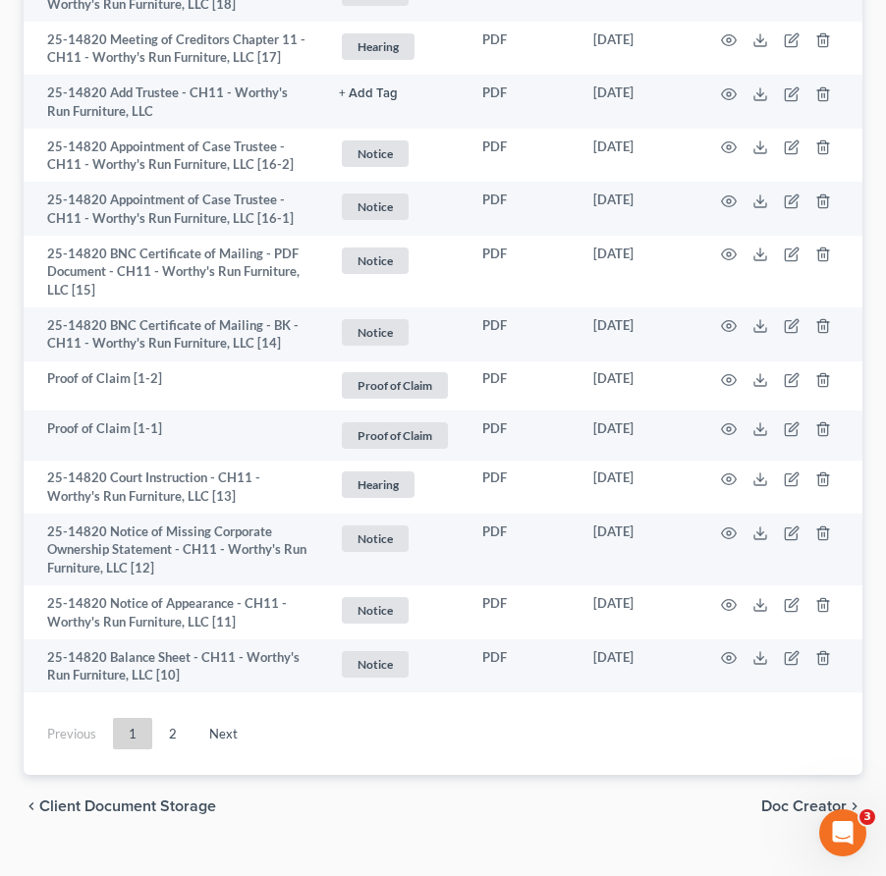
scroll to position [4050, 0]
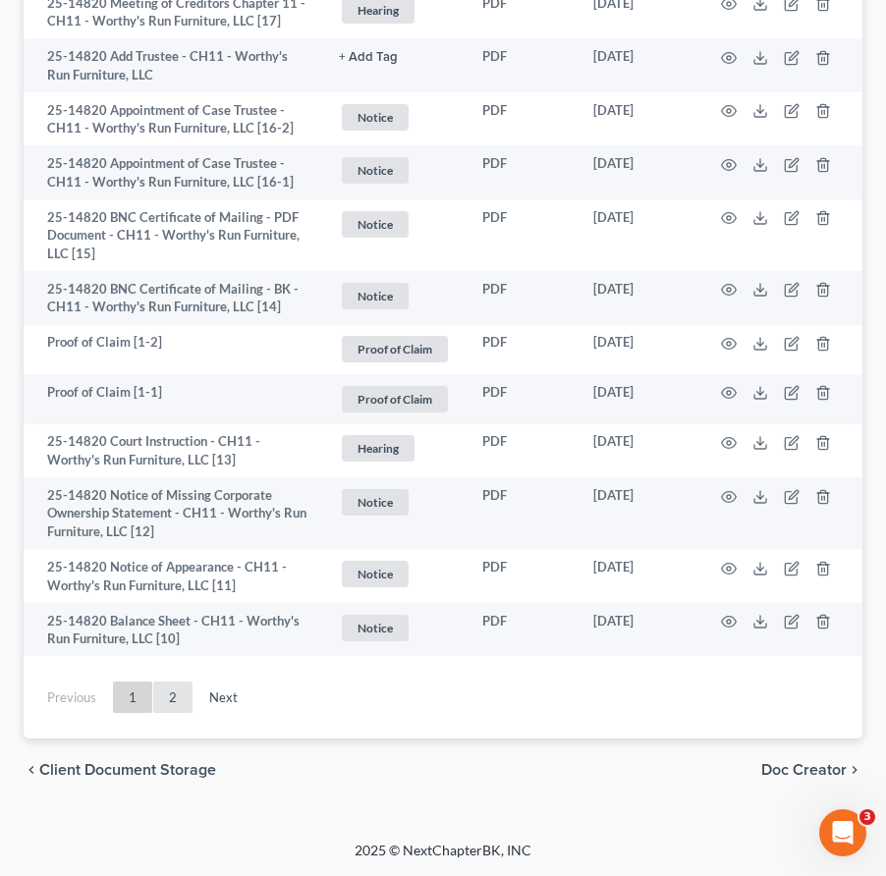
click at [183, 697] on link "2" at bounding box center [172, 697] width 39 height 31
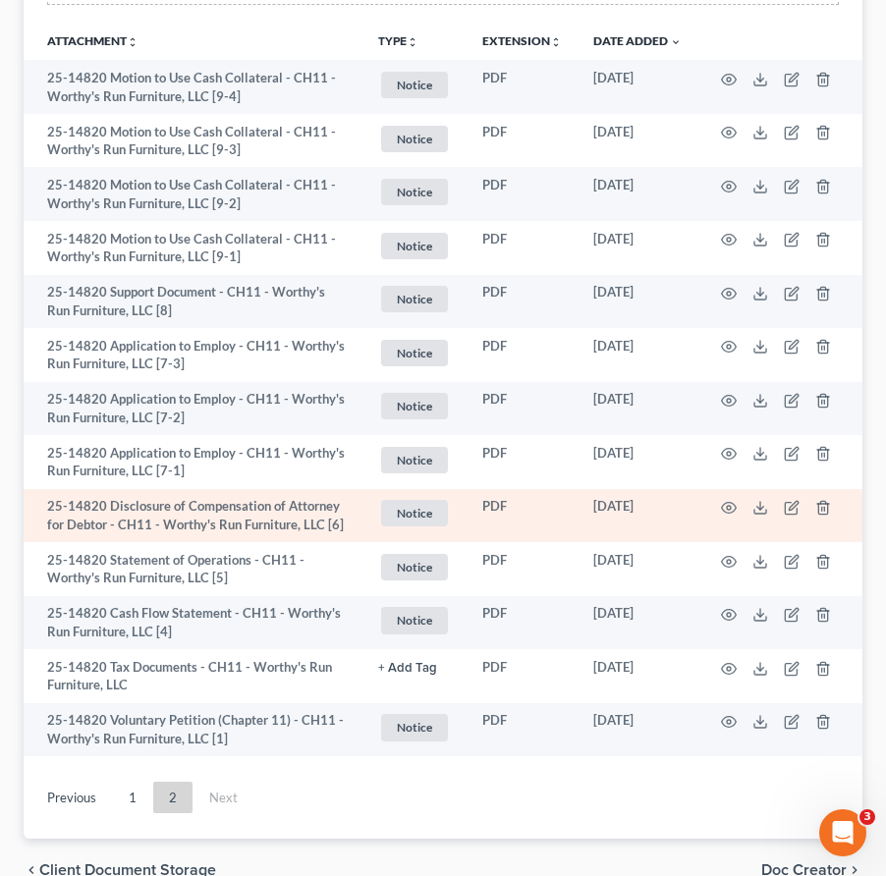
scroll to position [598, 0]
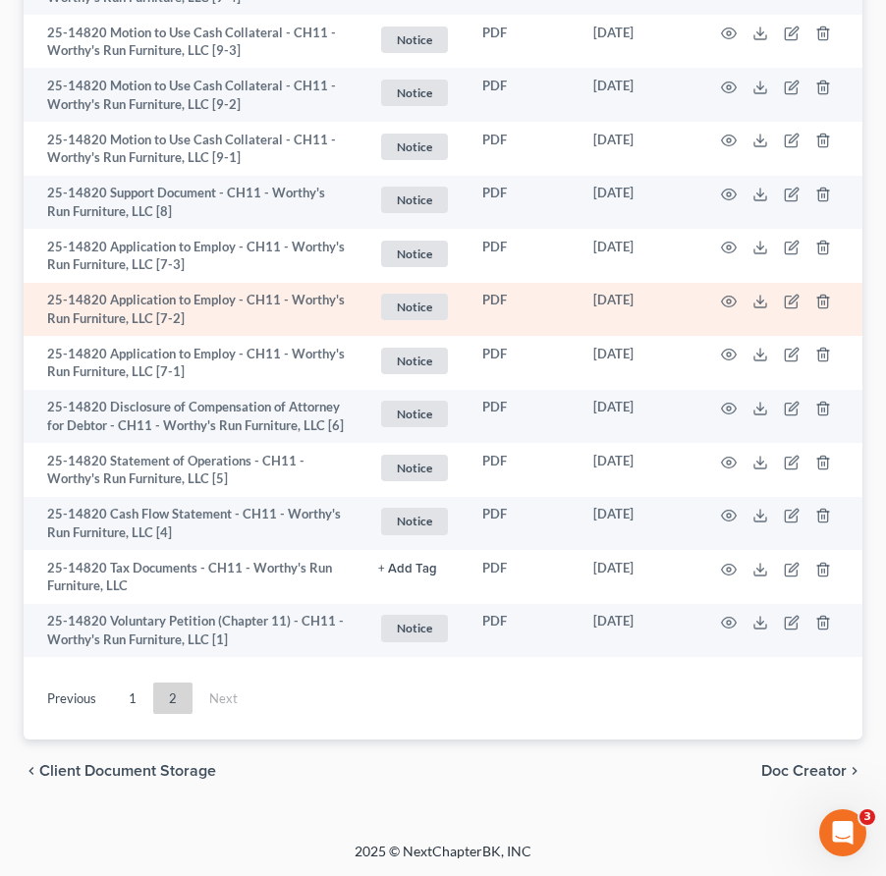
click at [727, 291] on td at bounding box center [779, 310] width 165 height 54
click at [727, 313] on td at bounding box center [779, 310] width 165 height 54
click at [725, 306] on icon "button" at bounding box center [729, 302] width 16 height 16
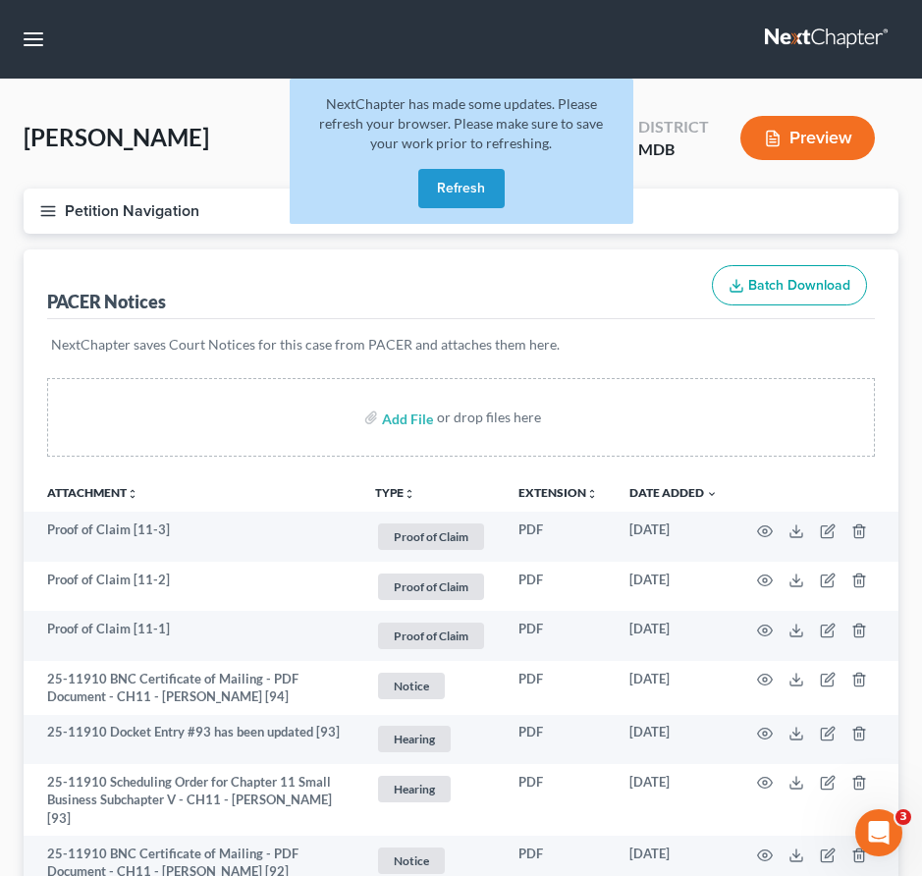
click at [807, 38] on link at bounding box center [828, 39] width 126 height 35
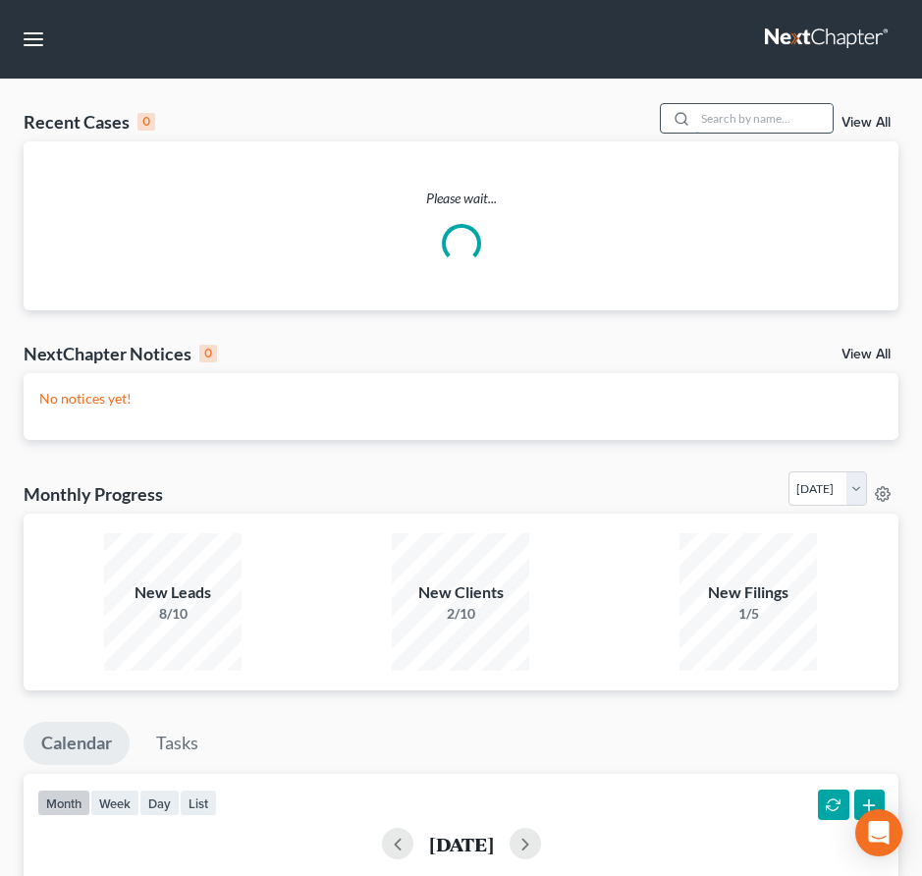
click at [739, 112] on input "search" at bounding box center [764, 118] width 138 height 28
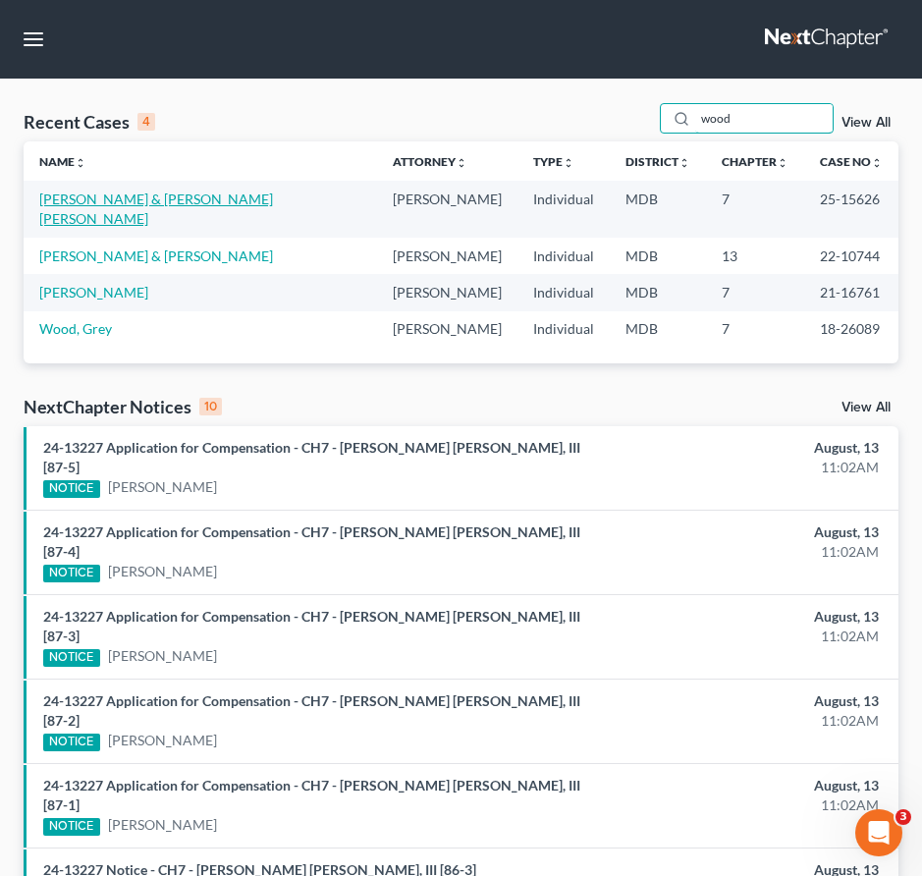
type input "wood"
click at [70, 196] on link "[PERSON_NAME] & [PERSON_NAME] [PERSON_NAME]" at bounding box center [156, 209] width 234 height 36
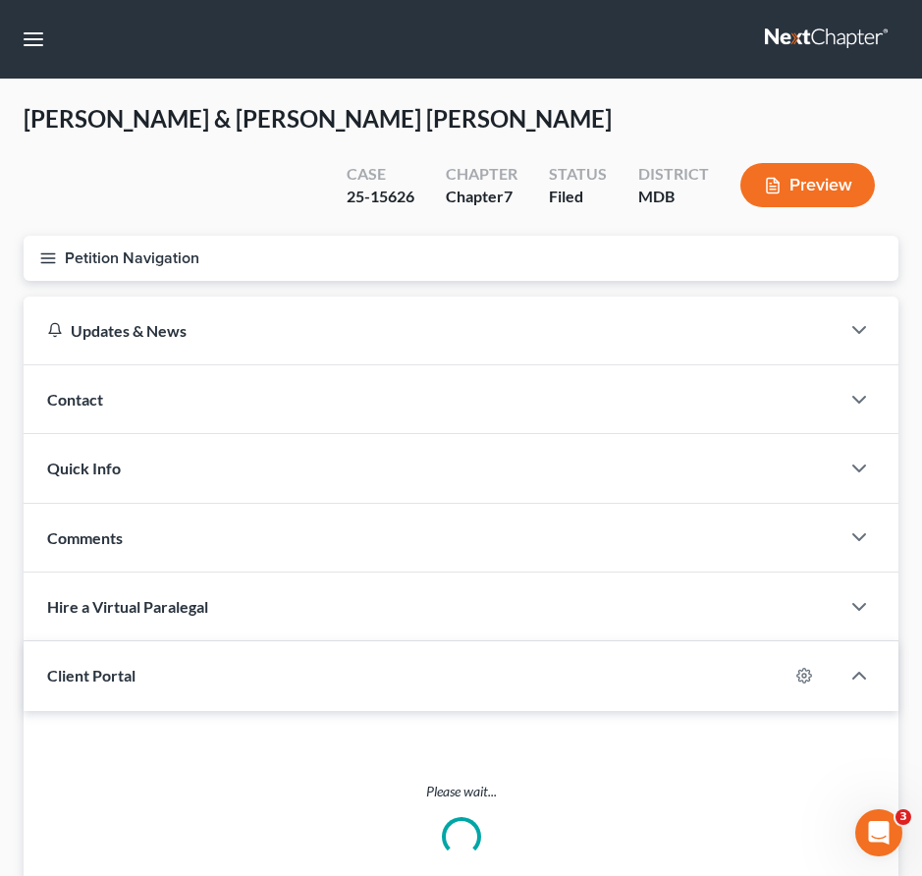
click at [41, 249] on icon "button" at bounding box center [48, 258] width 18 height 18
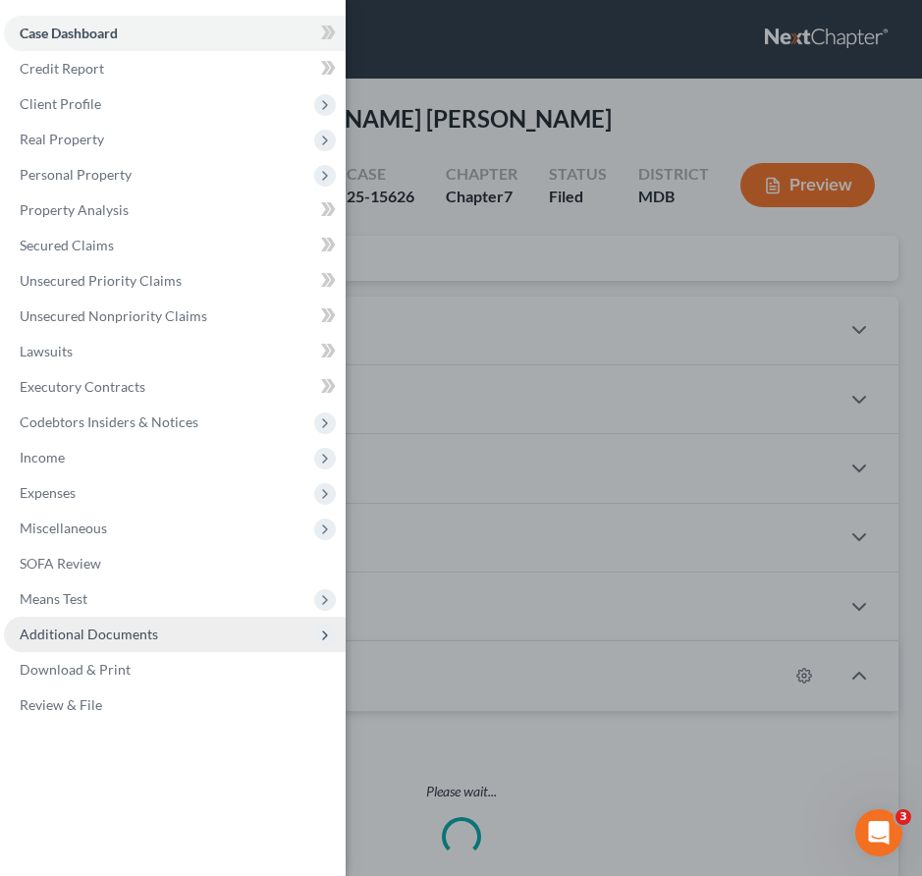
click at [113, 624] on span "Additional Documents" at bounding box center [175, 634] width 342 height 35
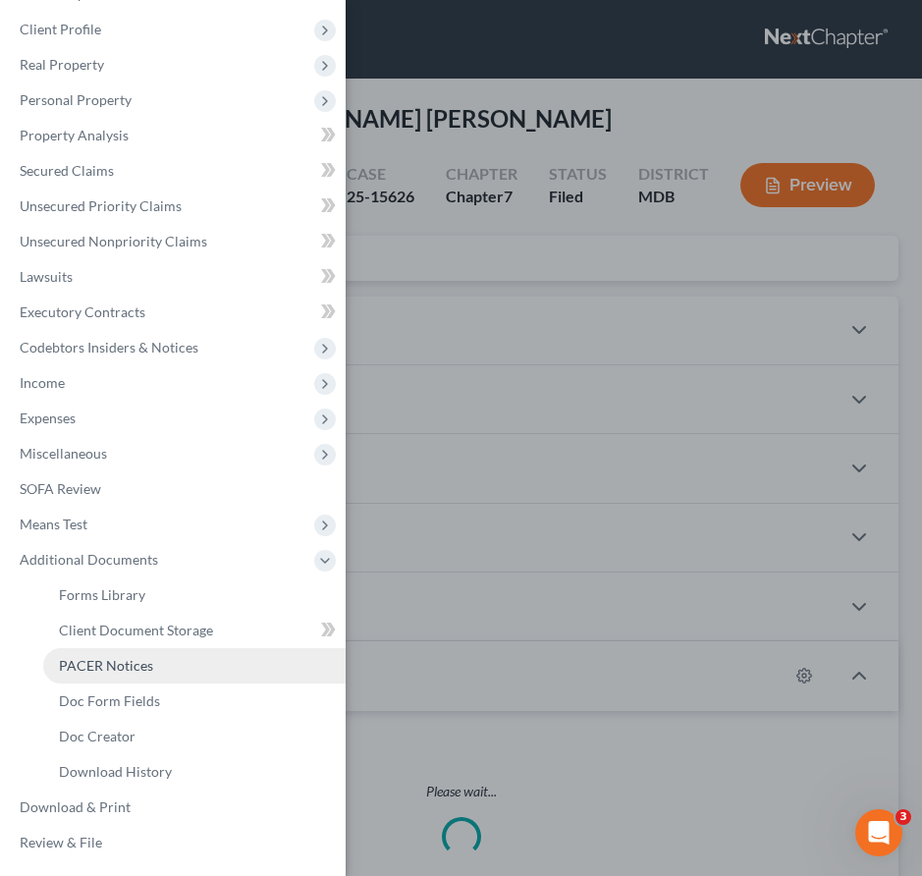
click at [110, 665] on span "PACER Notices" at bounding box center [106, 665] width 94 height 17
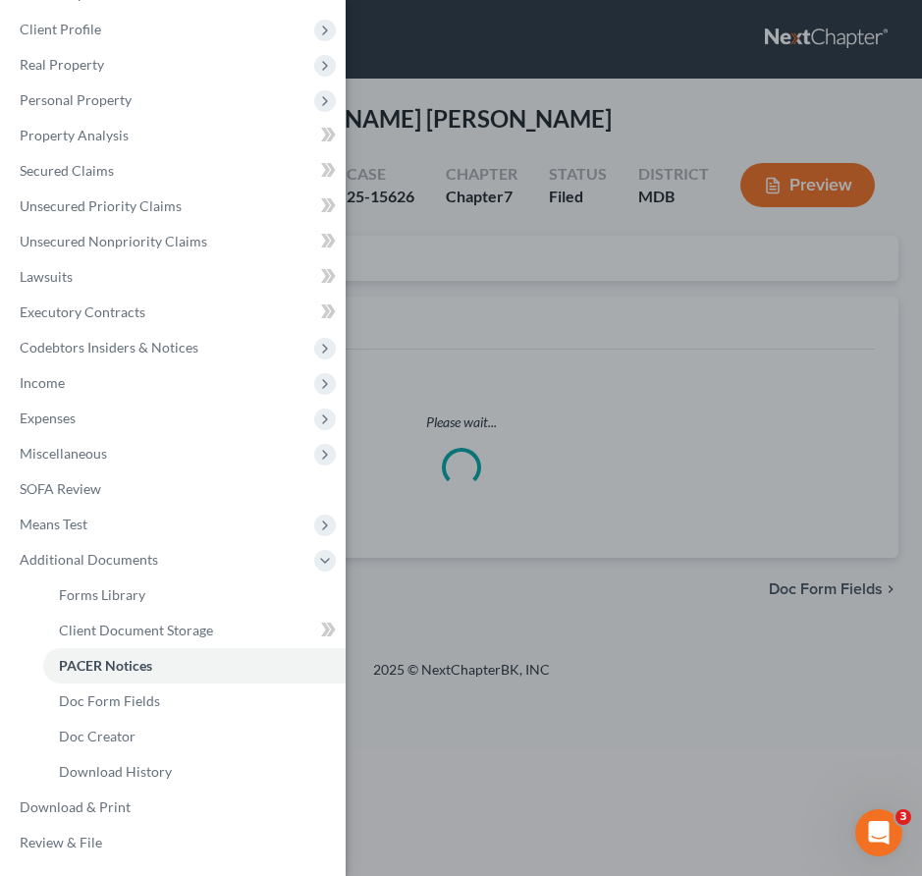
scroll to position [39, 0]
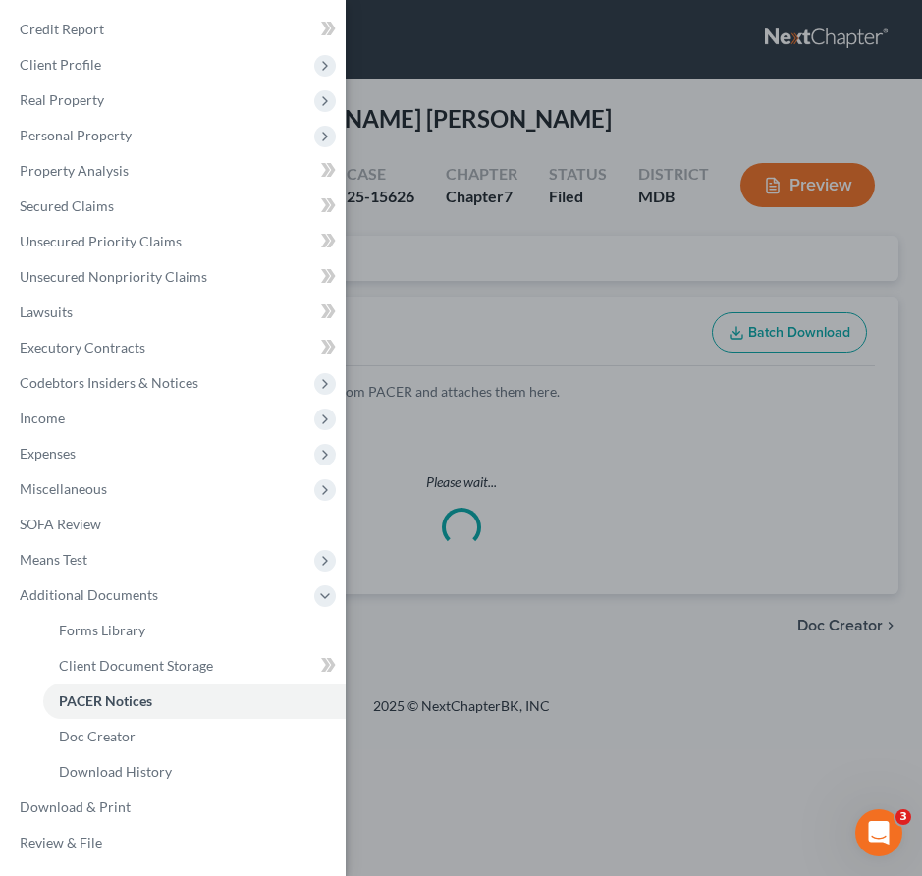
click at [421, 230] on div "Case Dashboard Payments Invoices Payments Payments Credit Report Client Profile" at bounding box center [461, 438] width 922 height 876
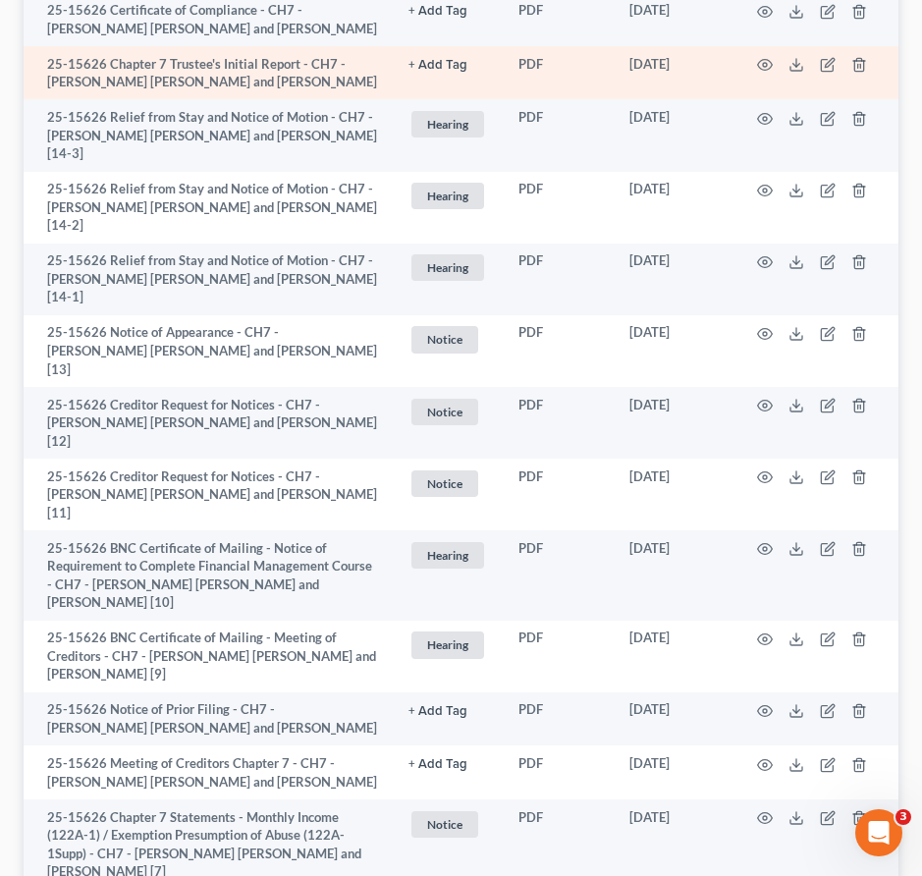
scroll to position [826, 0]
